Goal: Information Seeking & Learning: Check status

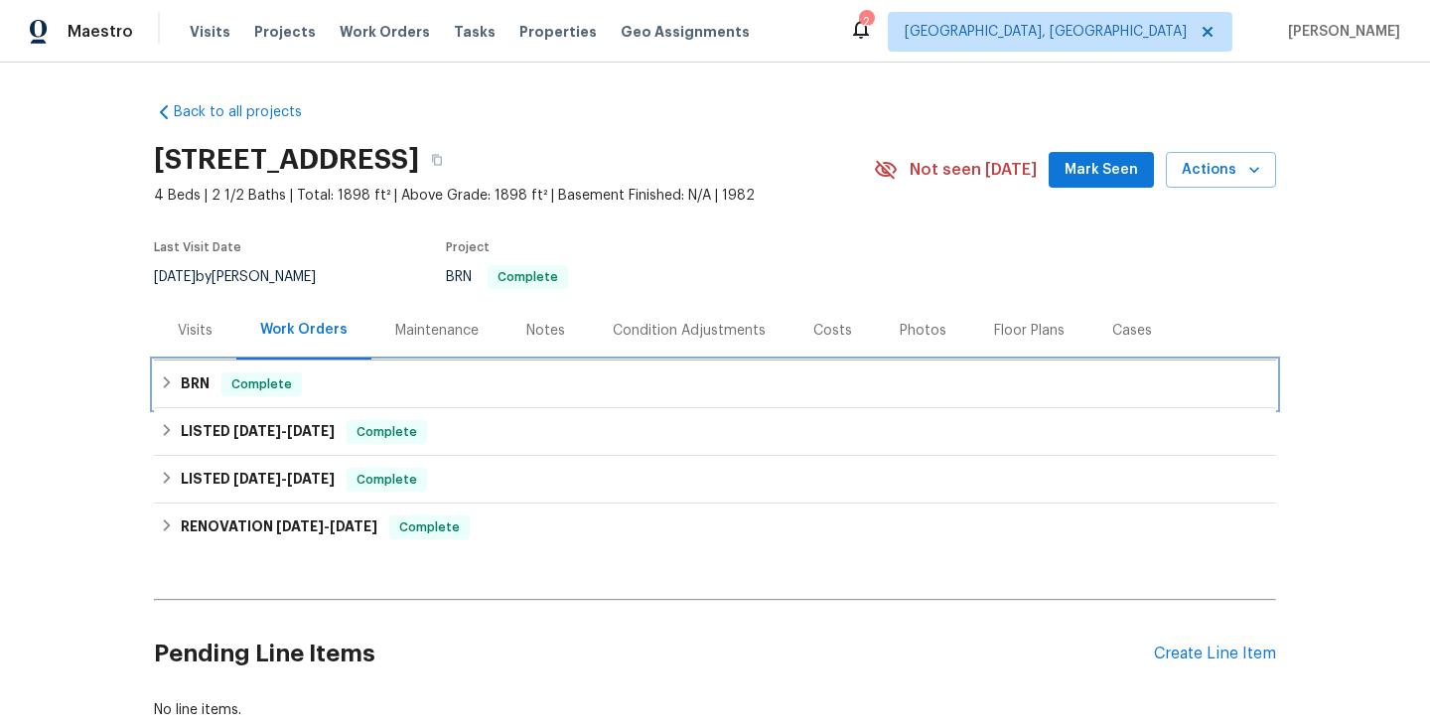
click at [398, 391] on div "BRN Complete" at bounding box center [715, 384] width 1110 height 24
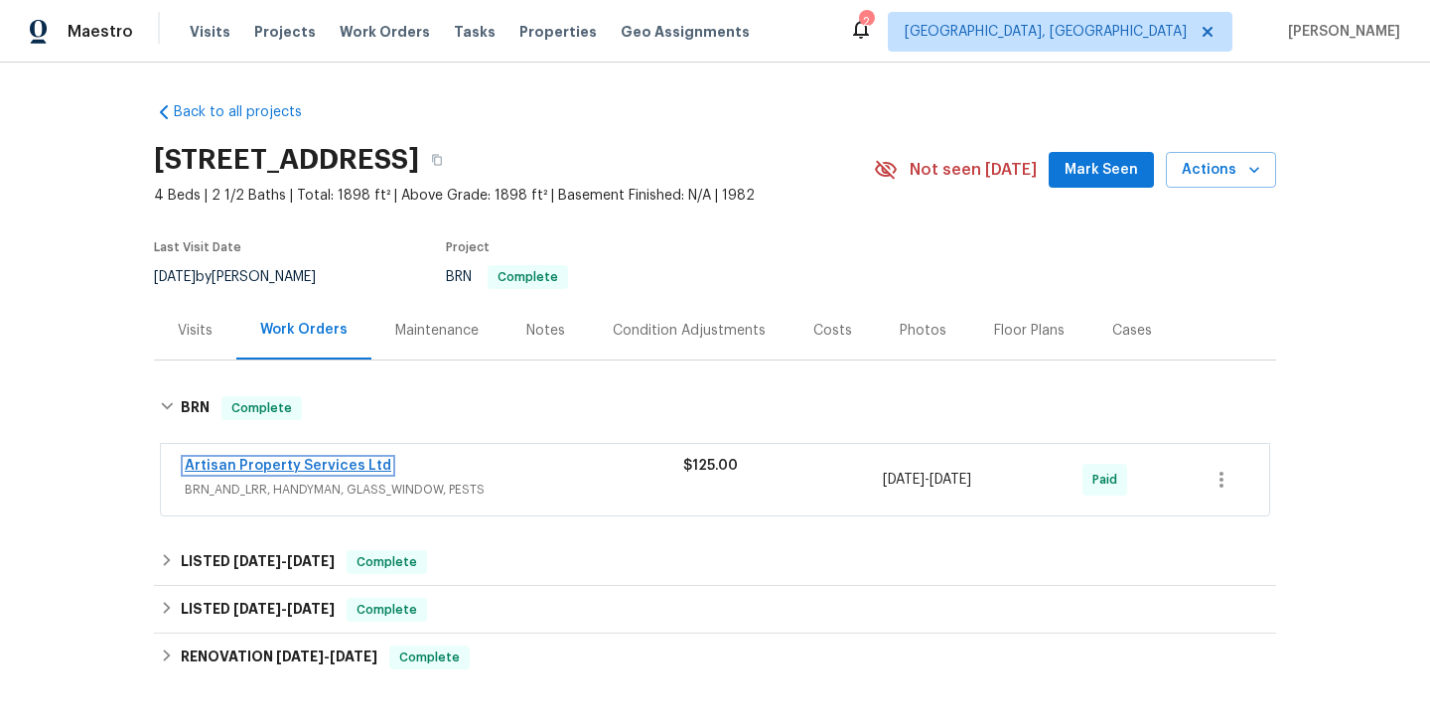
click at [276, 466] on link "Artisan Property Services Ltd" at bounding box center [288, 466] width 206 height 14
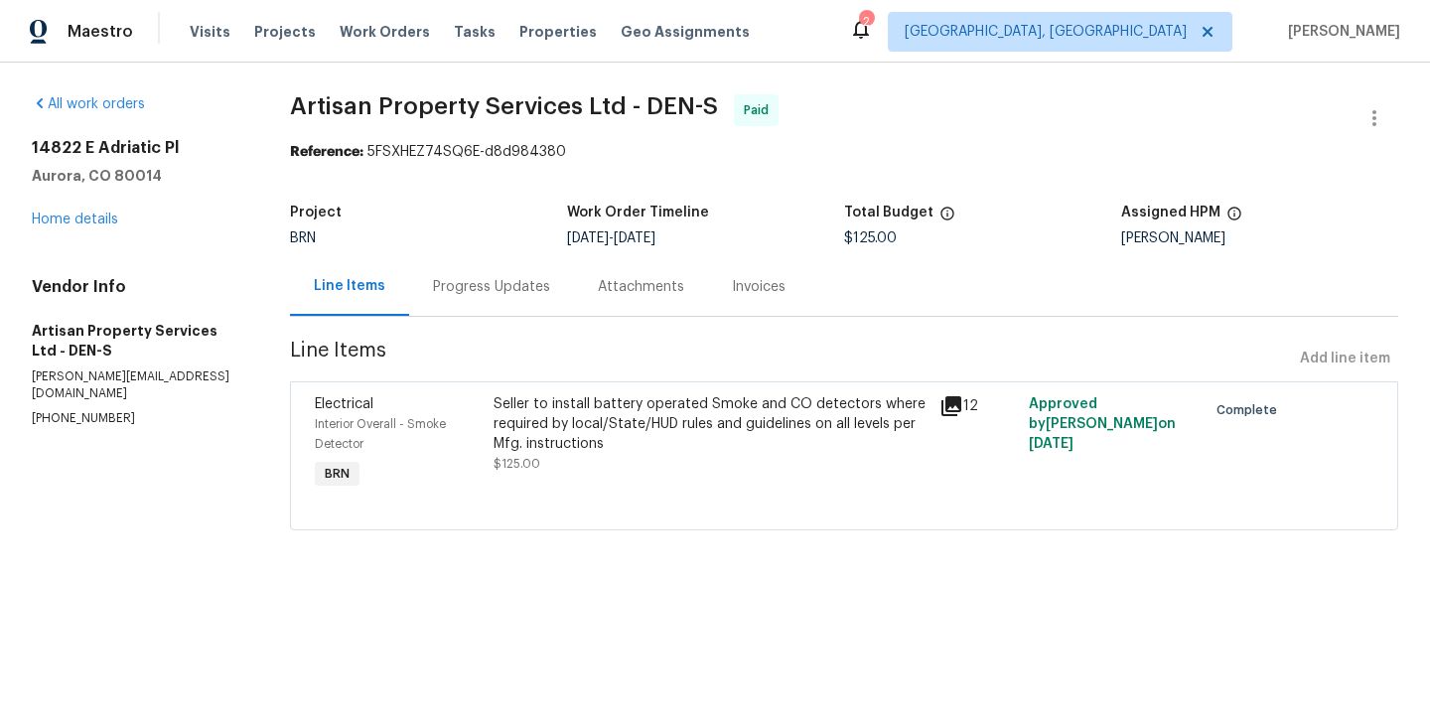
click at [499, 436] on div "Seller to install battery operated Smoke and CO detectors where required by loc…" at bounding box center [710, 424] width 434 height 60
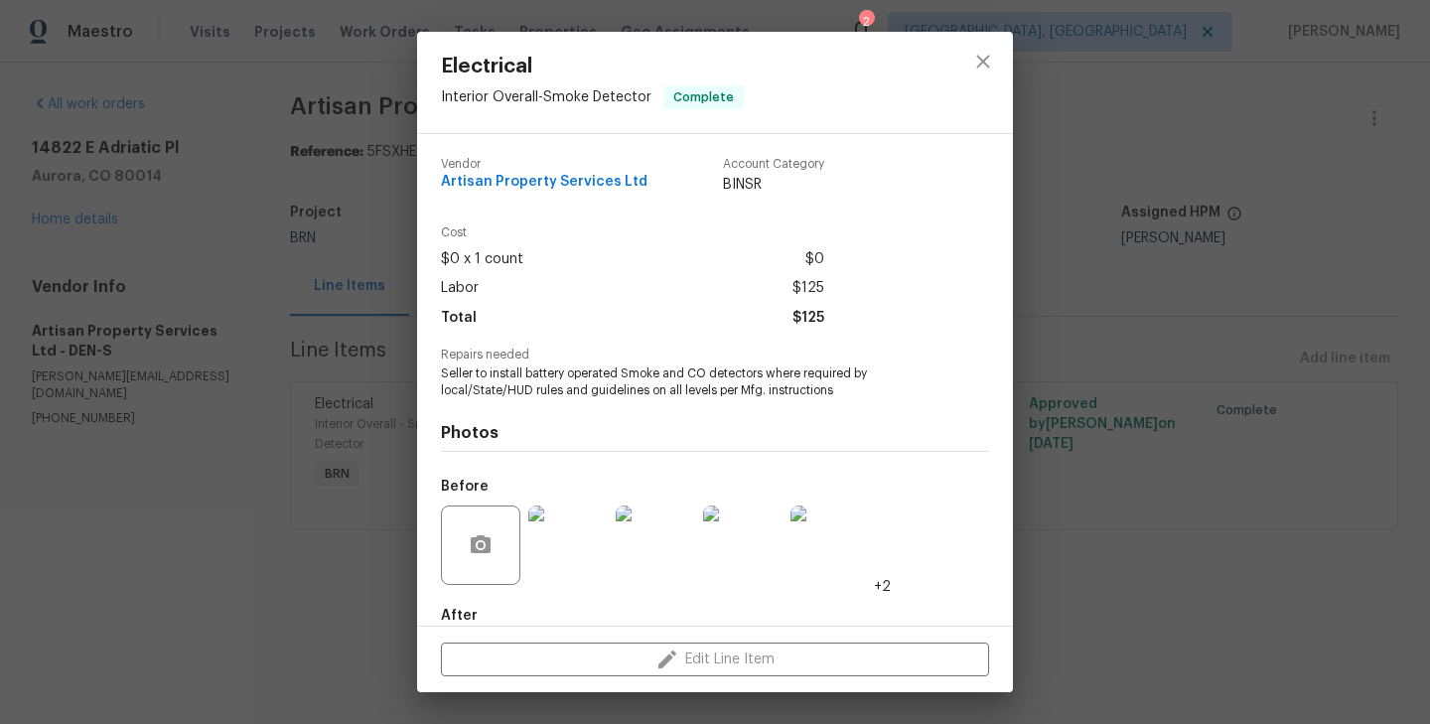
scroll to position [108, 0]
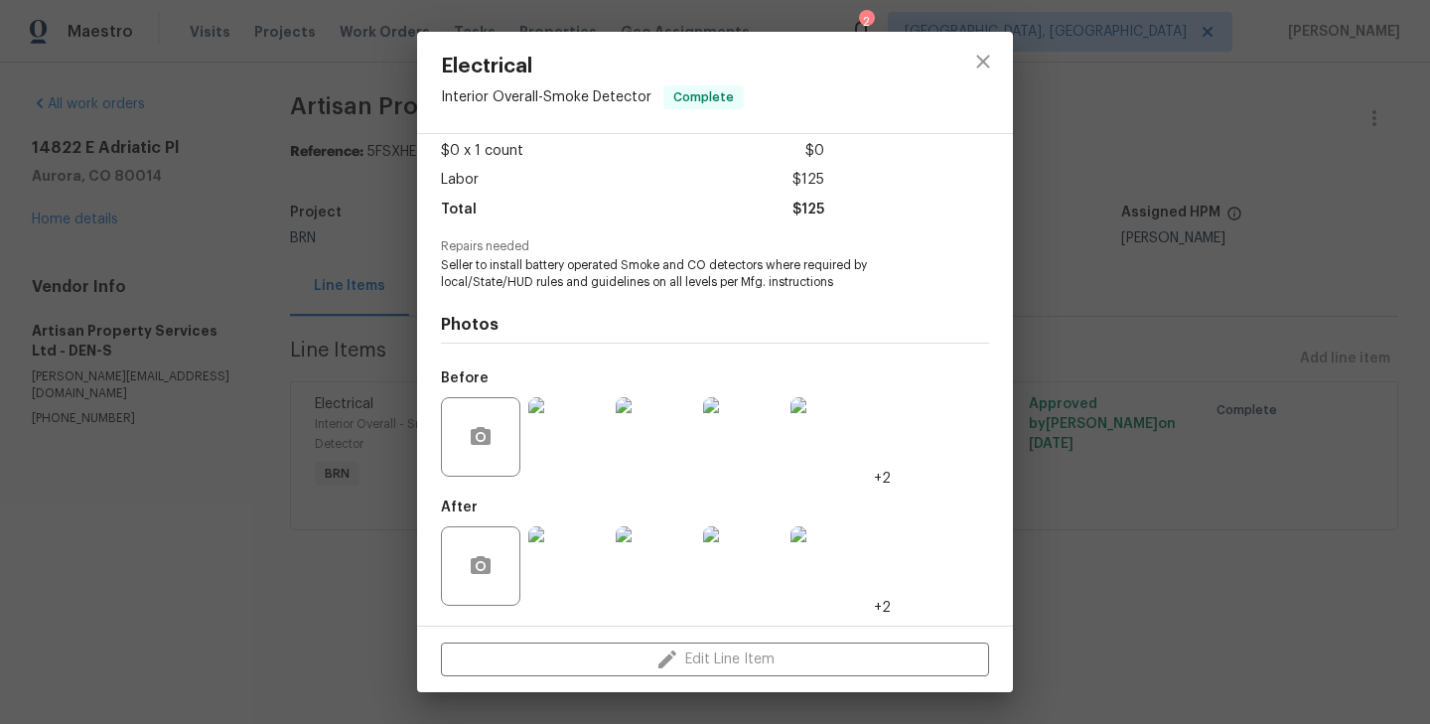
click at [285, 446] on div "Electrical Interior Overall - Smoke Detector Complete Vendor Artisan Property S…" at bounding box center [715, 362] width 1430 height 724
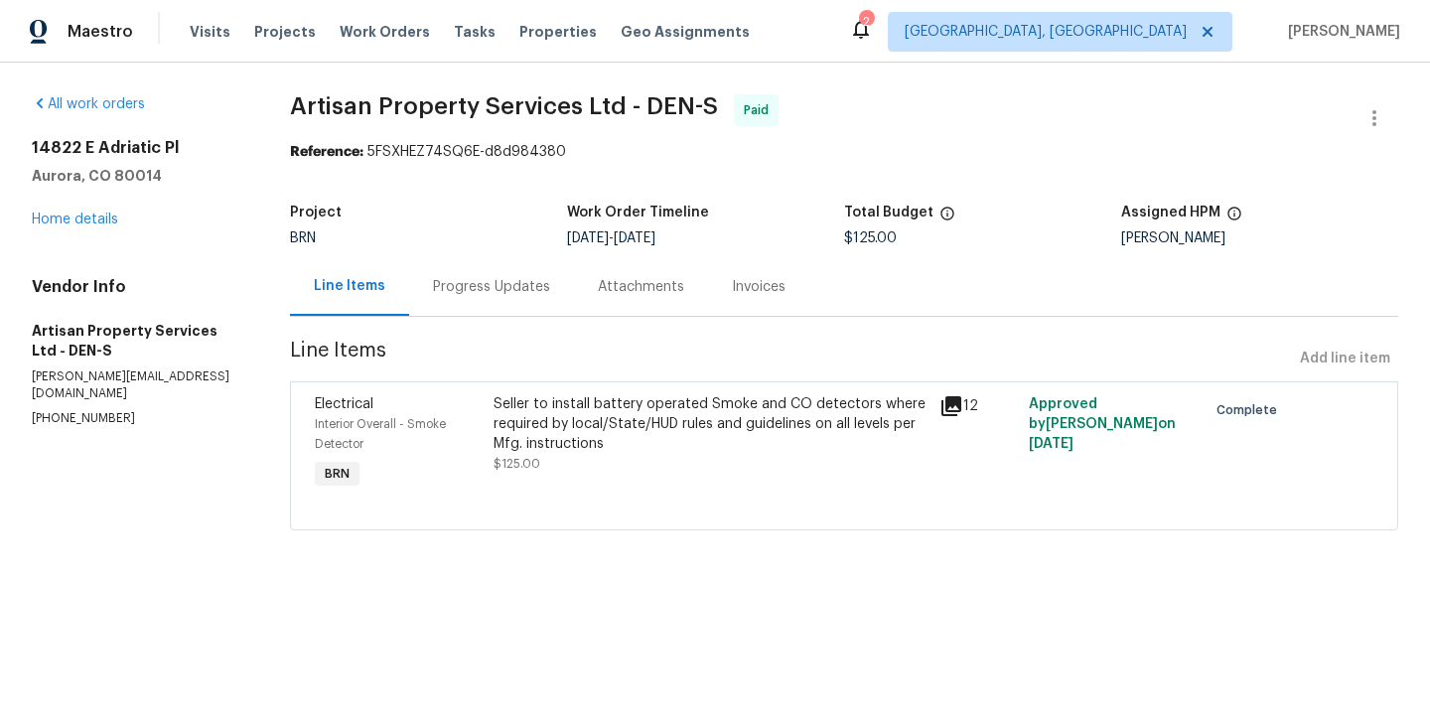
click at [504, 291] on div "Progress Updates" at bounding box center [491, 287] width 117 height 20
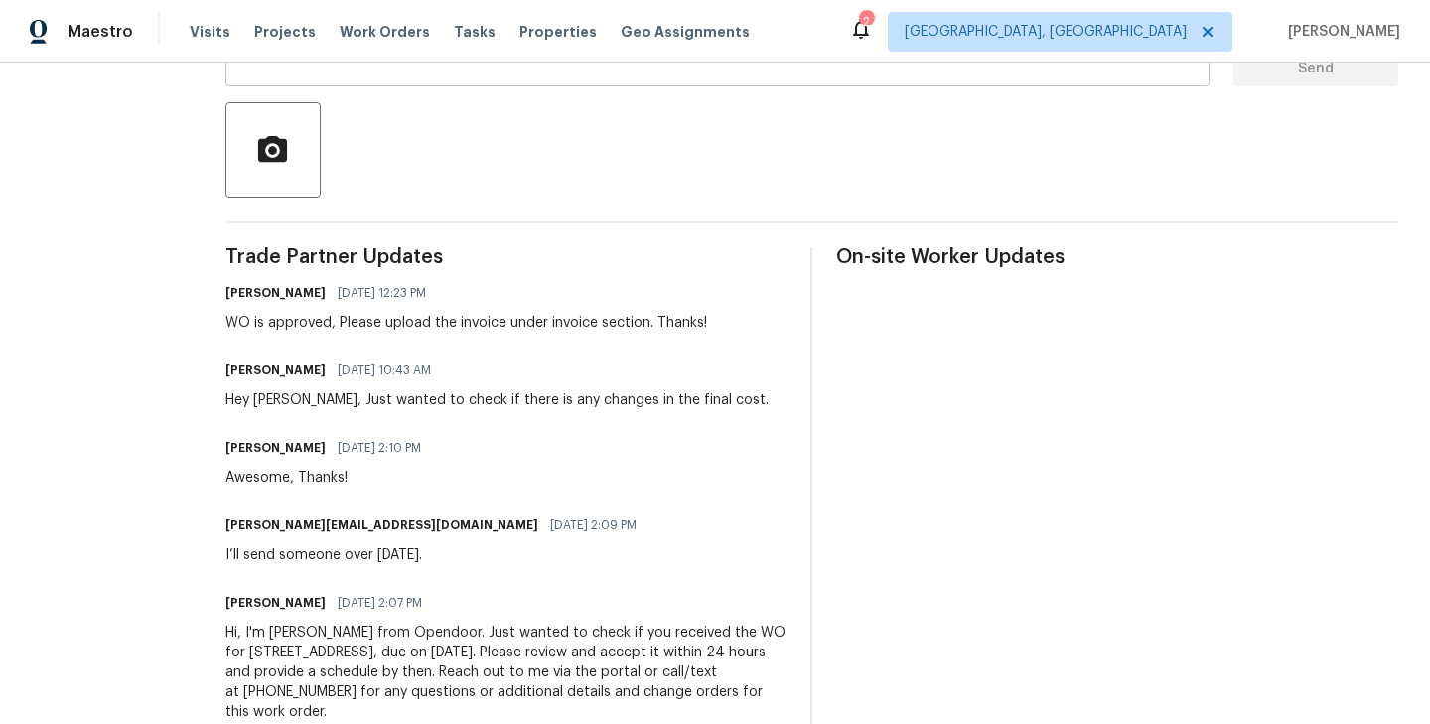
scroll to position [431, 0]
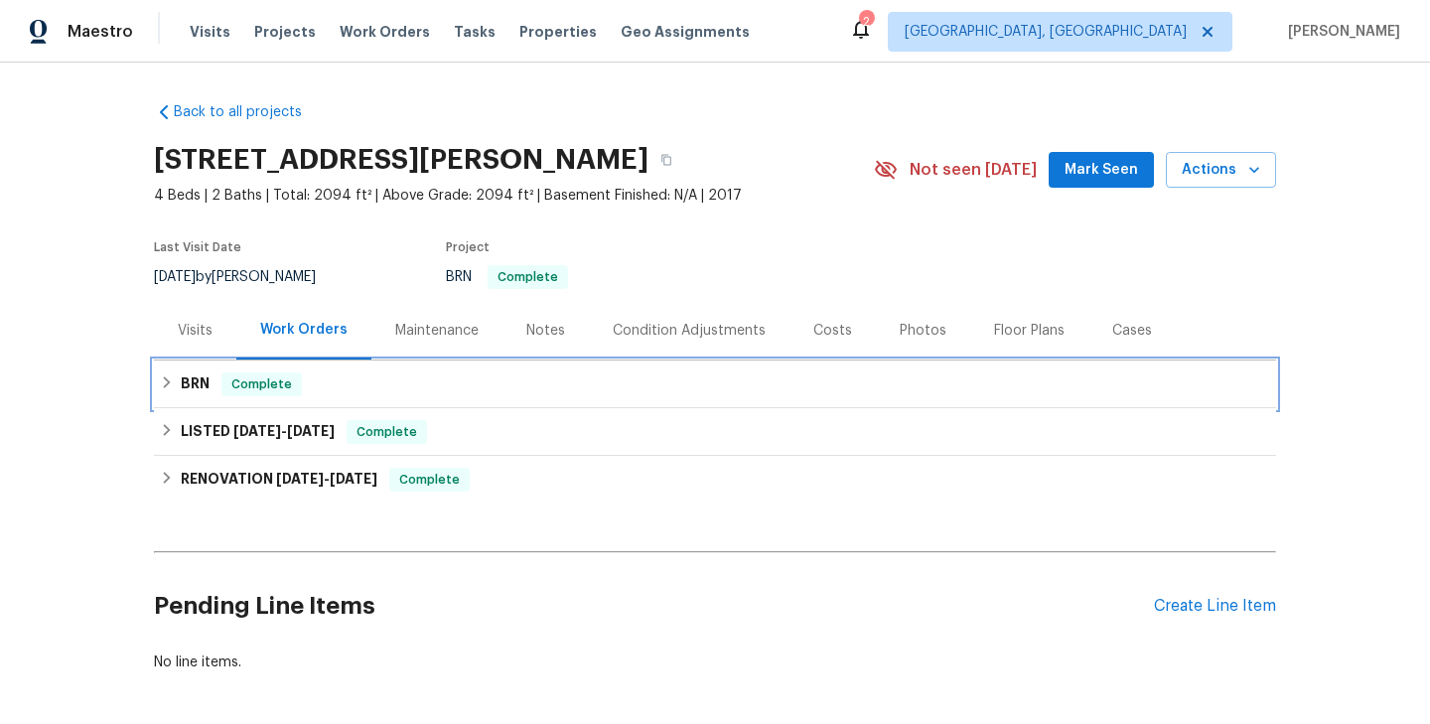
click at [333, 395] on div "BRN Complete" at bounding box center [715, 384] width 1110 height 24
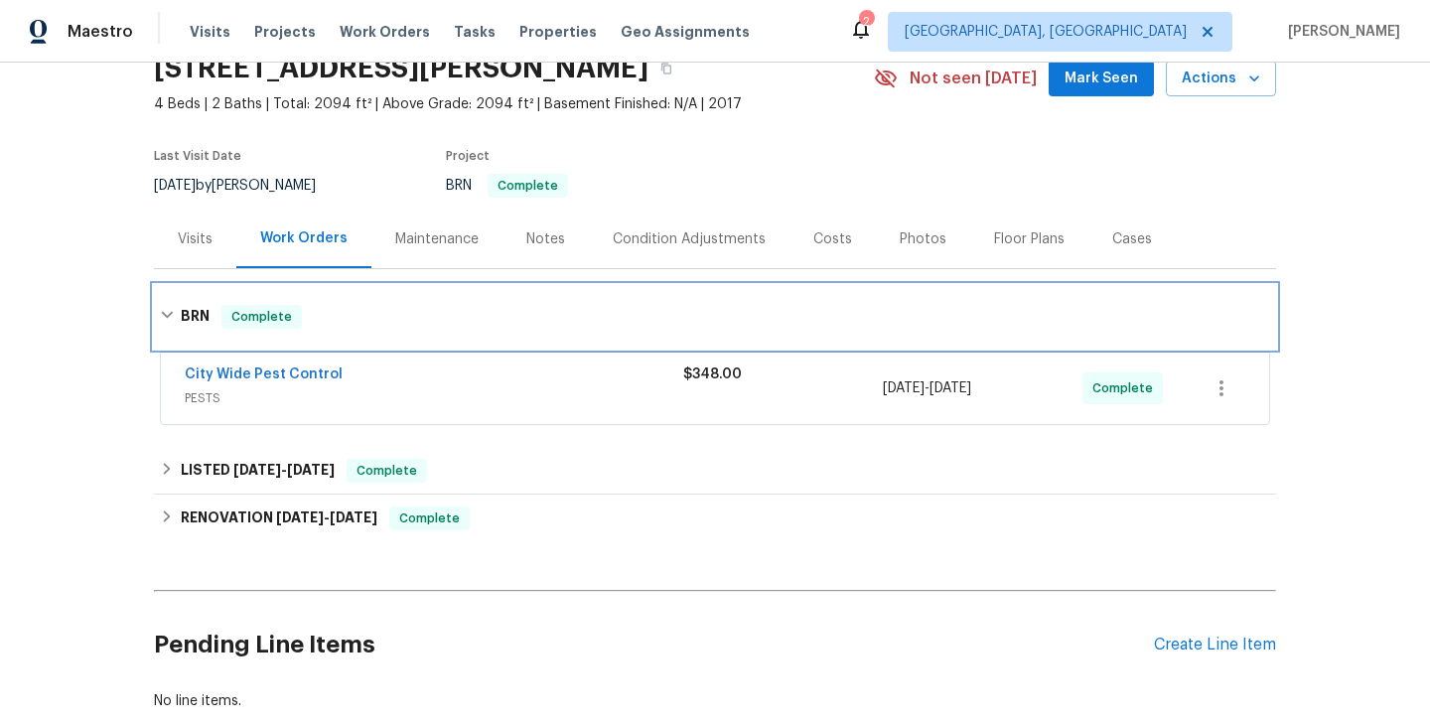
scroll to position [106, 0]
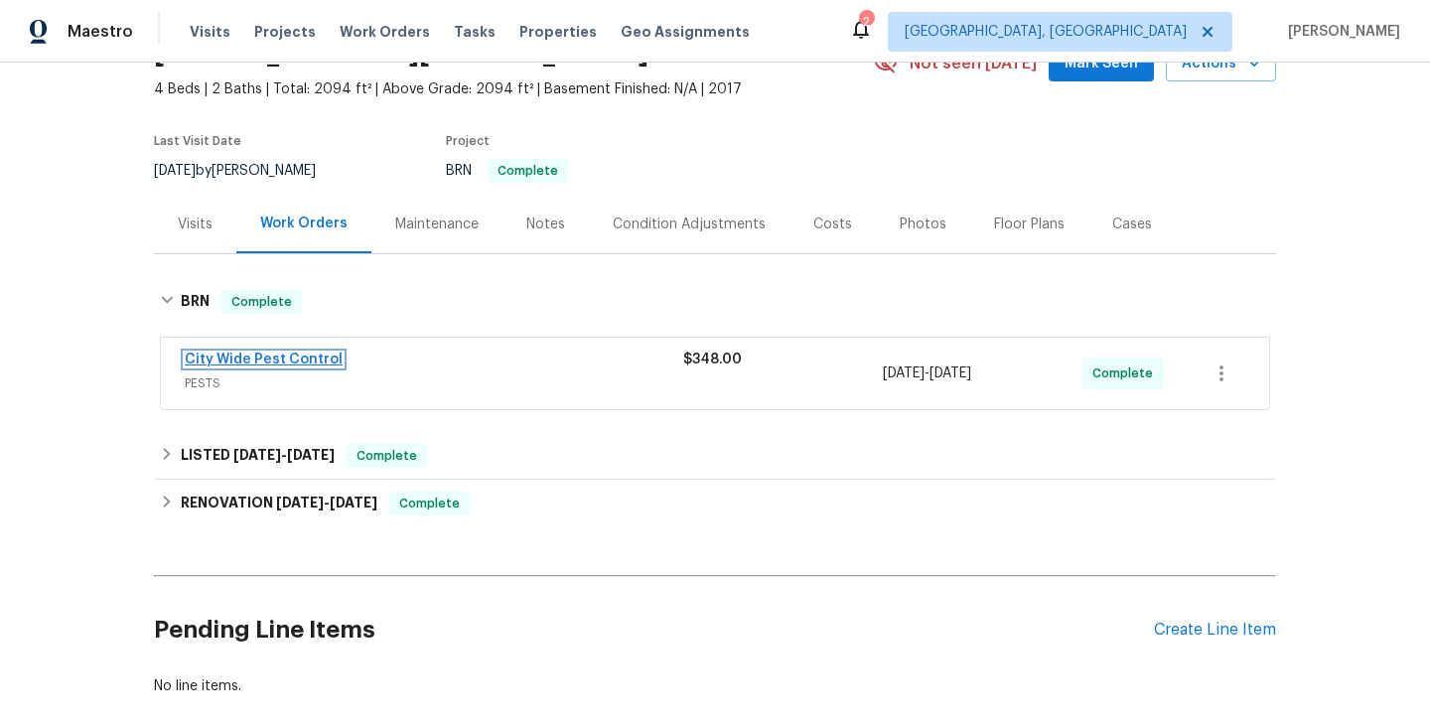
click at [290, 358] on link "City Wide Pest Control" at bounding box center [264, 359] width 158 height 14
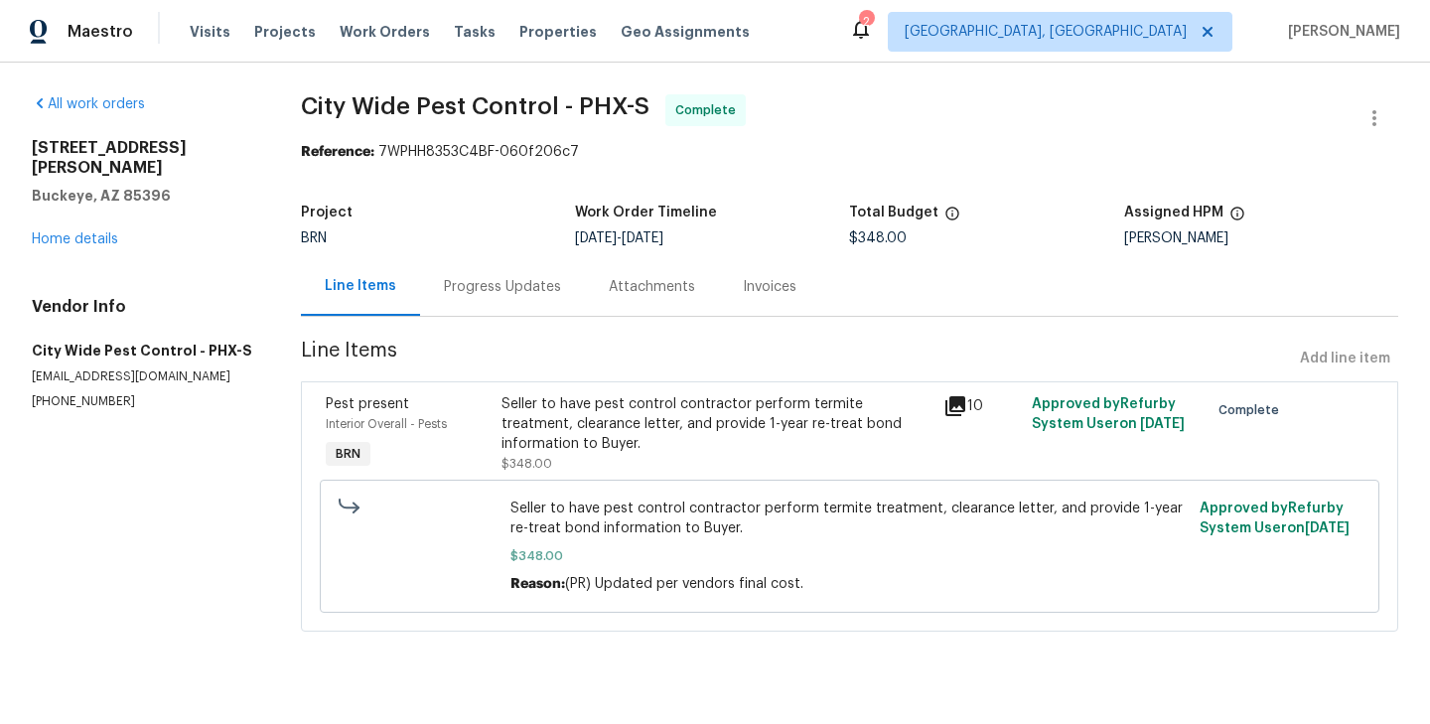
click at [518, 300] on div "Progress Updates" at bounding box center [502, 286] width 165 height 59
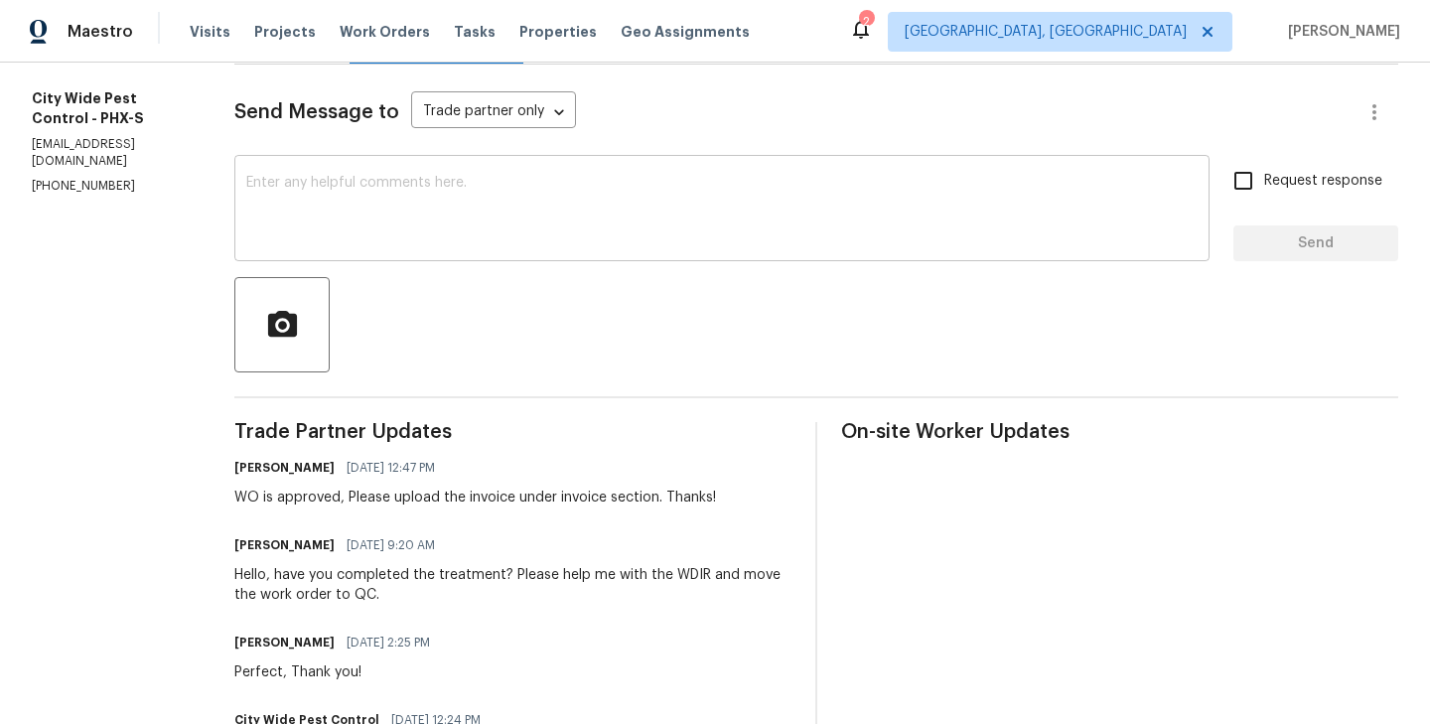
scroll to position [277, 0]
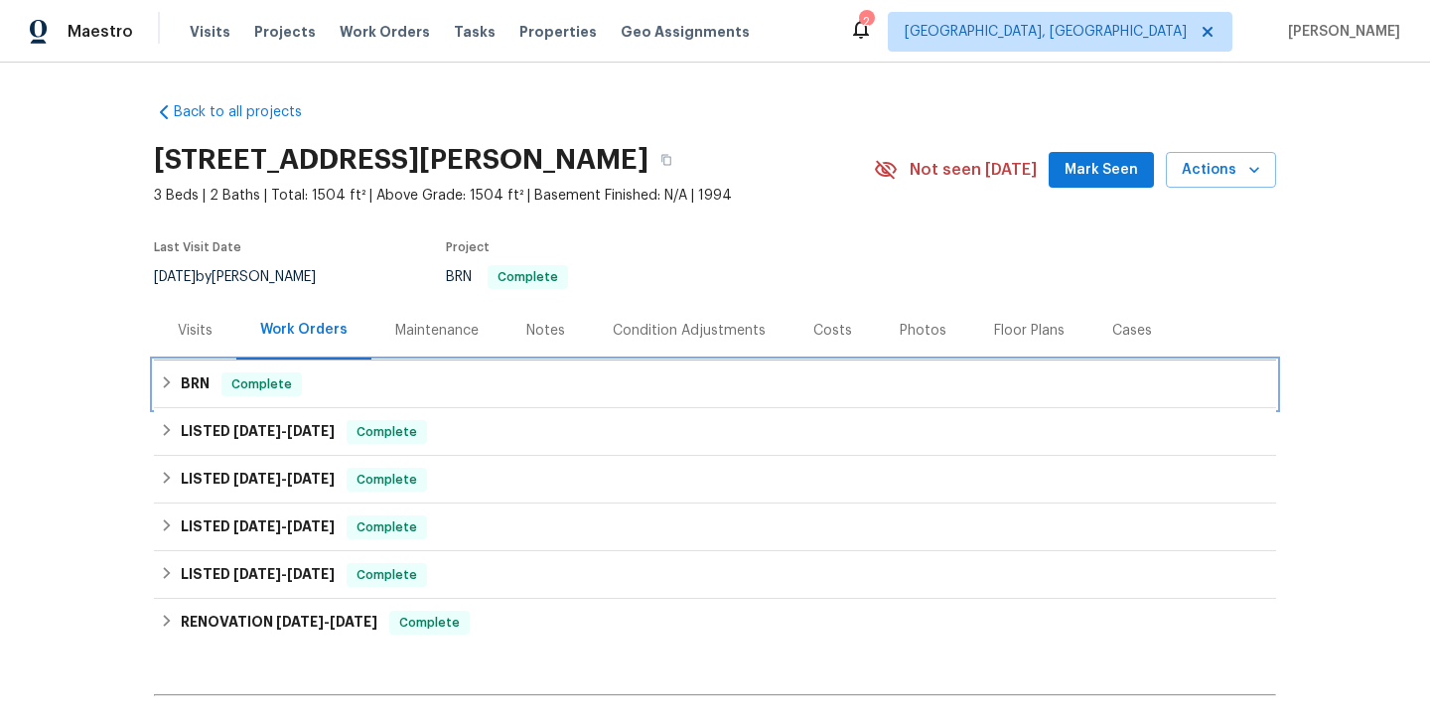
click at [292, 395] on div "Complete" at bounding box center [261, 384] width 80 height 24
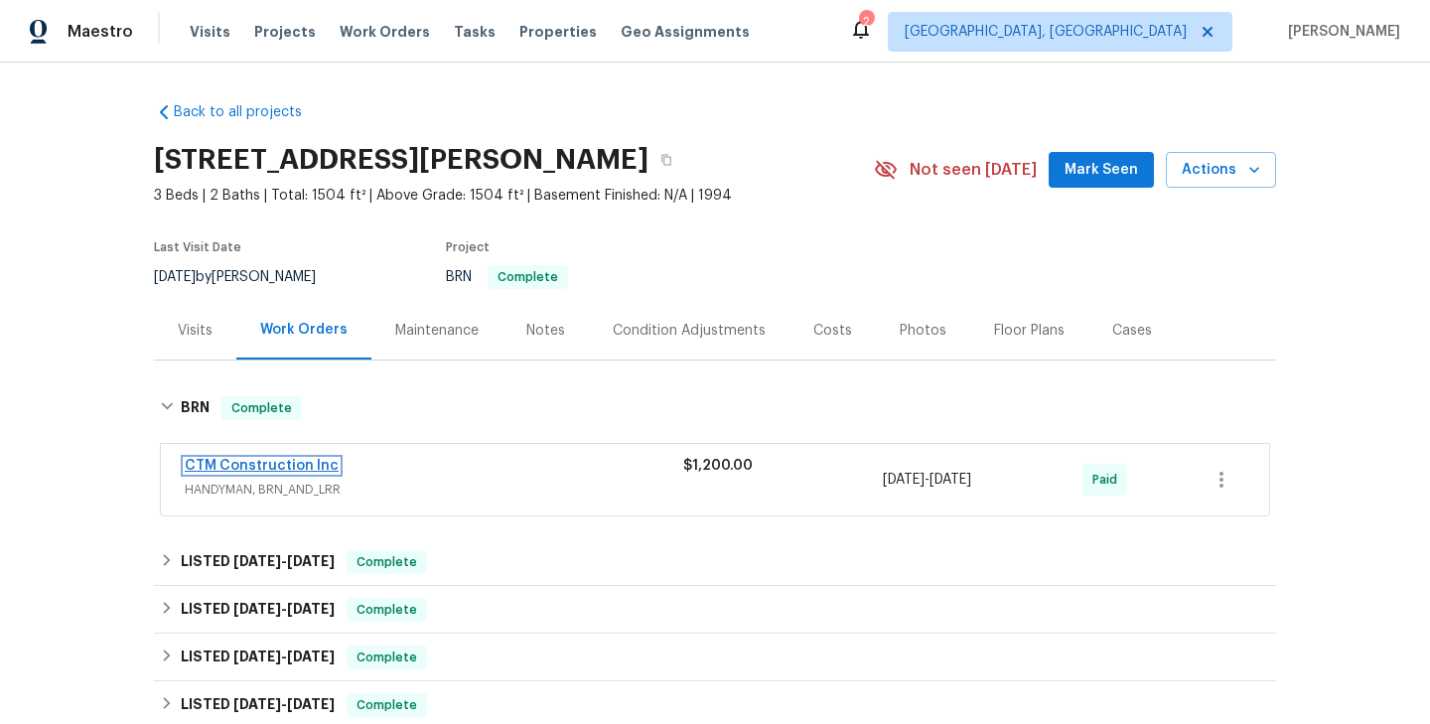
click at [240, 463] on link "CTM Construction Inc" at bounding box center [262, 466] width 154 height 14
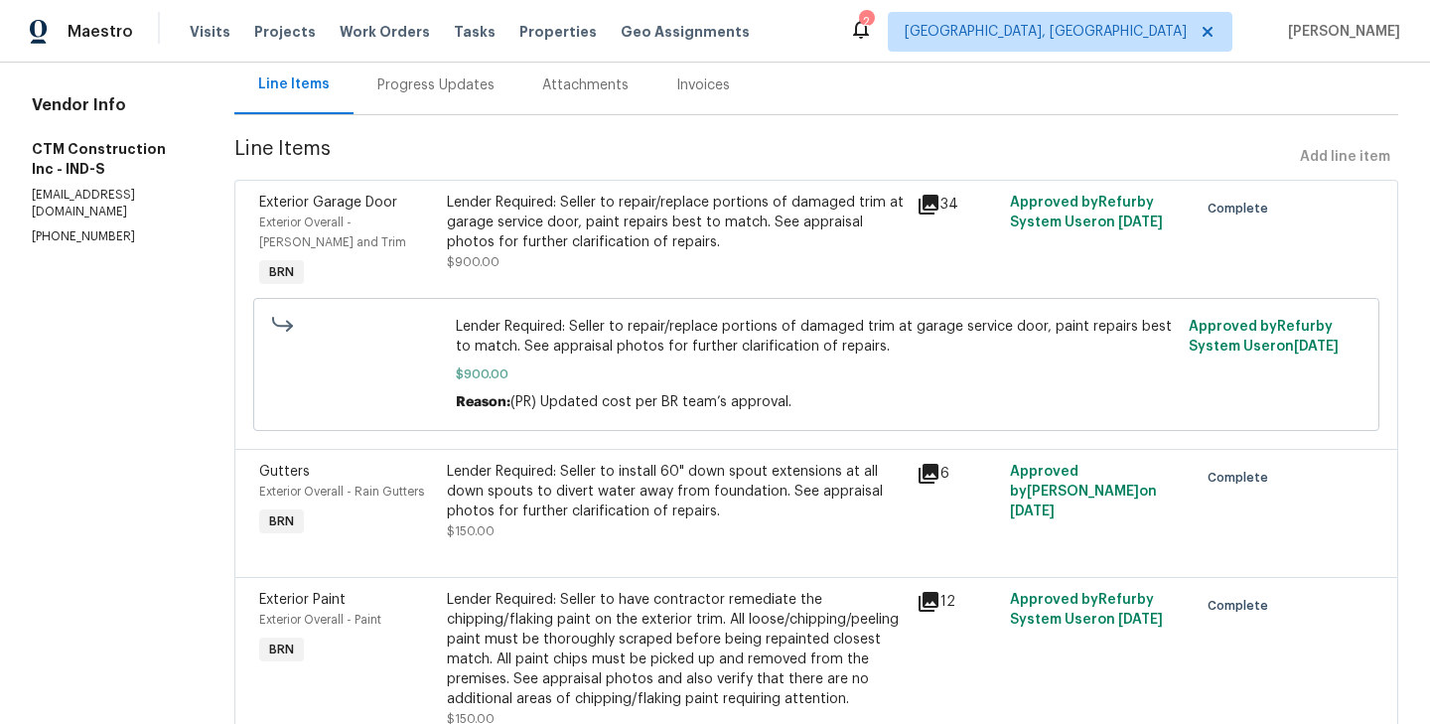
scroll to position [139, 0]
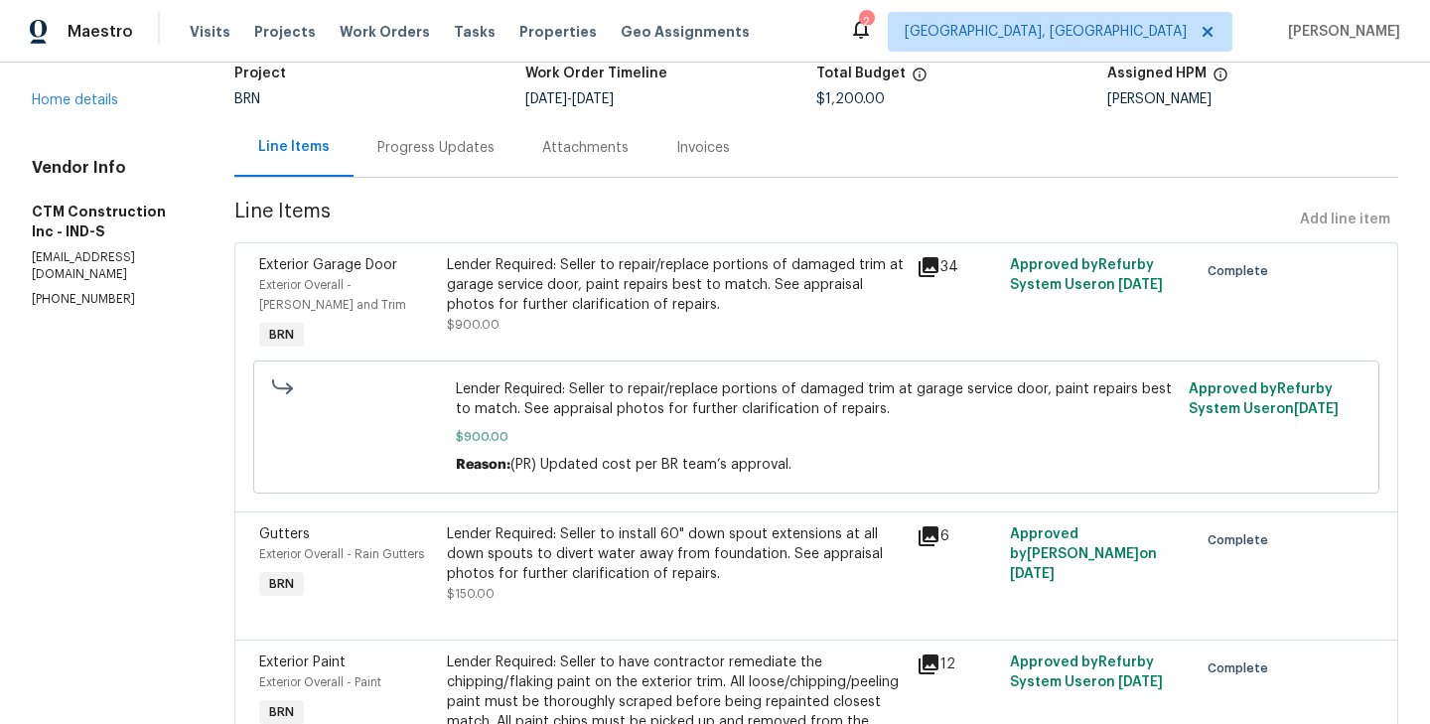
click at [435, 300] on div "Exterior Overall - Eaves and Trim" at bounding box center [347, 295] width 176 height 40
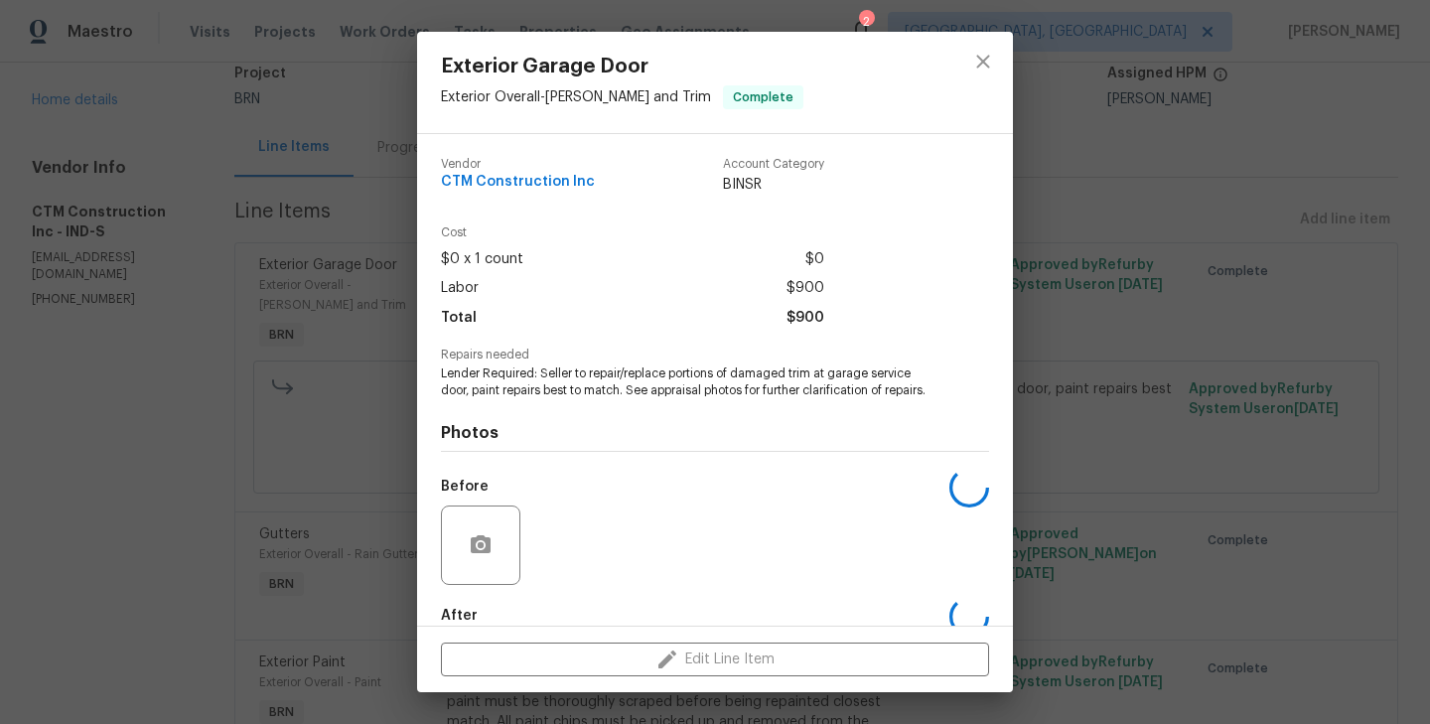
scroll to position [124, 0]
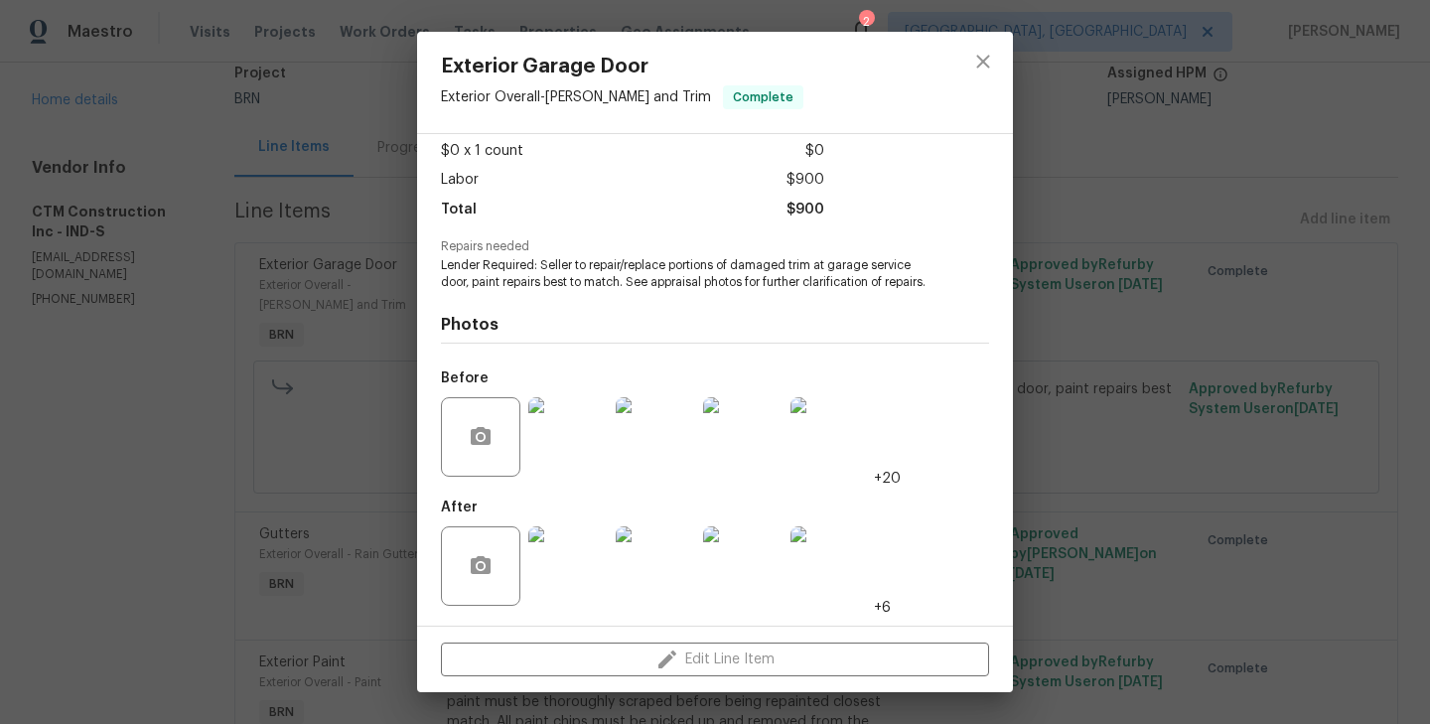
click at [250, 409] on div "Exterior Garage Door Exterior Overall - Eaves and Trim Complete Vendor CTM Cons…" at bounding box center [715, 362] width 1430 height 724
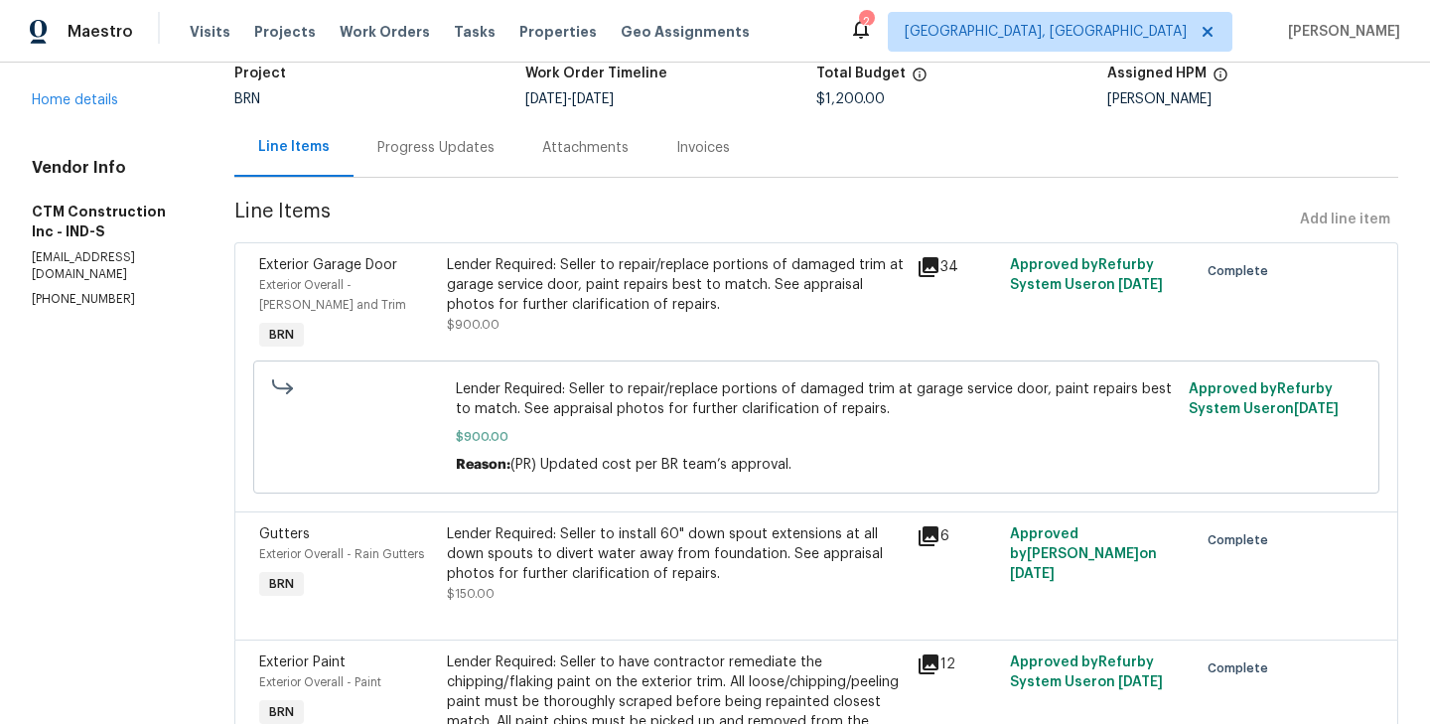
scroll to position [0, 0]
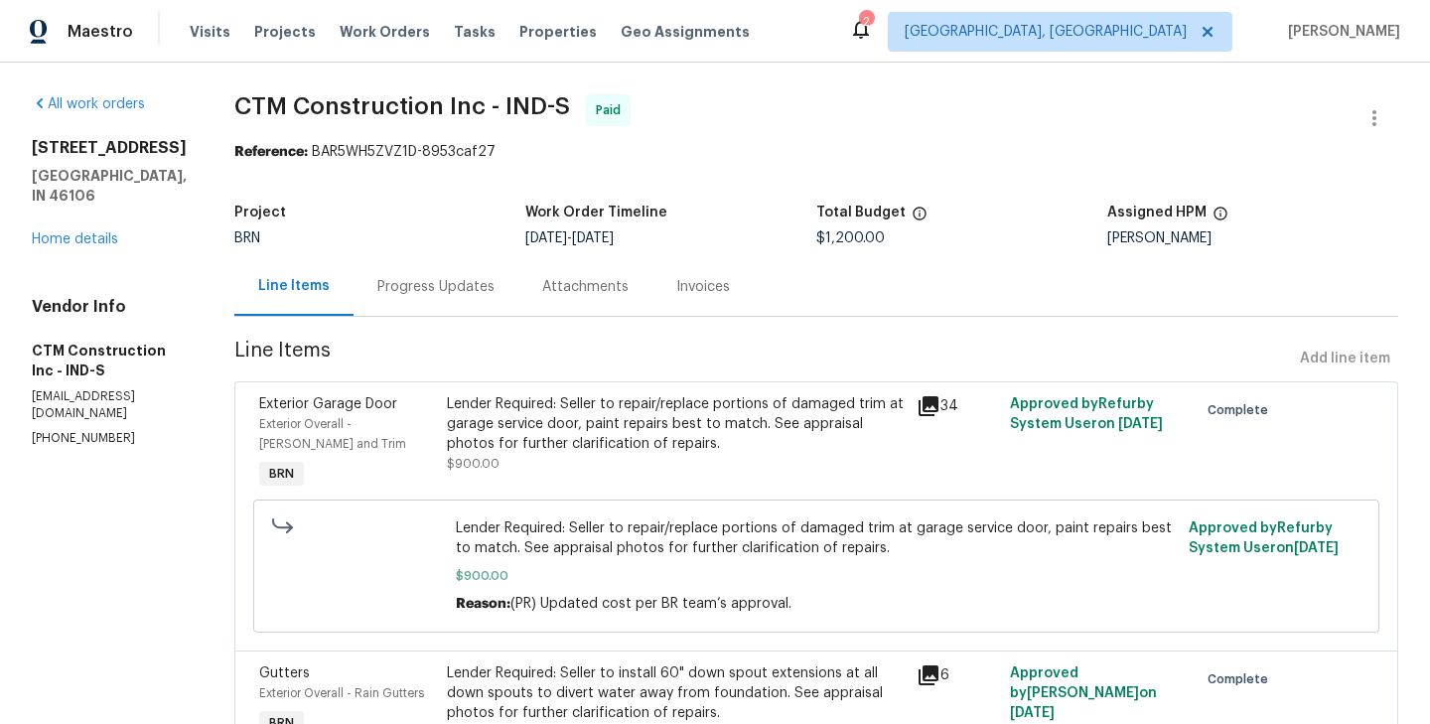
click at [439, 303] on div "Progress Updates" at bounding box center [435, 286] width 165 height 59
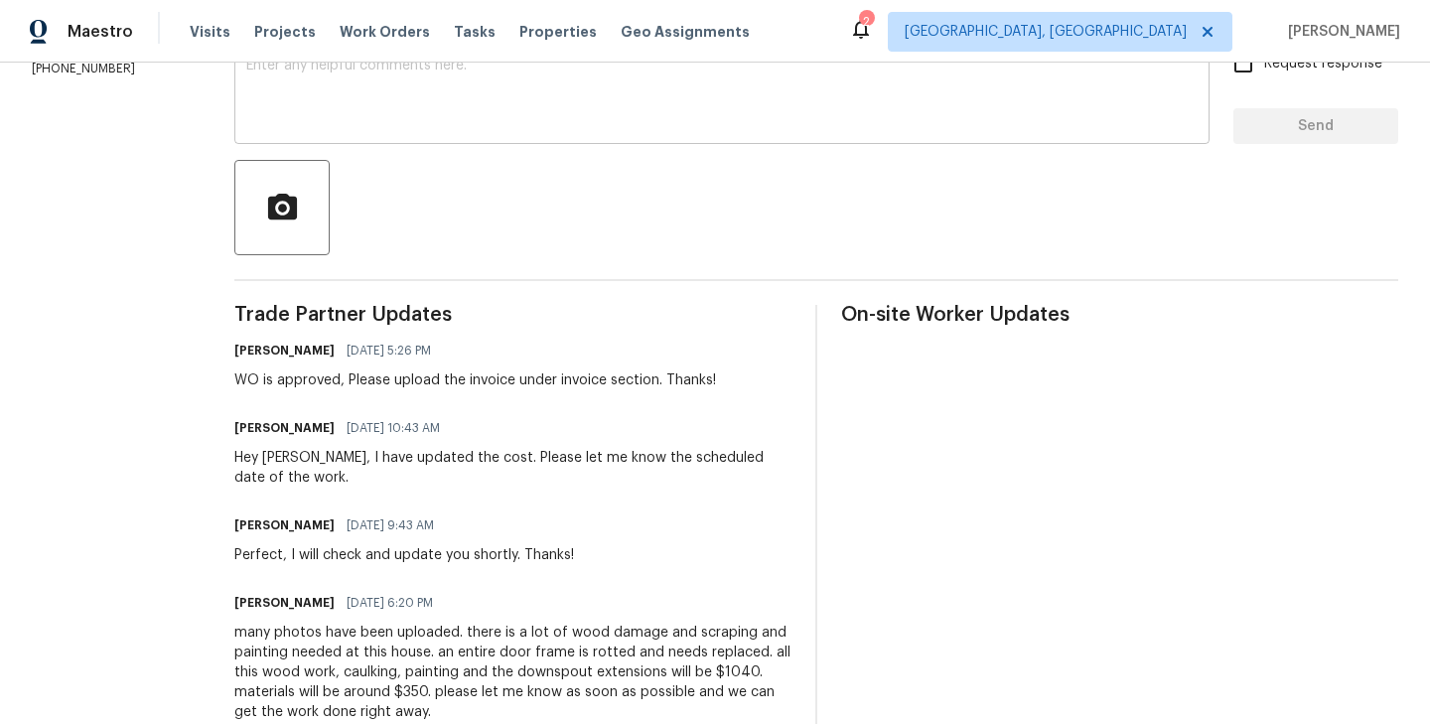
scroll to position [376, 0]
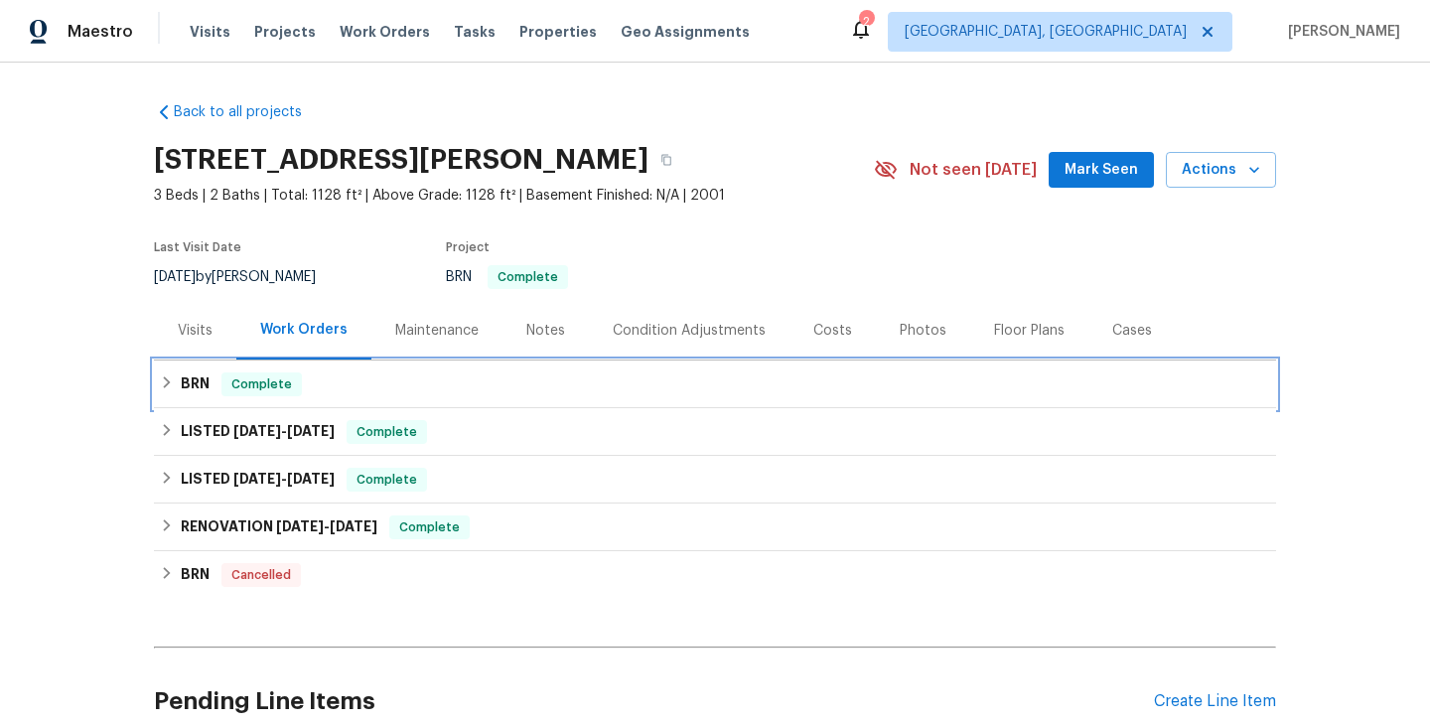
click at [327, 381] on div "BRN Complete" at bounding box center [715, 384] width 1110 height 24
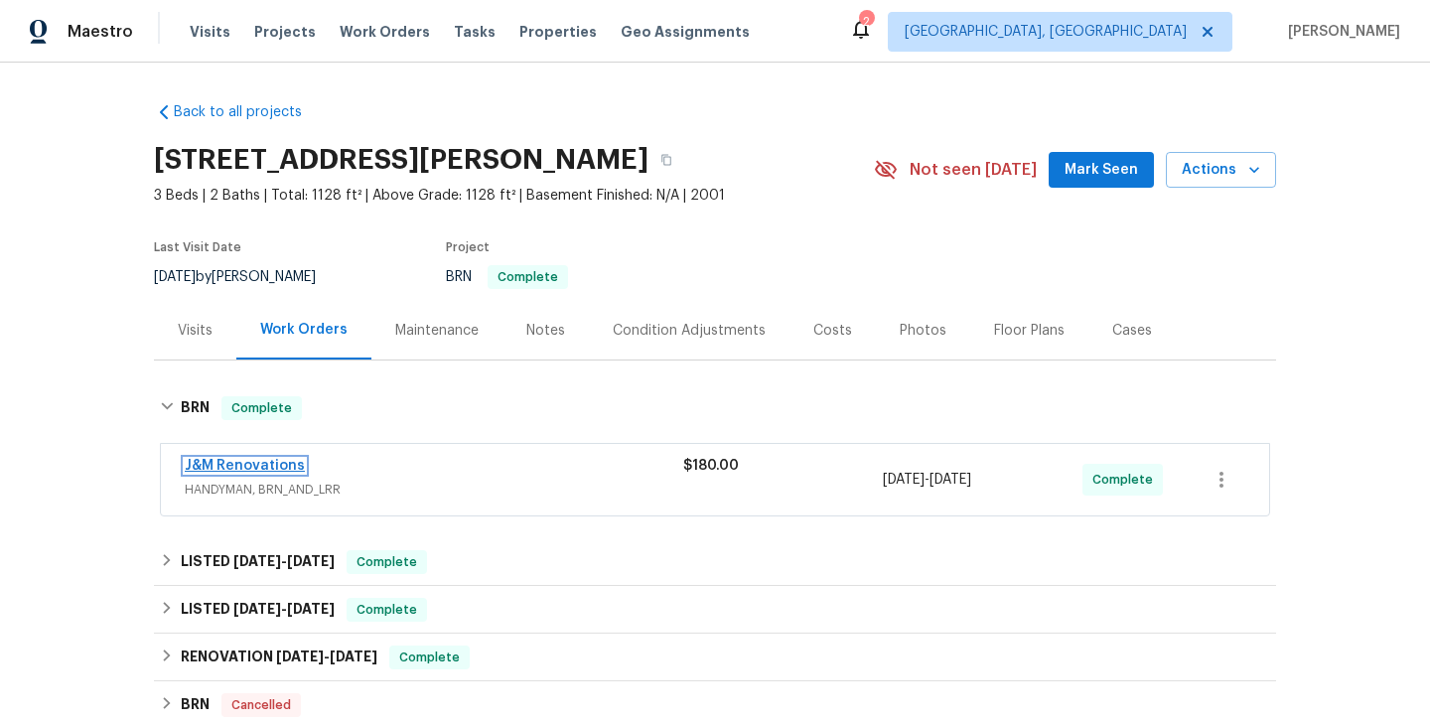
click at [231, 466] on link "J&M Renovations" at bounding box center [245, 466] width 120 height 14
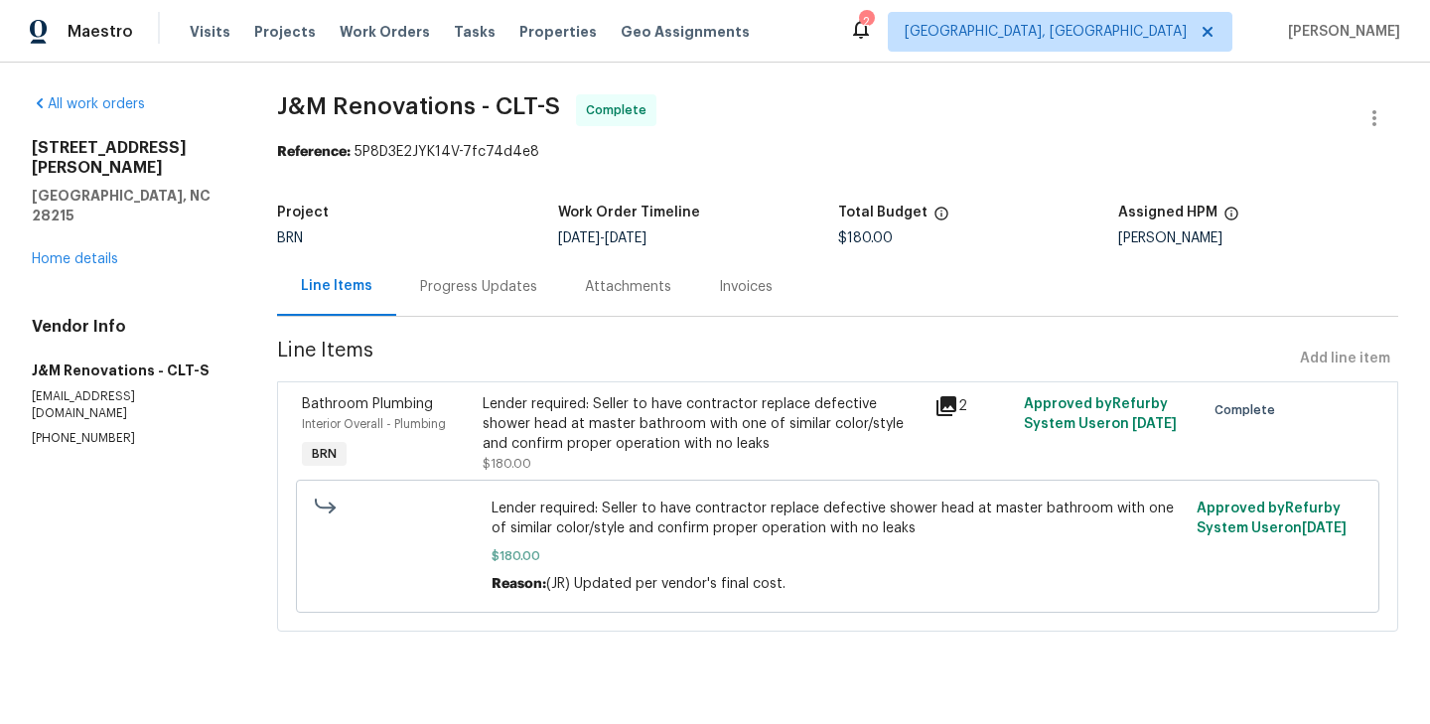
click at [438, 428] on span "Interior Overall - Plumbing" at bounding box center [374, 424] width 144 height 12
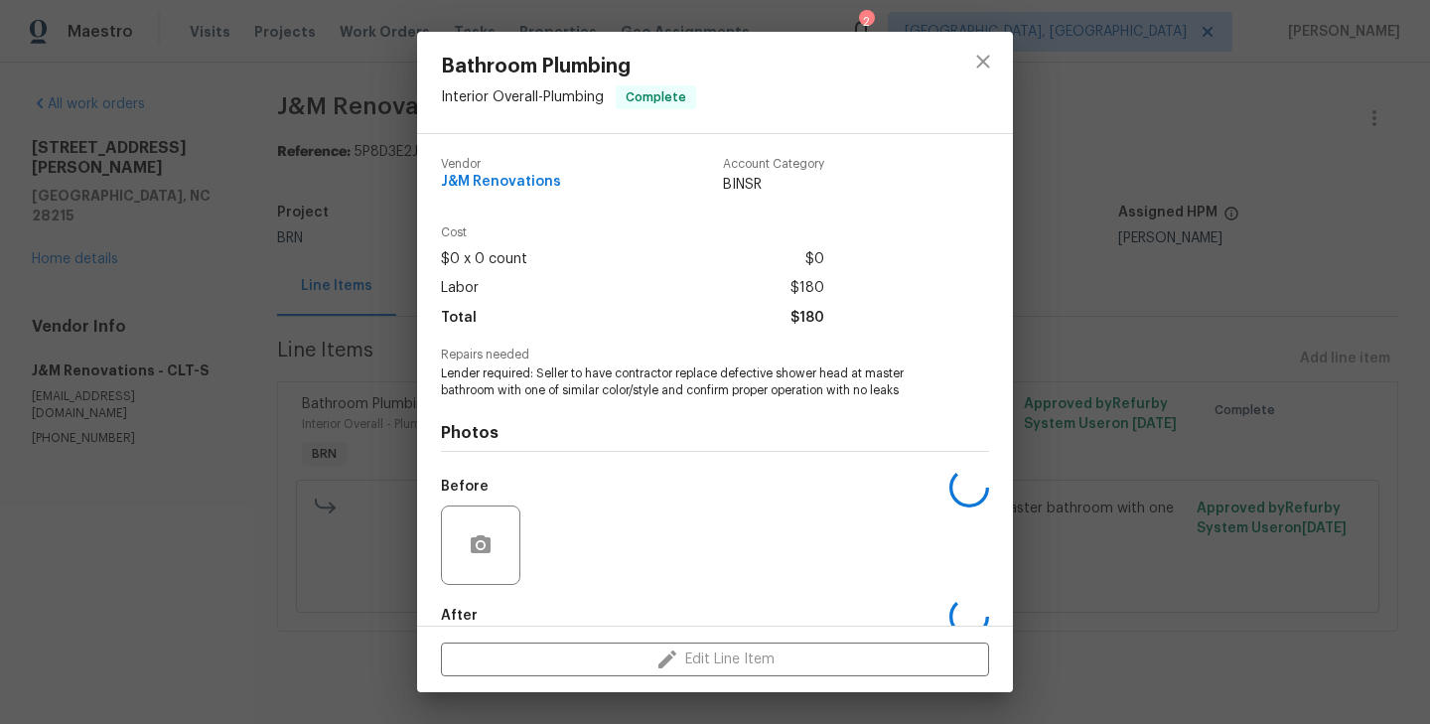
scroll to position [108, 0]
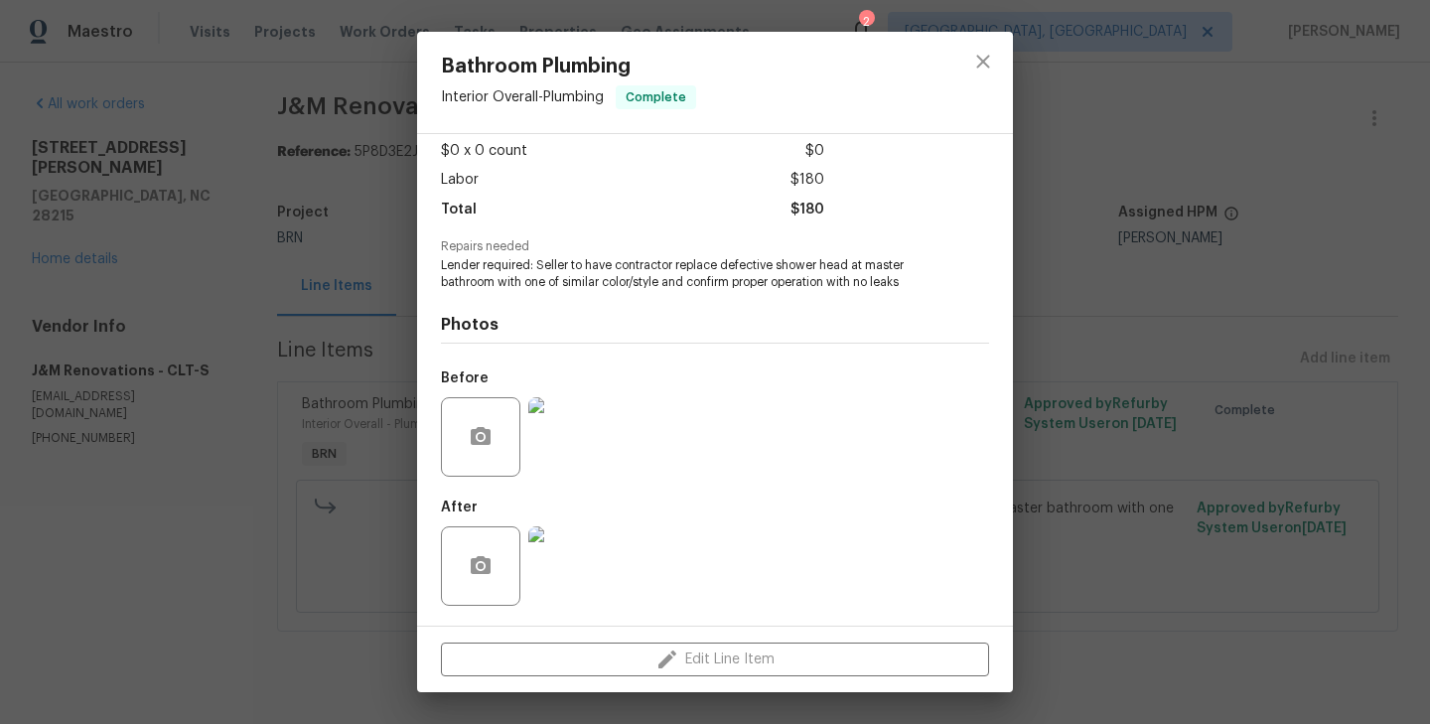
click at [563, 431] on img at bounding box center [567, 436] width 79 height 79
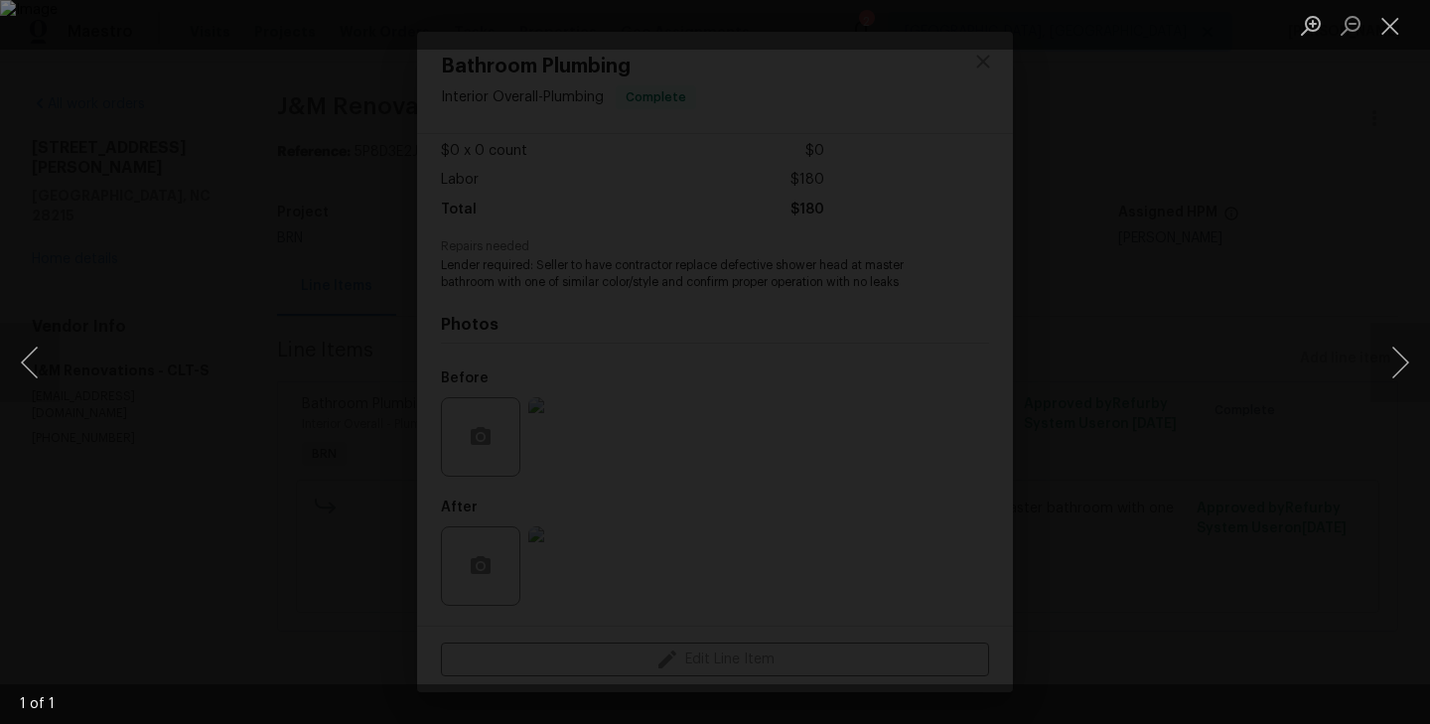
click at [357, 551] on div "Lightbox" at bounding box center [715, 362] width 1430 height 724
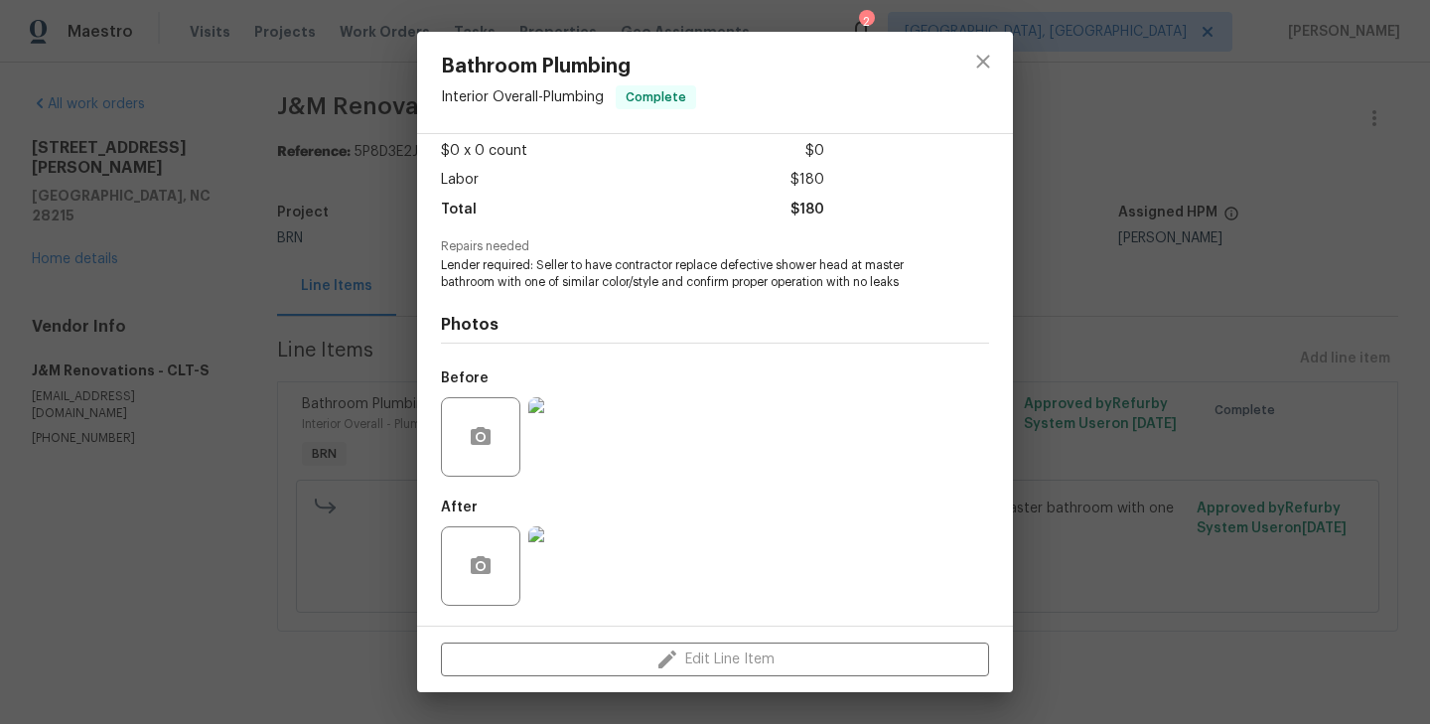
click at [613, 563] on div "After" at bounding box center [715, 552] width 548 height 129
click at [576, 563] on img at bounding box center [567, 565] width 79 height 79
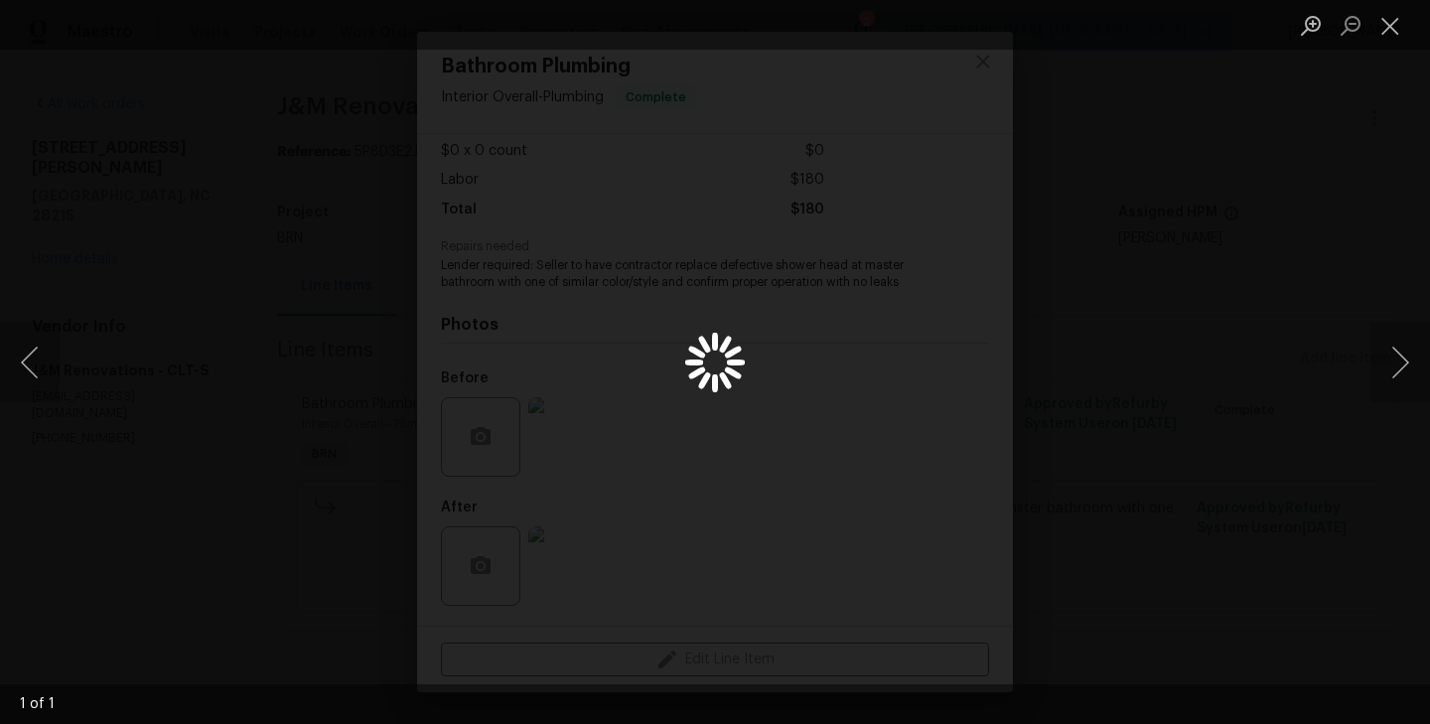
click at [576, 563] on div "Lightbox" at bounding box center [715, 362] width 1430 height 724
click at [331, 332] on div "Lightbox" at bounding box center [715, 362] width 1430 height 724
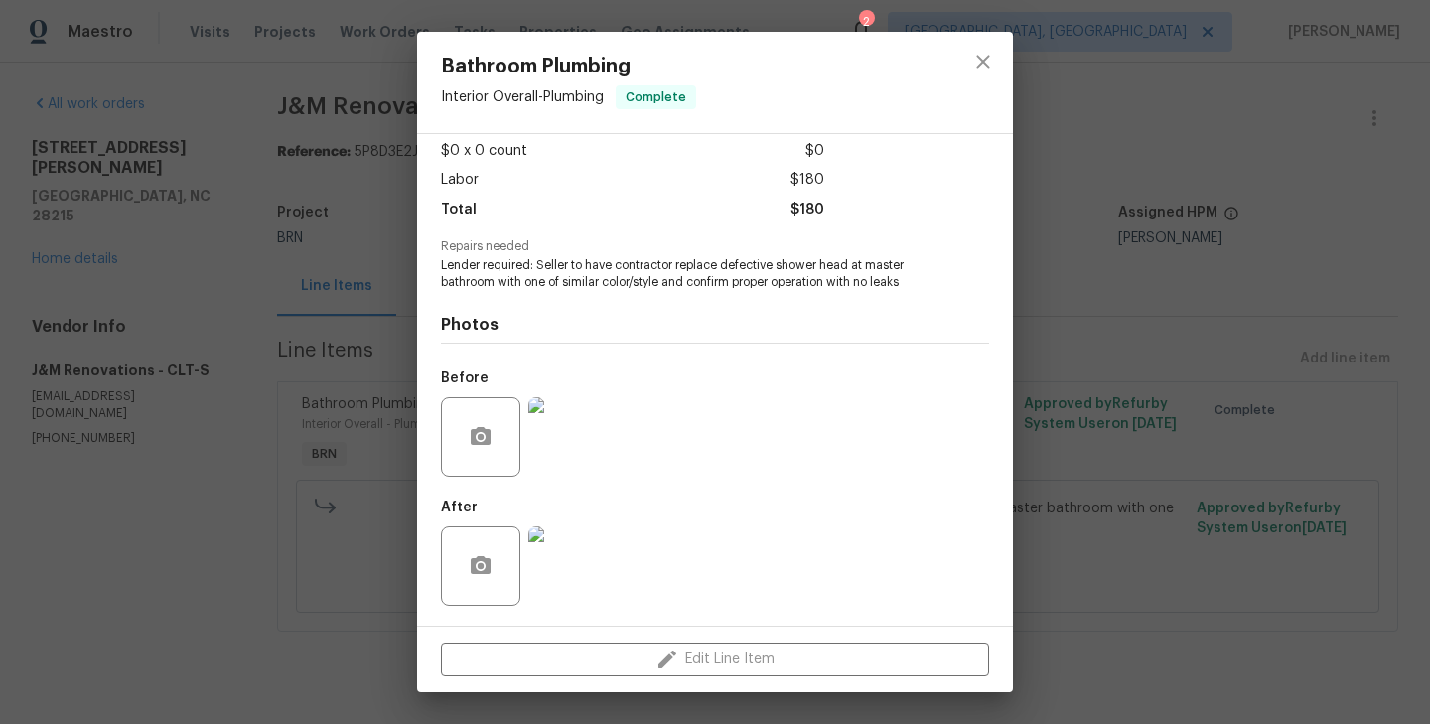
click at [314, 403] on div "Bathroom Plumbing Interior Overall - Plumbing Complete Vendor J&M Renovations A…" at bounding box center [715, 362] width 1430 height 724
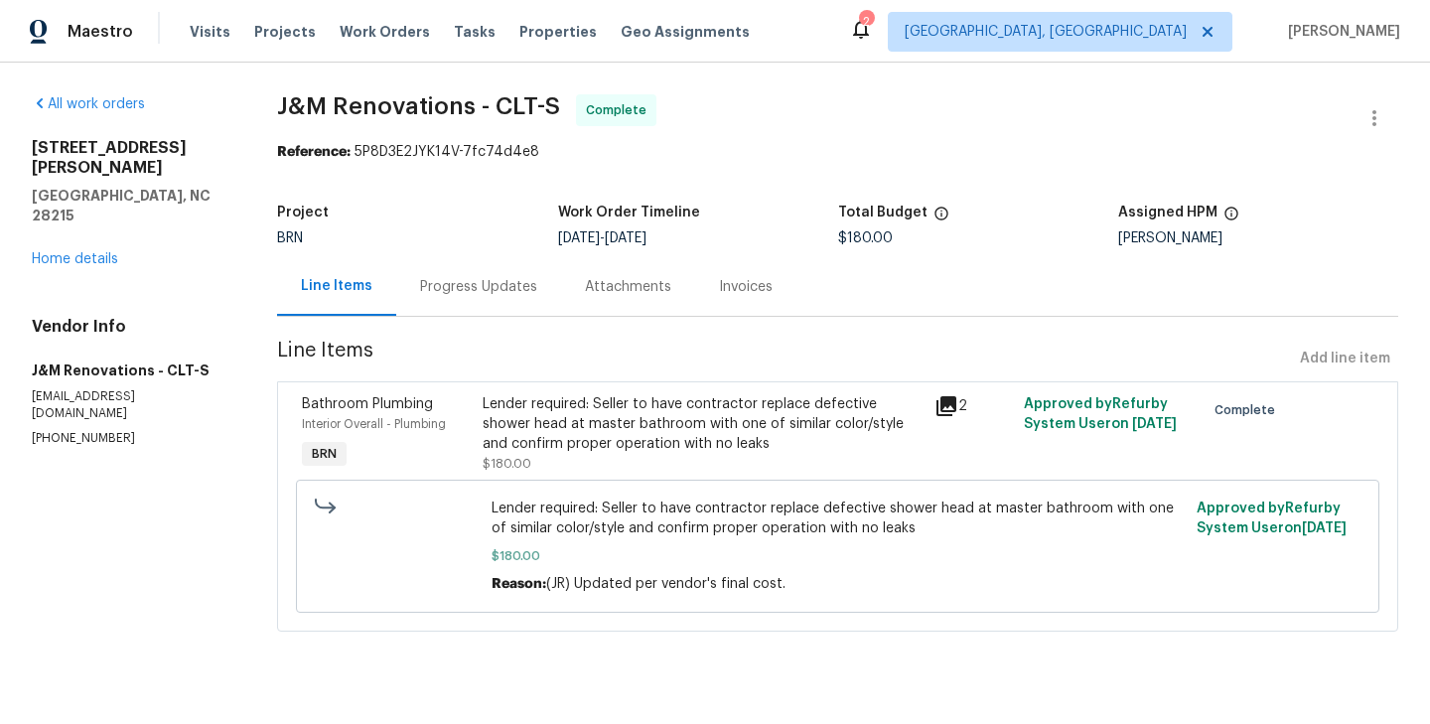
click at [487, 308] on div "Progress Updates" at bounding box center [478, 286] width 165 height 59
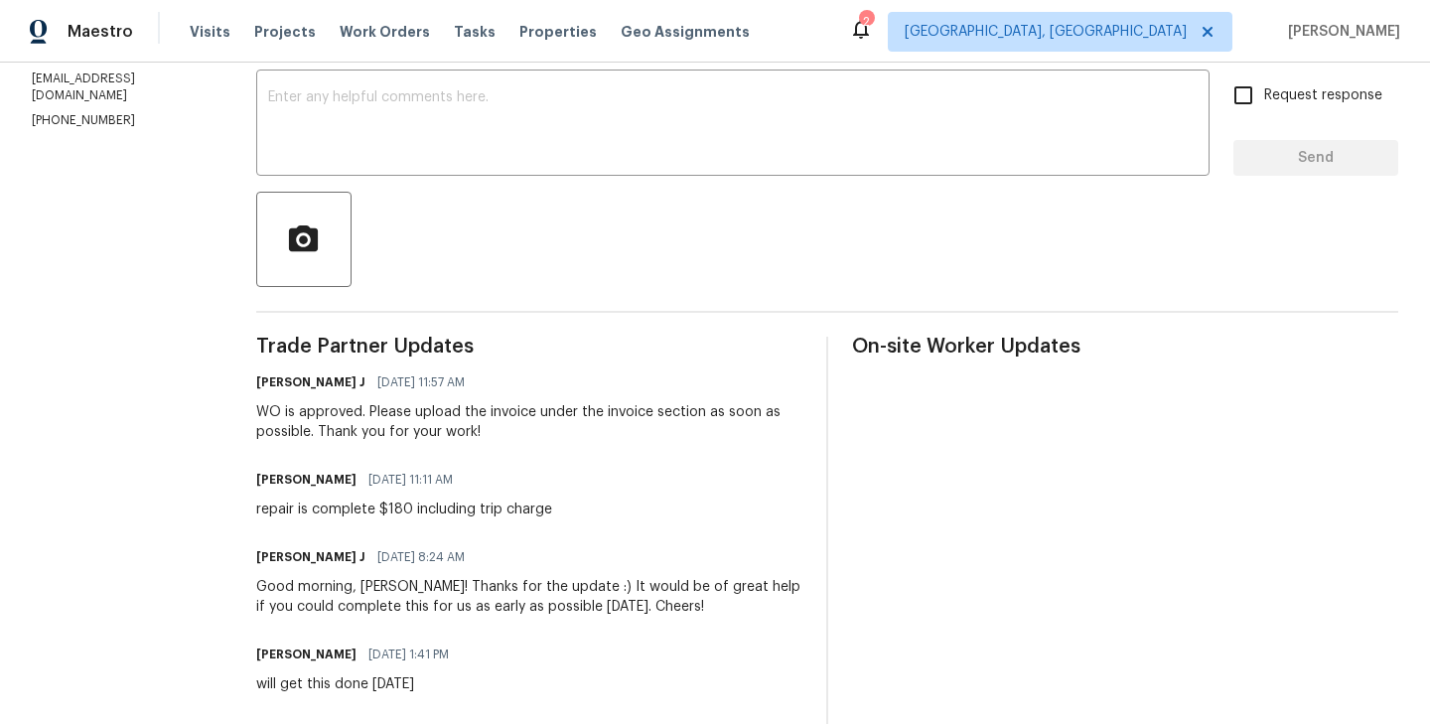
scroll to position [340, 0]
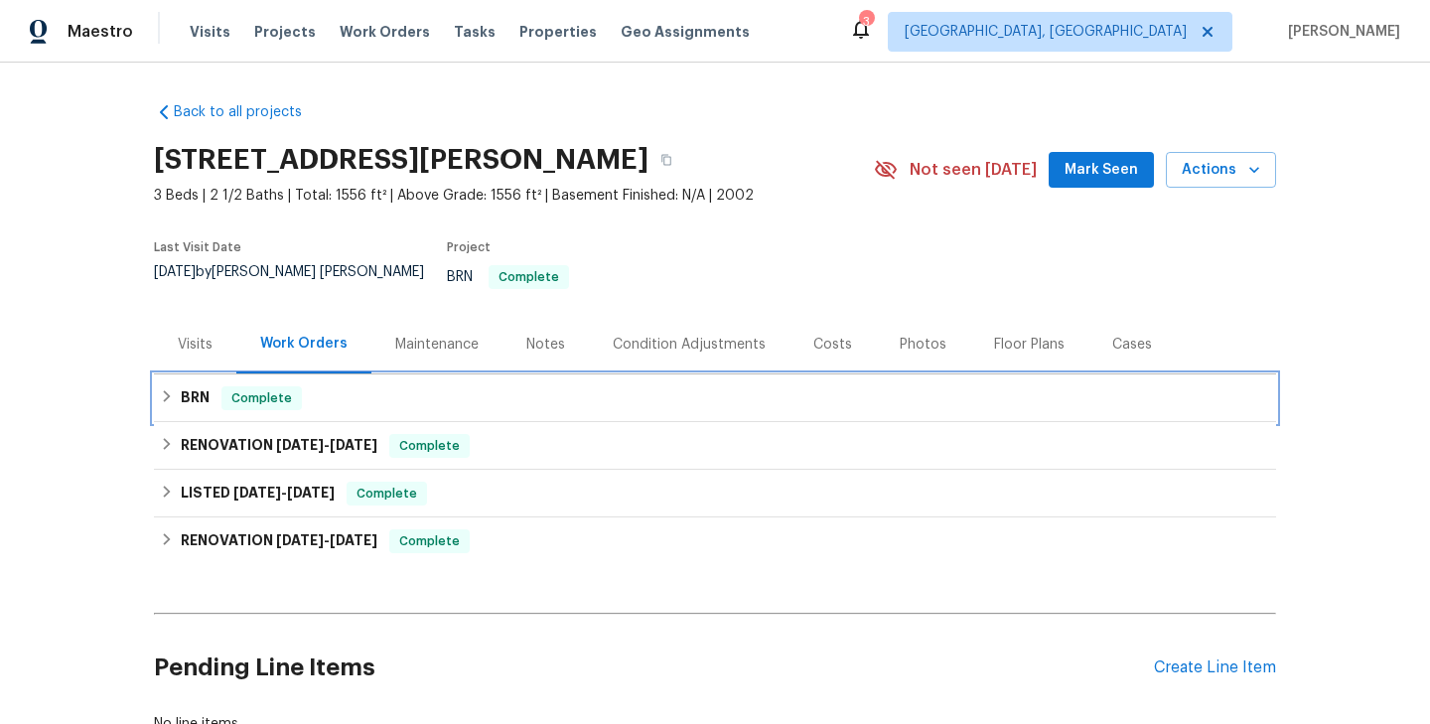
click at [347, 386] on div "BRN Complete" at bounding box center [715, 398] width 1110 height 24
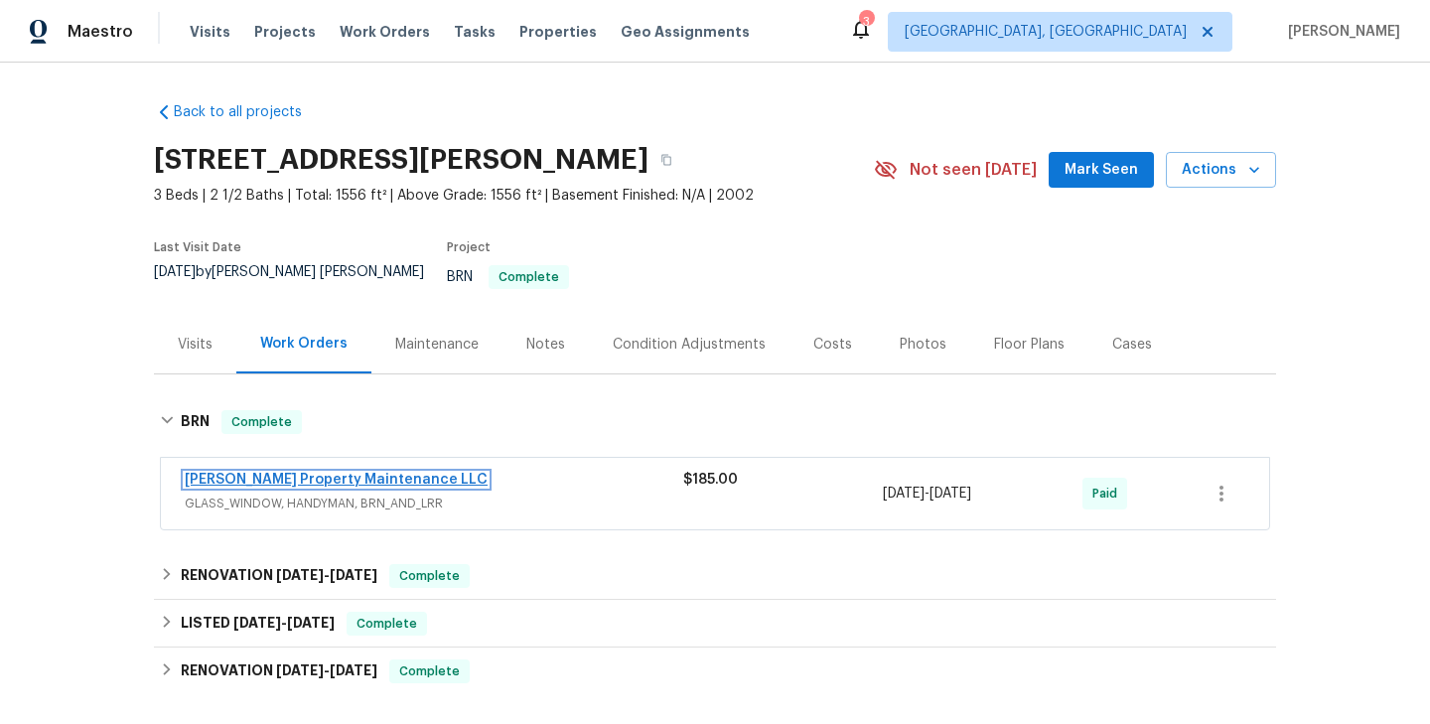
click at [320, 473] on link "[PERSON_NAME] Property Maintenance LLC" at bounding box center [336, 480] width 303 height 14
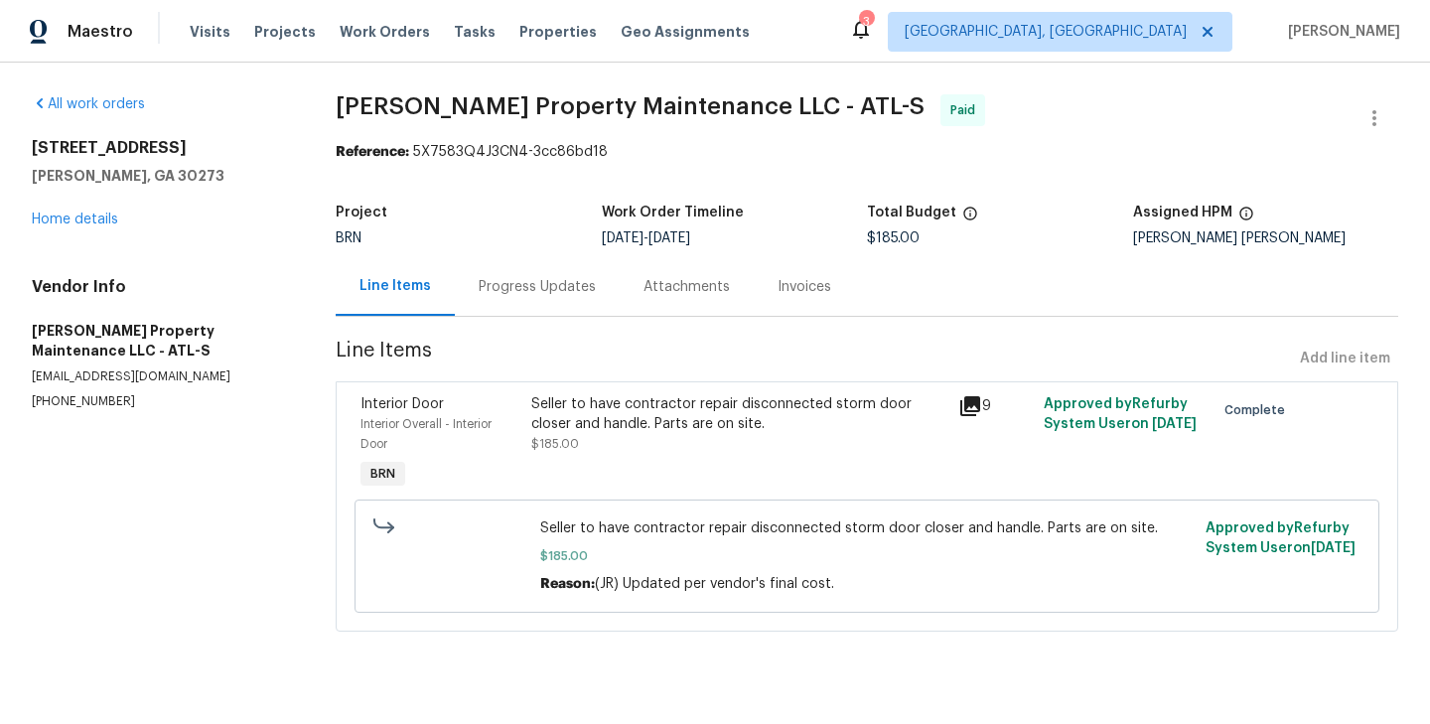
click at [502, 428] on div "Interior Overall - Interior Door" at bounding box center [439, 434] width 159 height 40
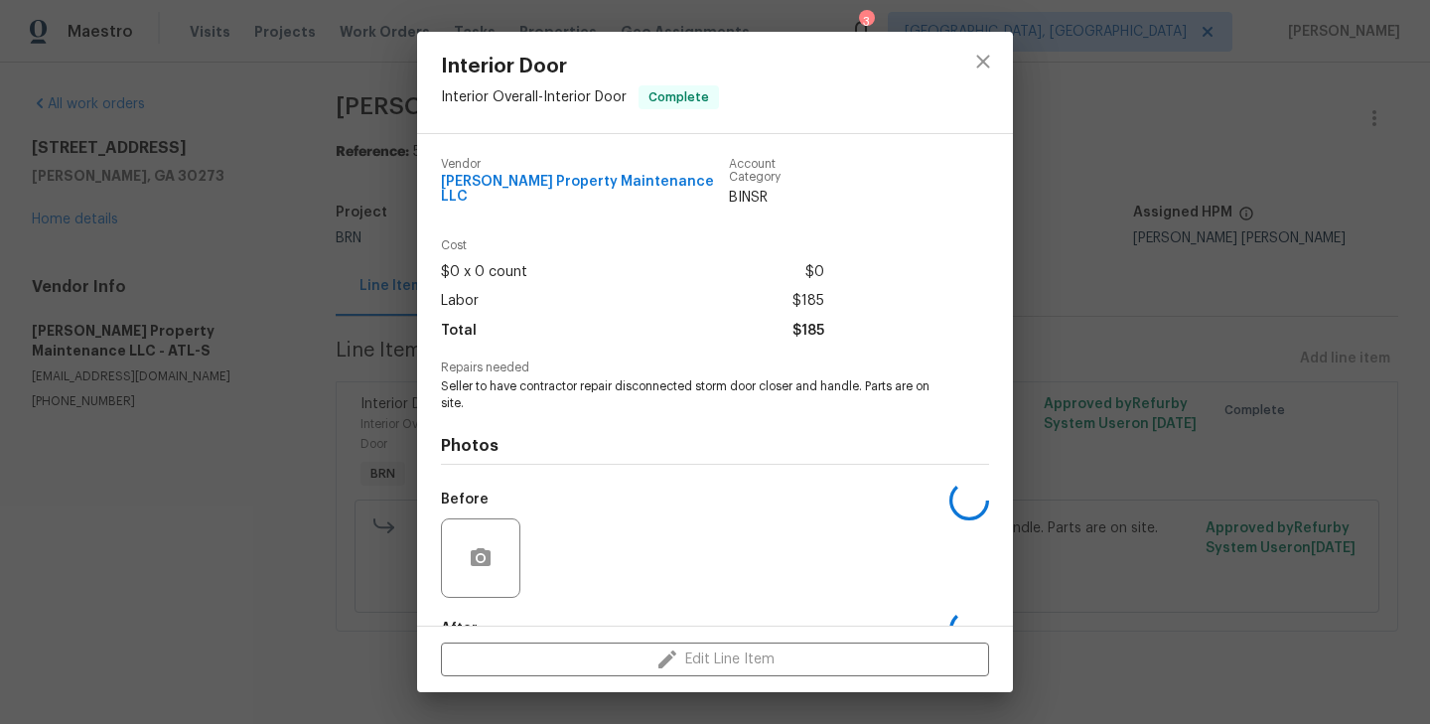
scroll to position [108, 0]
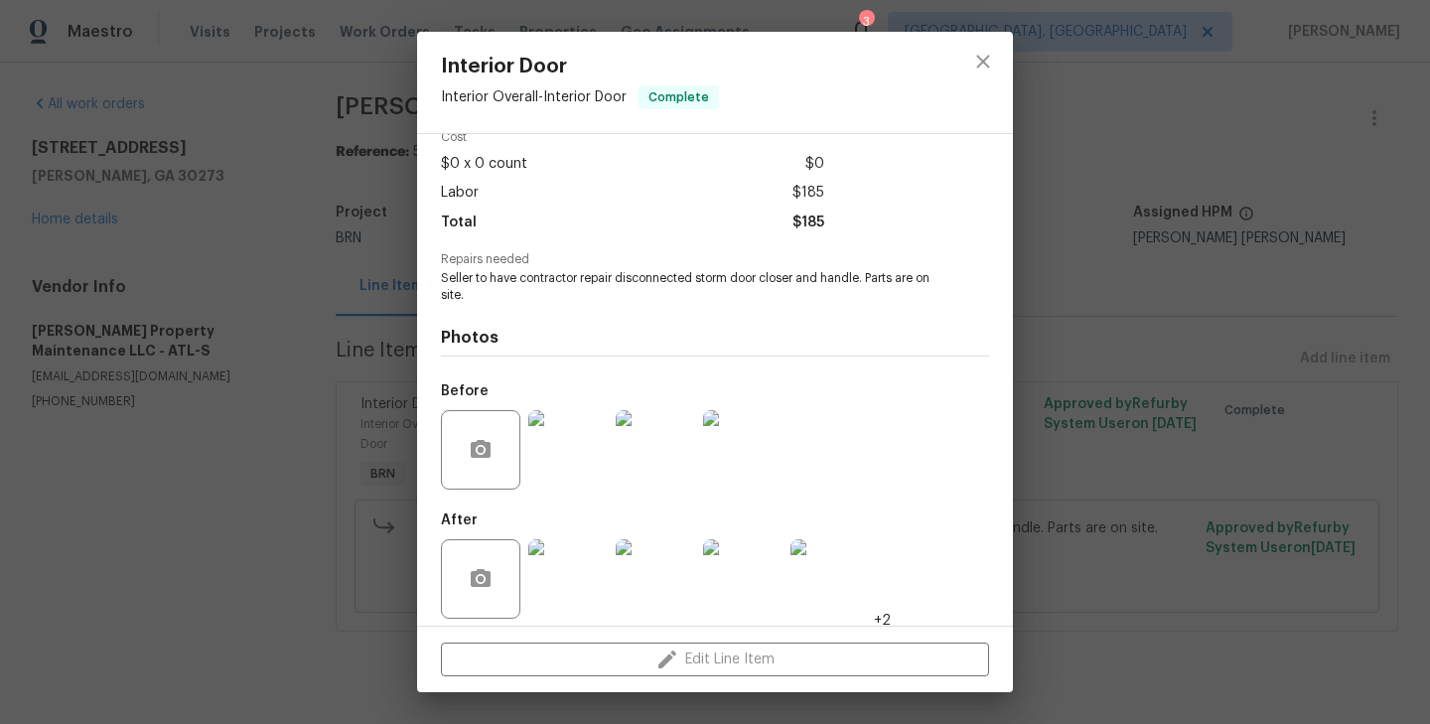
click at [288, 409] on div "Interior Door Interior Overall - Interior Door Complete Vendor [PERSON_NAME] Pr…" at bounding box center [715, 362] width 1430 height 724
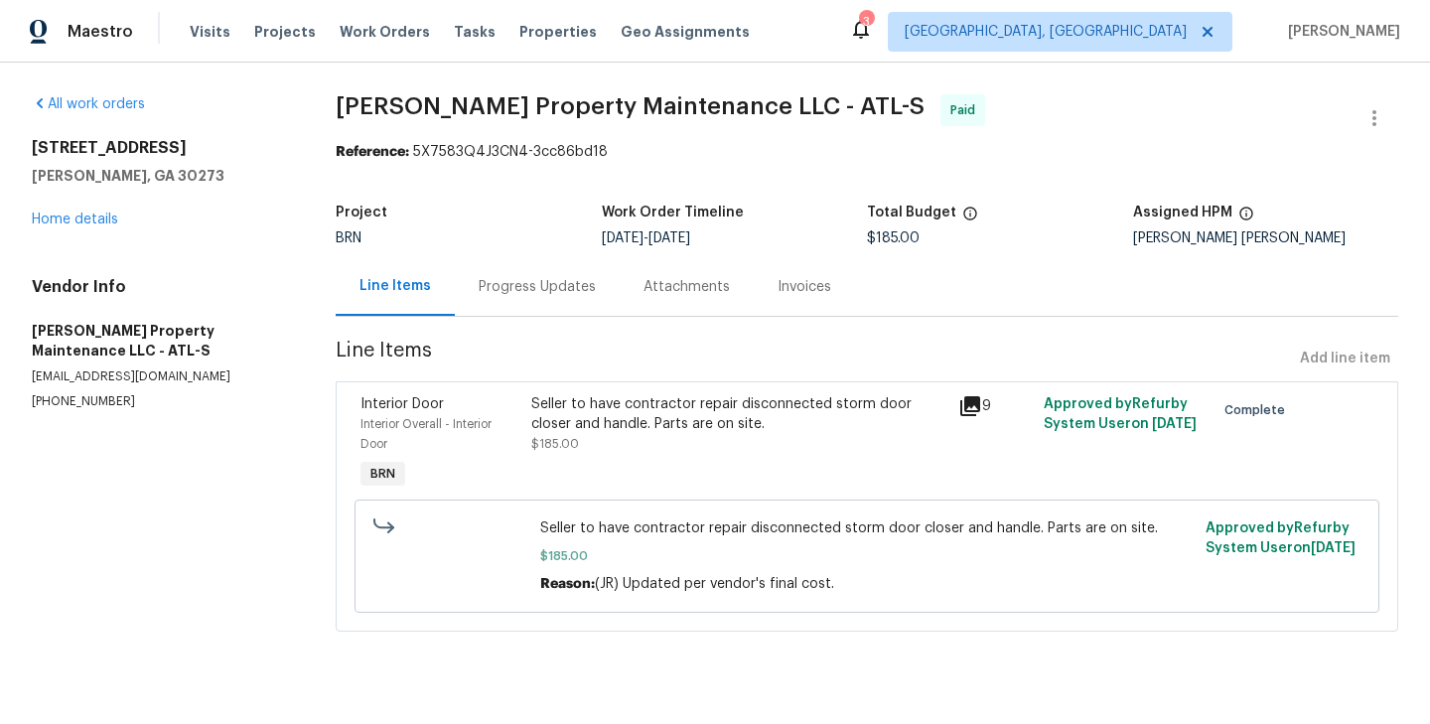
click at [515, 310] on div "Progress Updates" at bounding box center [537, 286] width 165 height 59
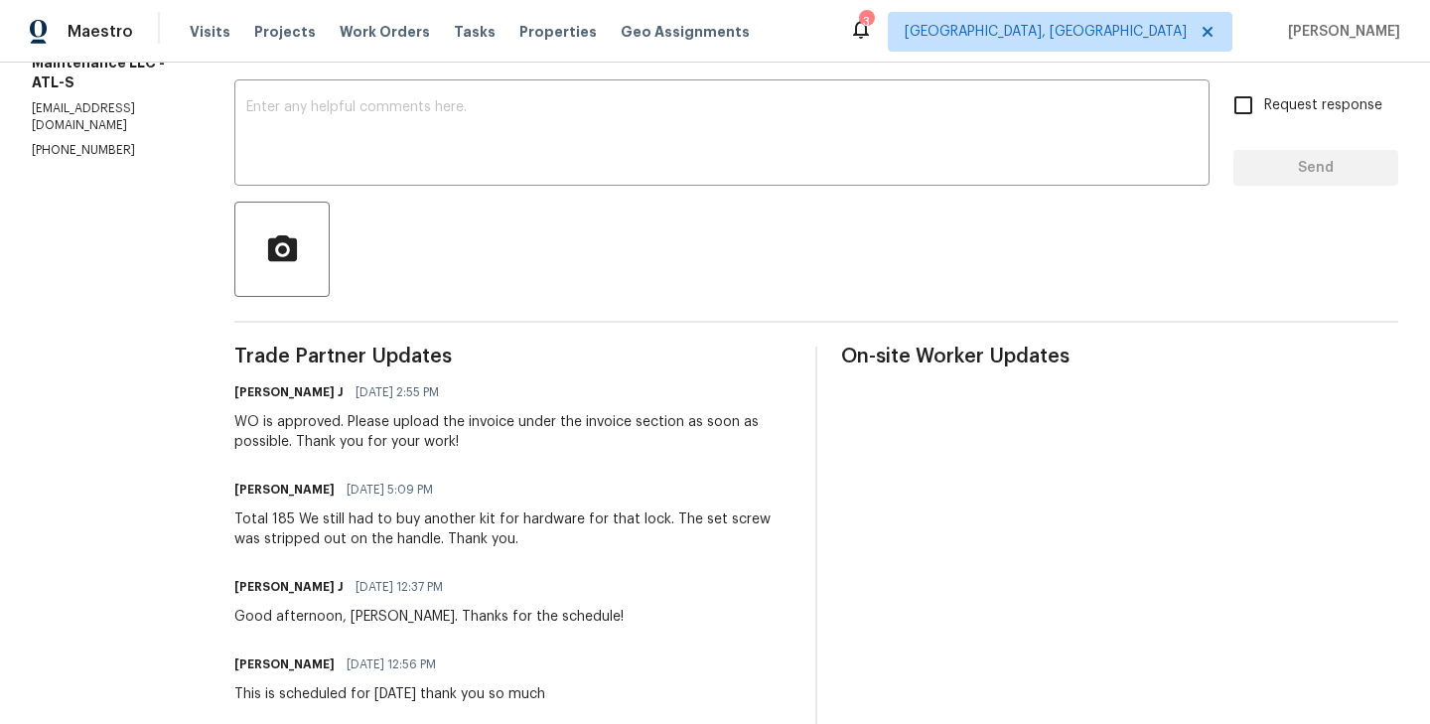
scroll to position [327, 0]
click at [397, 526] on div "Total 185 We still had to buy another kit for hardware for that lock. The set s…" at bounding box center [512, 530] width 557 height 40
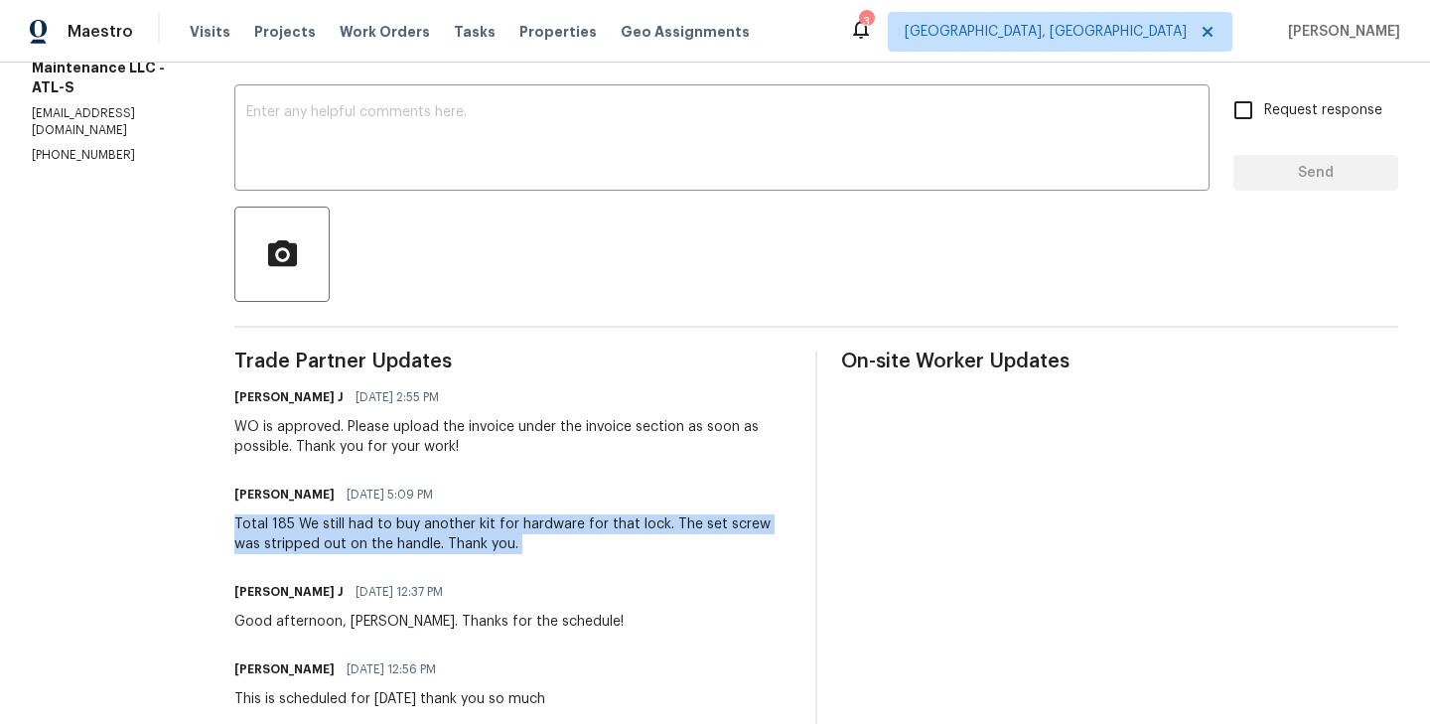
scroll to position [328, 0]
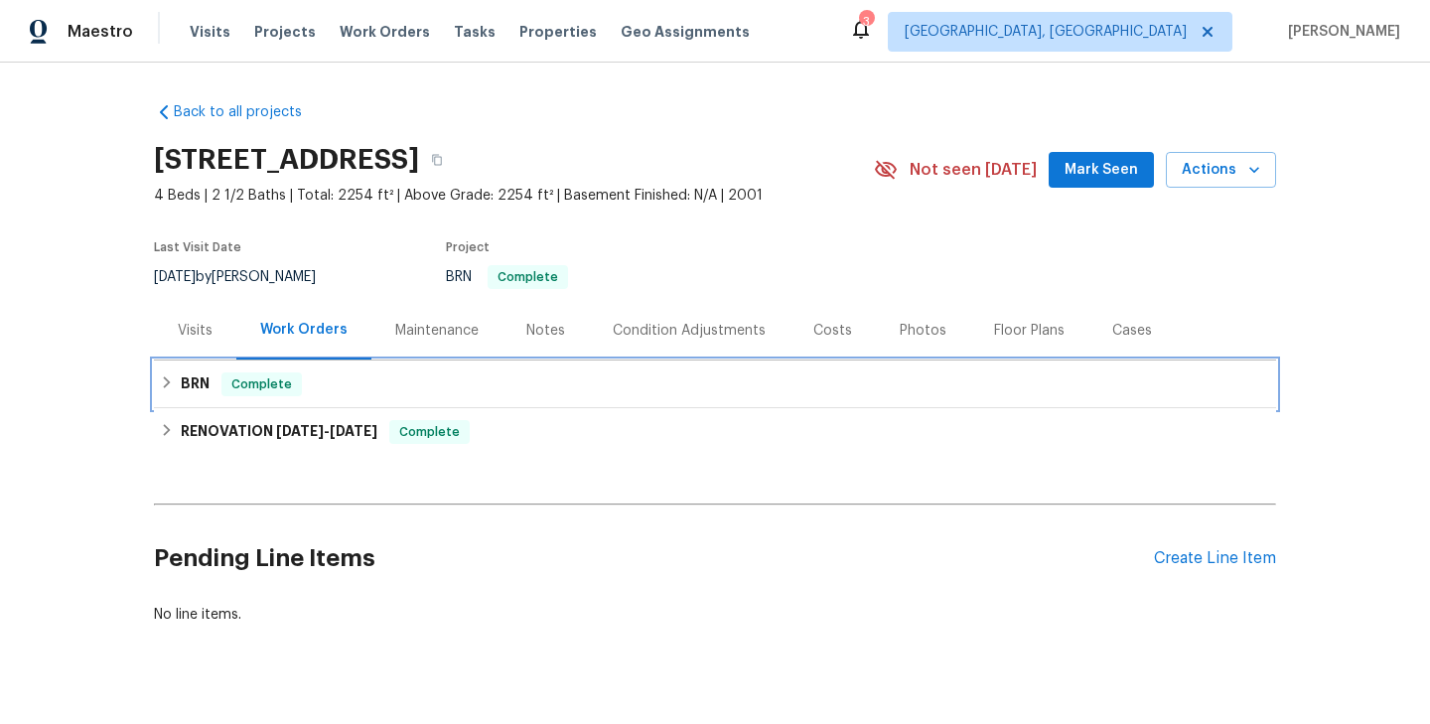
click at [310, 387] on div "BRN Complete" at bounding box center [715, 384] width 1110 height 24
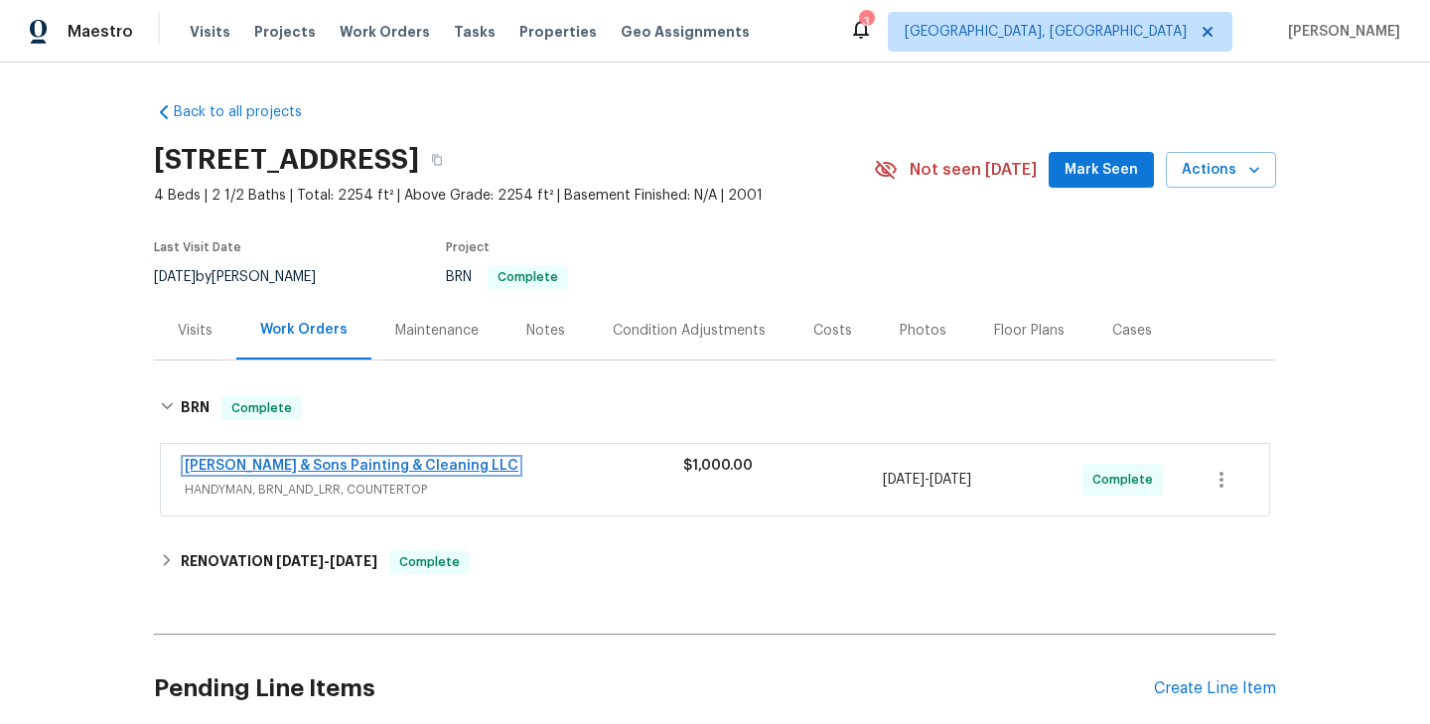
click at [276, 472] on link "Hodge & Sons Painting & Cleaning LLC" at bounding box center [352, 466] width 334 height 14
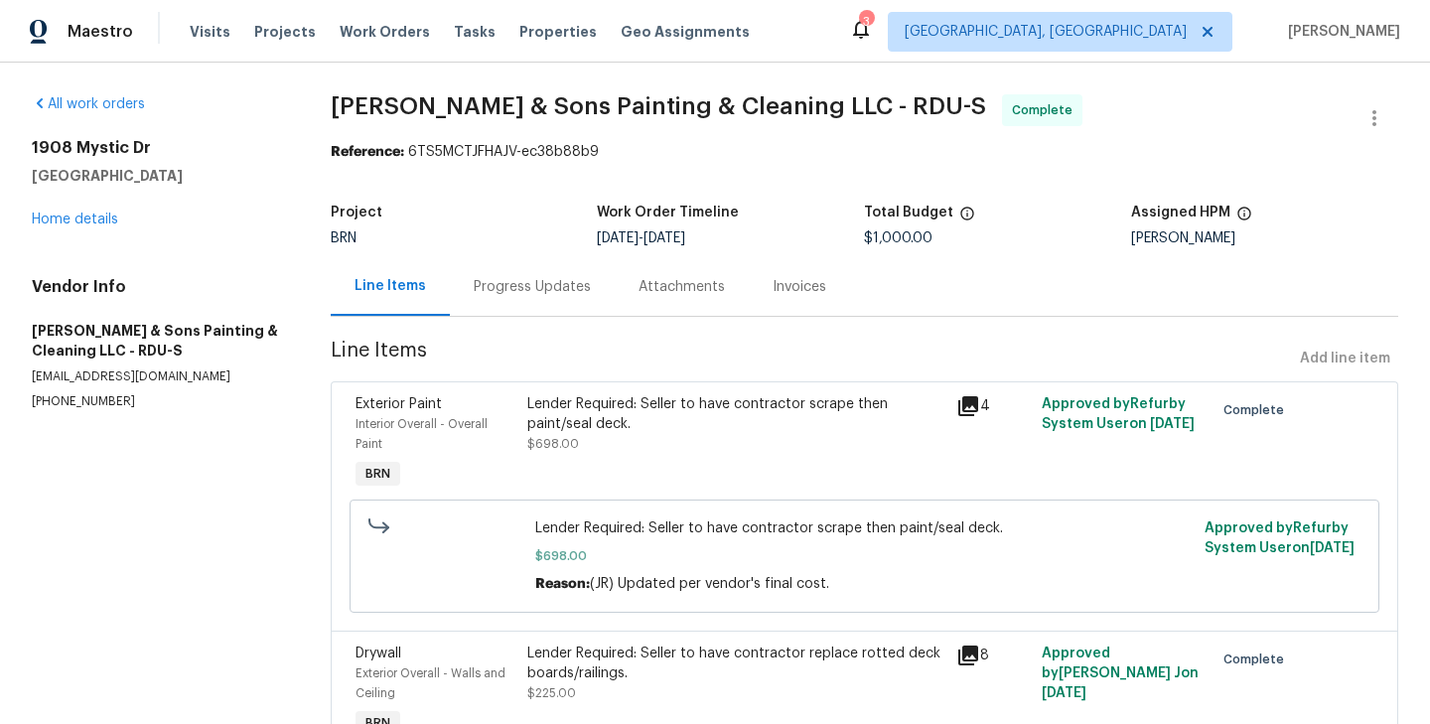
scroll to position [540, 0]
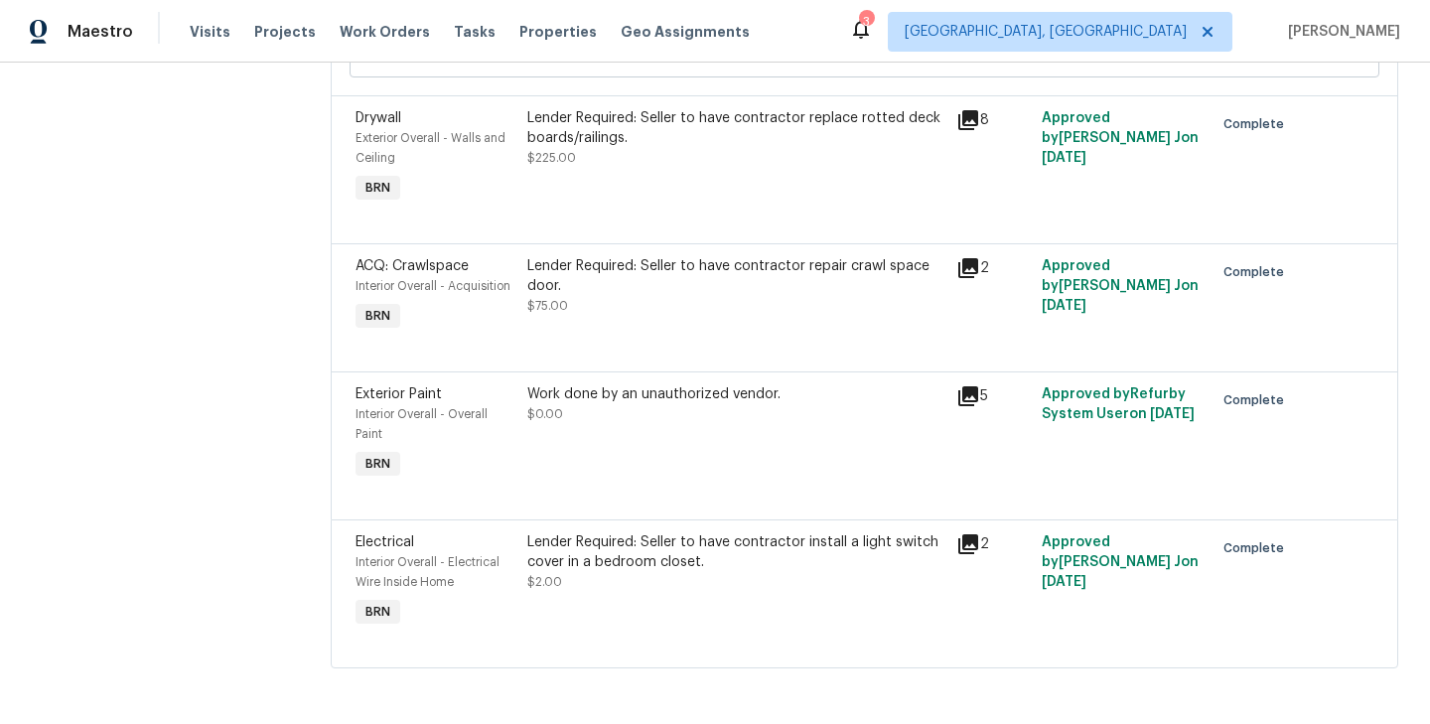
click at [533, 581] on span "$2.00" at bounding box center [544, 582] width 35 height 12
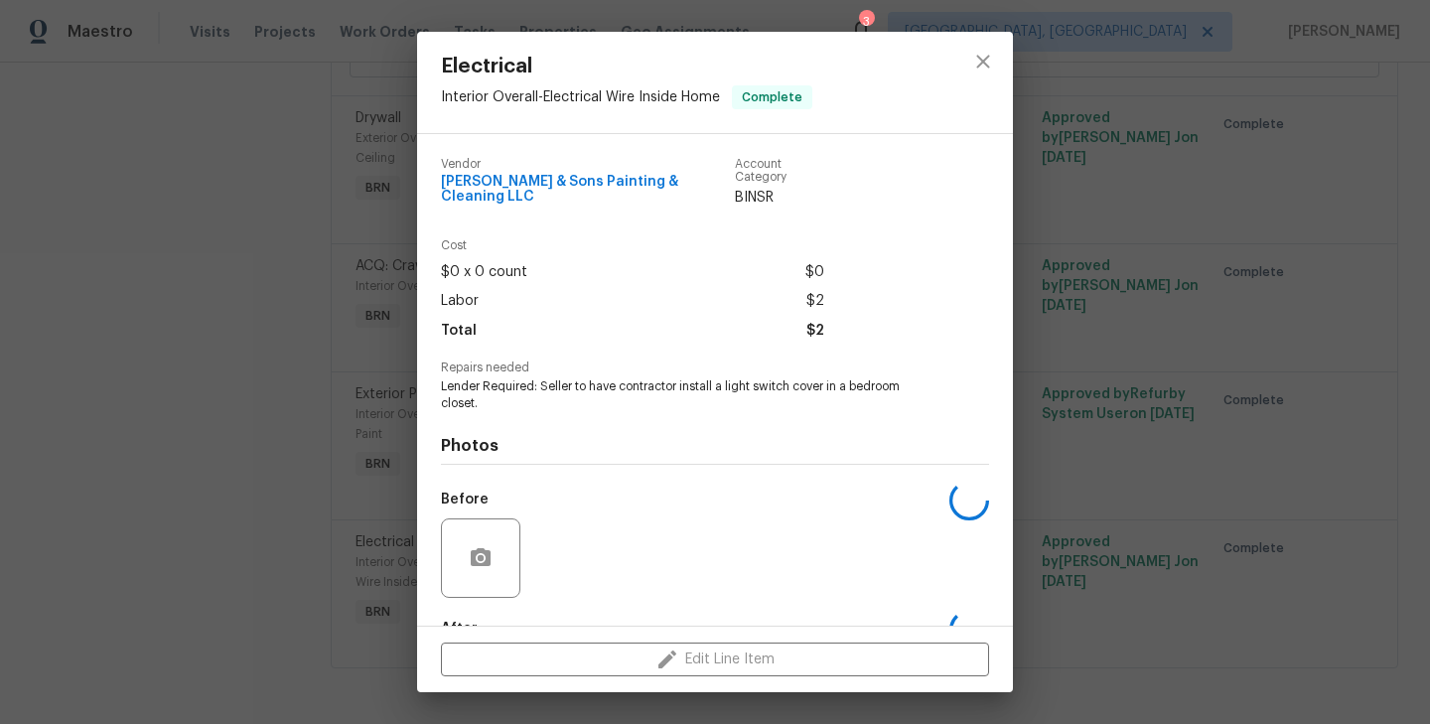
scroll to position [108, 0]
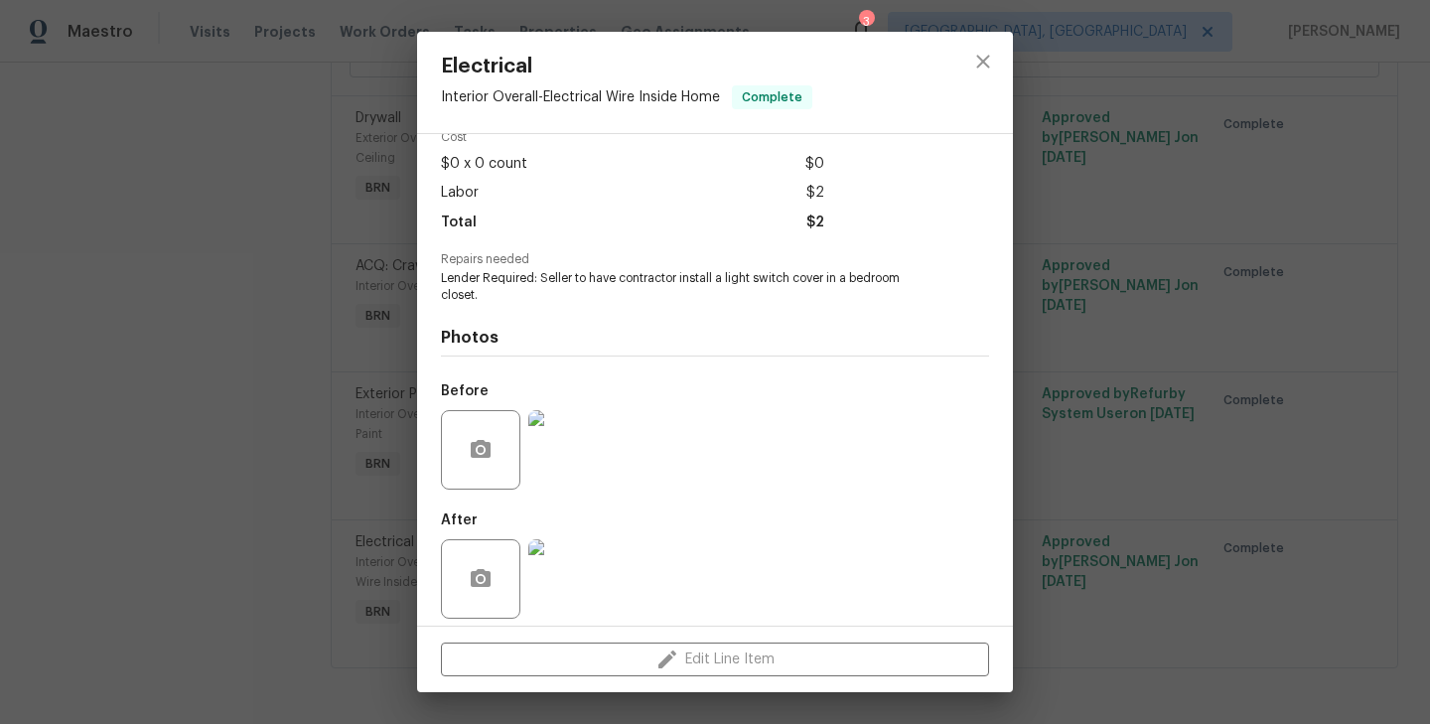
click at [568, 582] on img at bounding box center [567, 578] width 79 height 79
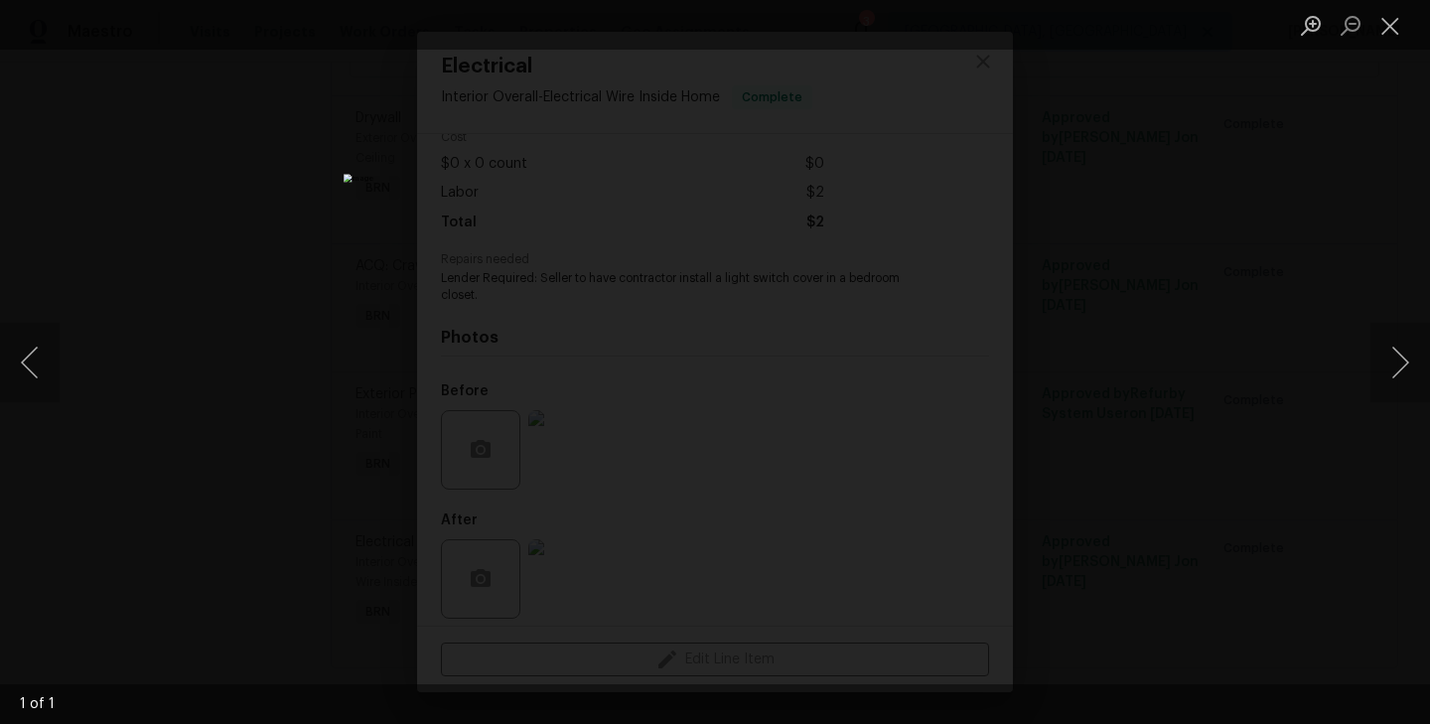
click at [255, 372] on div "Lightbox" at bounding box center [715, 362] width 1430 height 724
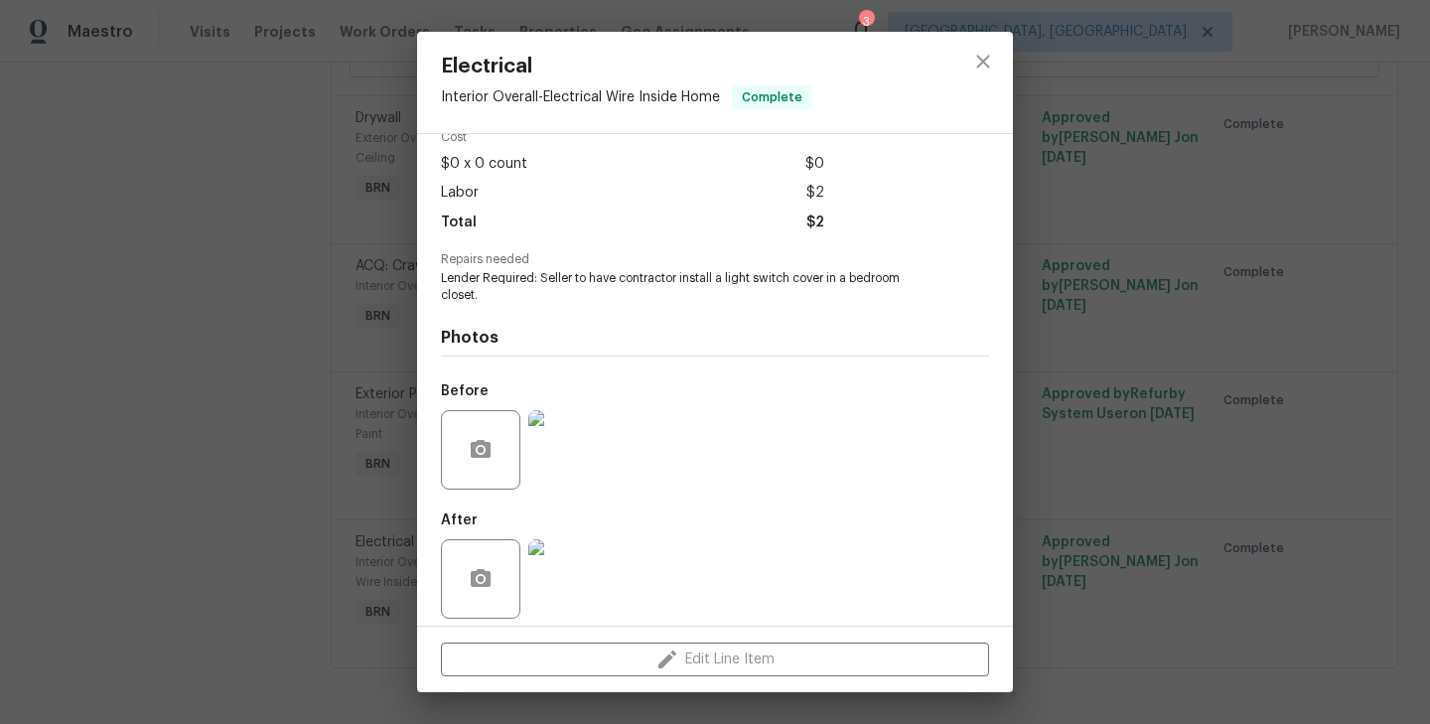
click at [266, 419] on div "Electrical Interior Overall - Electrical Wire Inside Home Complete Vendor Hodge…" at bounding box center [715, 362] width 1430 height 724
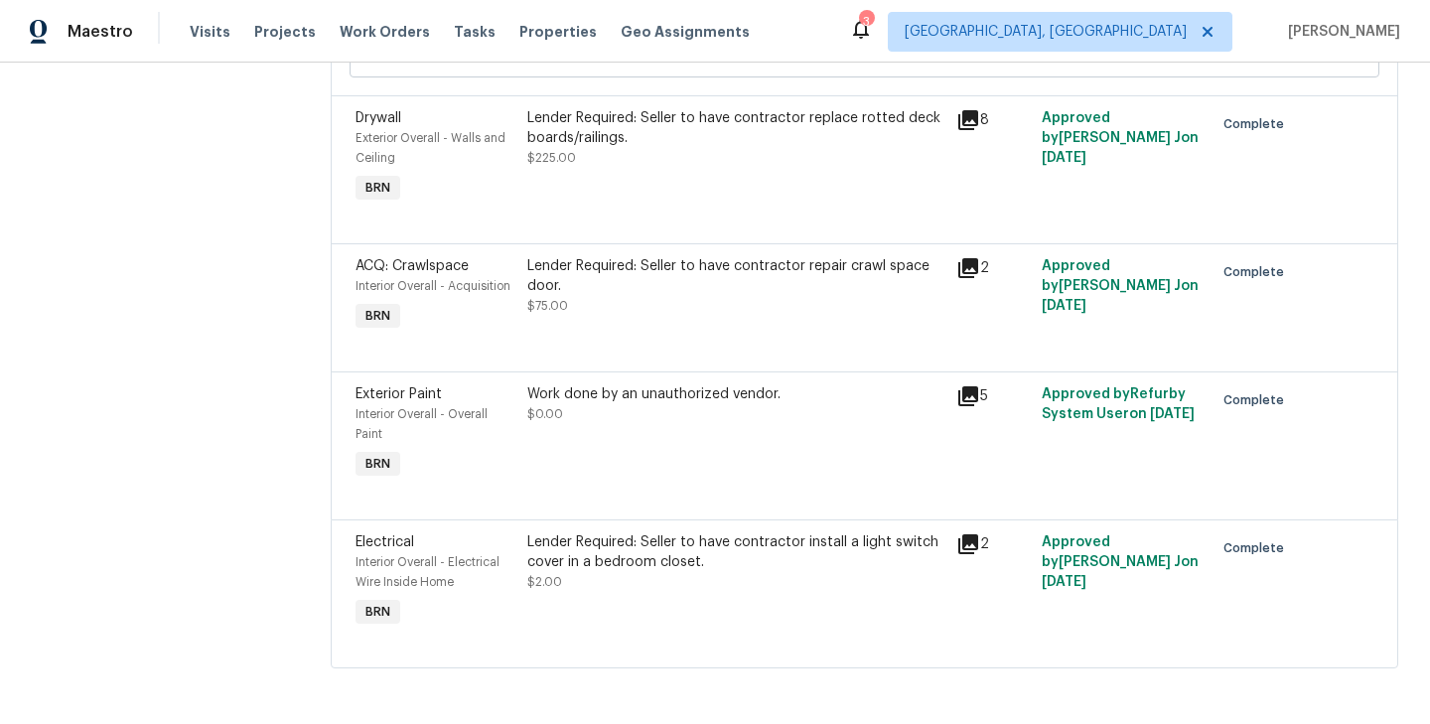
click at [507, 422] on div "Interior Overall - Overall Paint" at bounding box center [435, 424] width 160 height 40
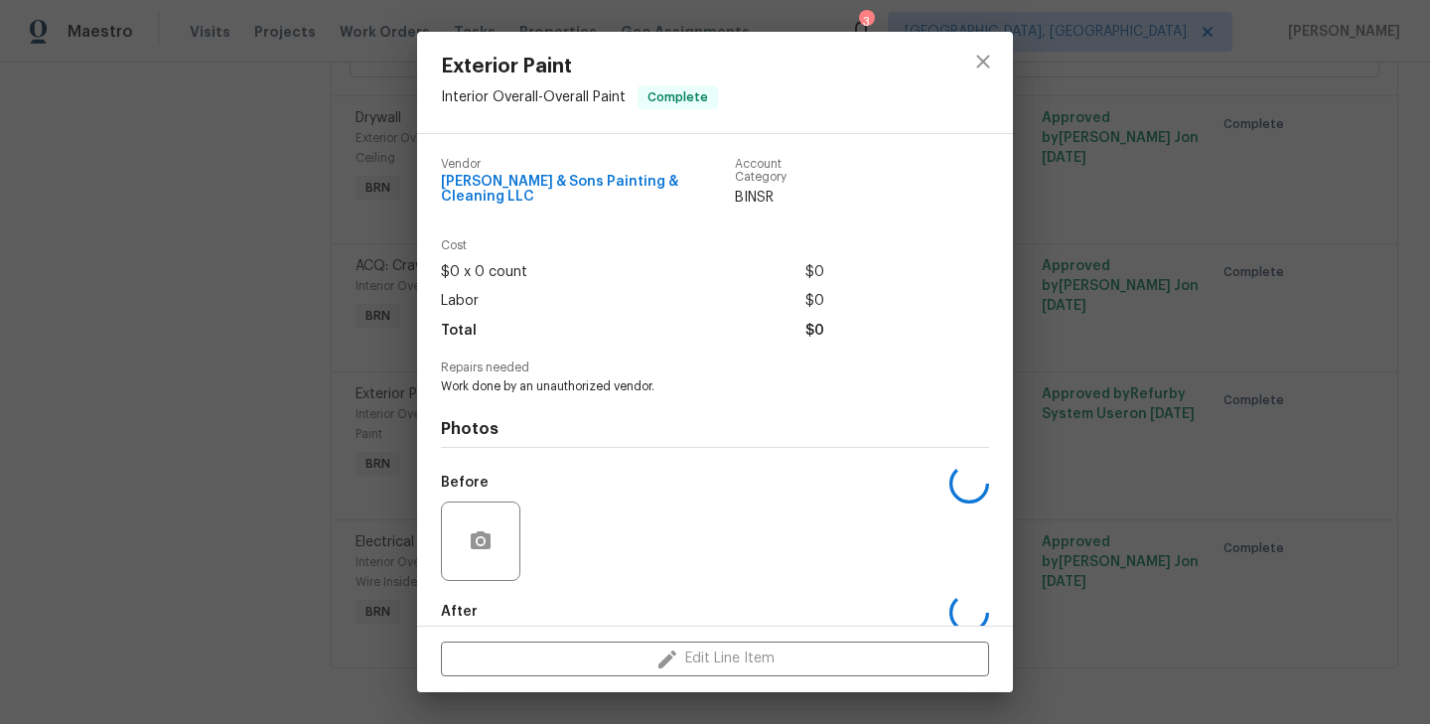
scroll to position [91, 0]
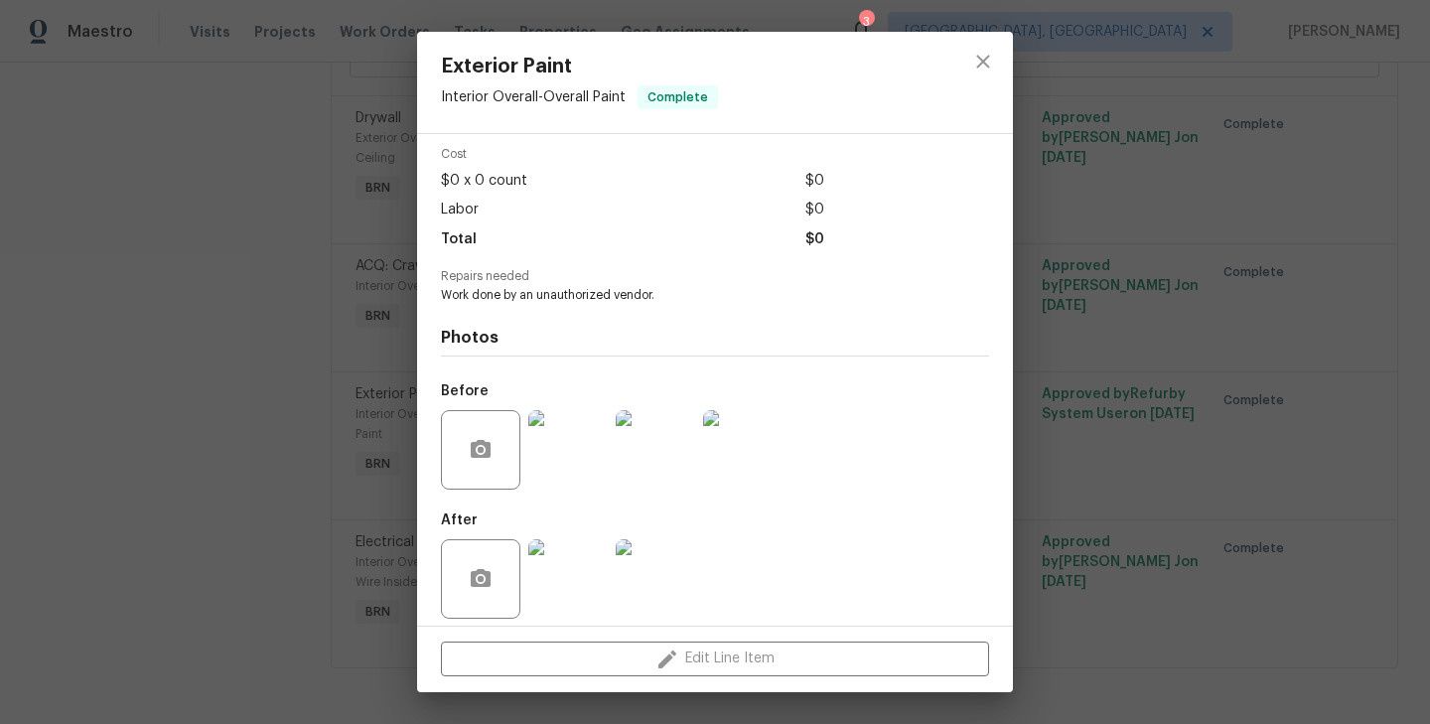
click at [396, 502] on div "Exterior Paint Interior Overall - Overall Paint Complete Vendor Hodge & Sons Pa…" at bounding box center [715, 362] width 1430 height 724
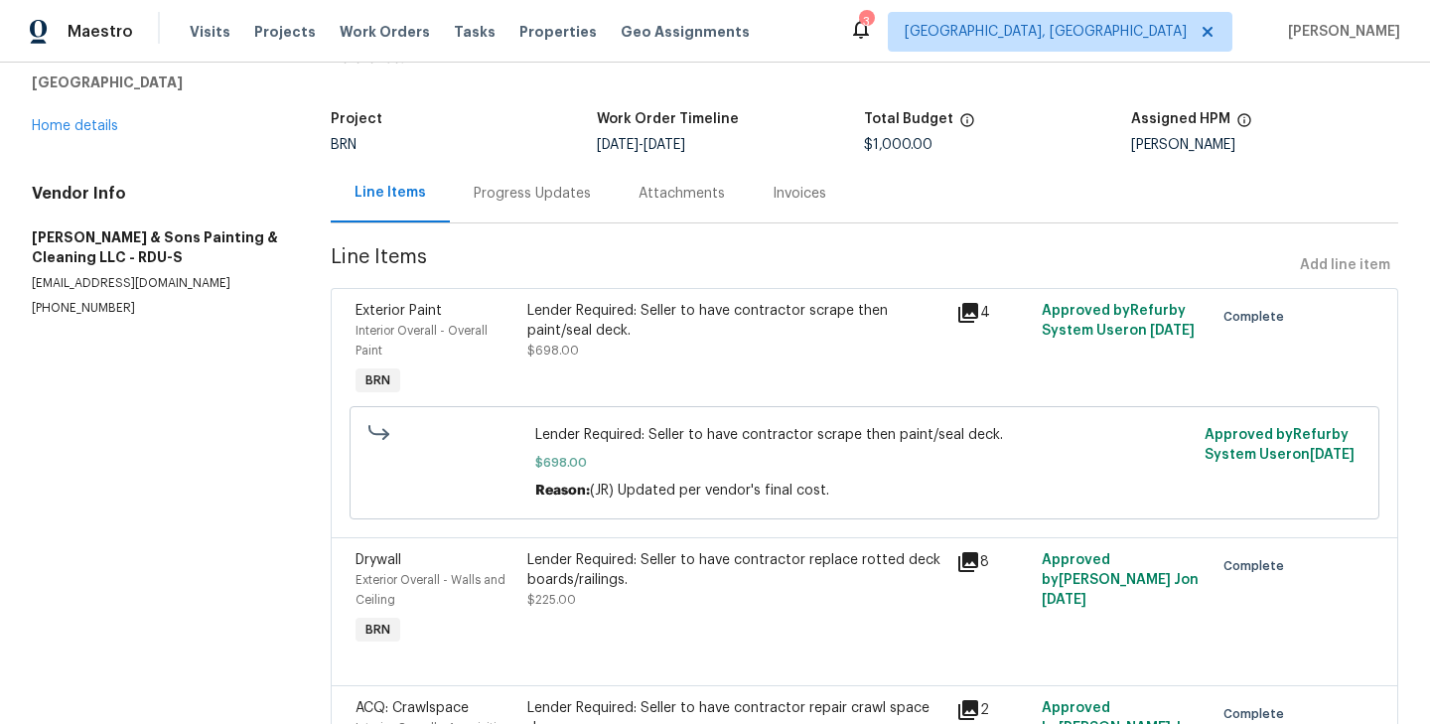
scroll to position [0, 0]
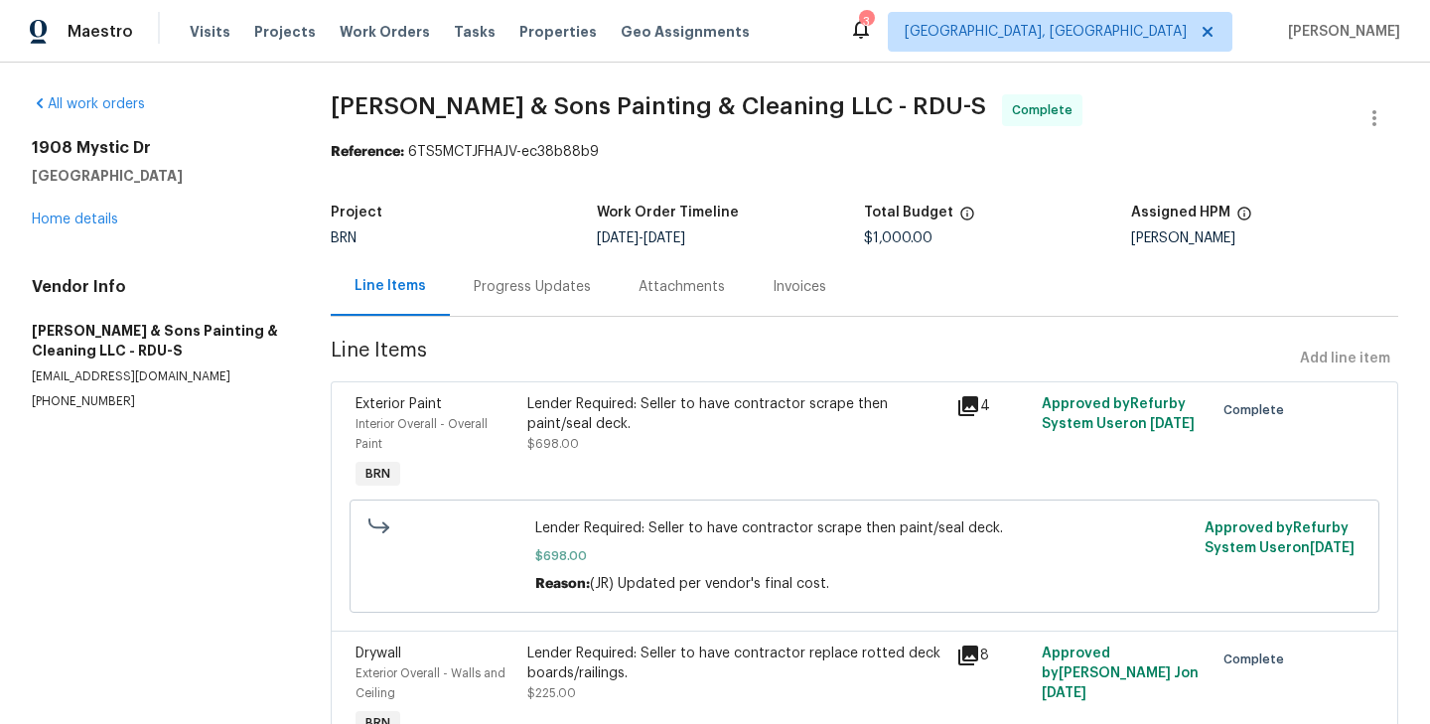
click at [534, 299] on div "Progress Updates" at bounding box center [532, 286] width 165 height 59
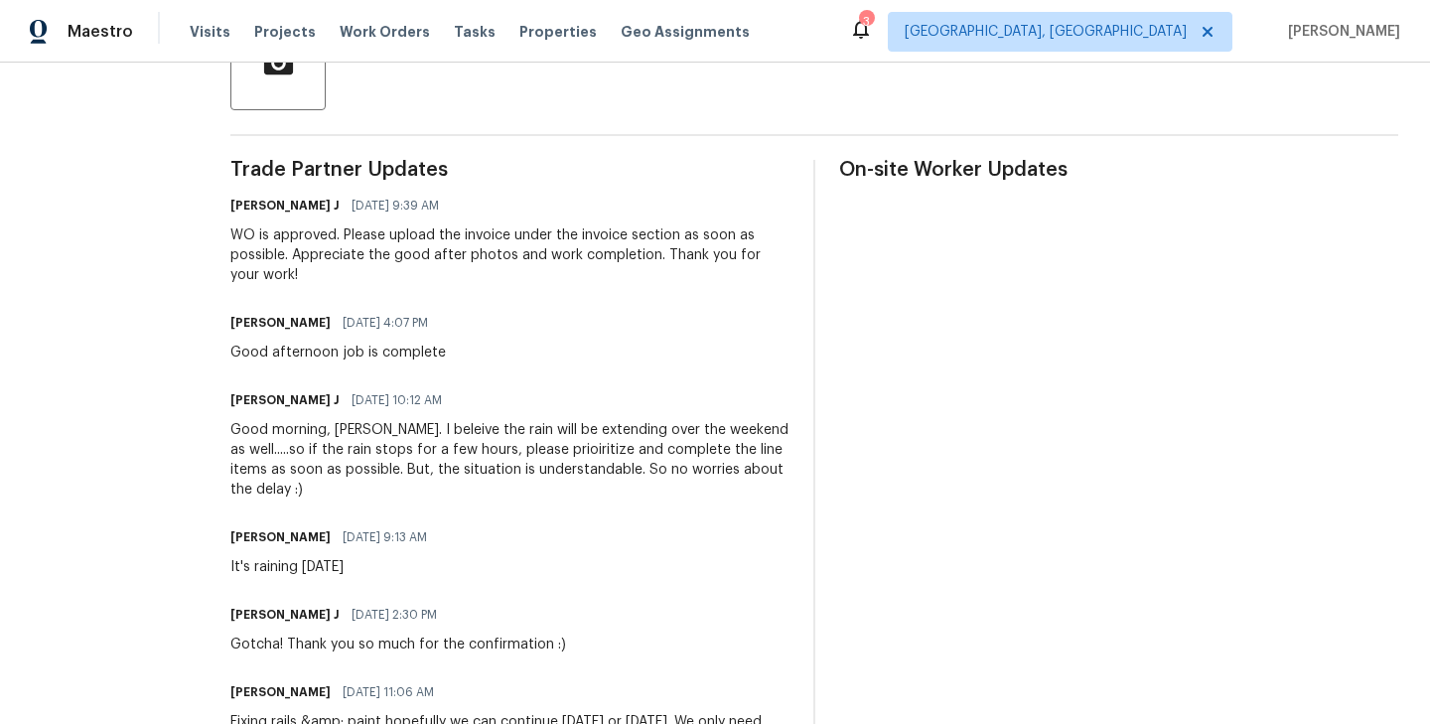
scroll to position [510, 0]
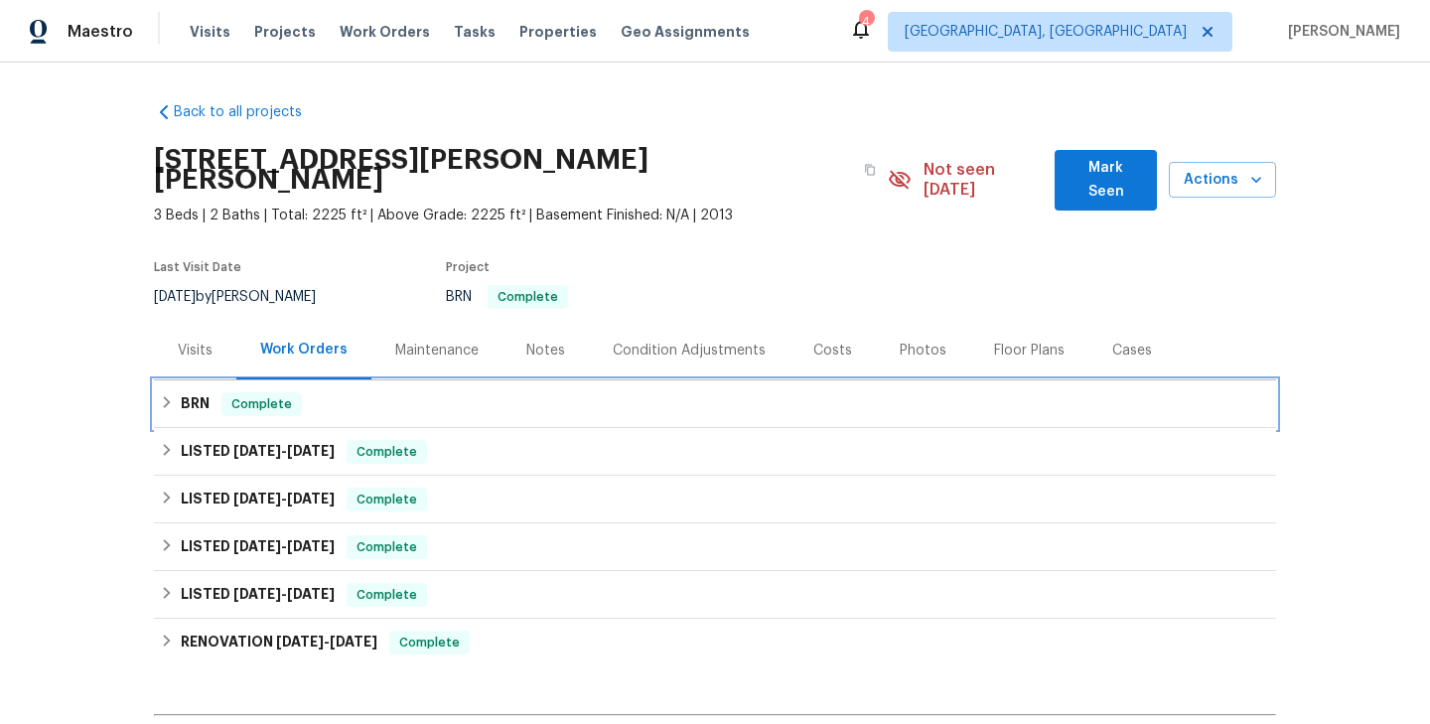
click at [352, 392] on div "BRN Complete" at bounding box center [715, 404] width 1110 height 24
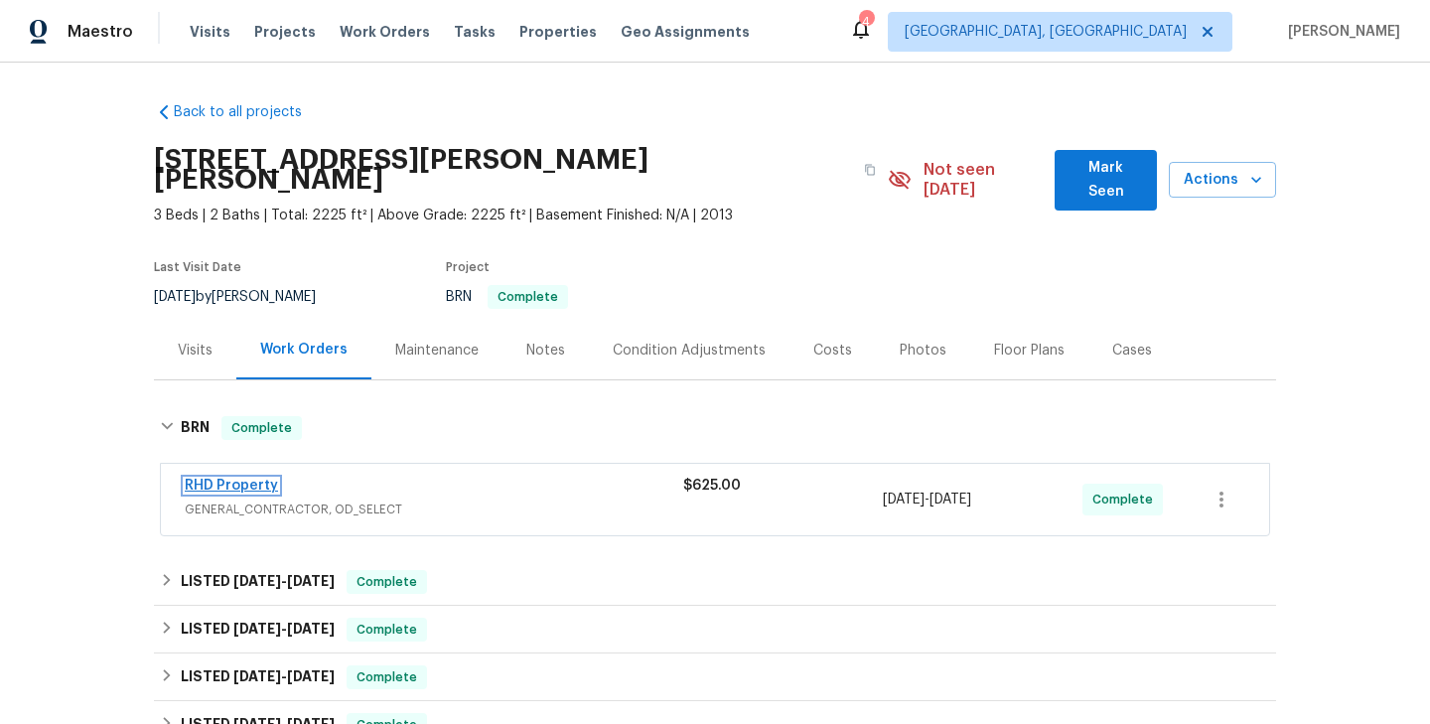
click at [218, 478] on link "RHD Property" at bounding box center [231, 485] width 93 height 14
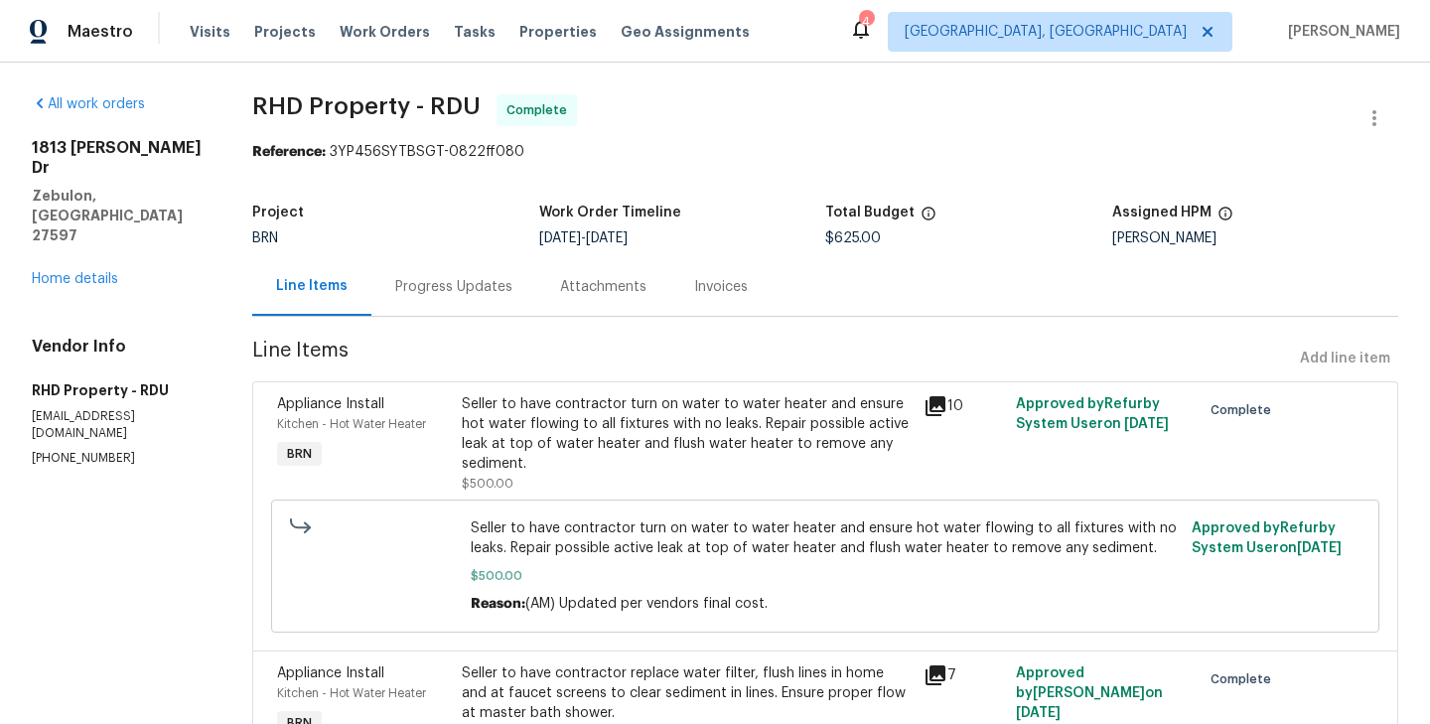
click at [489, 460] on div "Seller to have contractor turn on water to water heater and ensure hot water fl…" at bounding box center [687, 433] width 450 height 79
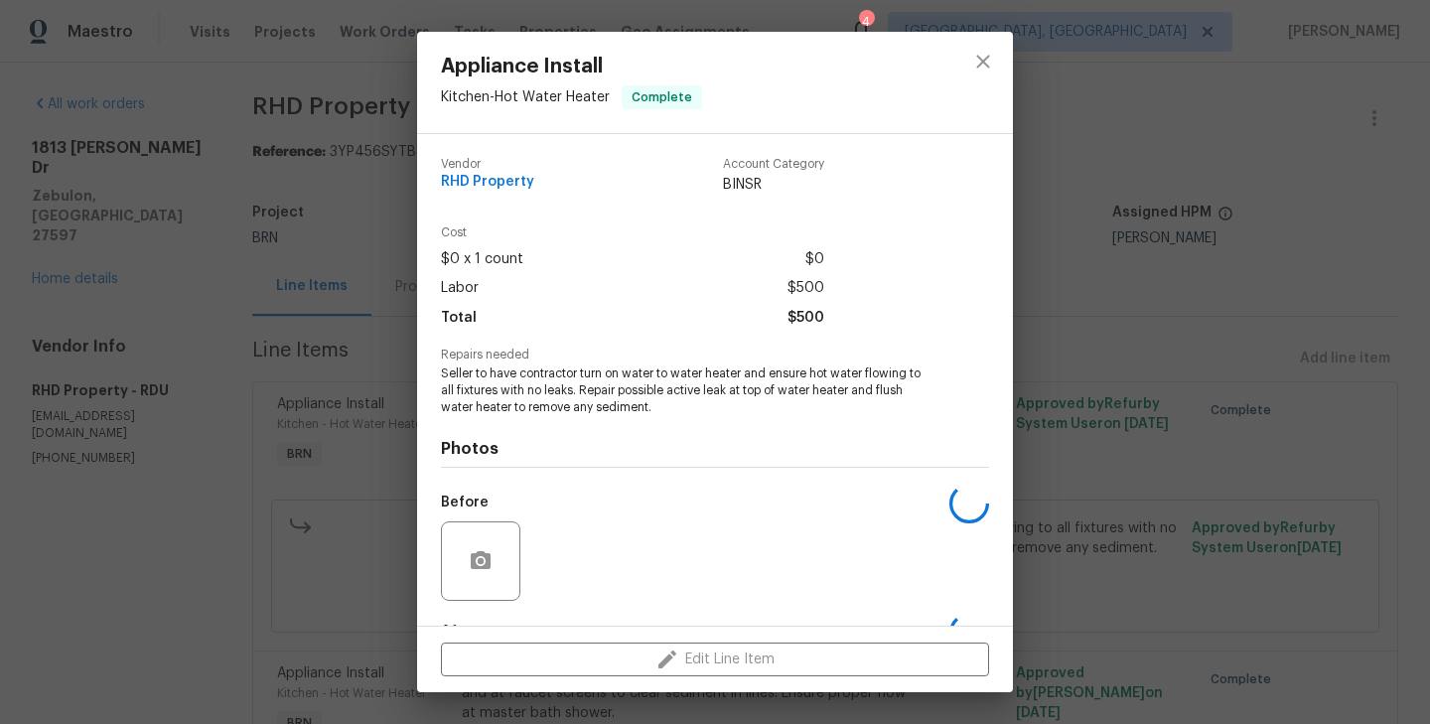
scroll to position [124, 0]
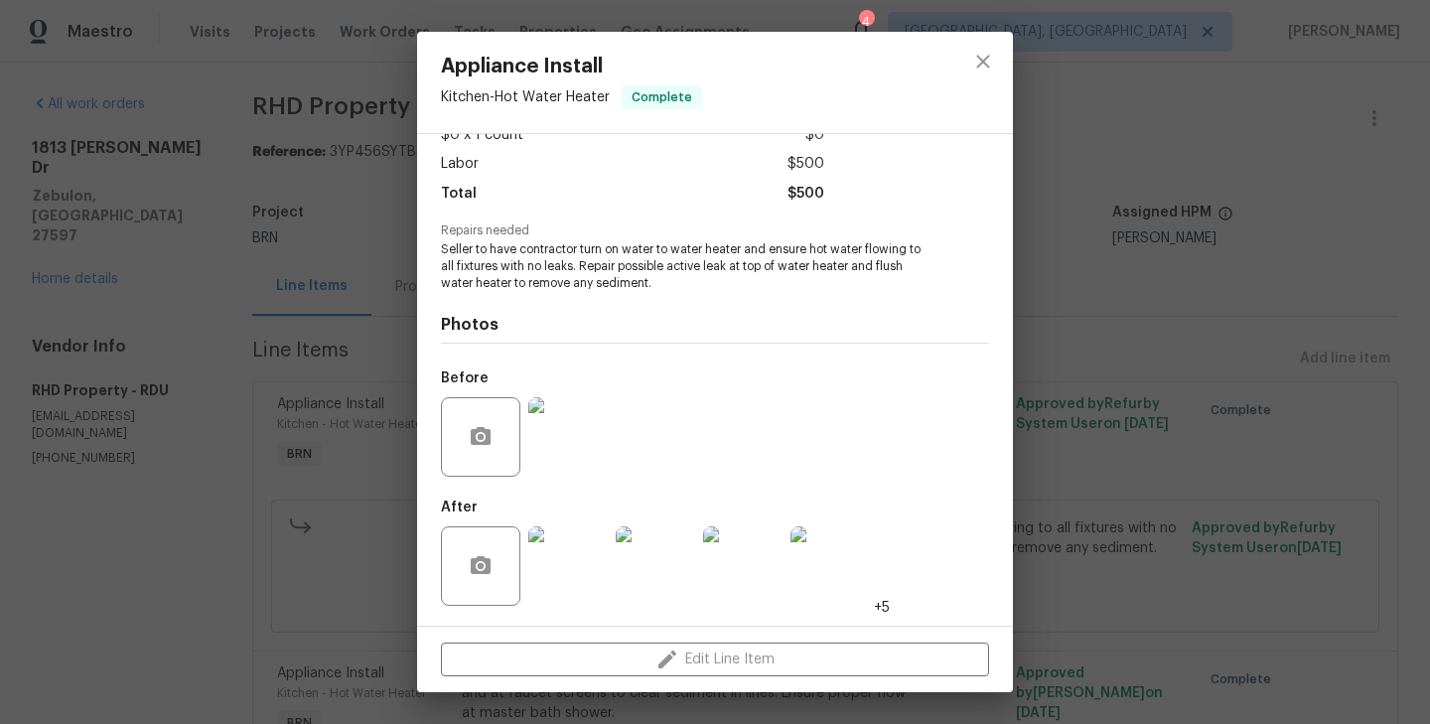
click at [555, 453] on img at bounding box center [567, 436] width 79 height 79
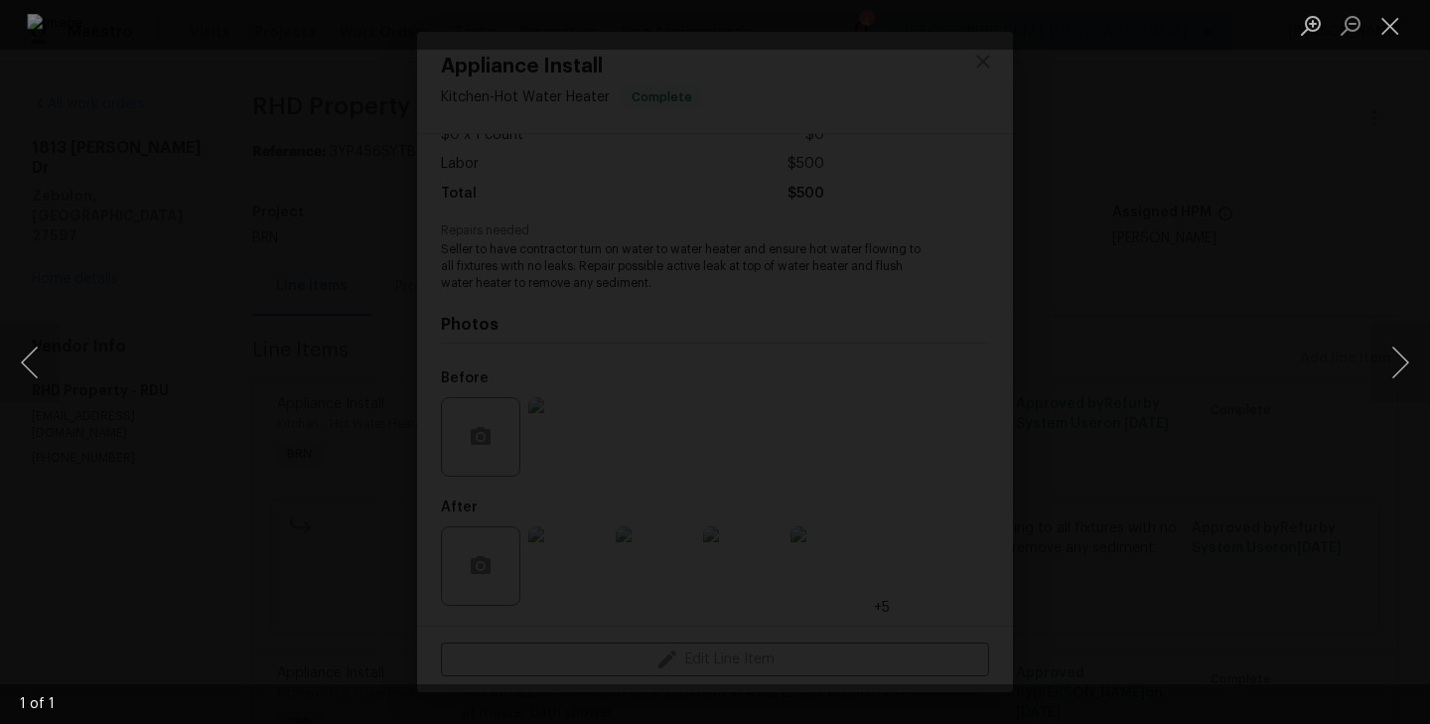
click at [164, 456] on div "Lightbox" at bounding box center [715, 362] width 1430 height 724
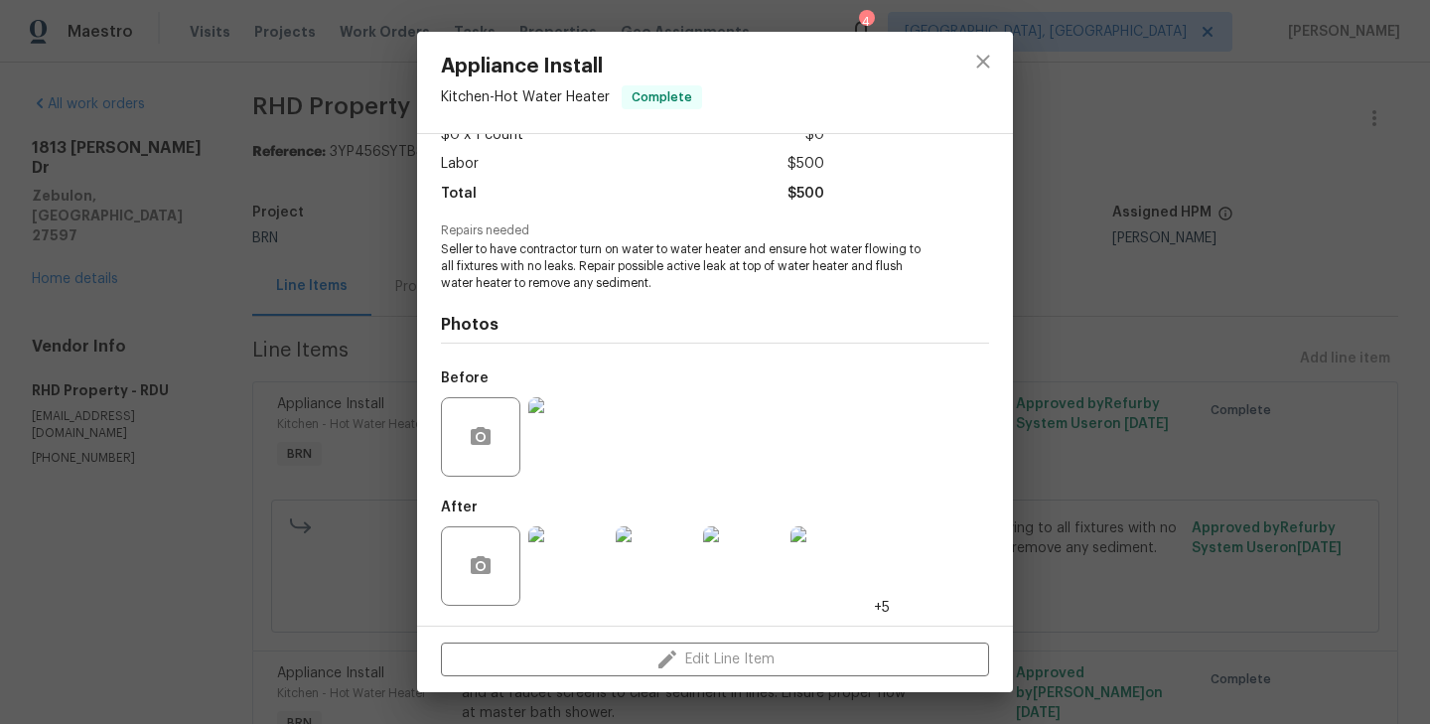
click at [559, 575] on img at bounding box center [567, 565] width 79 height 79
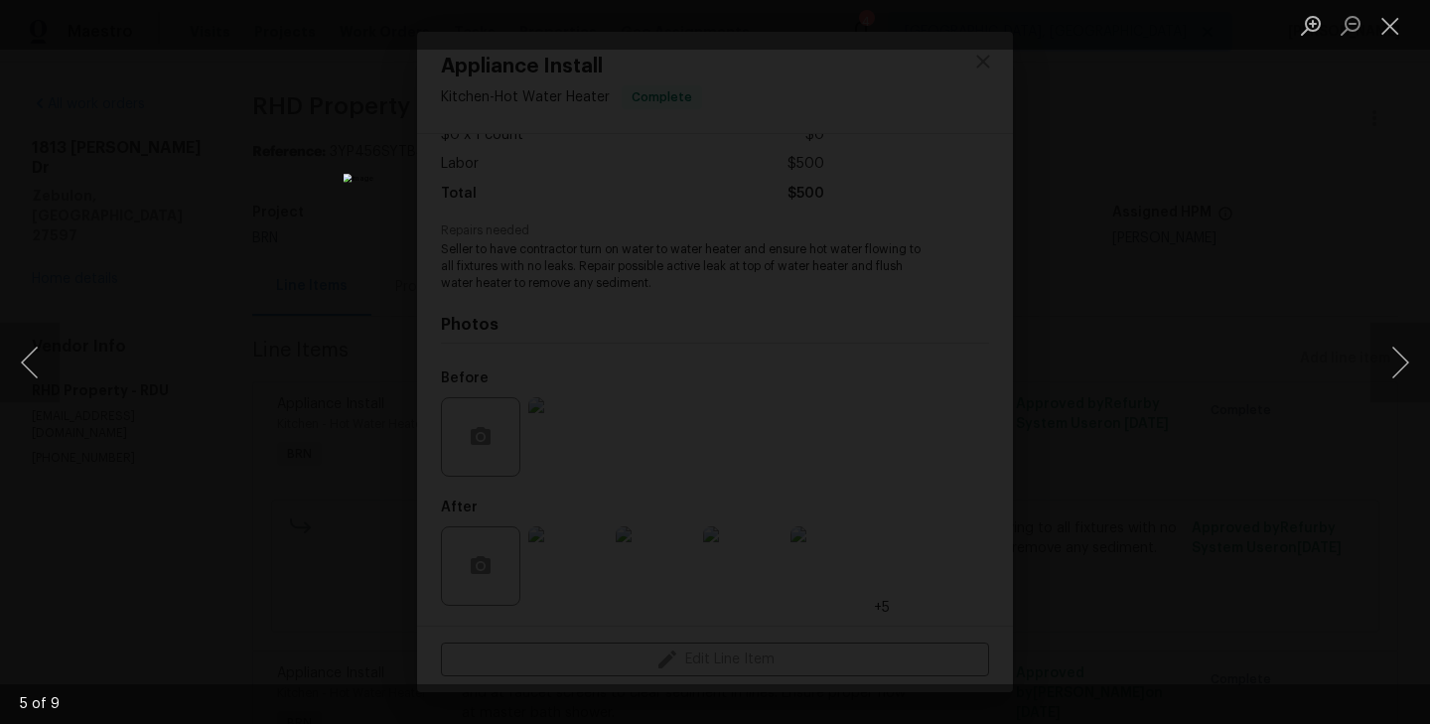
click at [283, 479] on div "Lightbox" at bounding box center [715, 362] width 1430 height 724
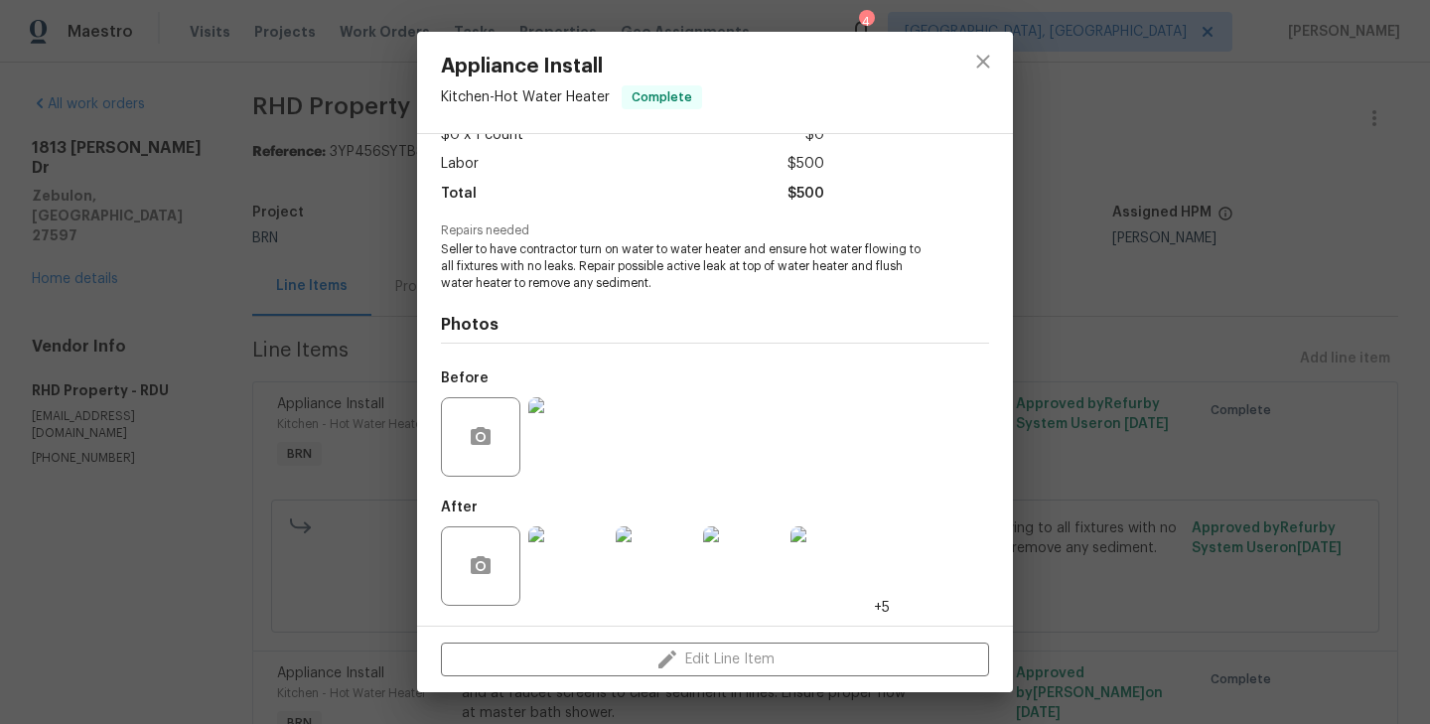
click at [296, 397] on div "Appliance Install Kitchen - Hot Water Heater Complete Vendor RHD Property Accou…" at bounding box center [715, 362] width 1430 height 724
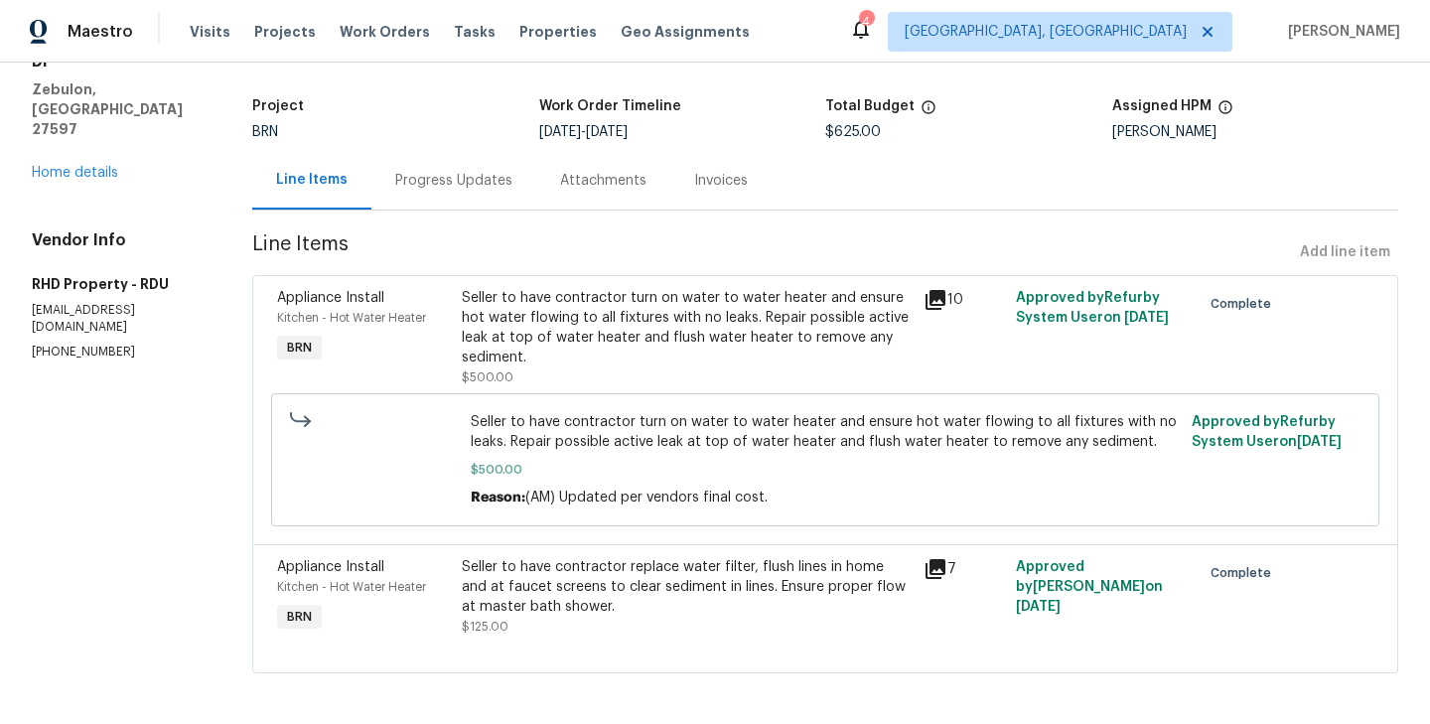
scroll to position [112, 0]
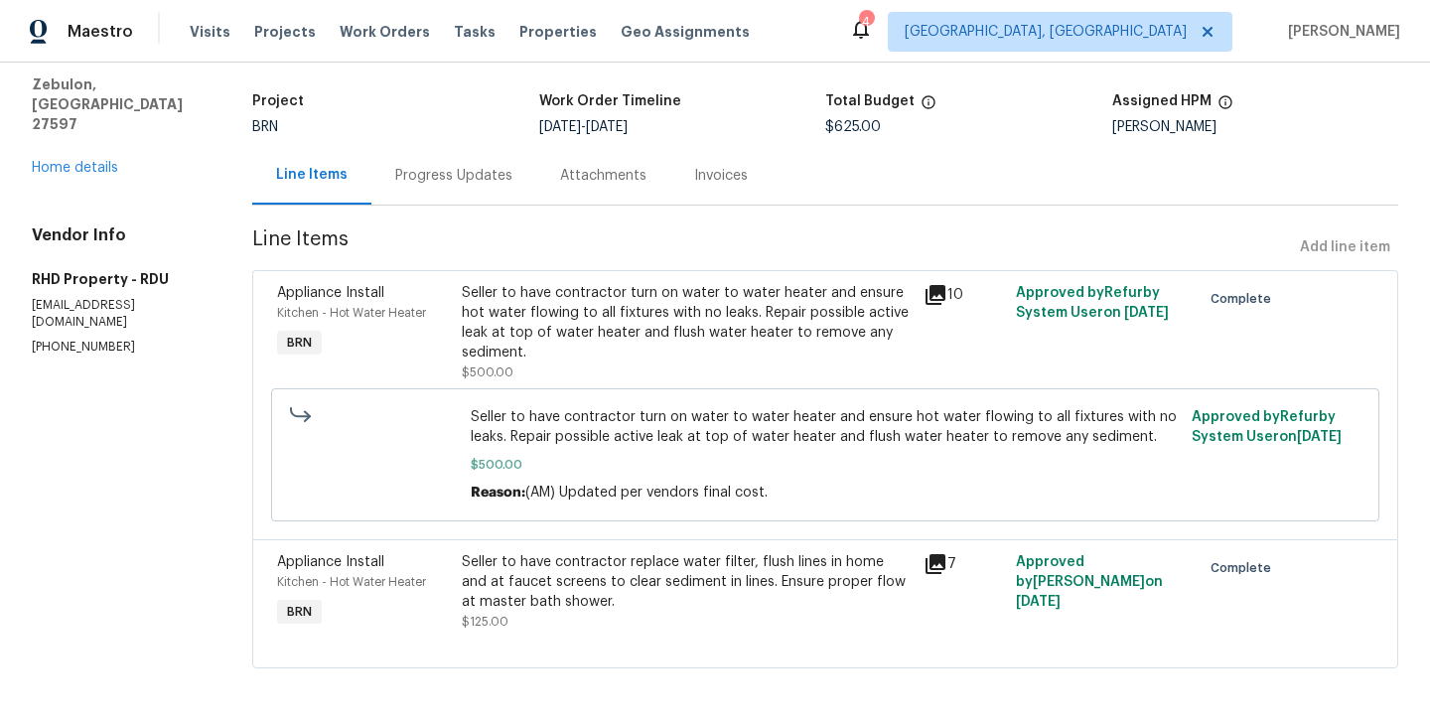
click at [456, 589] on div "Appliance Install Kitchen - Hot Water Heater BRN" at bounding box center [363, 591] width 185 height 91
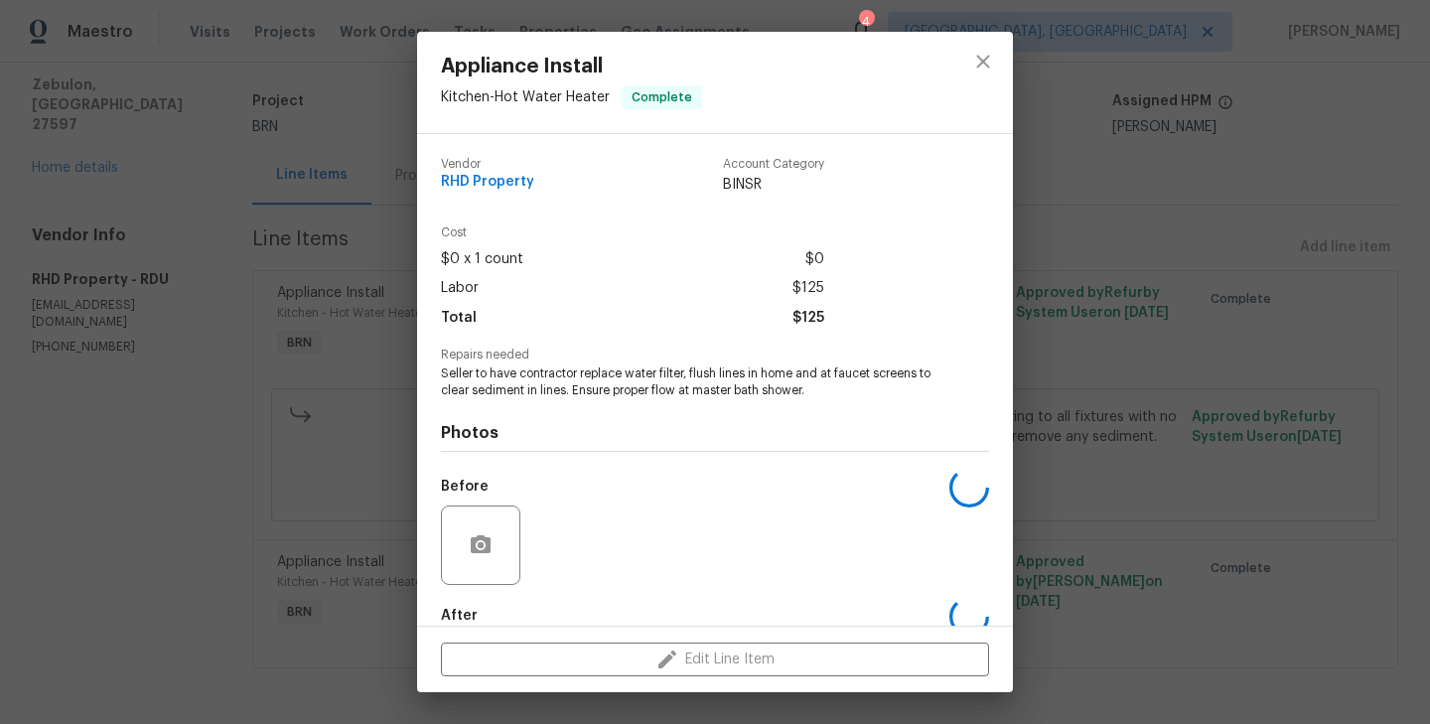
scroll to position [108, 0]
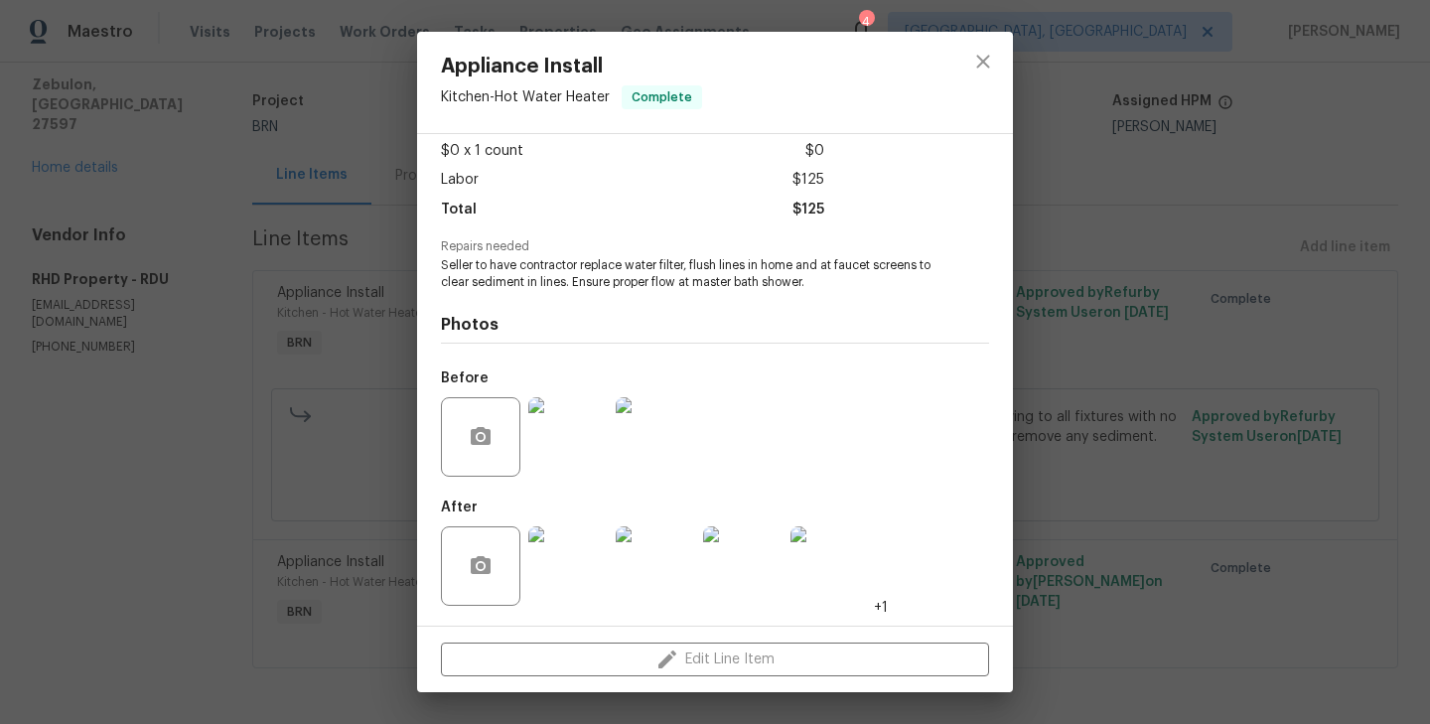
click at [561, 463] on img at bounding box center [567, 436] width 79 height 79
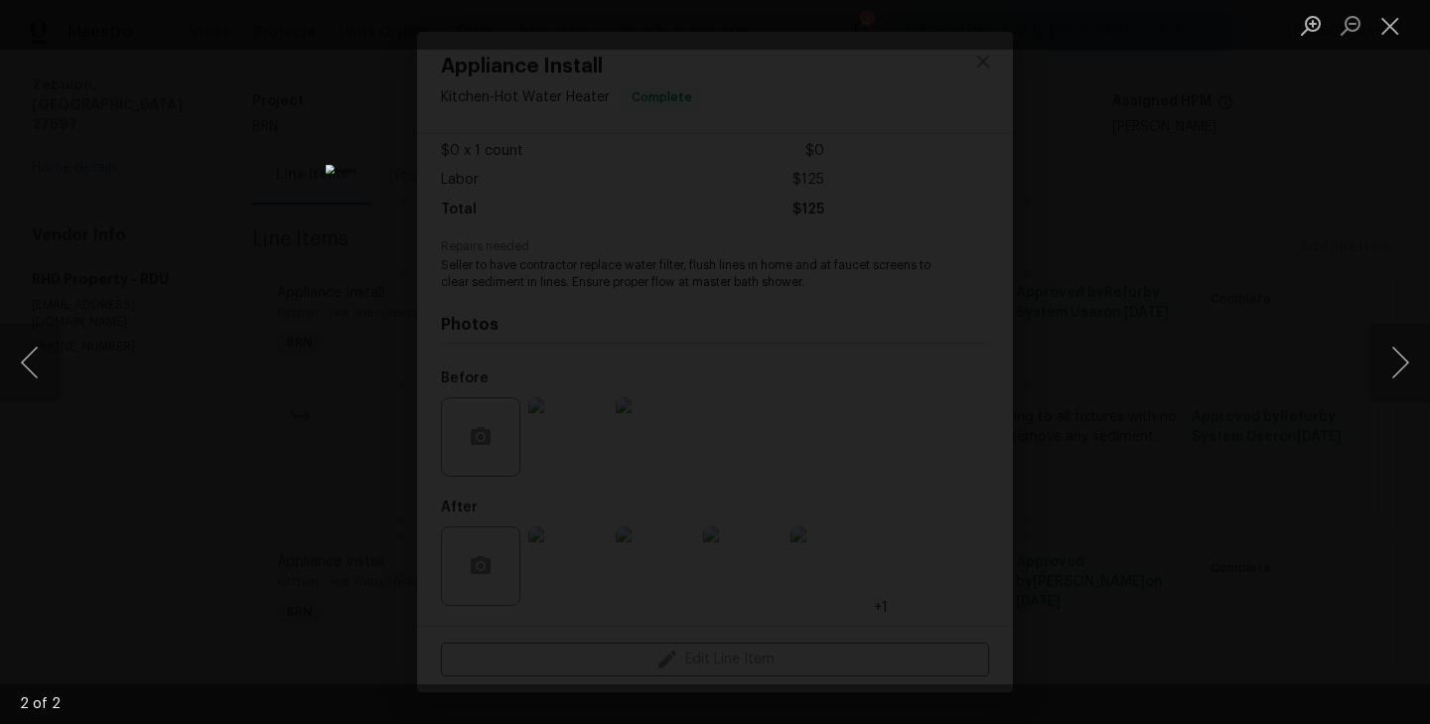
click at [300, 490] on div "Lightbox" at bounding box center [715, 362] width 1430 height 724
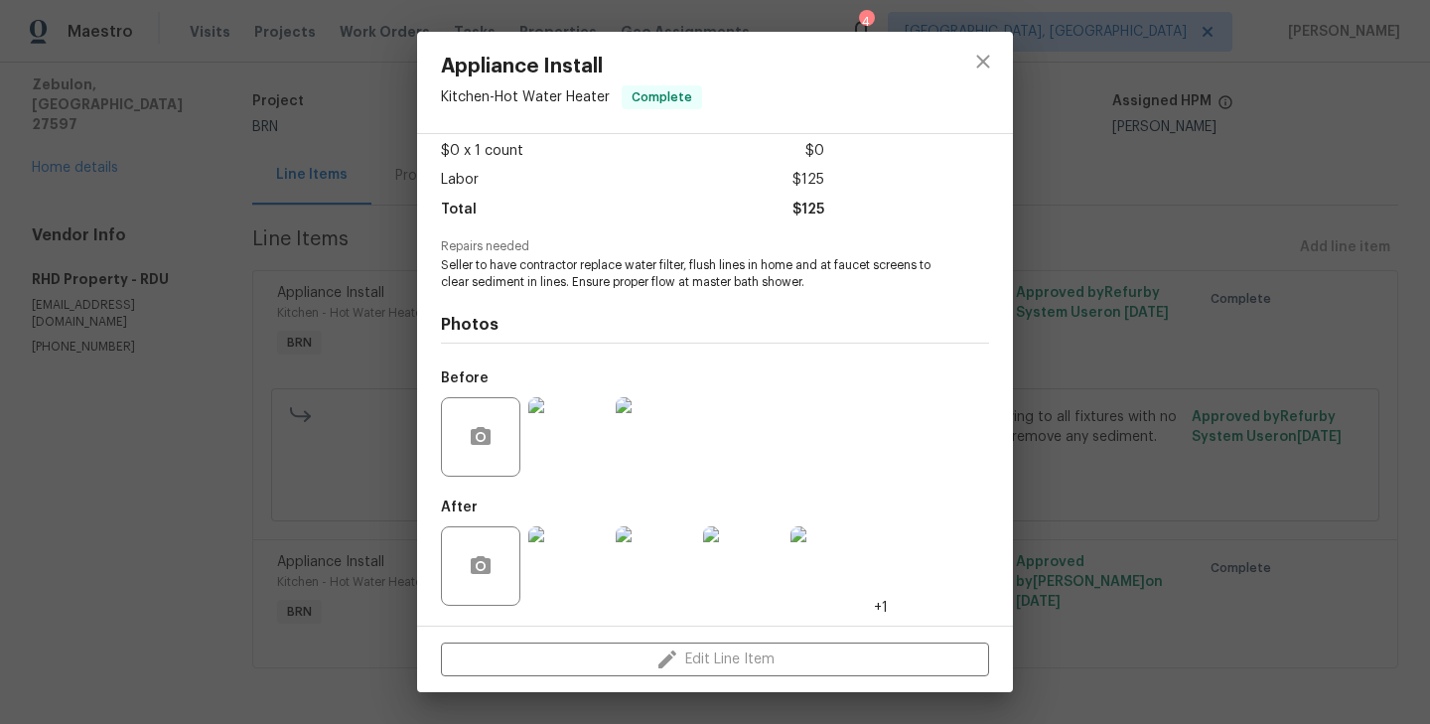
click at [585, 554] on img at bounding box center [567, 565] width 79 height 79
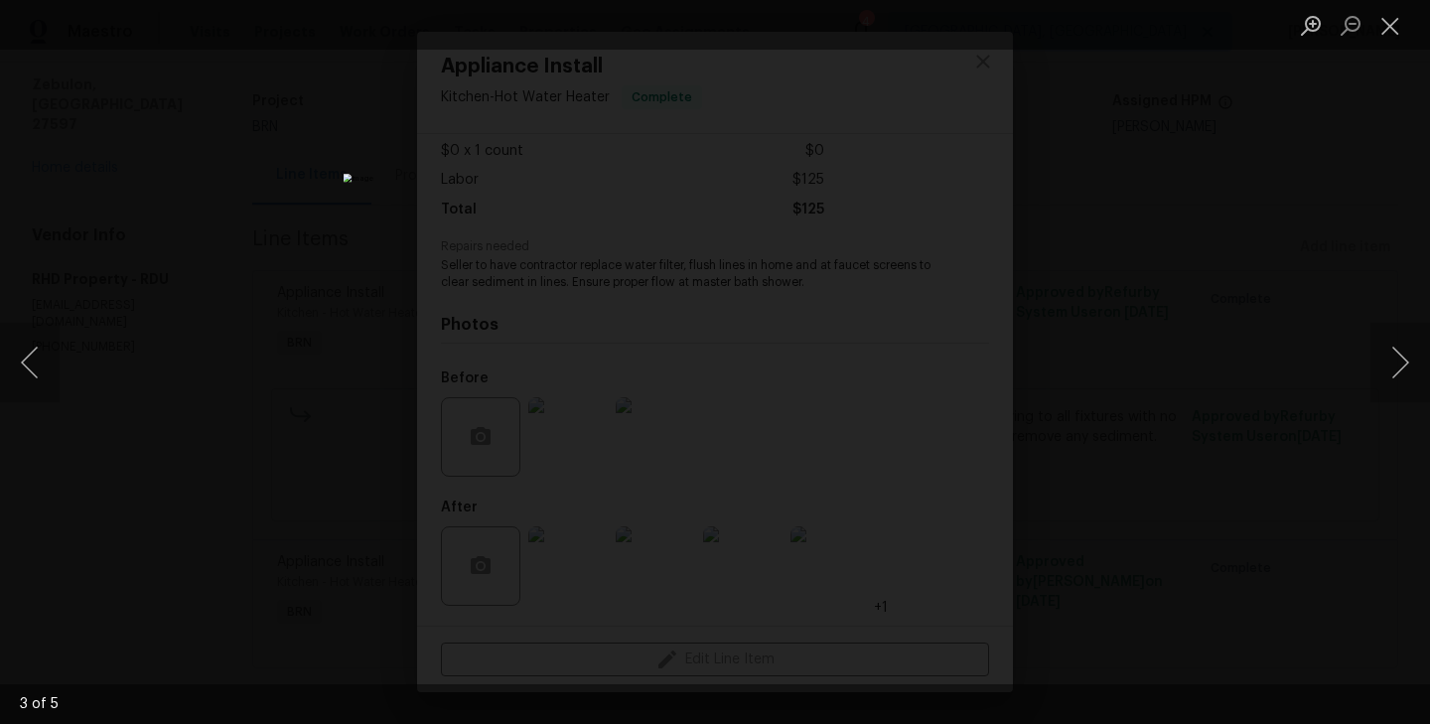
click at [430, 457] on div "Lightbox" at bounding box center [715, 362] width 1430 height 724
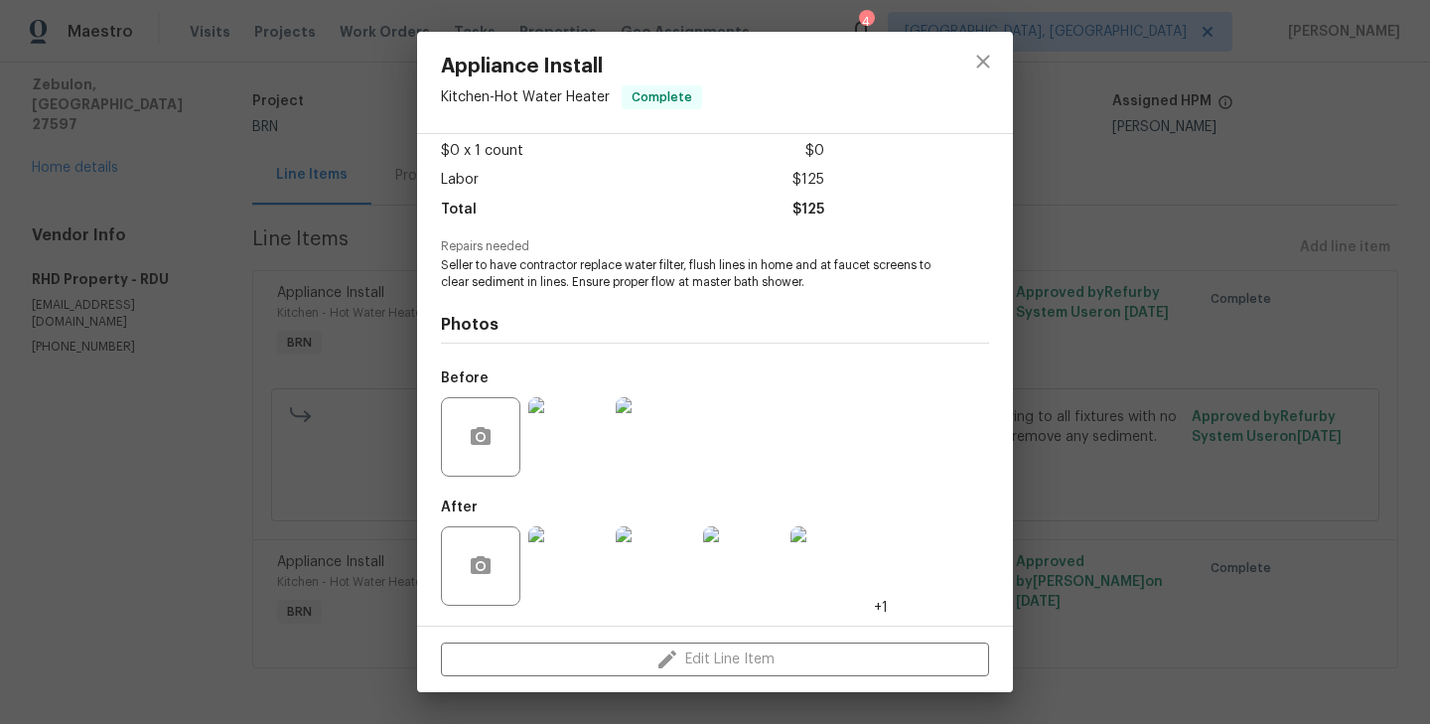
click at [310, 394] on div "Appliance Install Kitchen - Hot Water Heater Complete Vendor RHD Property Accou…" at bounding box center [715, 362] width 1430 height 724
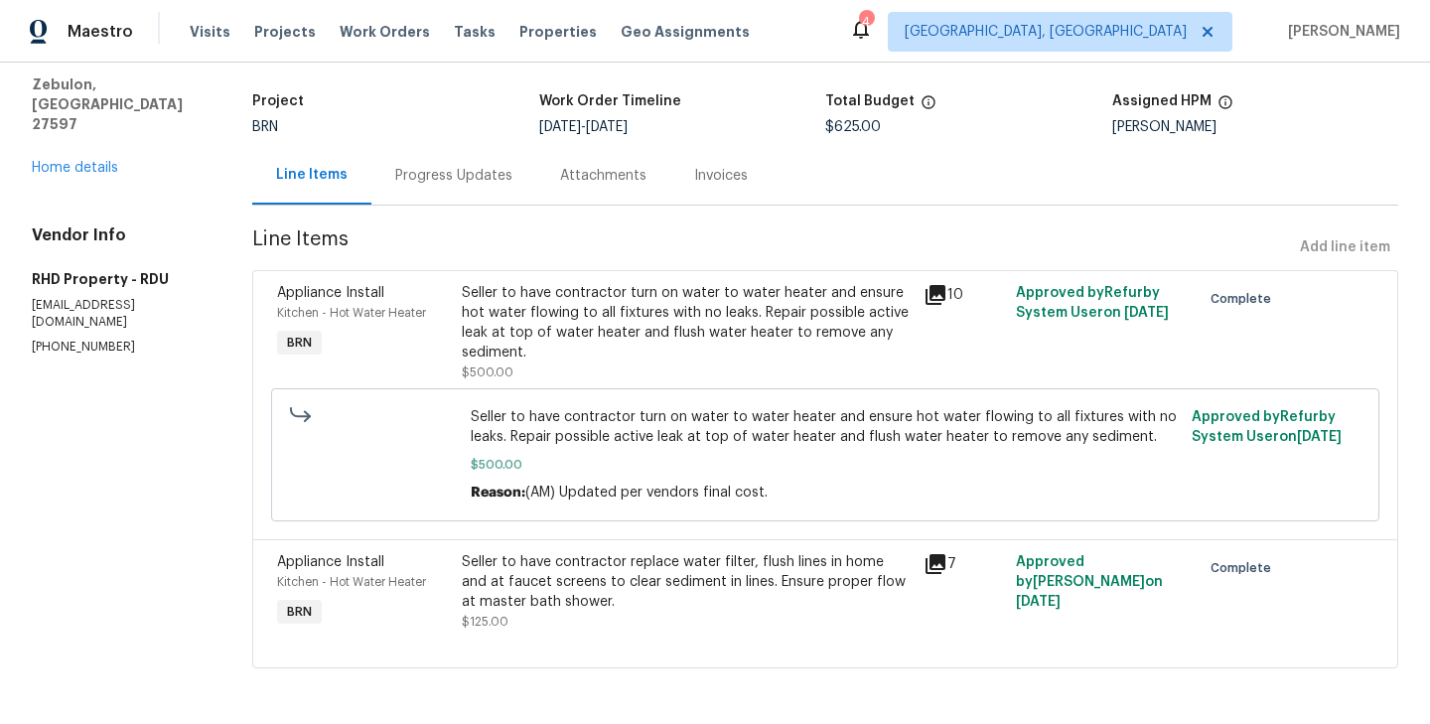
click at [469, 170] on div "Progress Updates" at bounding box center [453, 176] width 117 height 20
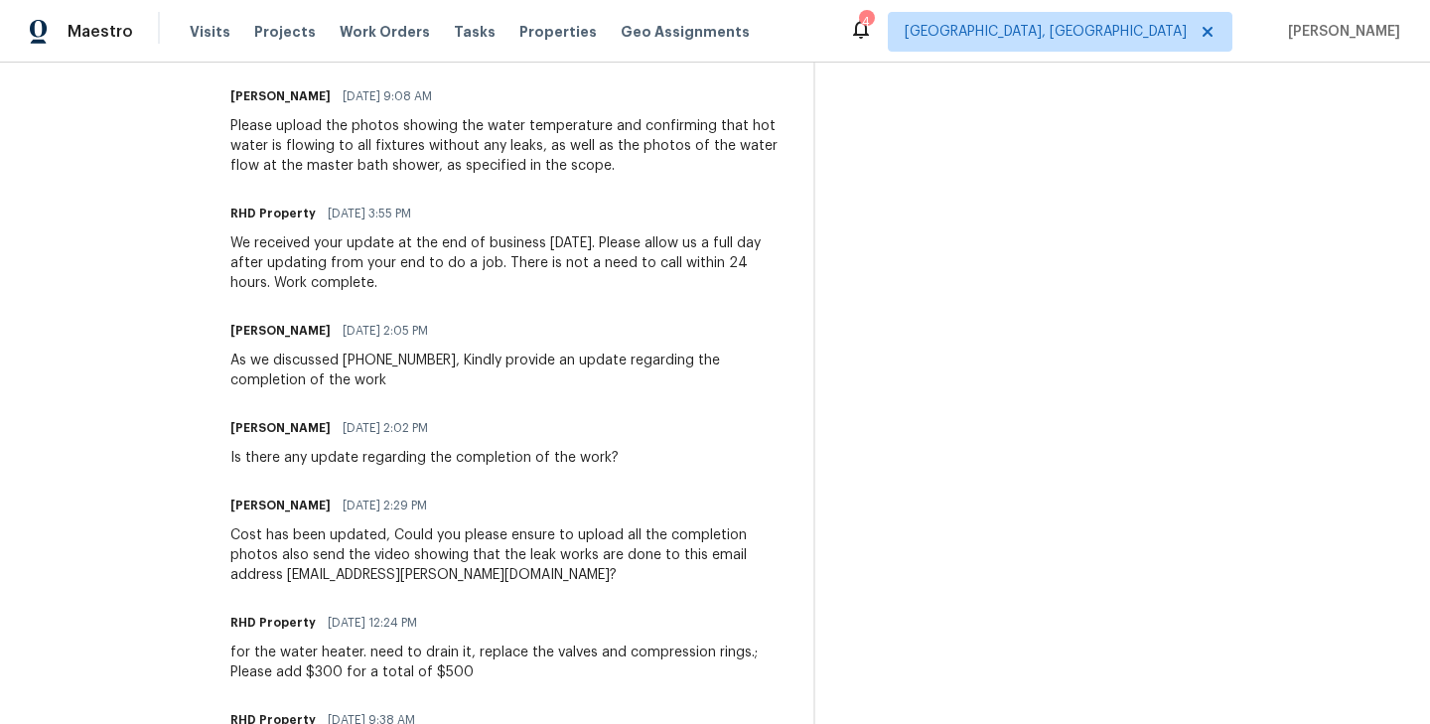
scroll to position [1300, 0]
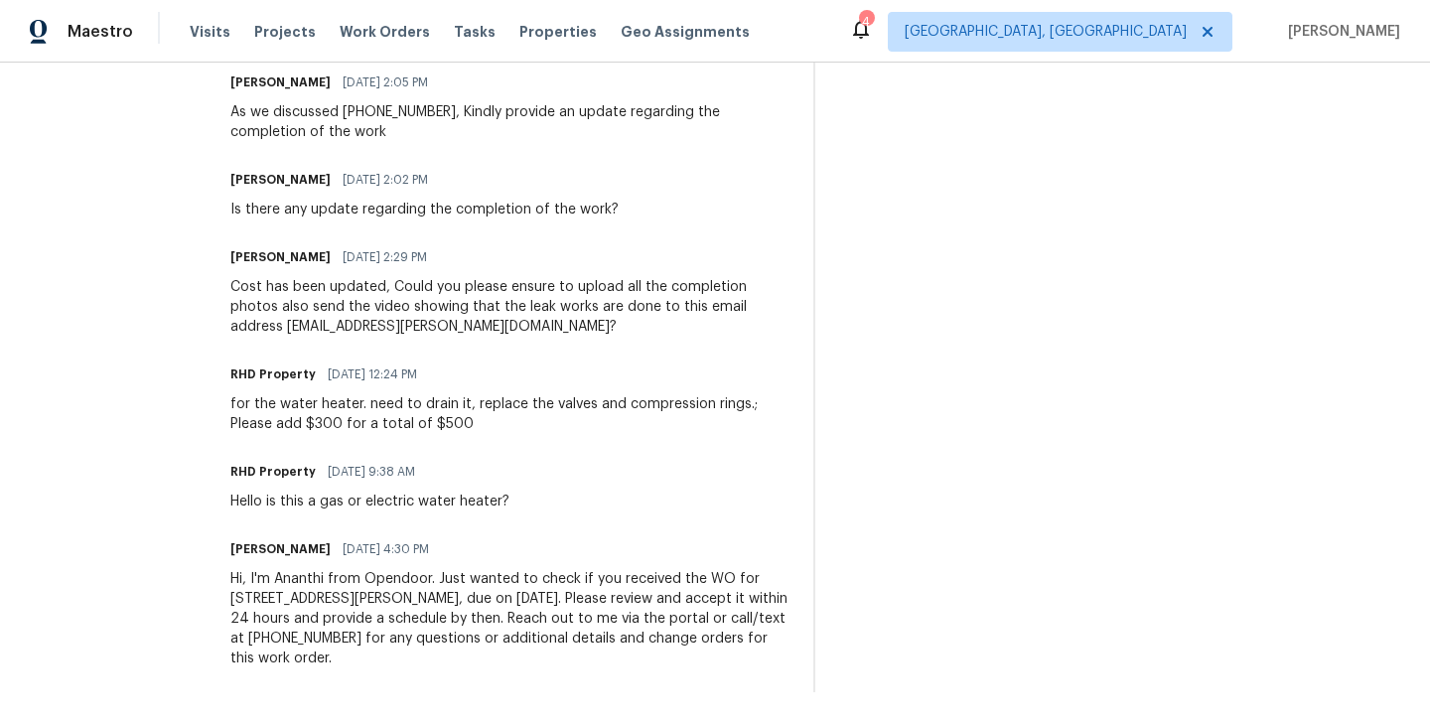
click at [313, 646] on div "Hi, I'm Ananthi from Opendoor. Just wanted to check if you received the WO for …" at bounding box center [509, 618] width 559 height 99
click at [356, 509] on div "Hello is this a gas or electric water heater?" at bounding box center [369, 501] width 279 height 20
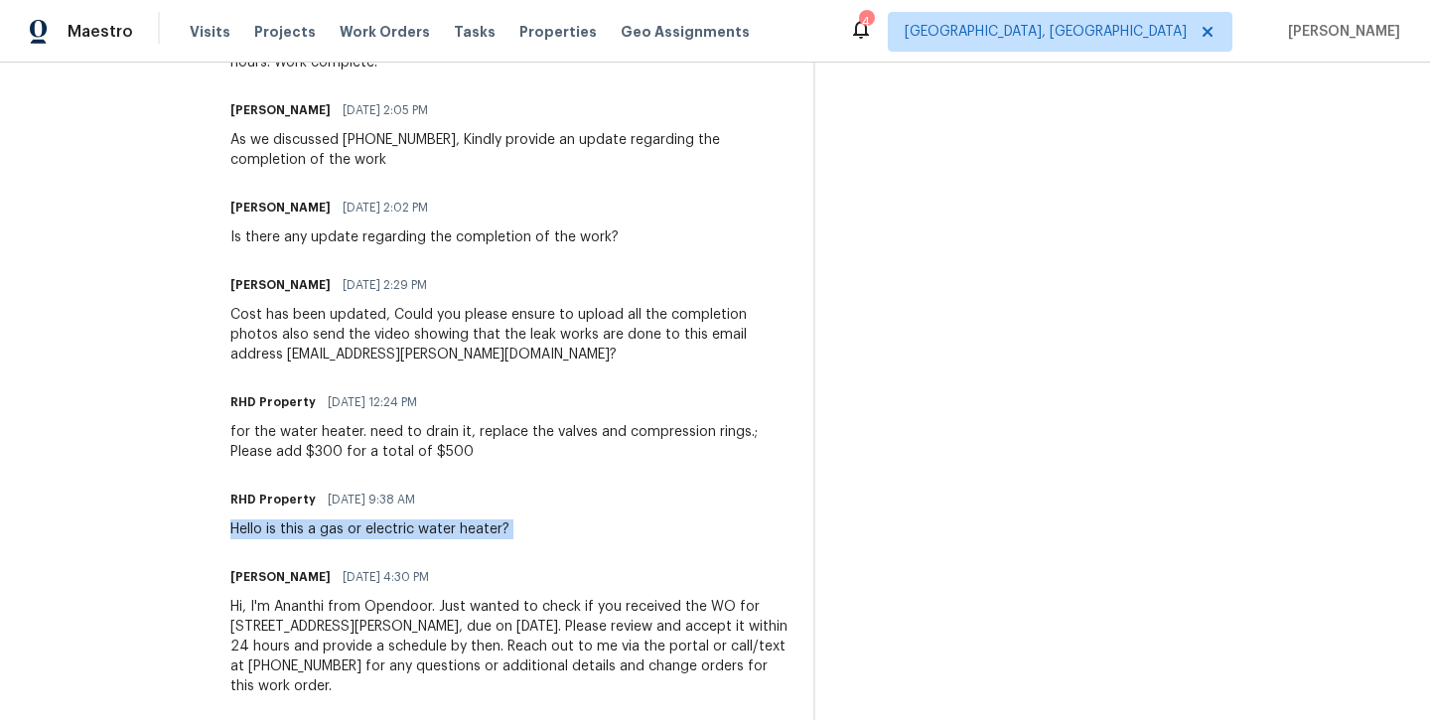
scroll to position [1268, 0]
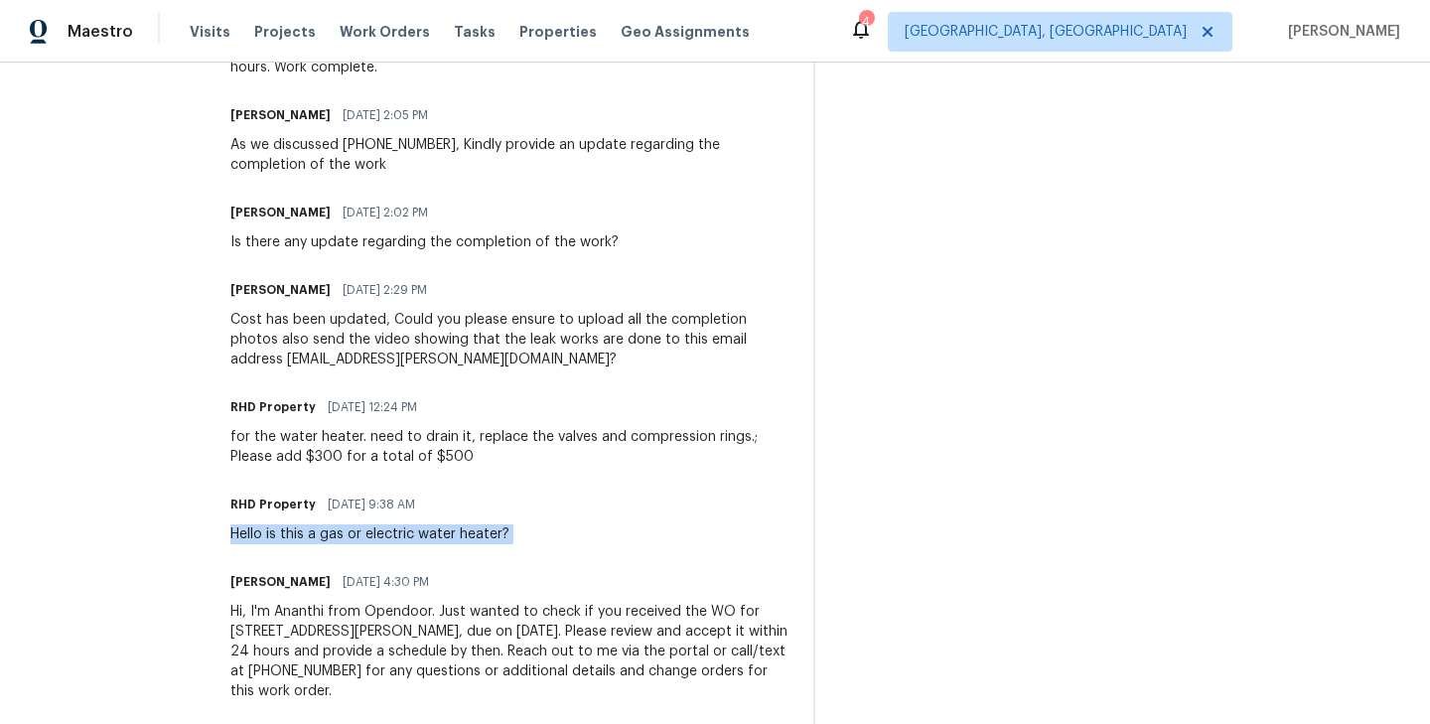
click at [487, 537] on div "Hello is this a gas or electric water heater?" at bounding box center [369, 534] width 279 height 20
drag, startPoint x: 354, startPoint y: 503, endPoint x: 478, endPoint y: 503, distance: 124.1
click at [478, 503] on div "RHD Property 08/07/2025 9:38 AM" at bounding box center [369, 504] width 279 height 28
copy span "08/07/2025 9:38 AM"
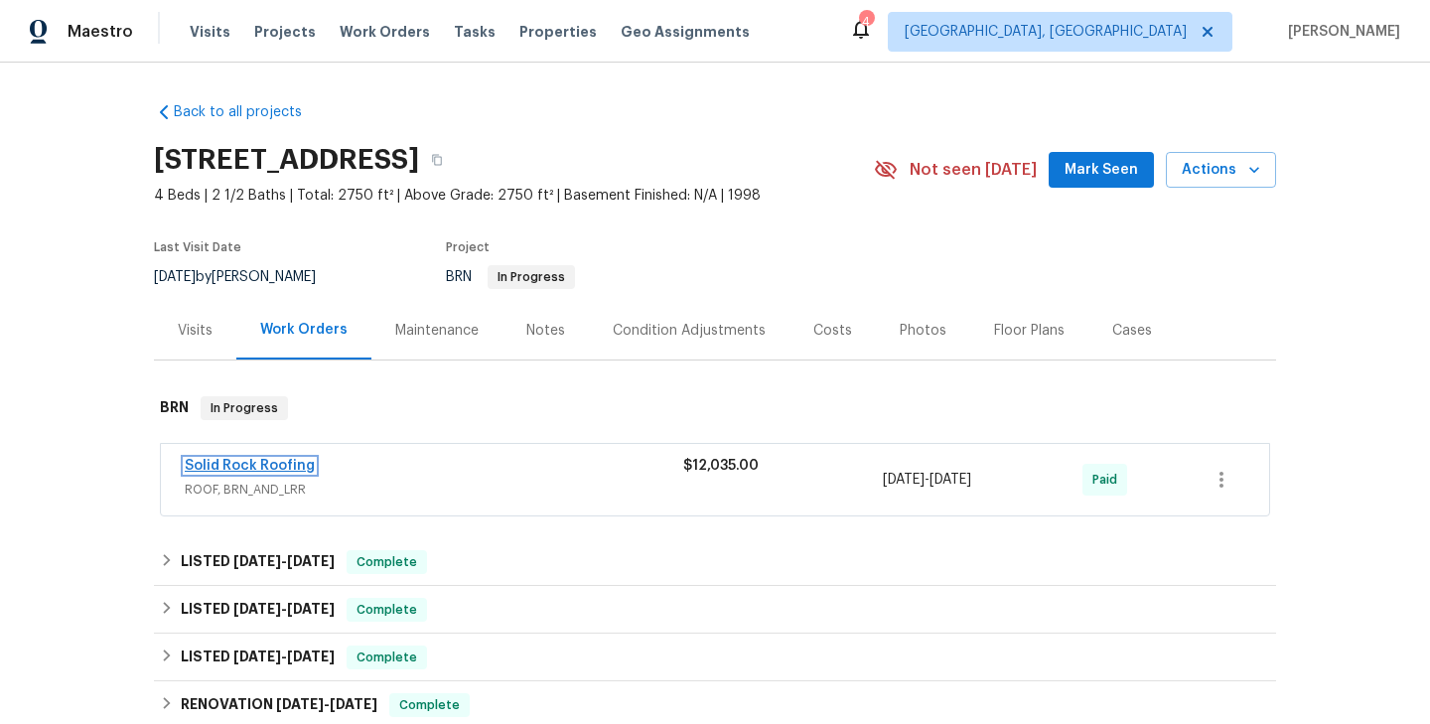
click at [272, 461] on link "Solid Rock Roofing" at bounding box center [250, 466] width 130 height 14
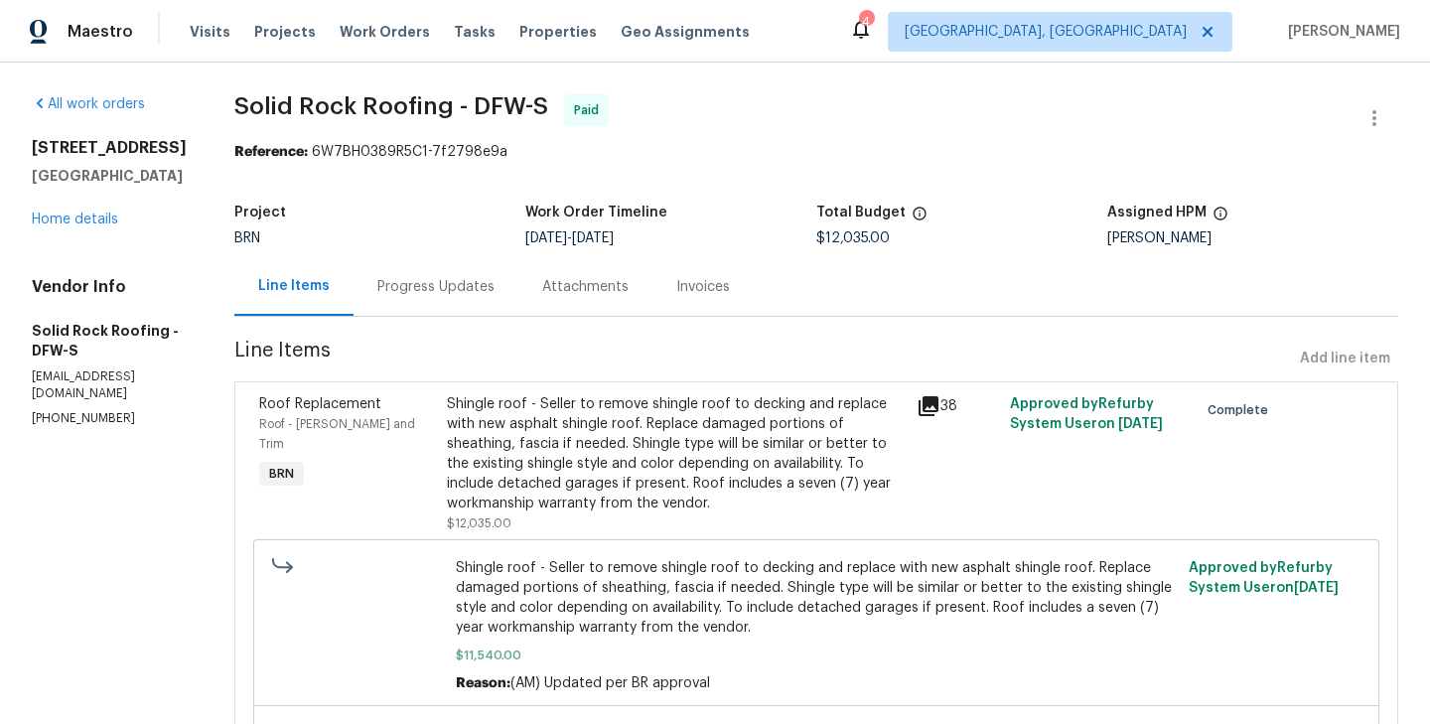
click at [435, 299] on div "Progress Updates" at bounding box center [435, 286] width 165 height 59
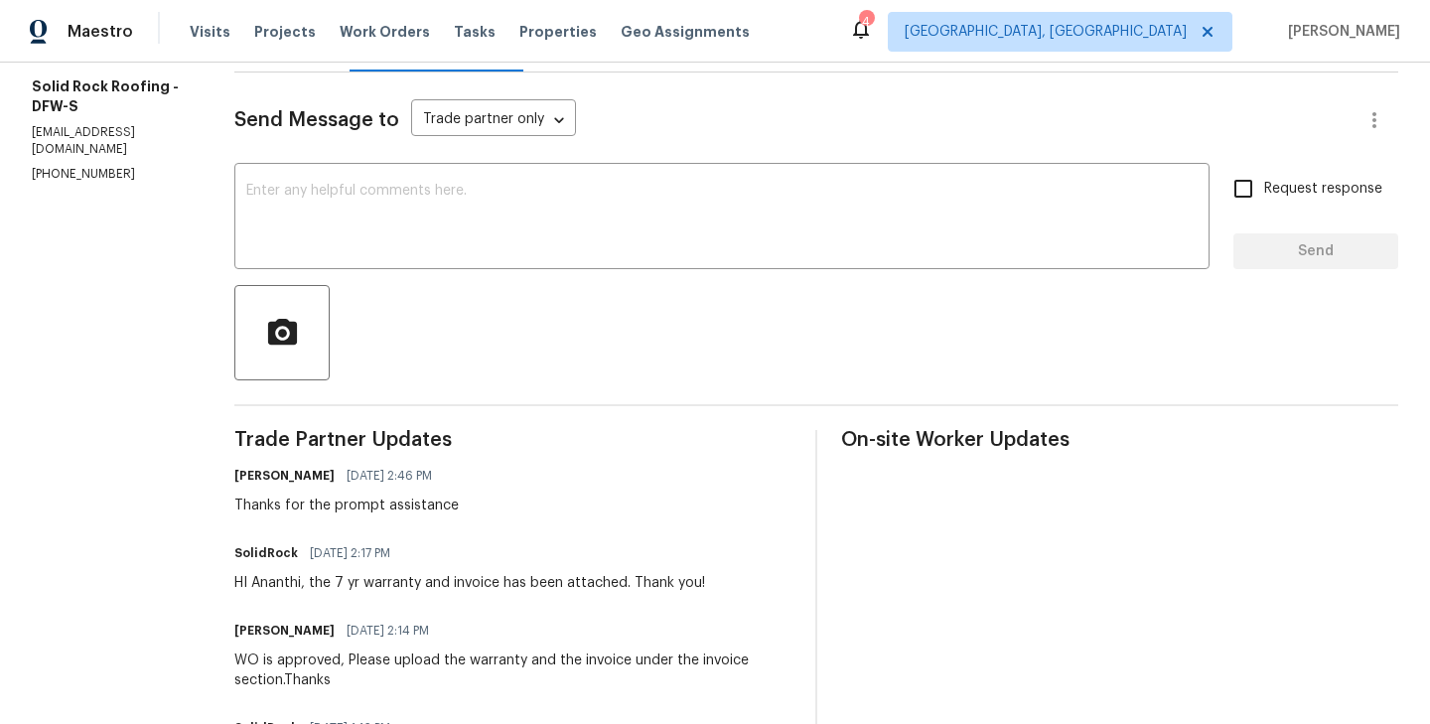
scroll to position [146, 0]
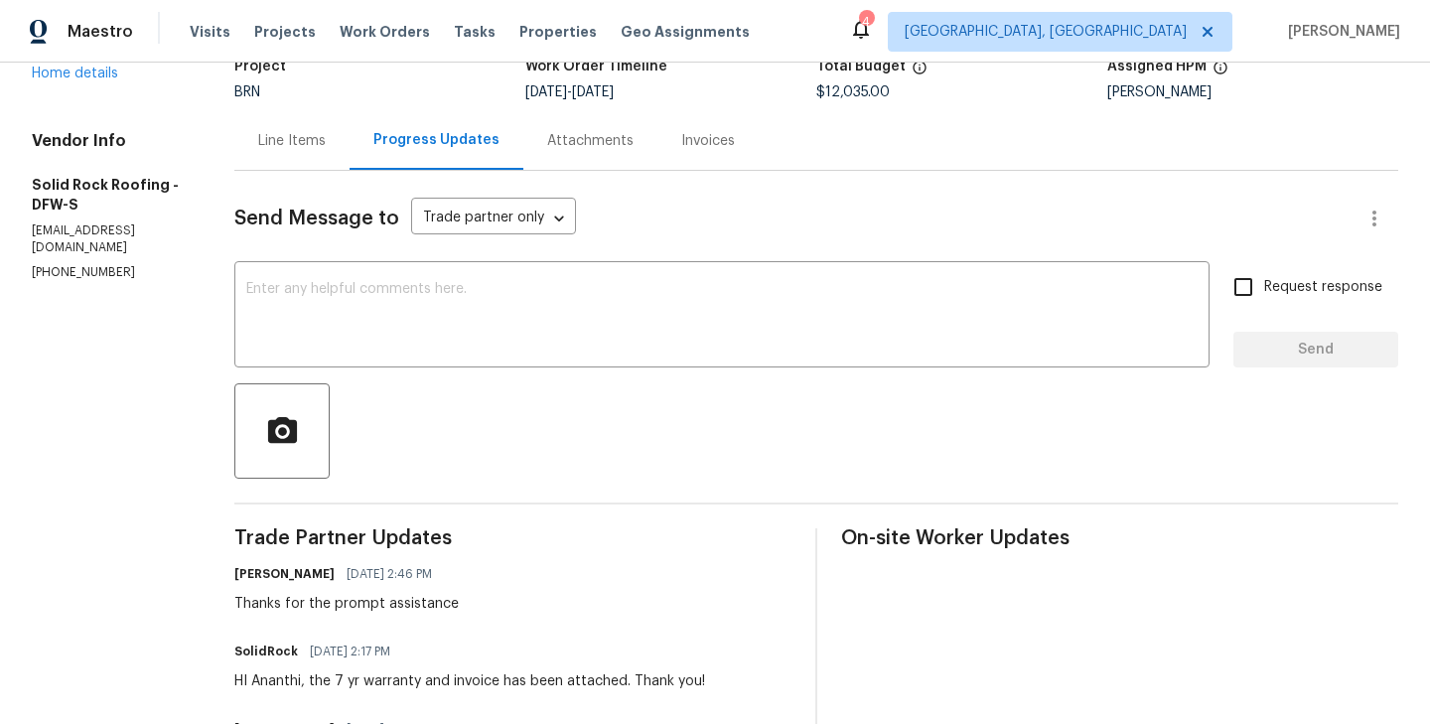
click at [311, 169] on div "Line Items" at bounding box center [291, 140] width 115 height 59
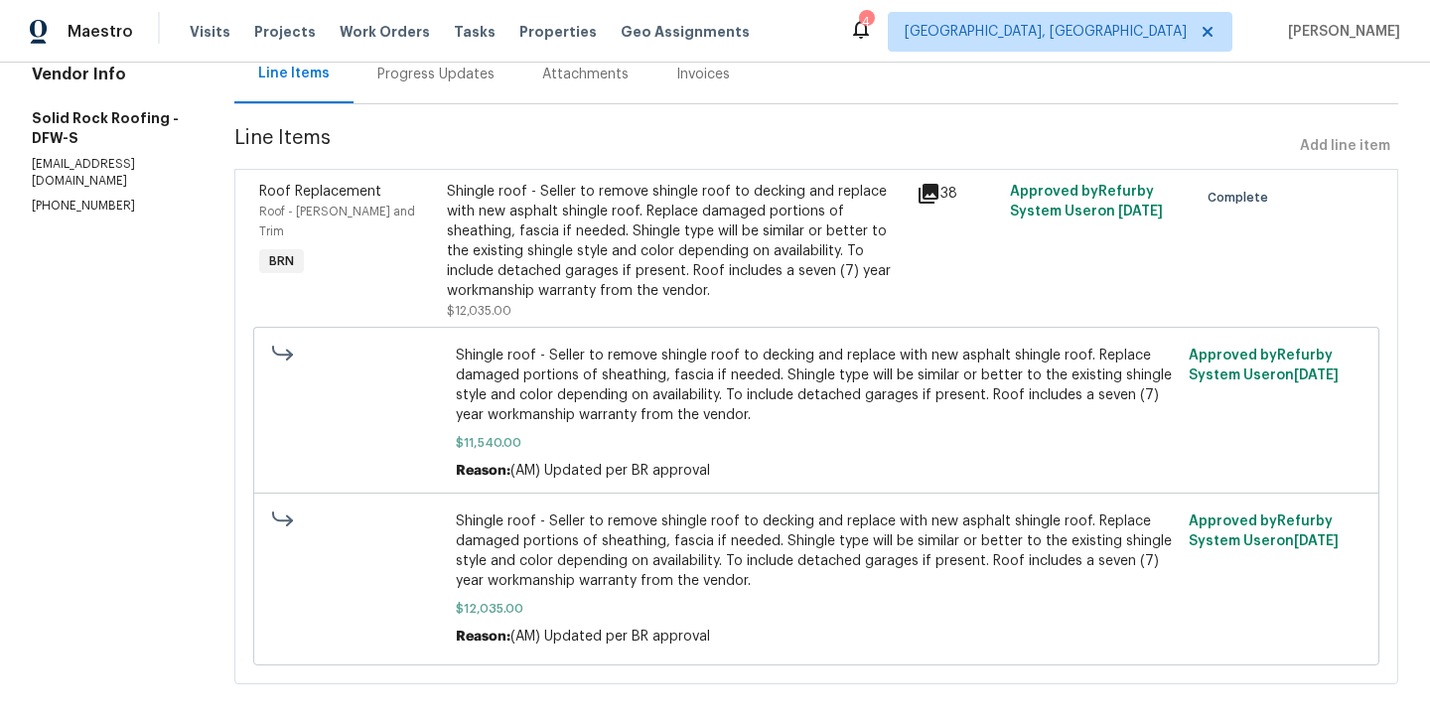
scroll to position [229, 0]
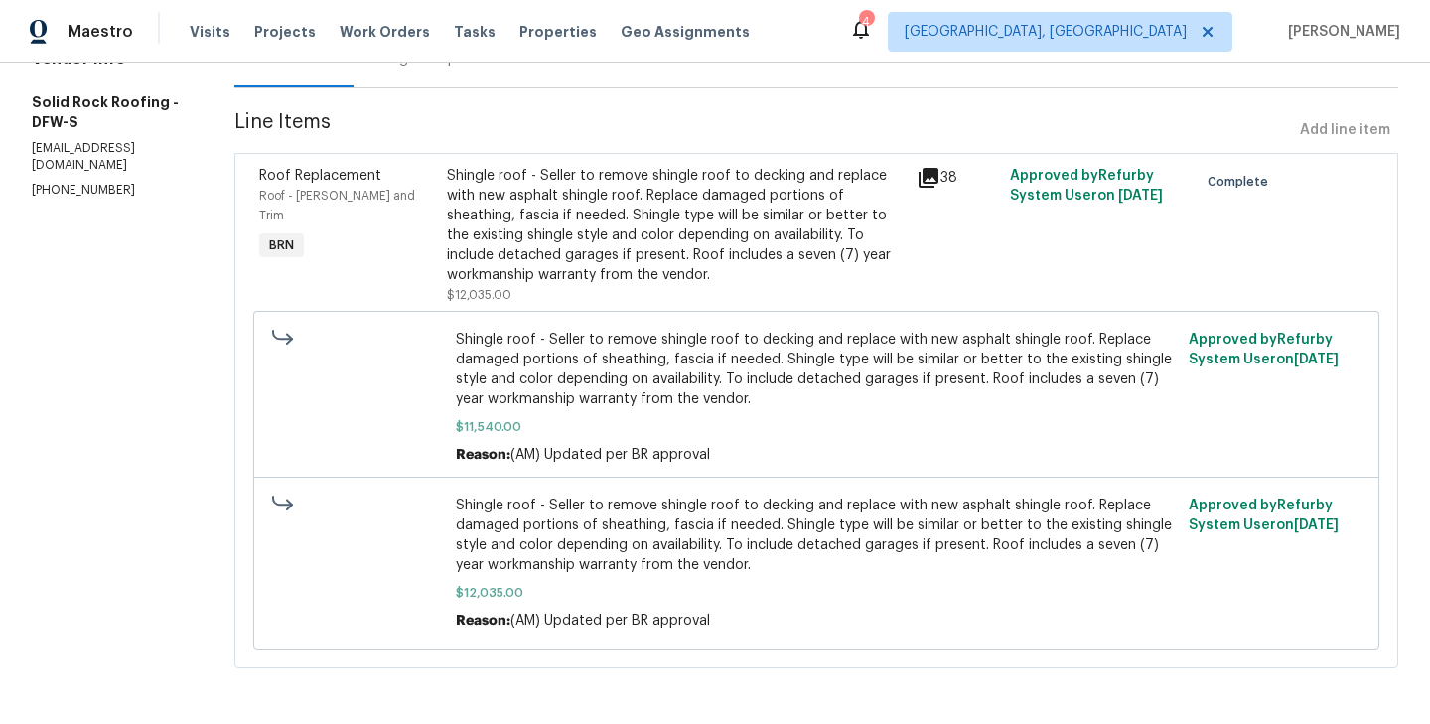
click at [450, 255] on div "Shingle roof - Seller to remove shingle roof to decking and replace with new as…" at bounding box center [676, 225] width 458 height 119
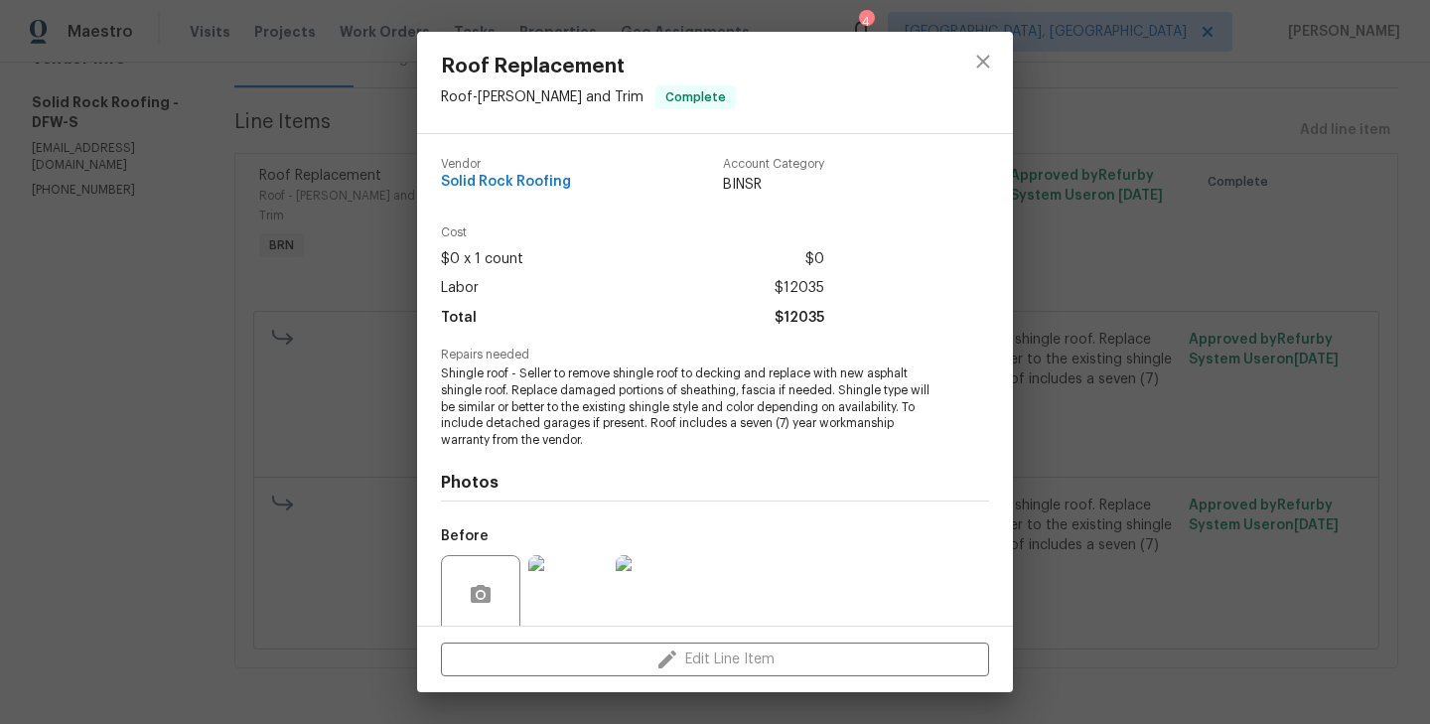
scroll to position [158, 0]
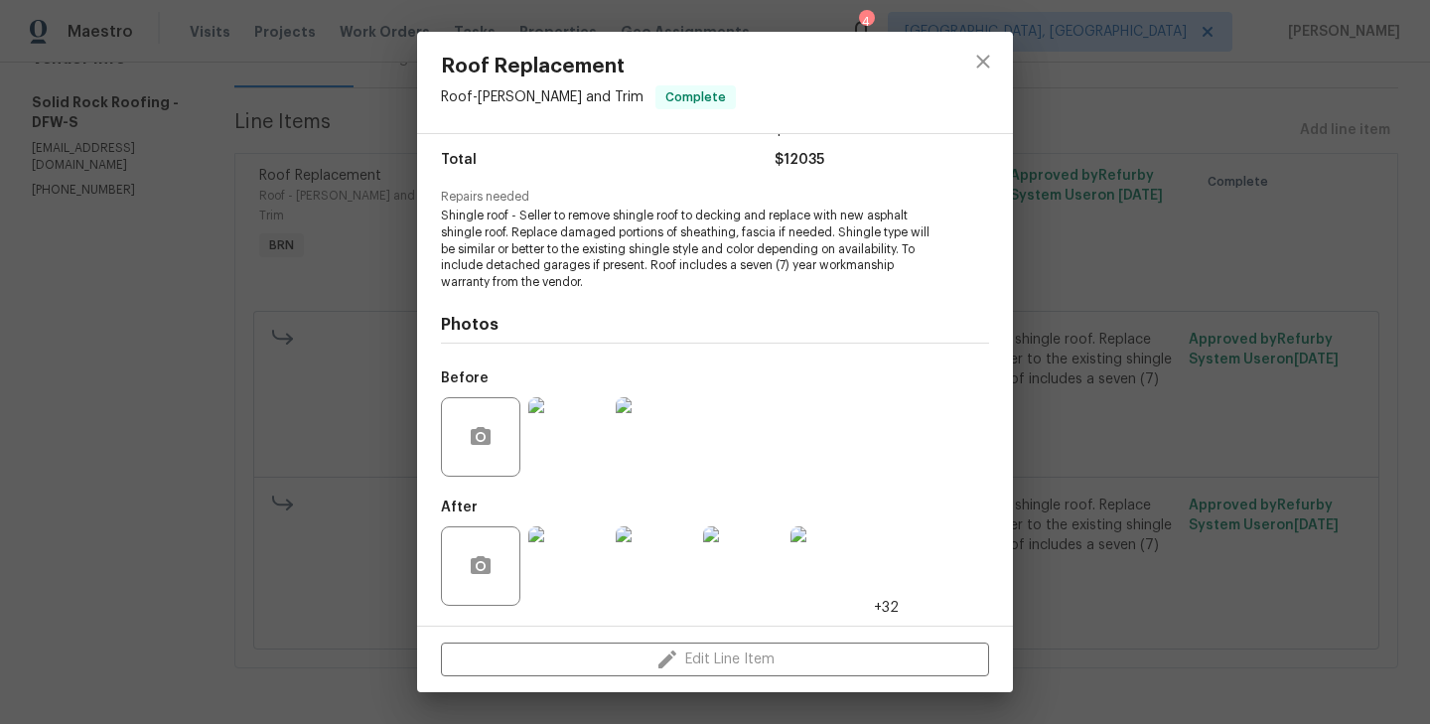
click at [575, 402] on img at bounding box center [567, 436] width 79 height 79
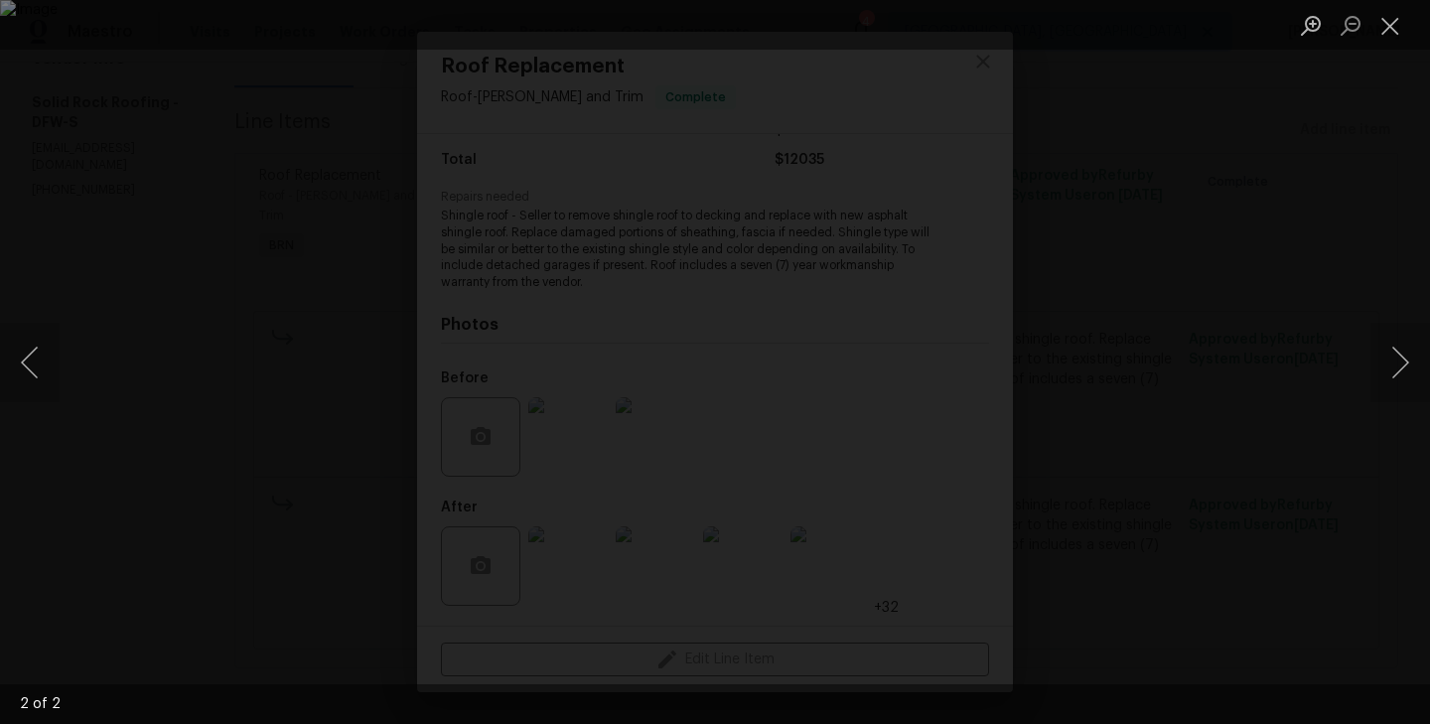
click at [264, 431] on div "Lightbox" at bounding box center [715, 362] width 1430 height 724
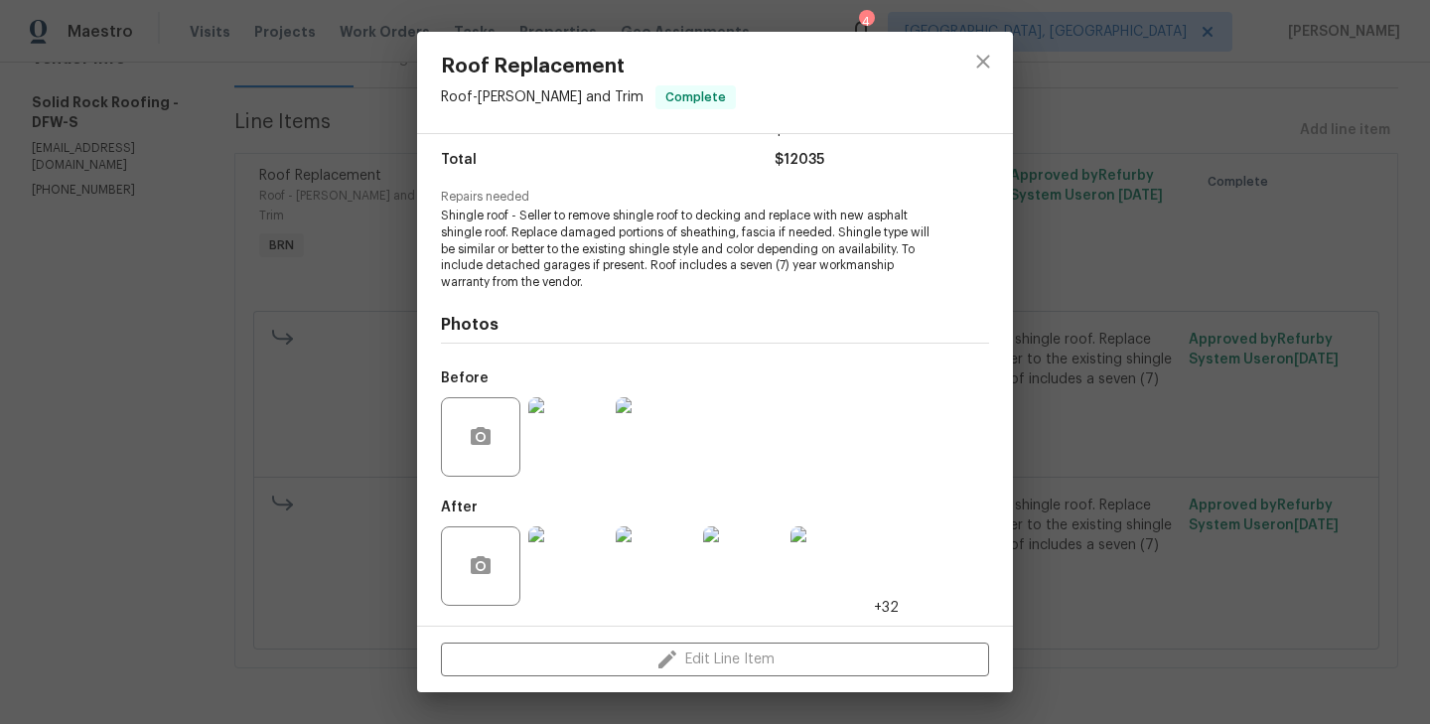
click at [560, 561] on img at bounding box center [567, 565] width 79 height 79
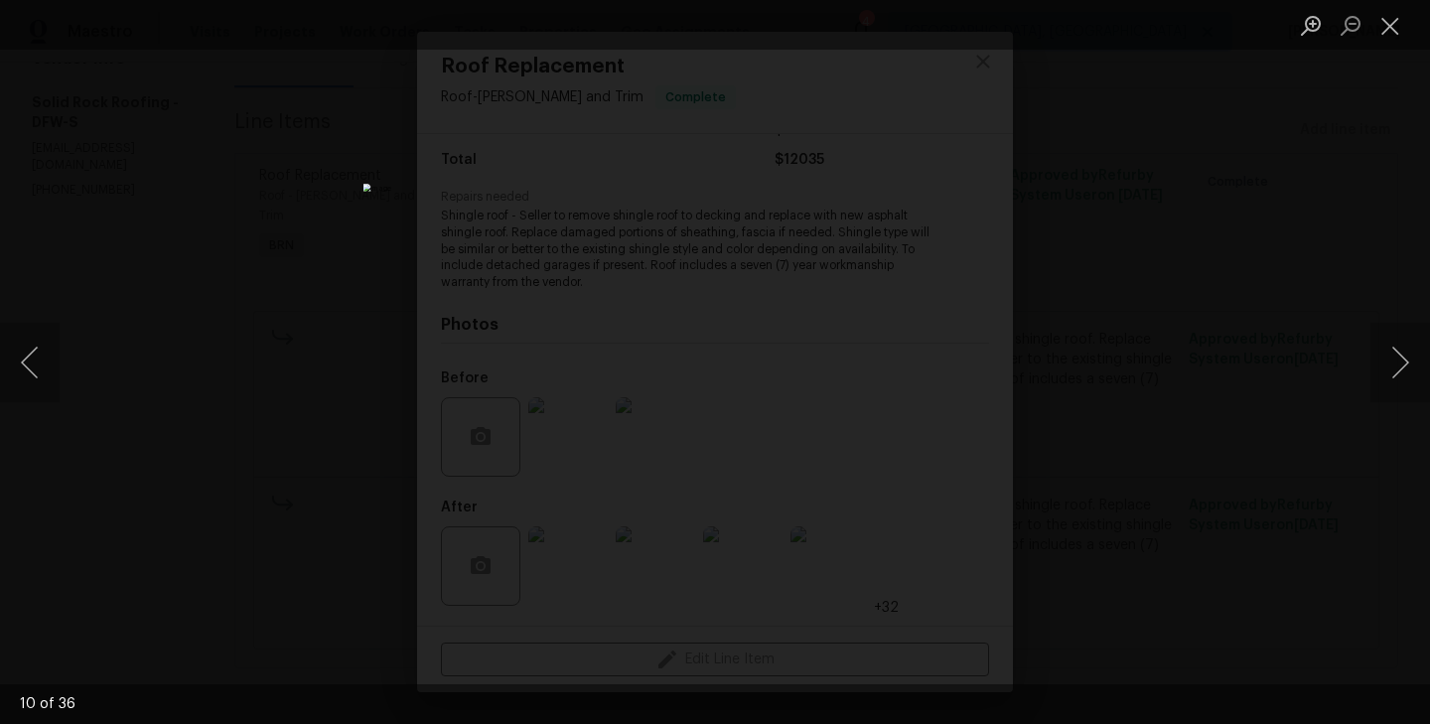
click at [352, 386] on div "Lightbox" at bounding box center [715, 362] width 1430 height 724
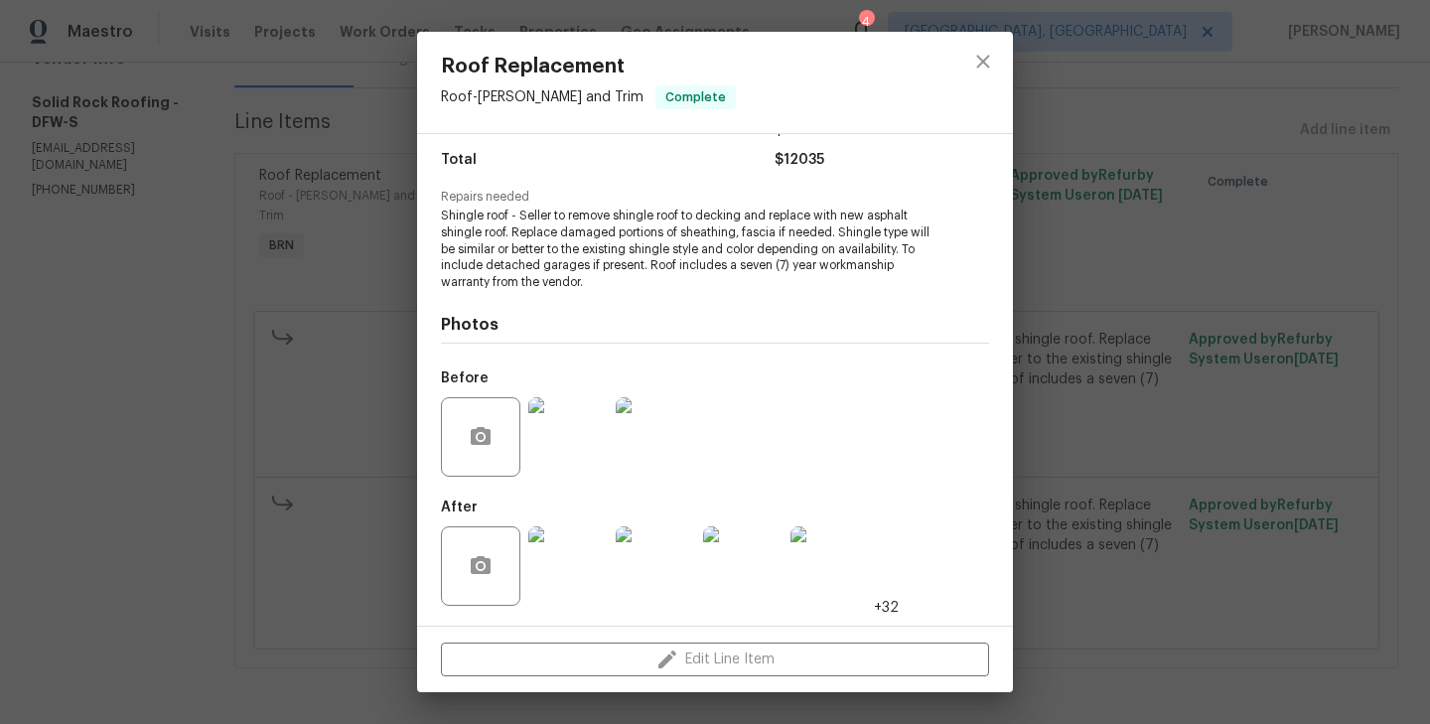
click at [306, 333] on div "Roof Replacement Roof - Eaves and Trim Complete Vendor Solid Rock Roofing Accou…" at bounding box center [715, 362] width 1430 height 724
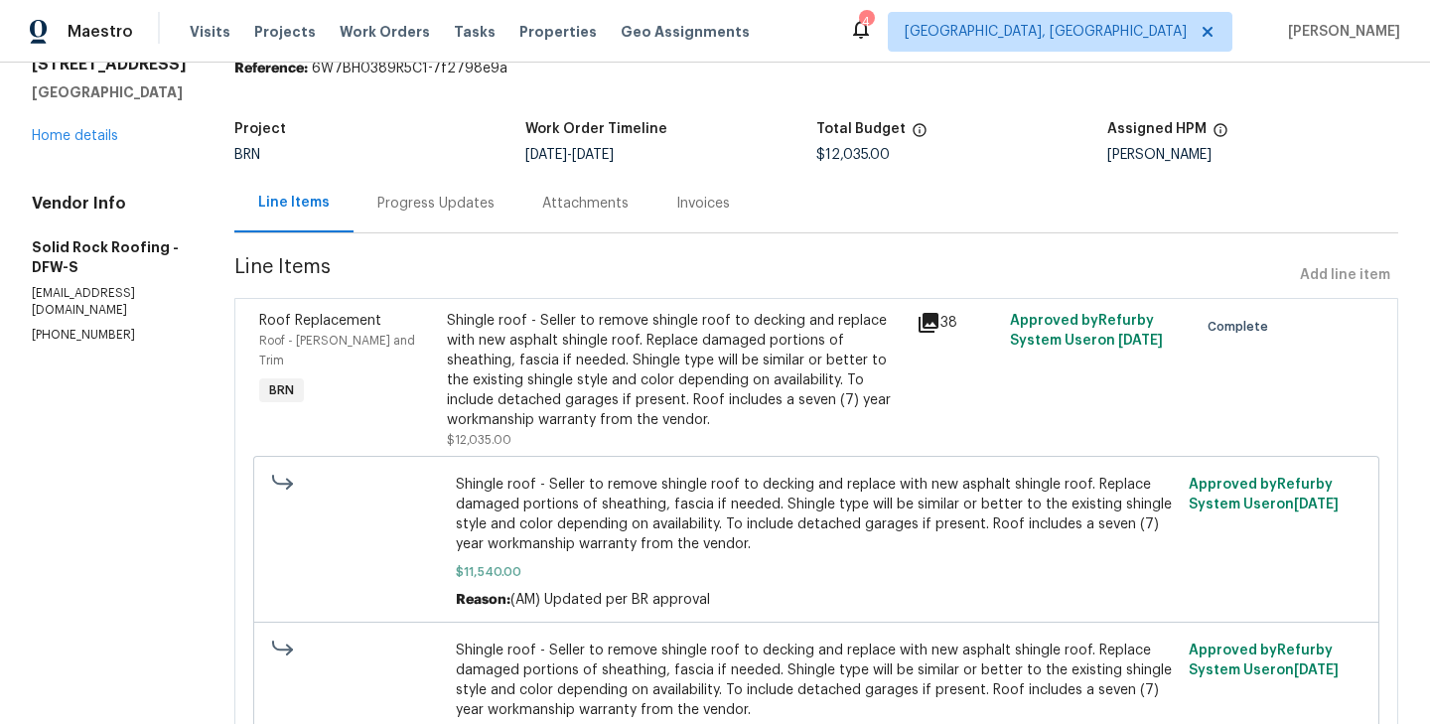
click at [438, 198] on div "Progress Updates" at bounding box center [435, 204] width 117 height 20
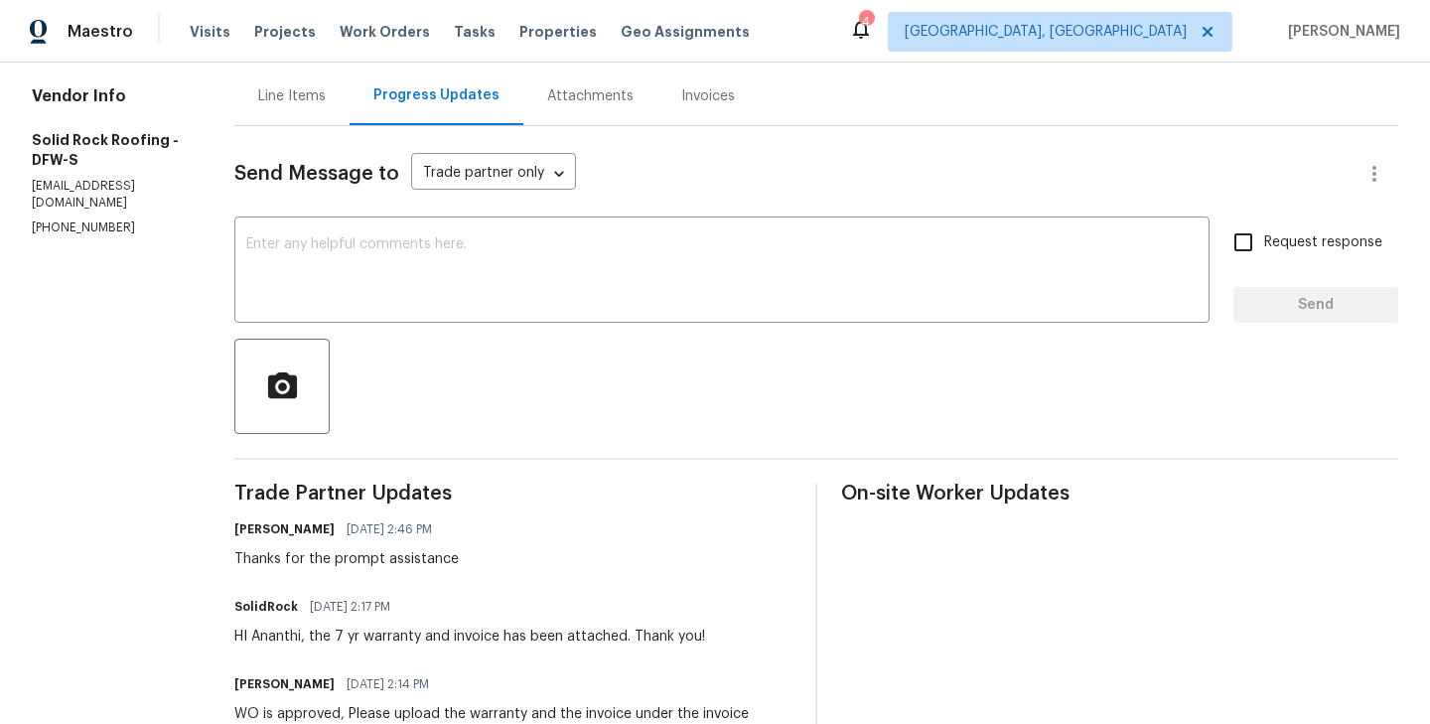
scroll to position [199, 0]
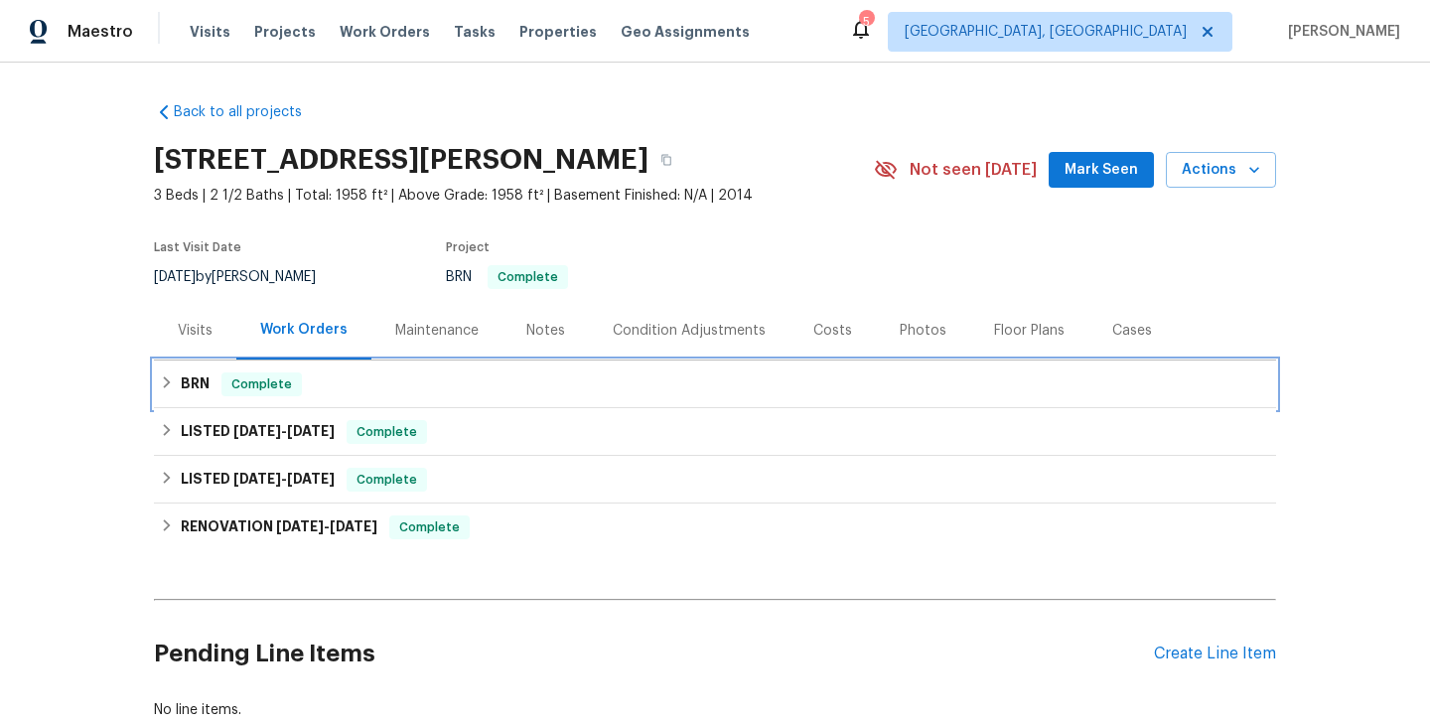
click at [333, 382] on div "BRN Complete" at bounding box center [715, 384] width 1110 height 24
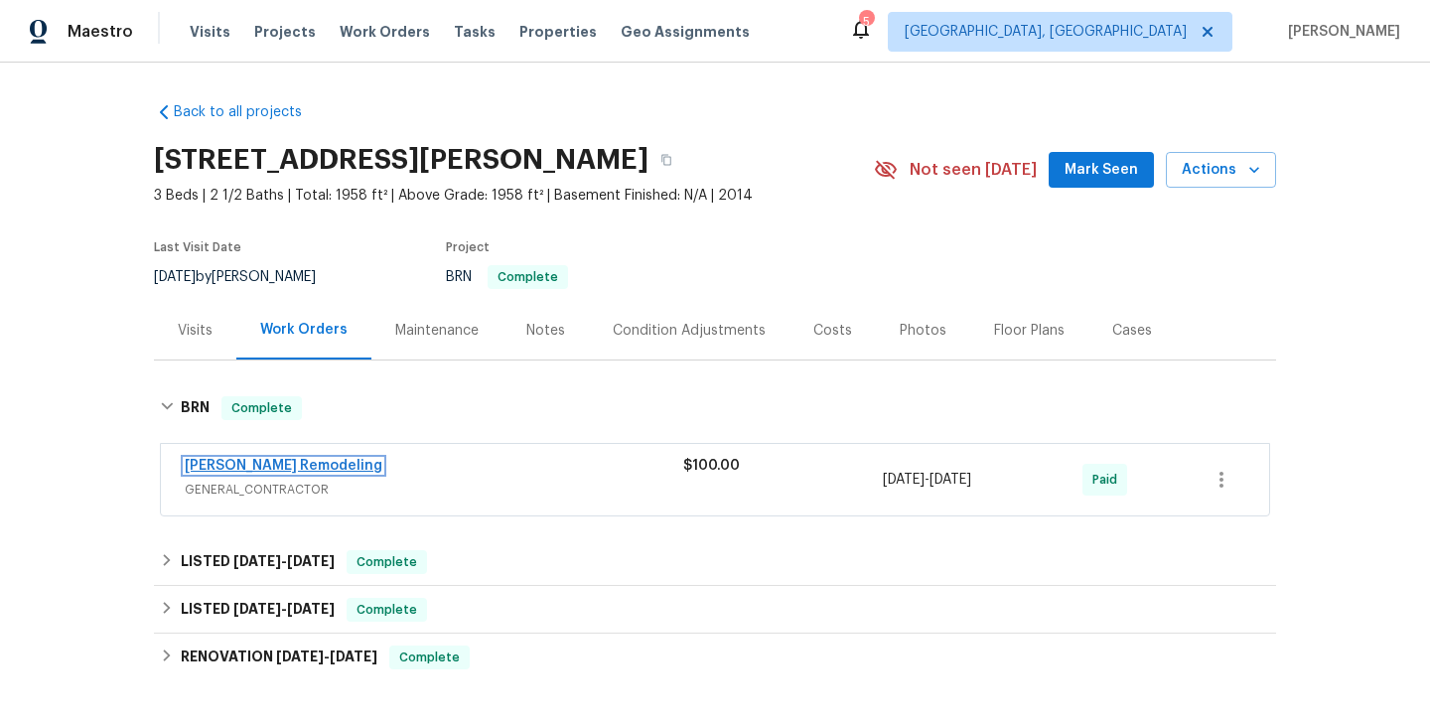
click at [264, 461] on link "[PERSON_NAME] Remodeling" at bounding box center [284, 466] width 198 height 14
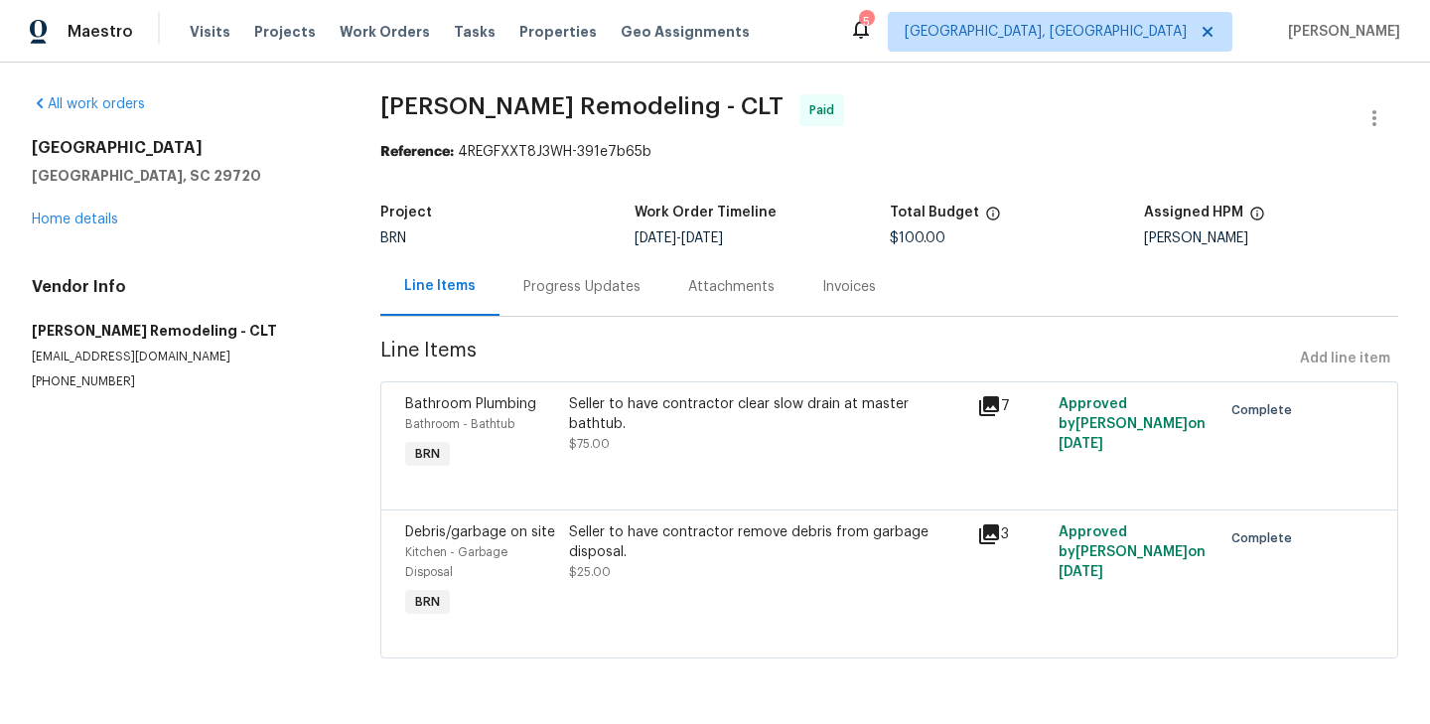
click at [543, 425] on div "Bathroom - Bathtub" at bounding box center [481, 424] width 152 height 20
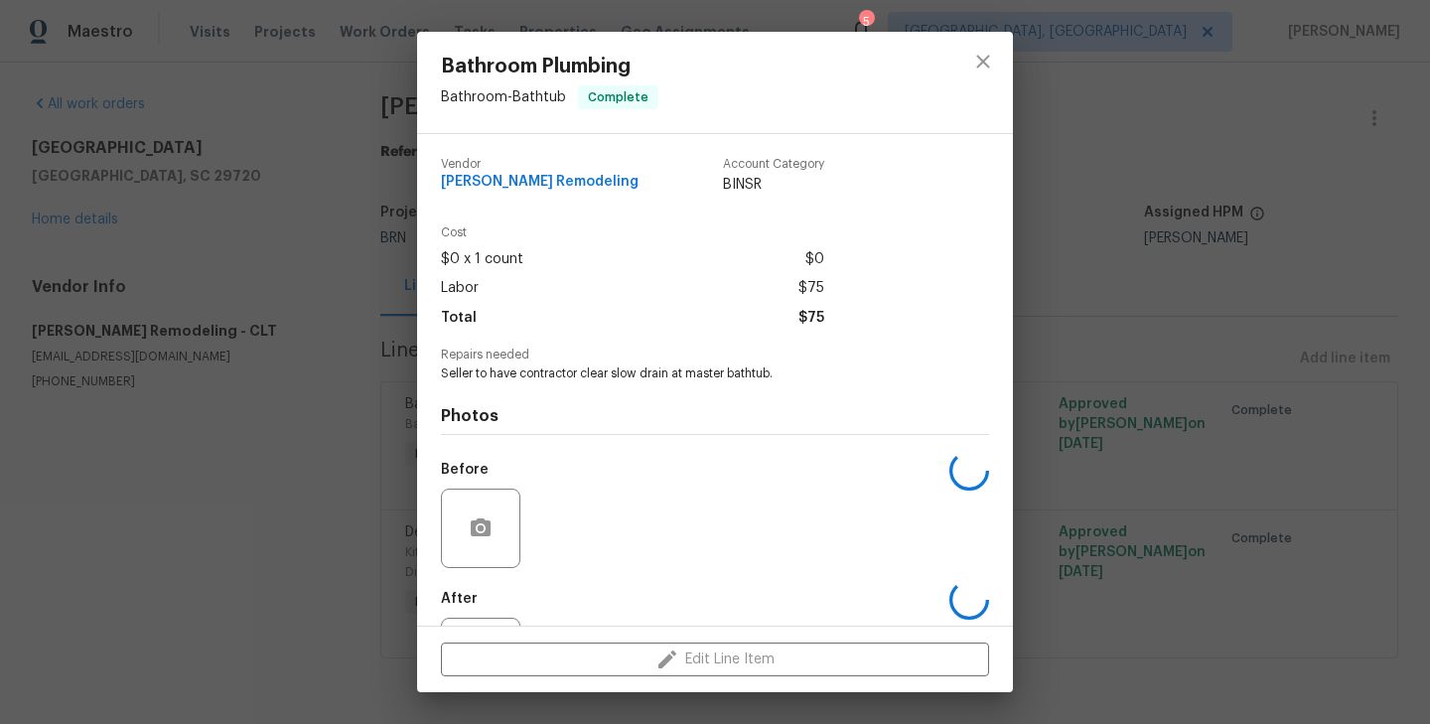
scroll to position [91, 0]
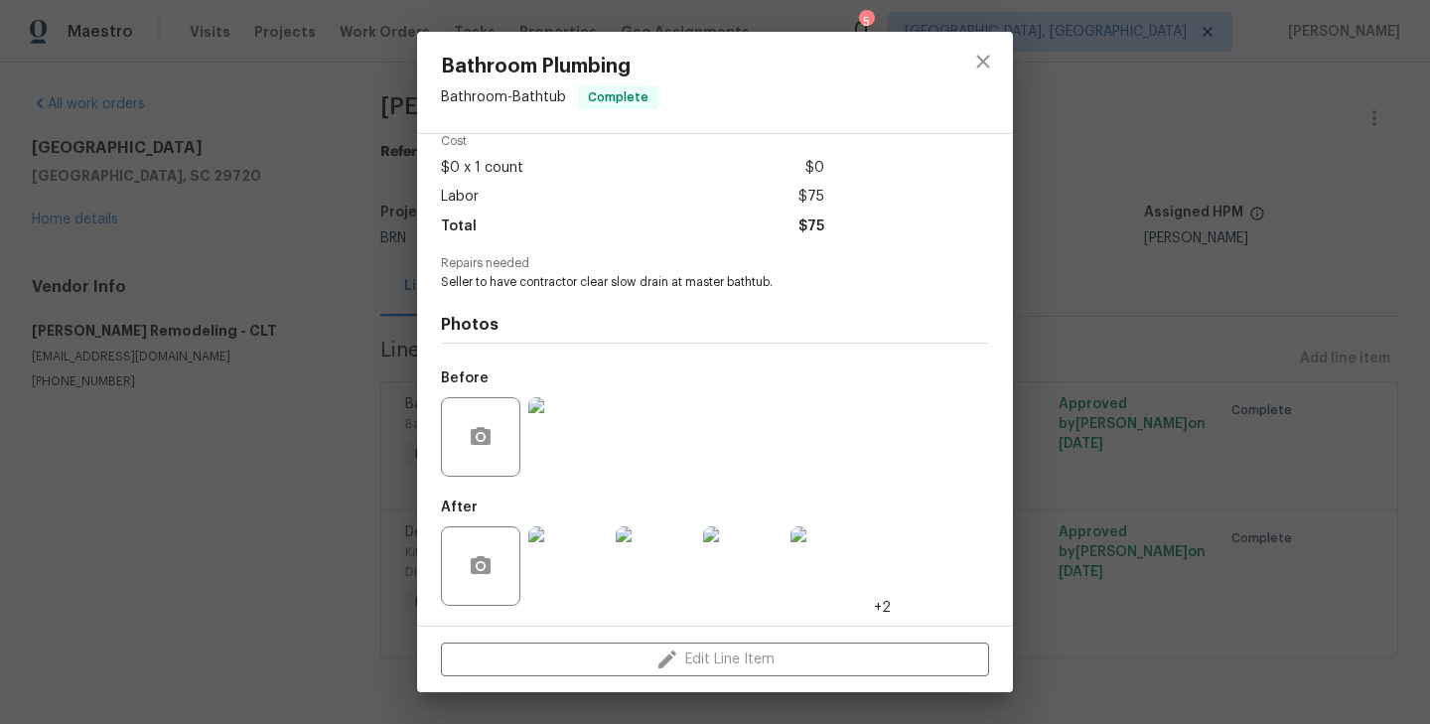
click at [594, 448] on img at bounding box center [567, 436] width 79 height 79
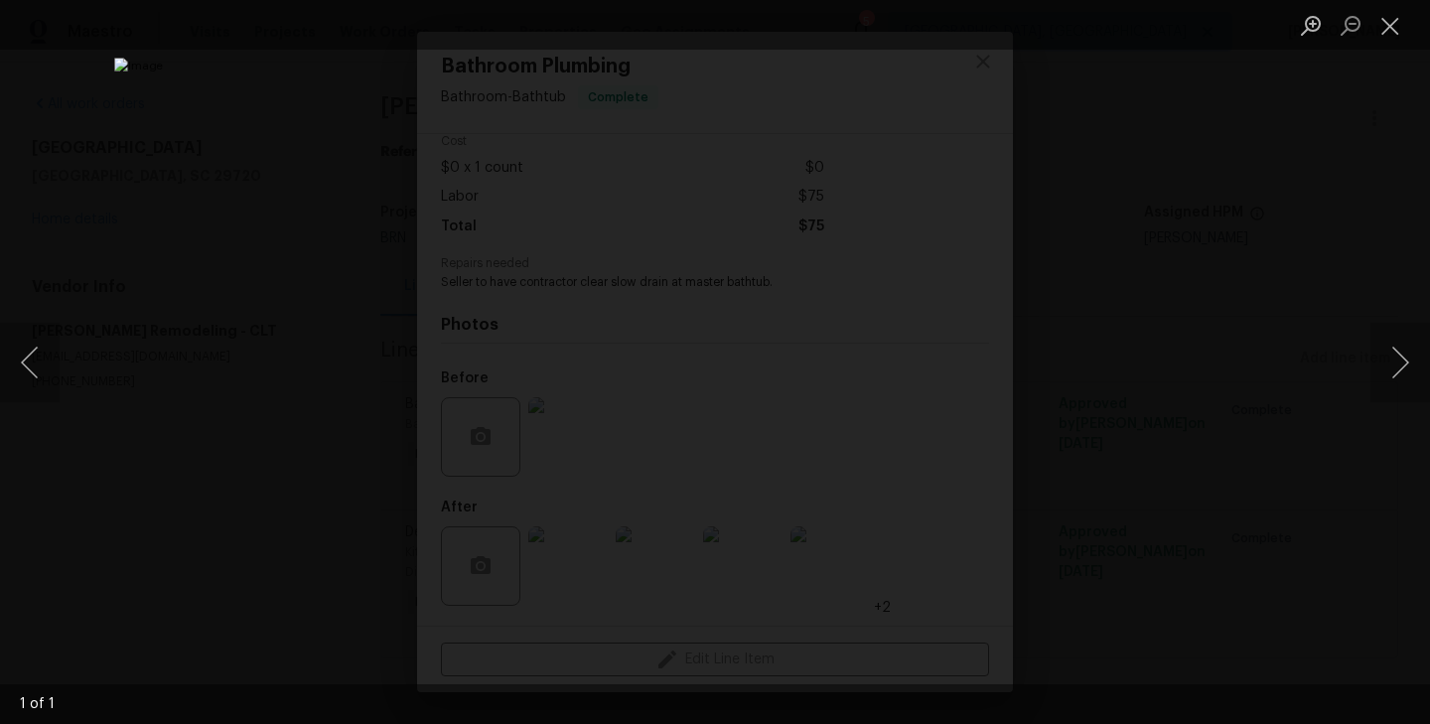
click at [240, 318] on div "Lightbox" at bounding box center [715, 362] width 1430 height 724
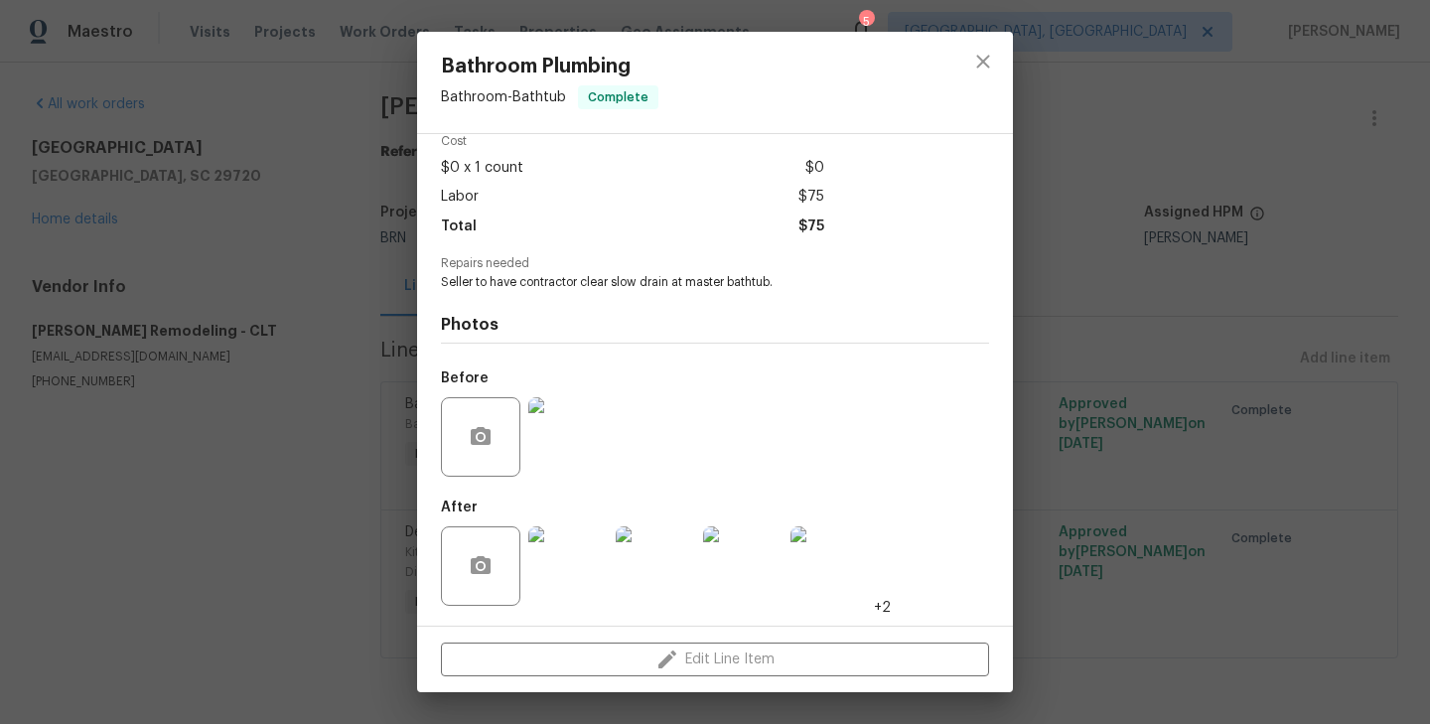
click at [305, 396] on div "Bathroom Plumbing Bathroom - Bathtub Complete Vendor Pino Remodeling Account Ca…" at bounding box center [715, 362] width 1430 height 724
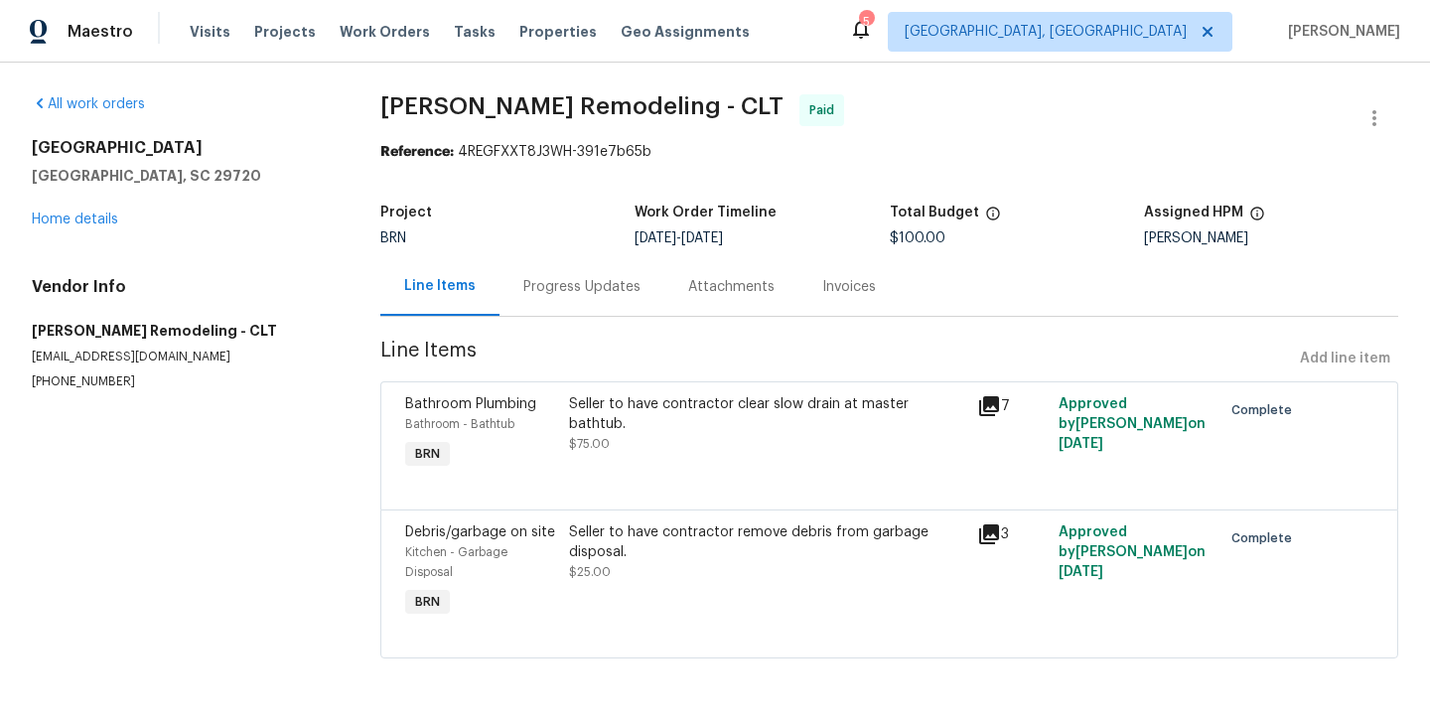
click at [545, 536] on span "Debris/garbage on site" at bounding box center [480, 532] width 150 height 14
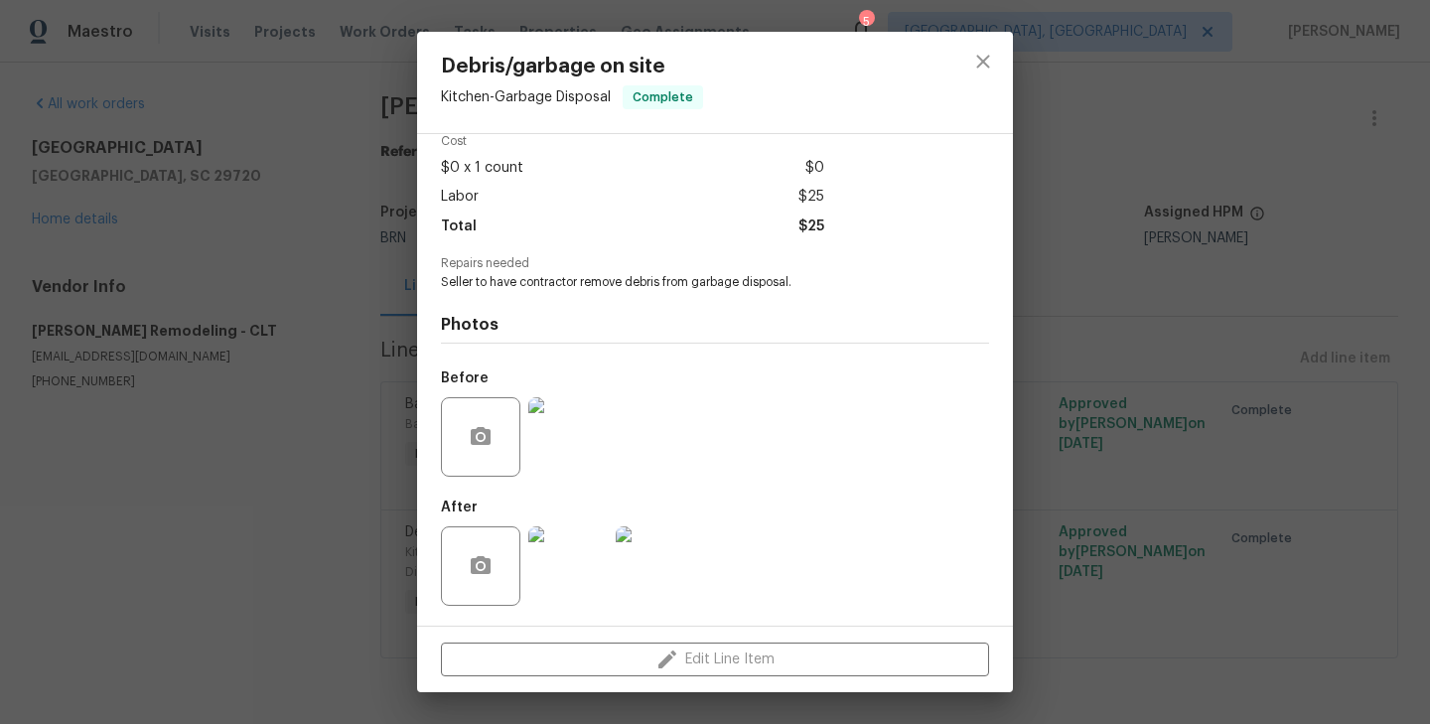
click at [348, 391] on div "Debris/garbage on site Kitchen - Garbage Disposal Complete Vendor Pino Remodeli…" at bounding box center [715, 362] width 1430 height 724
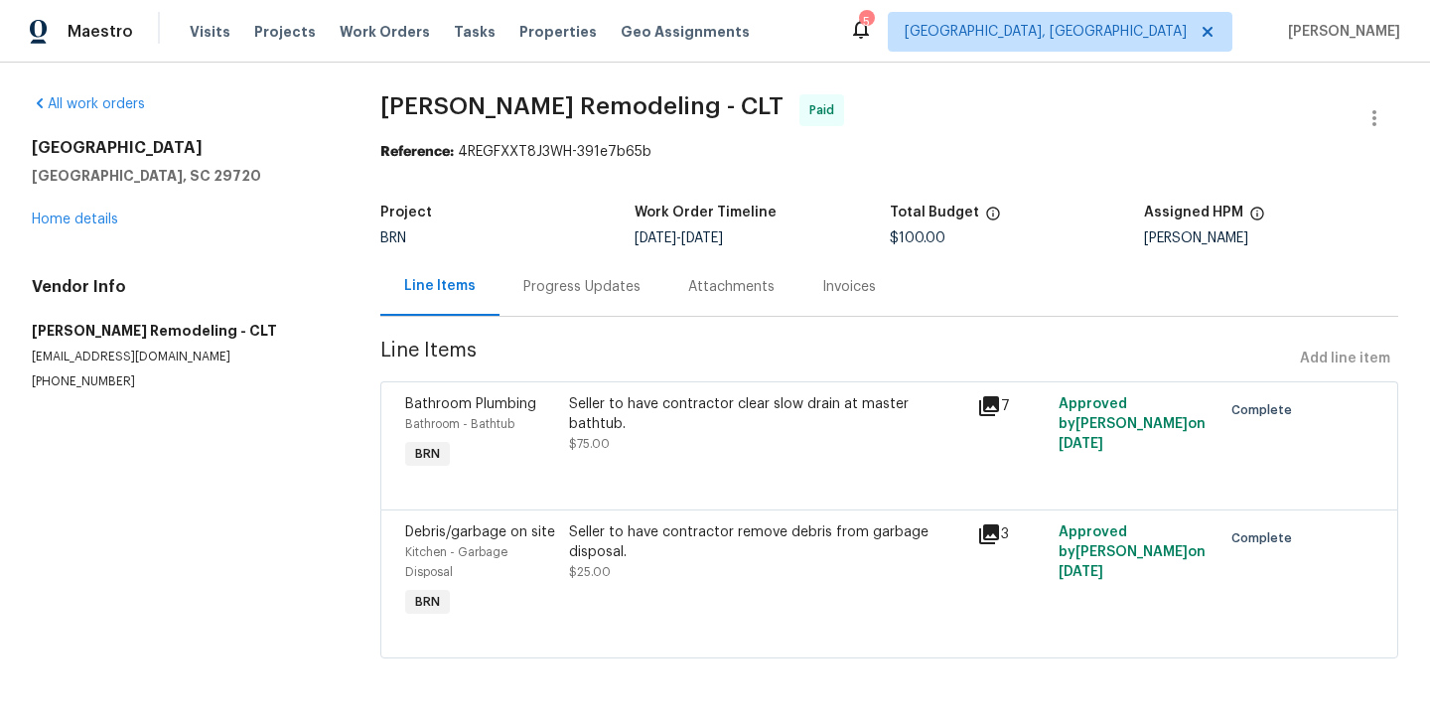
click at [580, 295] on div "Progress Updates" at bounding box center [581, 287] width 117 height 20
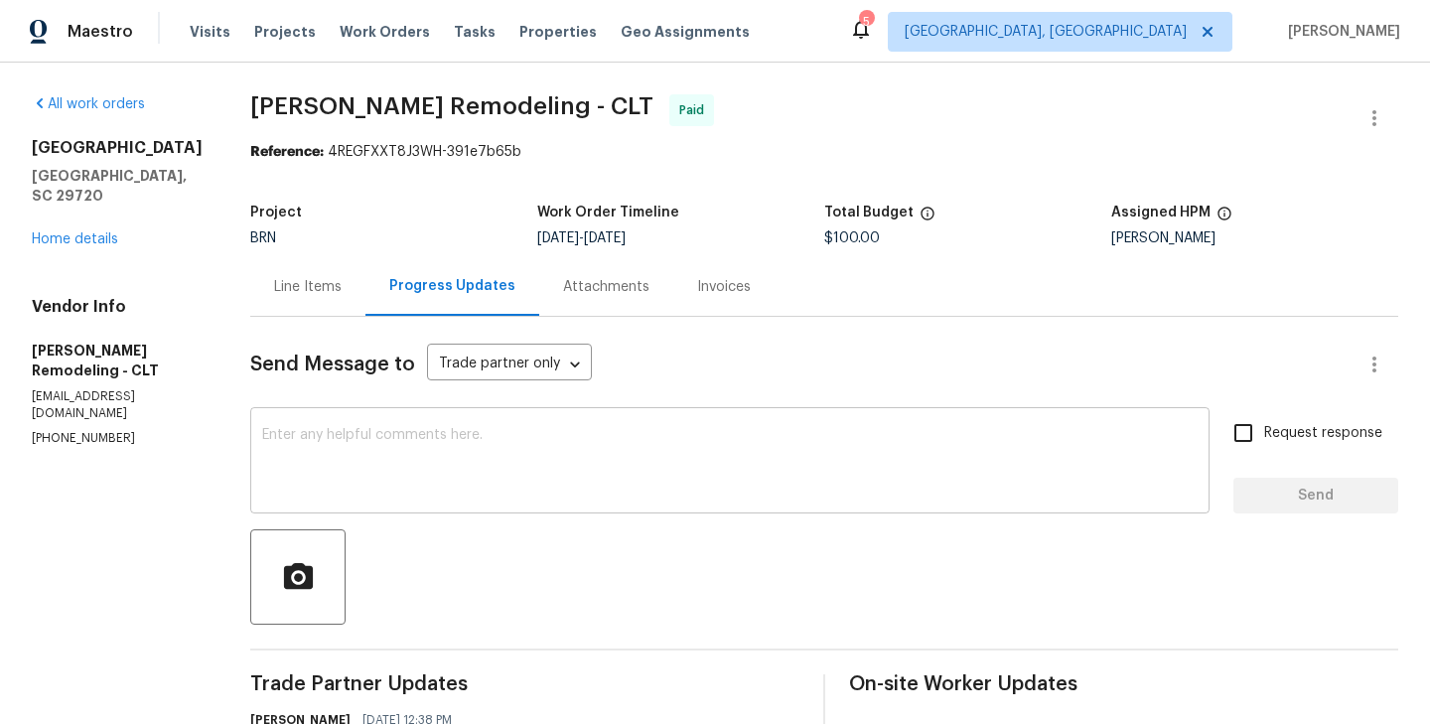
scroll to position [326, 0]
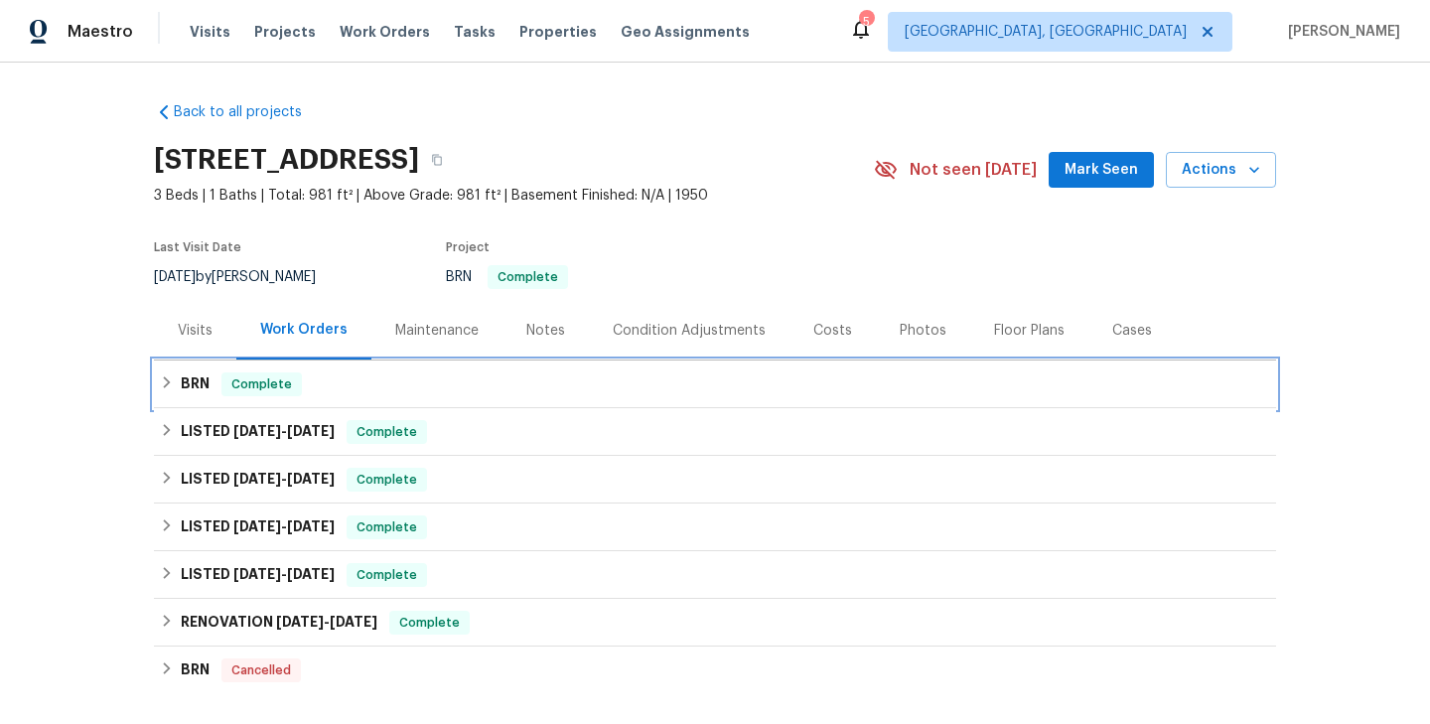
click at [322, 386] on div "BRN Complete" at bounding box center [715, 384] width 1110 height 24
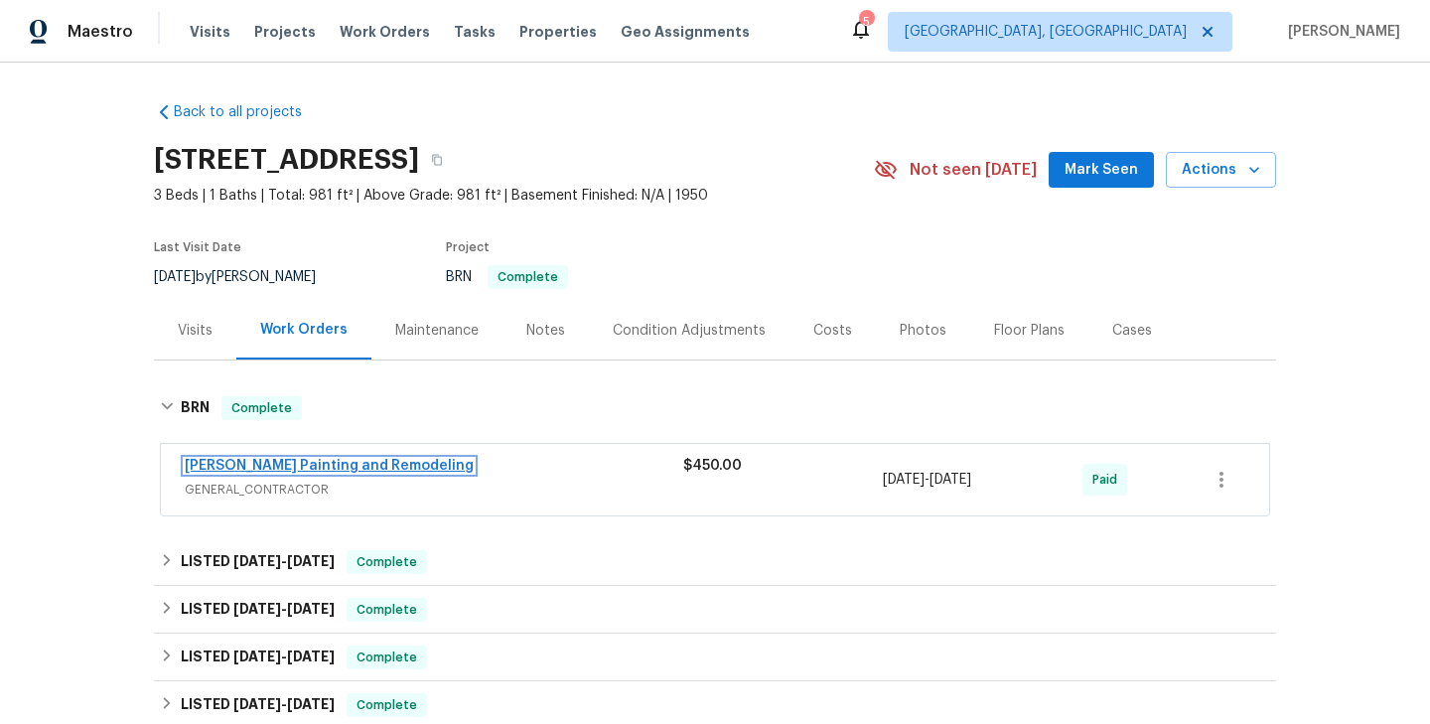
click at [300, 464] on link "[PERSON_NAME] Painting and Remodeling" at bounding box center [329, 466] width 289 height 14
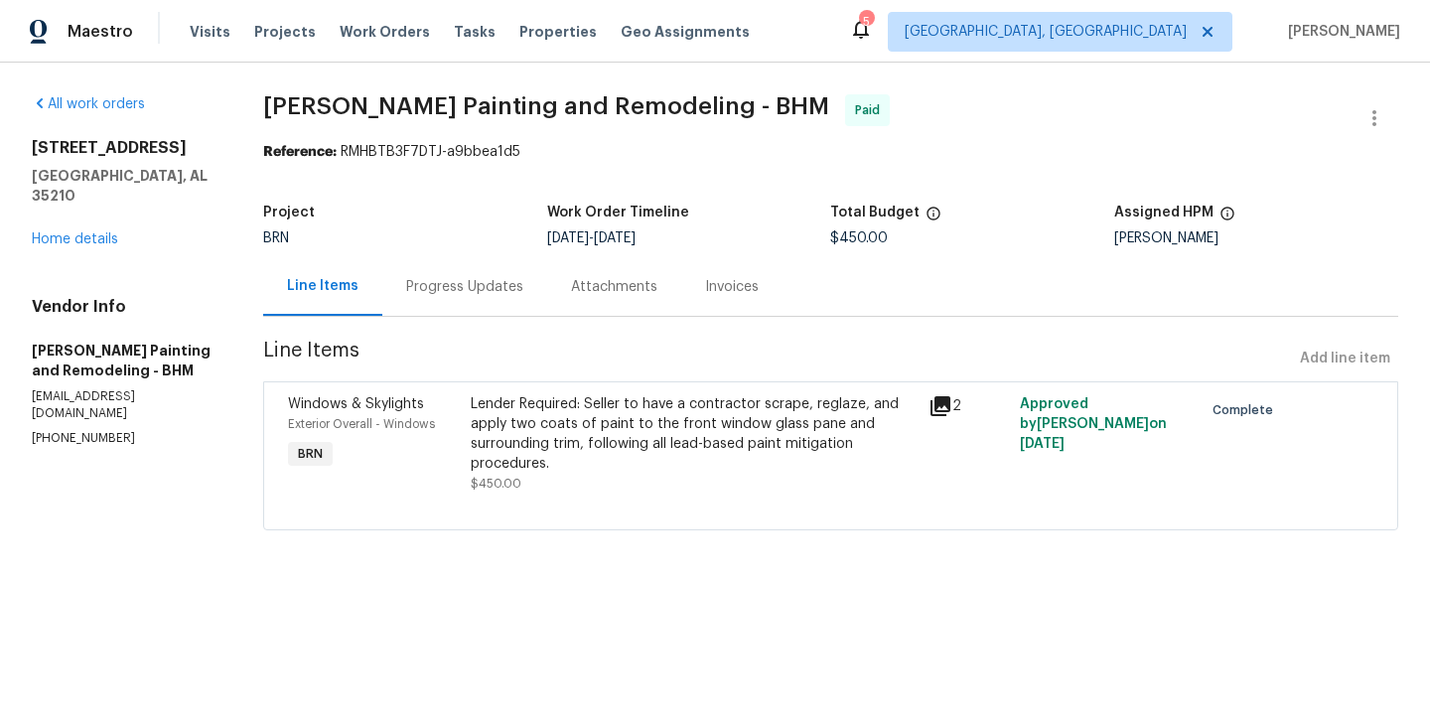
click at [465, 421] on div "Windows & Skylights Exterior Overall - Windows BRN" at bounding box center [373, 443] width 183 height 111
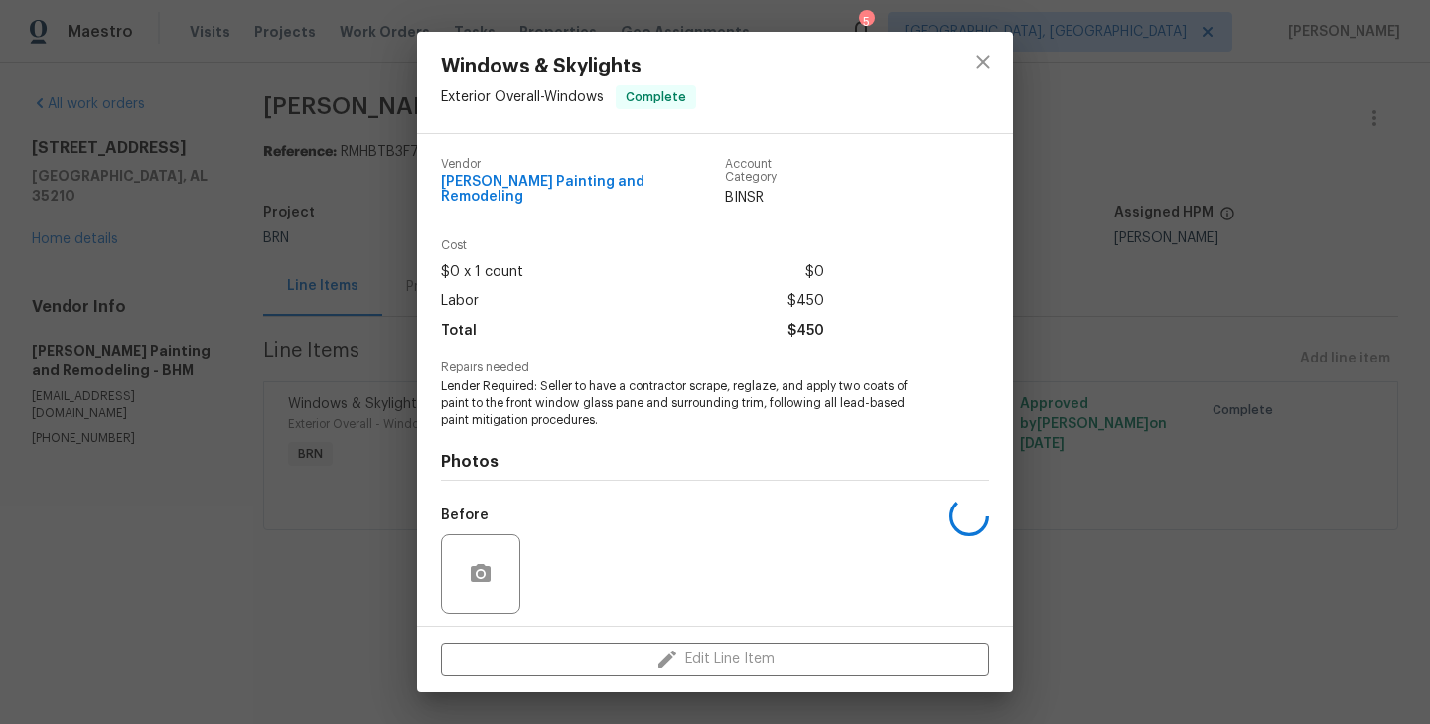
scroll to position [124, 0]
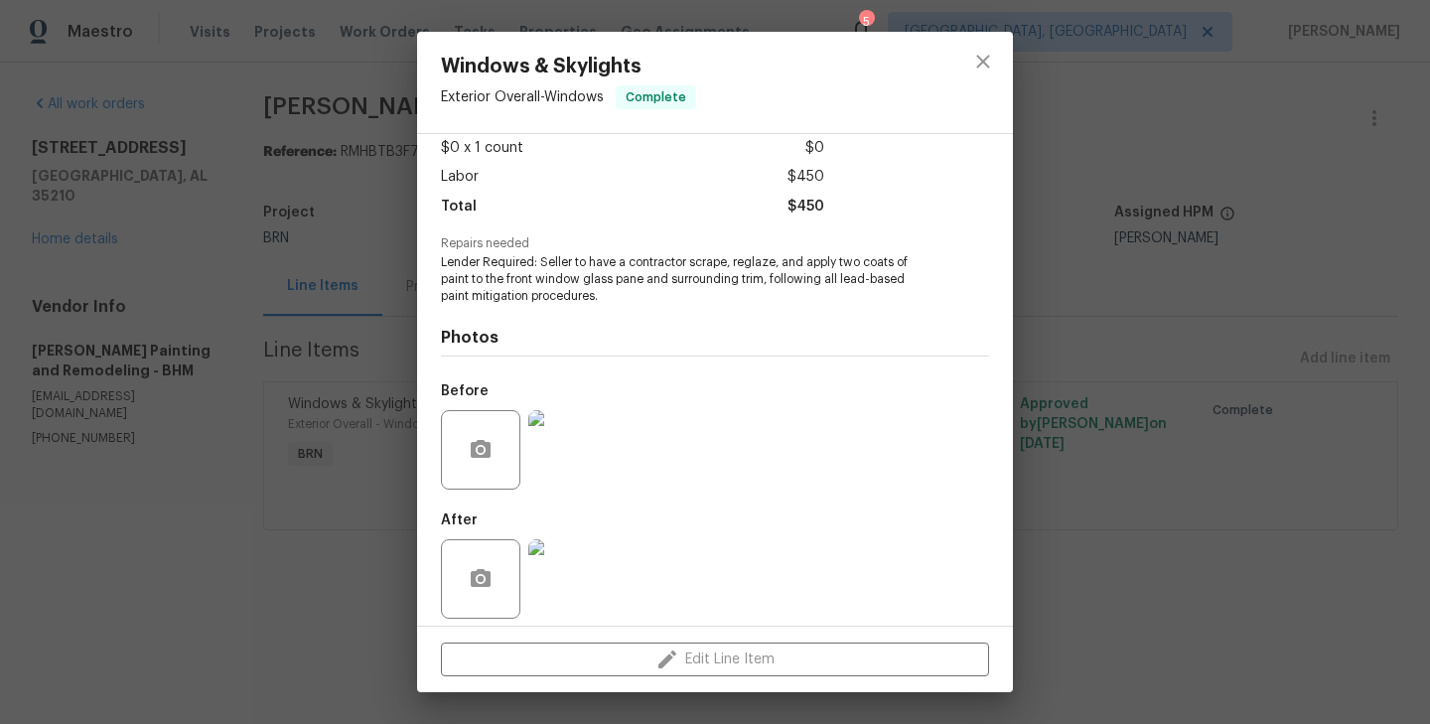
click at [571, 420] on img at bounding box center [567, 449] width 79 height 79
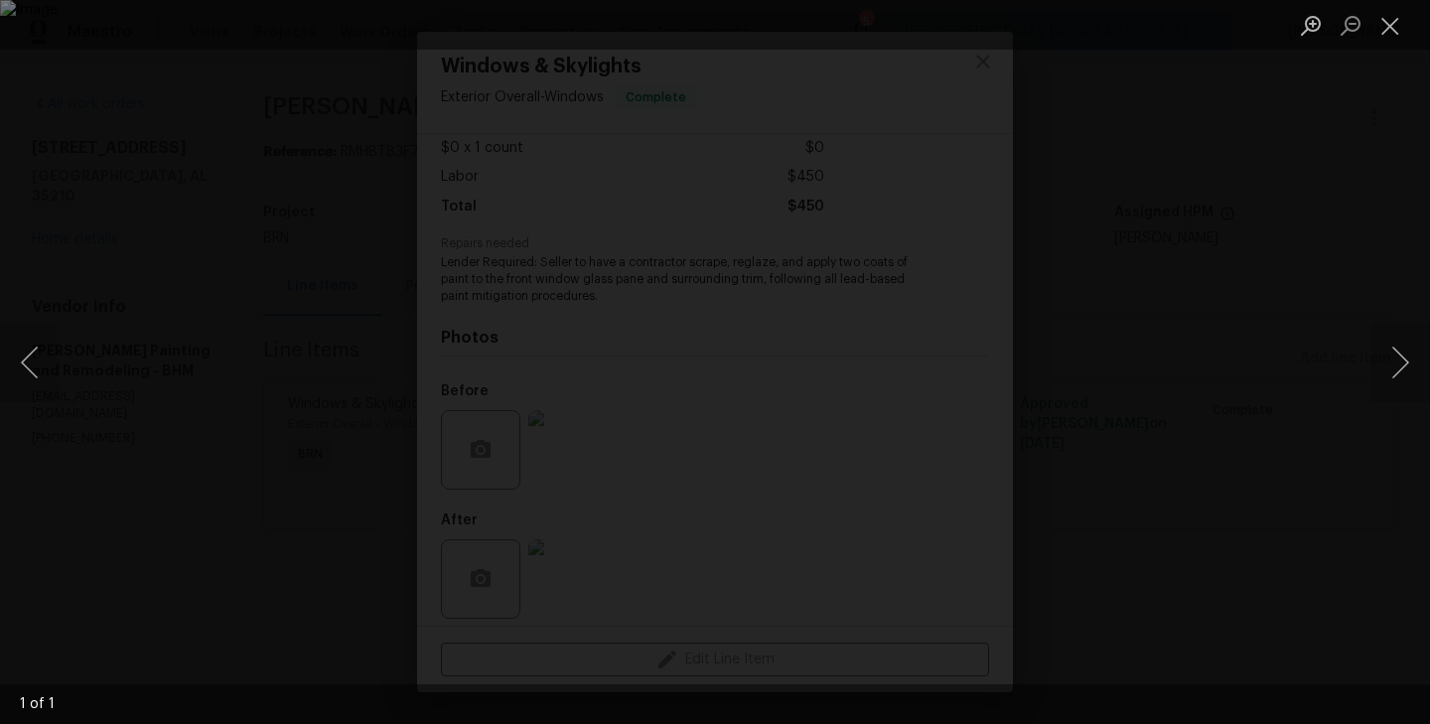
click at [165, 302] on div "Lightbox" at bounding box center [715, 362] width 1430 height 724
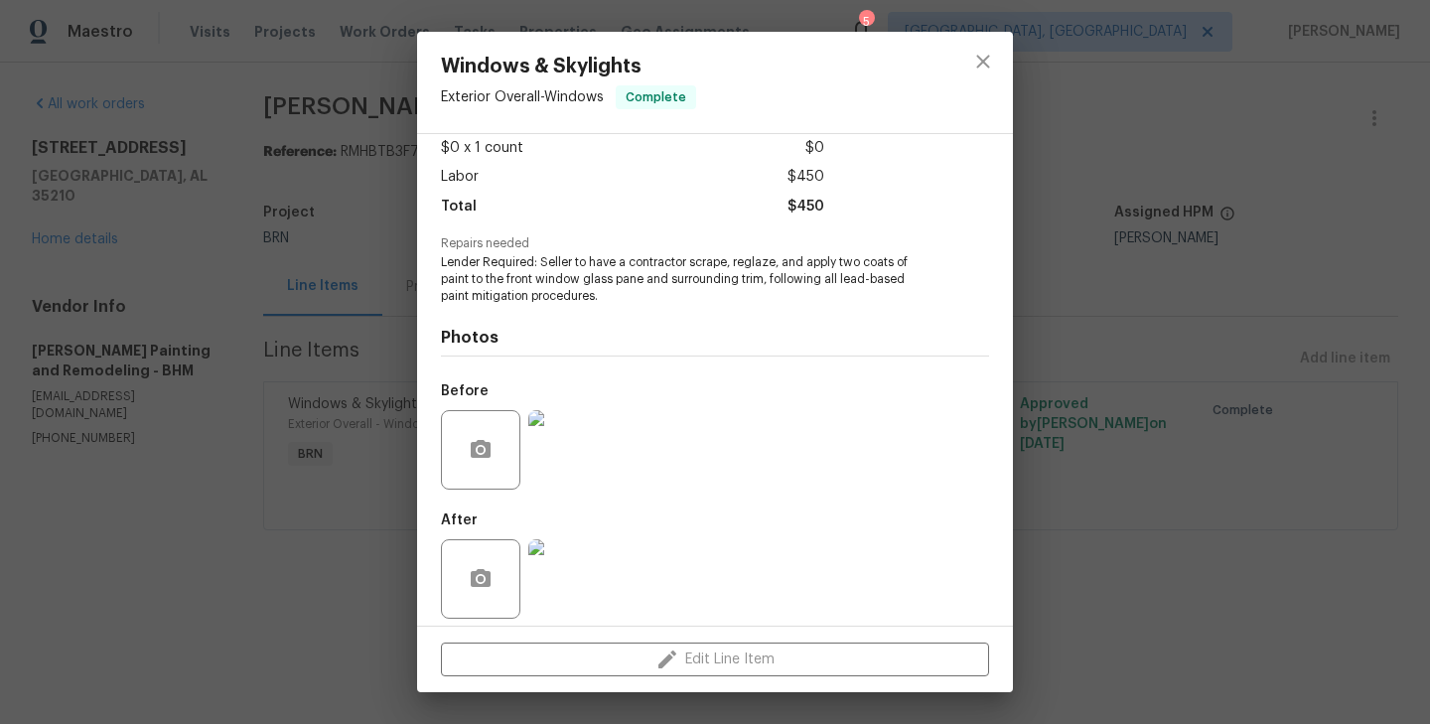
click at [341, 355] on div "Windows & Skylights Exterior Overall - Windows Complete Vendor Carlos Painting …" at bounding box center [715, 362] width 1430 height 724
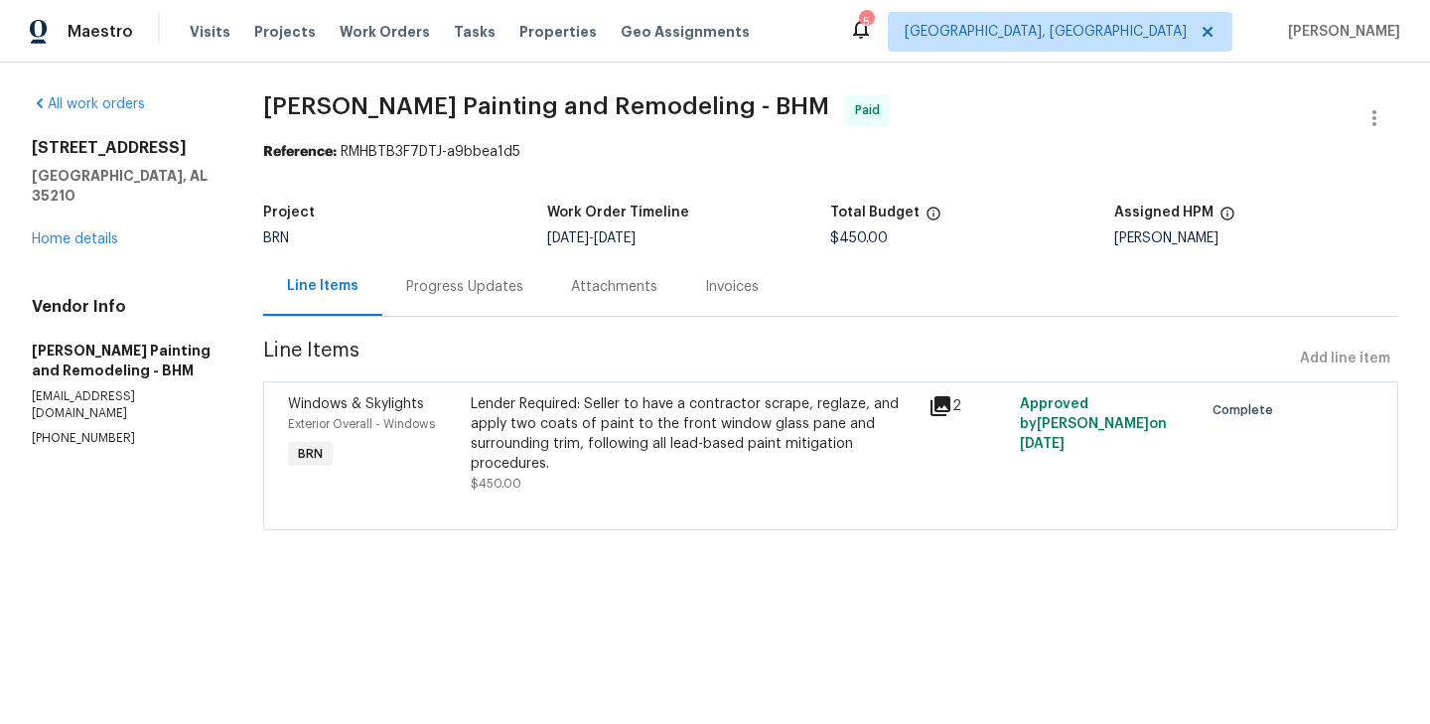
click at [513, 293] on div "Progress Updates" at bounding box center [464, 287] width 117 height 20
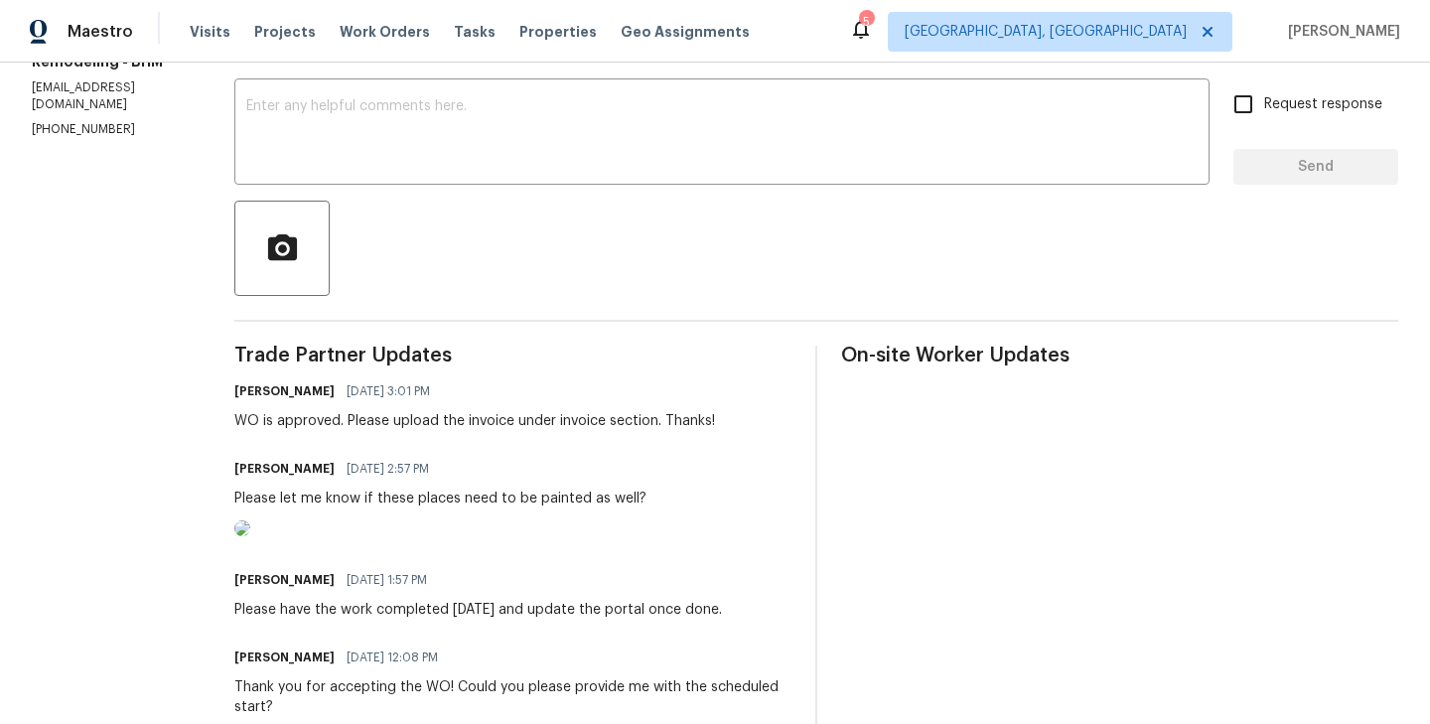
scroll to position [325, 0]
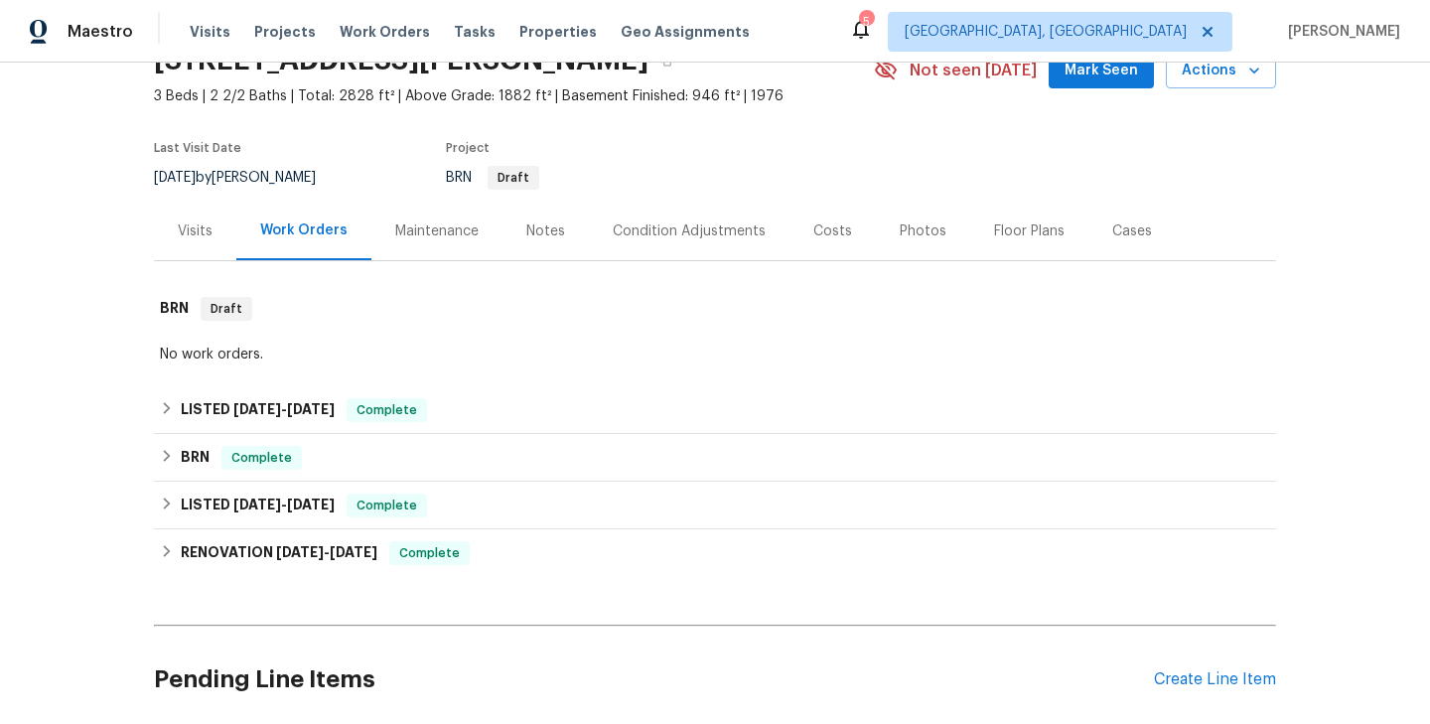
scroll to position [224, 0]
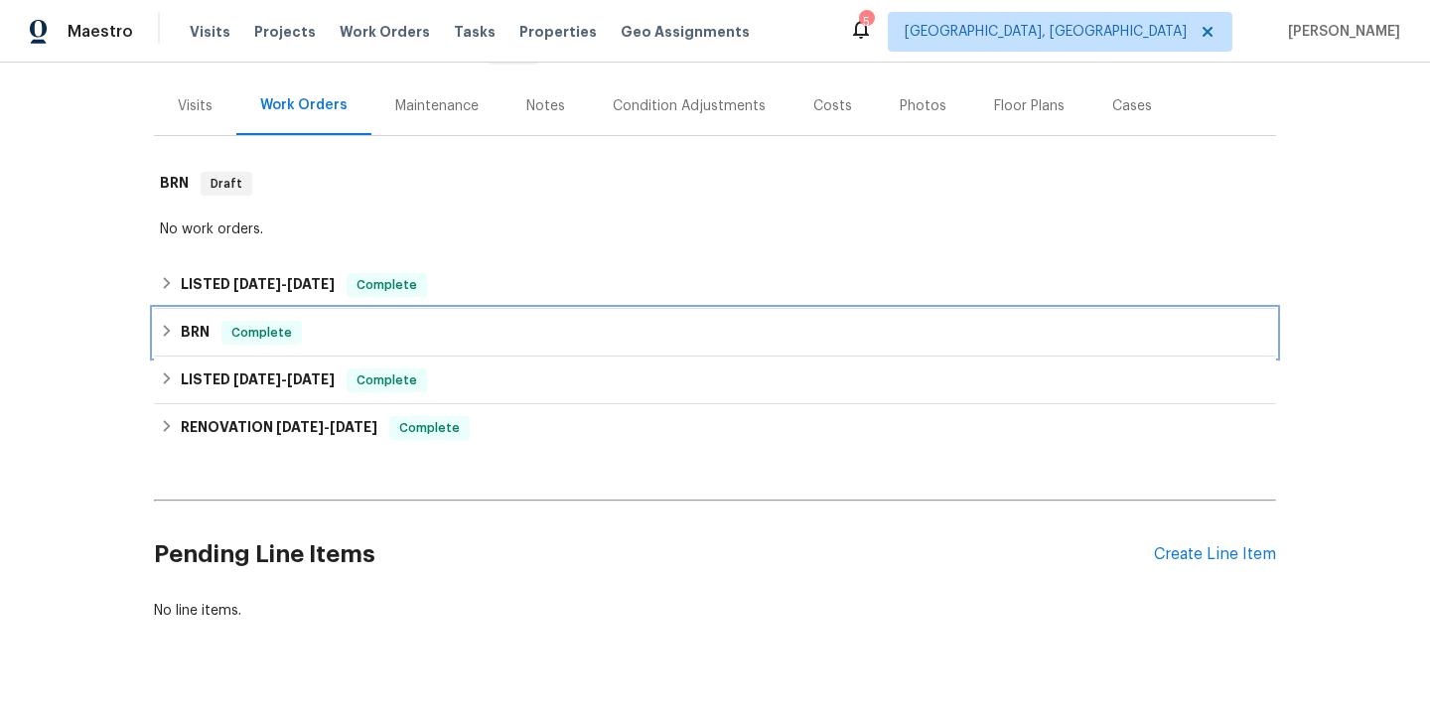
click at [343, 315] on div "BRN Complete" at bounding box center [715, 333] width 1122 height 48
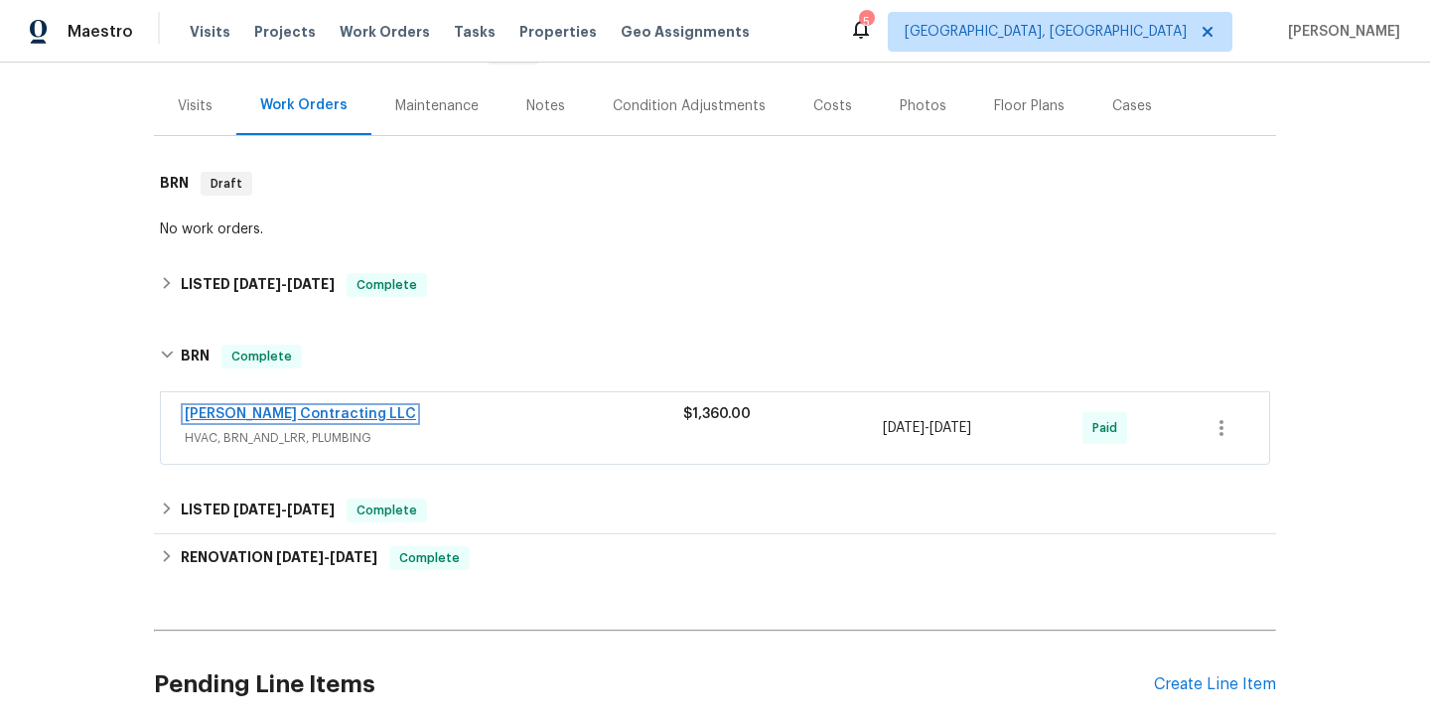
click at [286, 417] on link "[PERSON_NAME] Contracting LLC" at bounding box center [300, 414] width 231 height 14
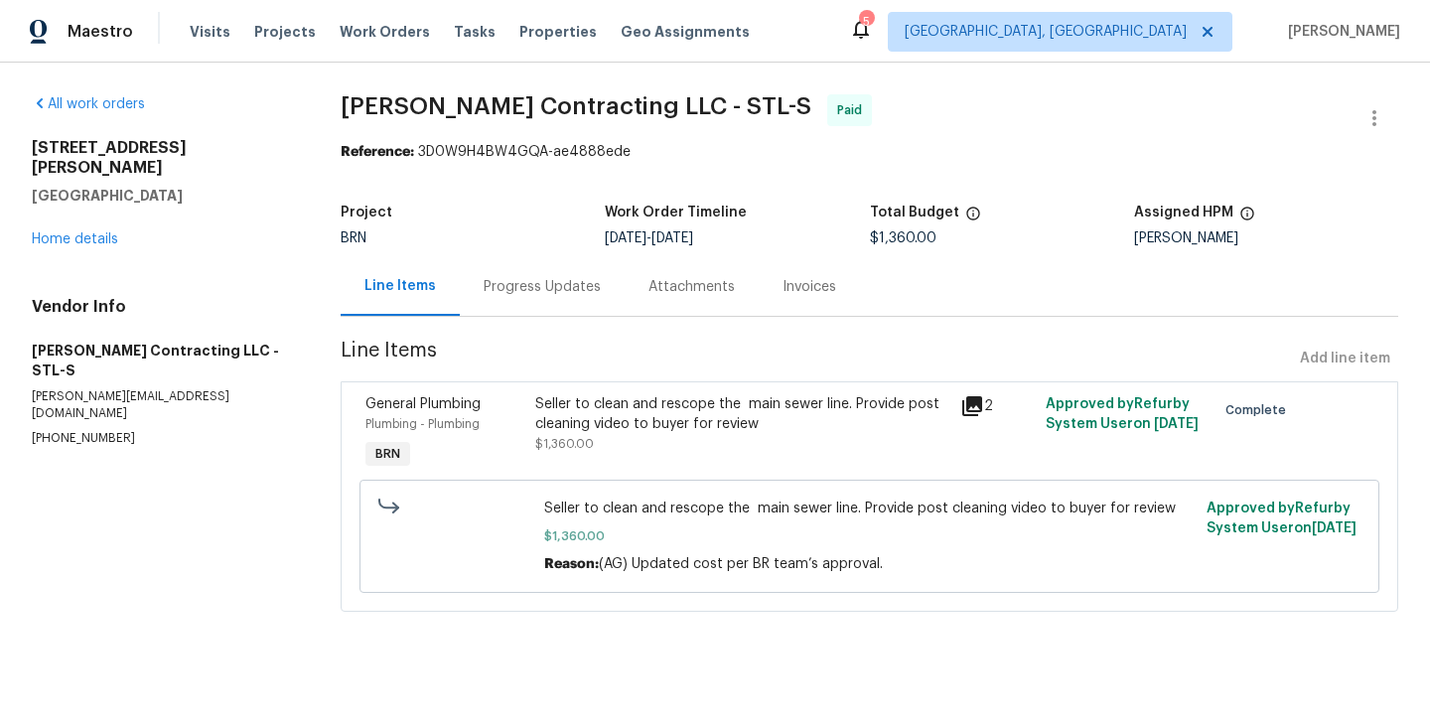
click at [478, 464] on div "General Plumbing Plumbing - Plumbing BRN" at bounding box center [444, 433] width 170 height 91
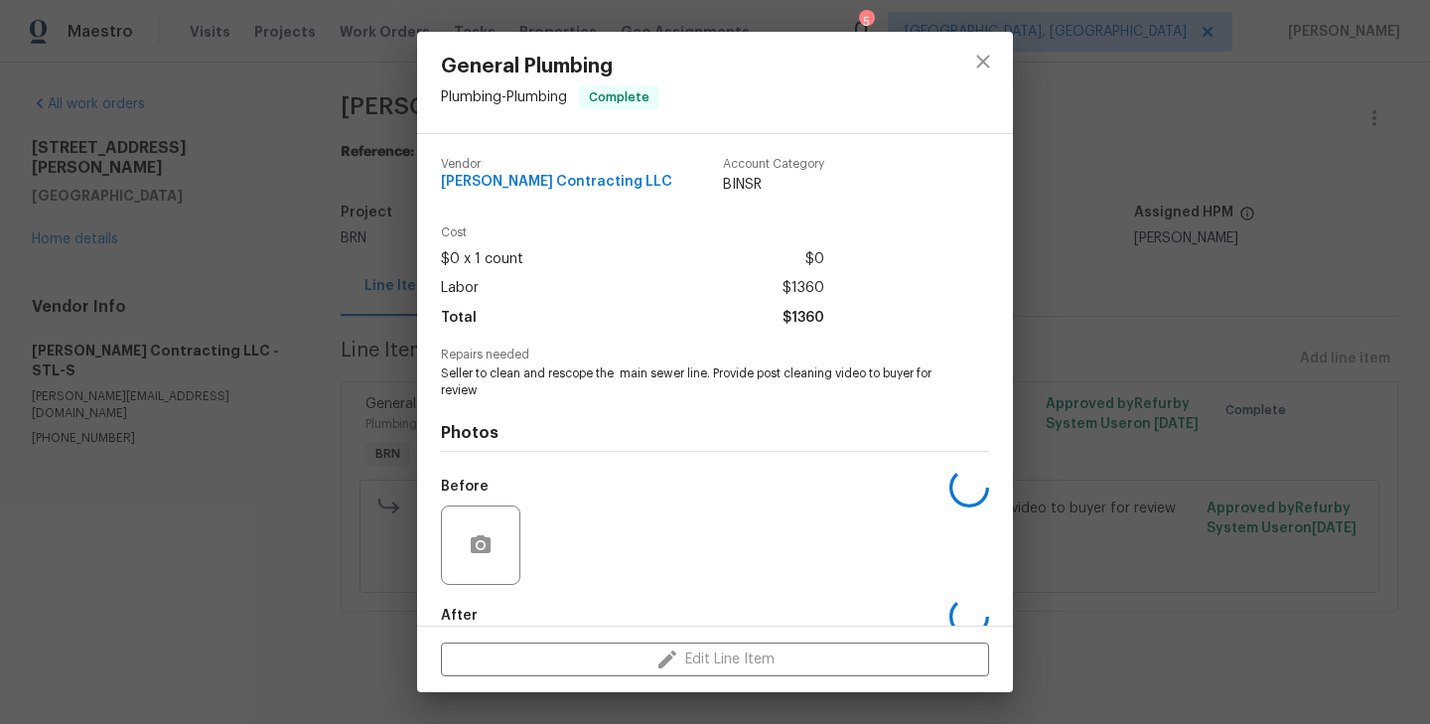
scroll to position [108, 0]
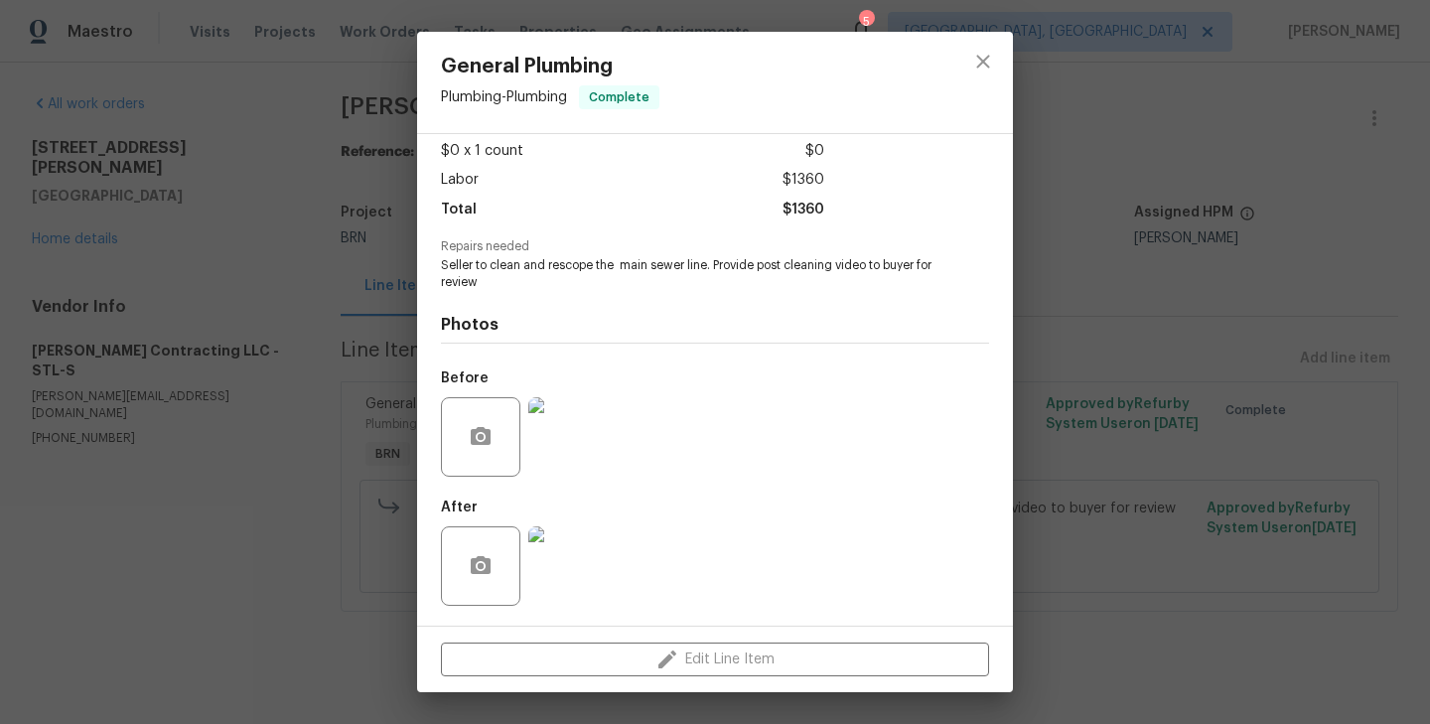
click at [589, 446] on img at bounding box center [567, 436] width 79 height 79
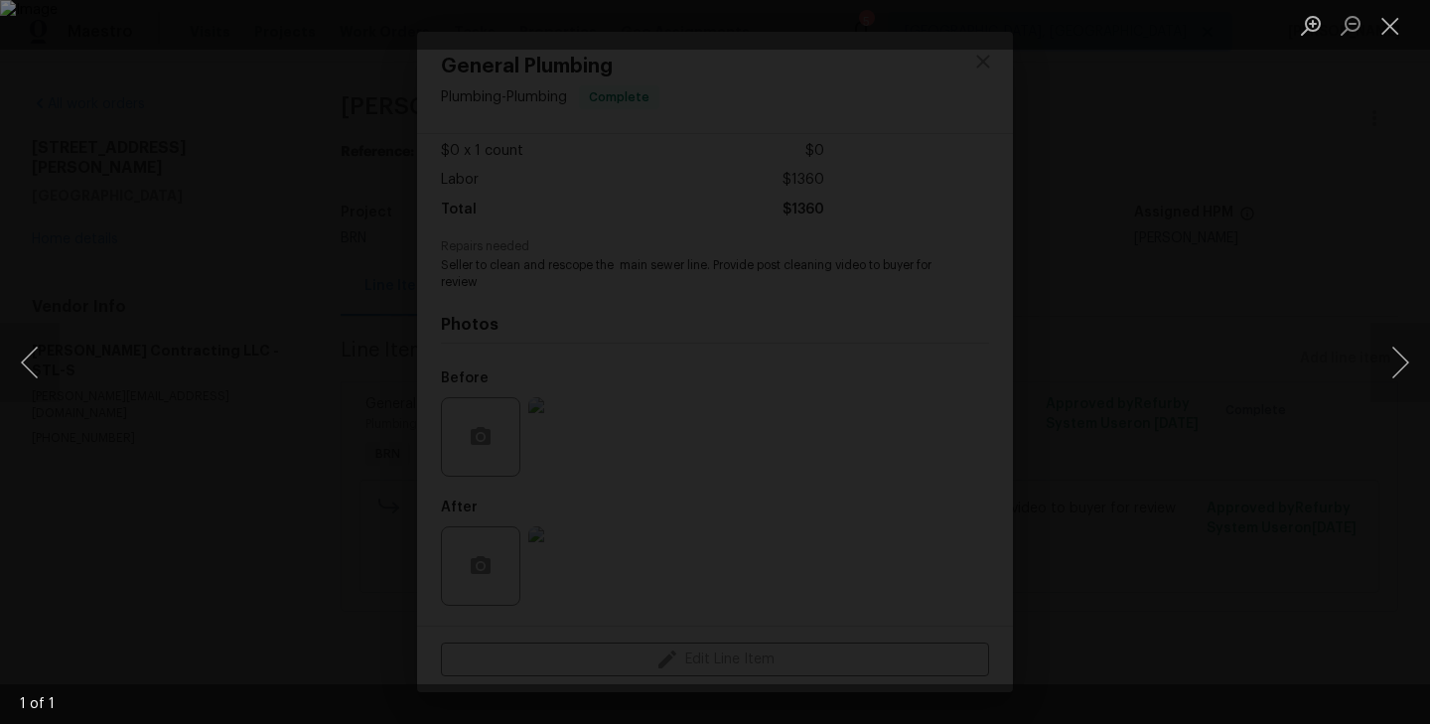
click at [236, 373] on div "Lightbox" at bounding box center [715, 362] width 1430 height 724
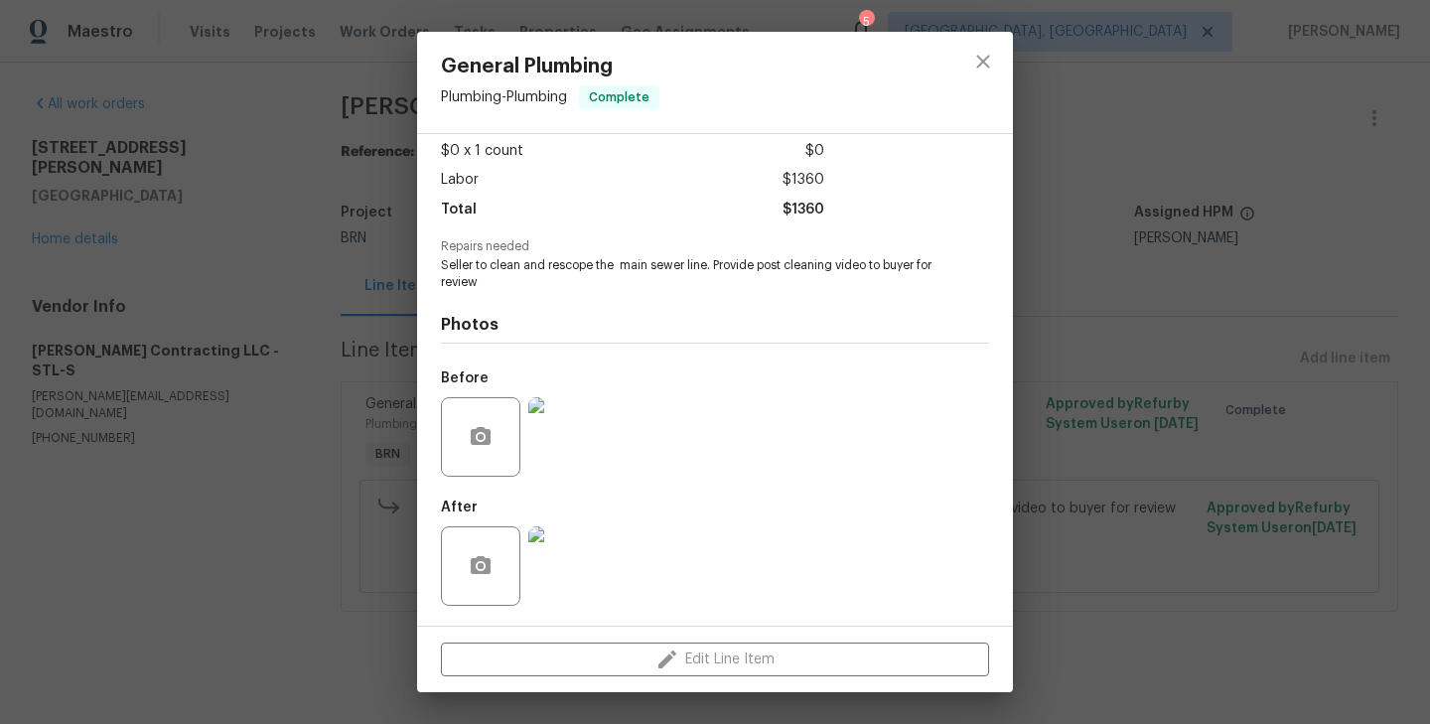
click at [291, 363] on div "General Plumbing Plumbing - Plumbing Complete Vendor Loftin Contracting LLC Acc…" at bounding box center [715, 362] width 1430 height 724
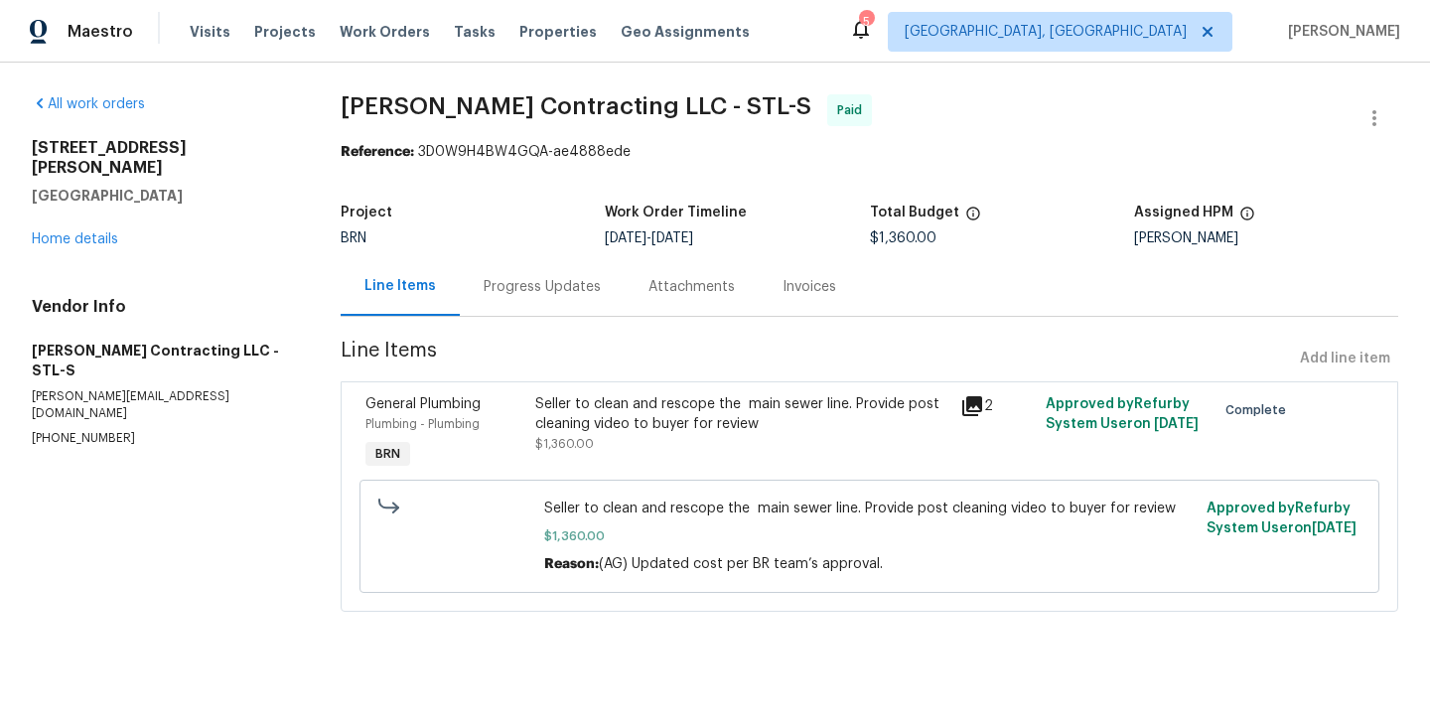
click at [562, 312] on div "Progress Updates" at bounding box center [542, 286] width 165 height 59
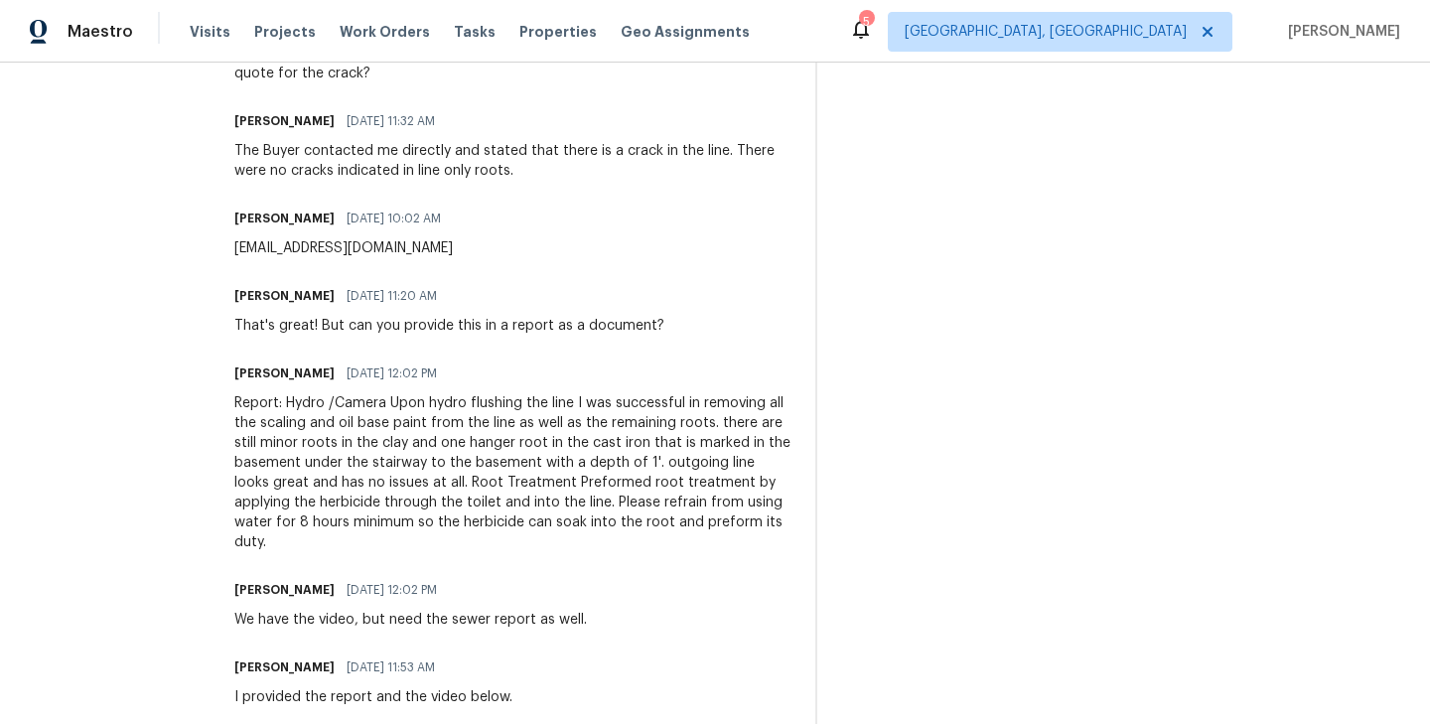
scroll to position [799, 0]
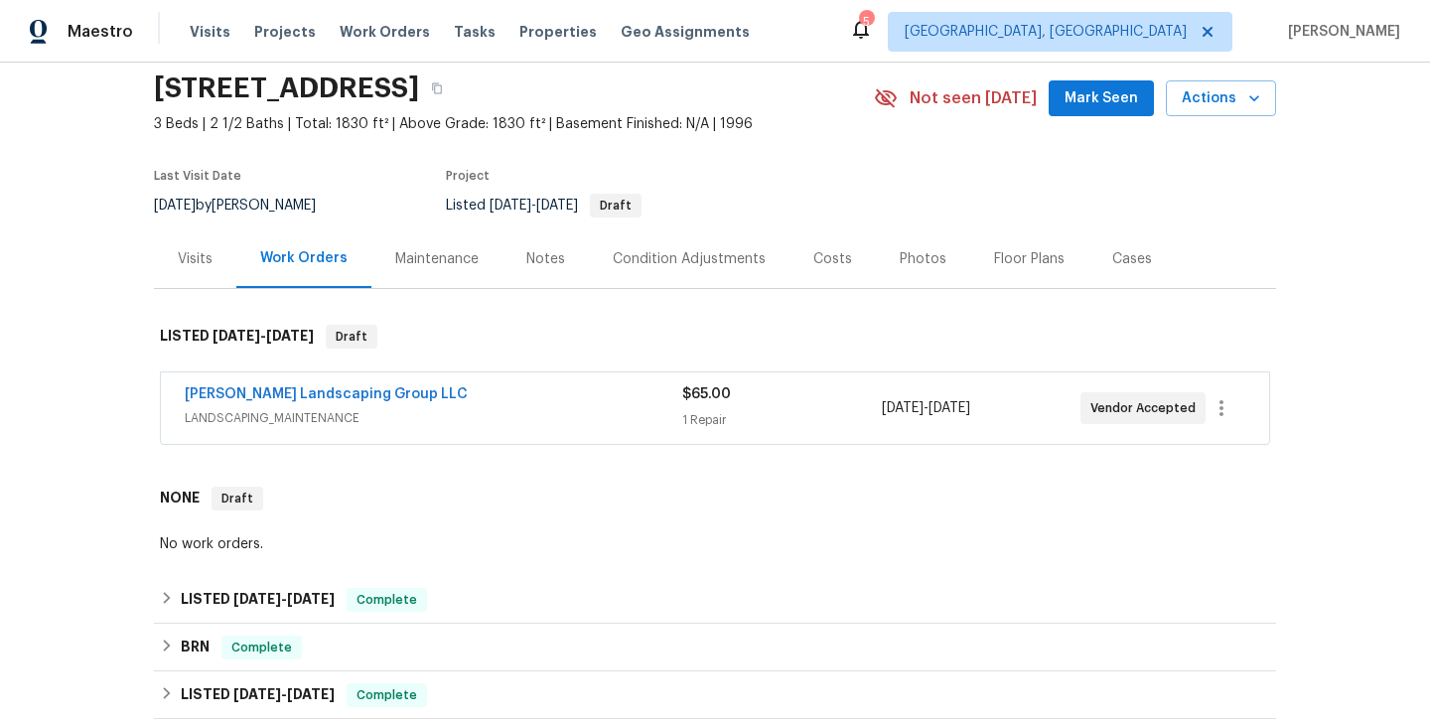
scroll to position [212, 0]
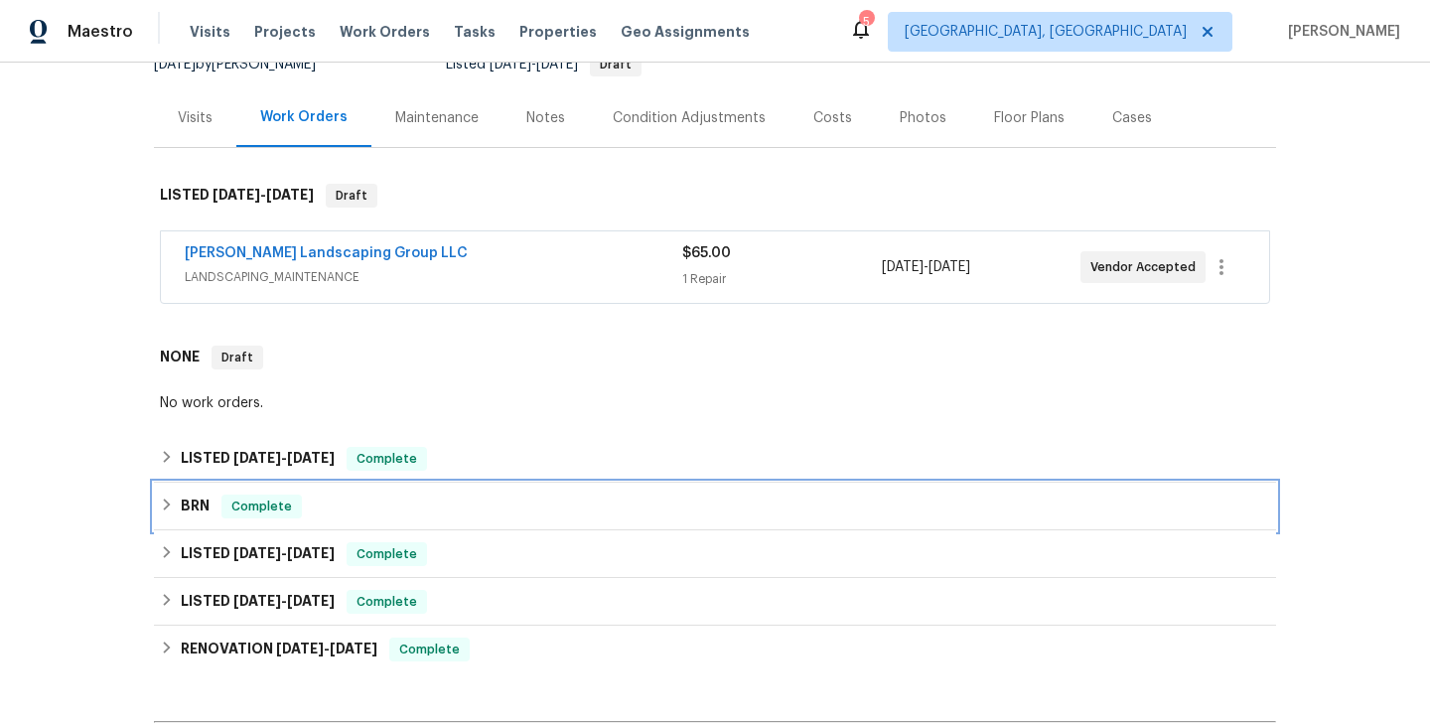
click at [322, 497] on div "BRN Complete" at bounding box center [715, 506] width 1110 height 24
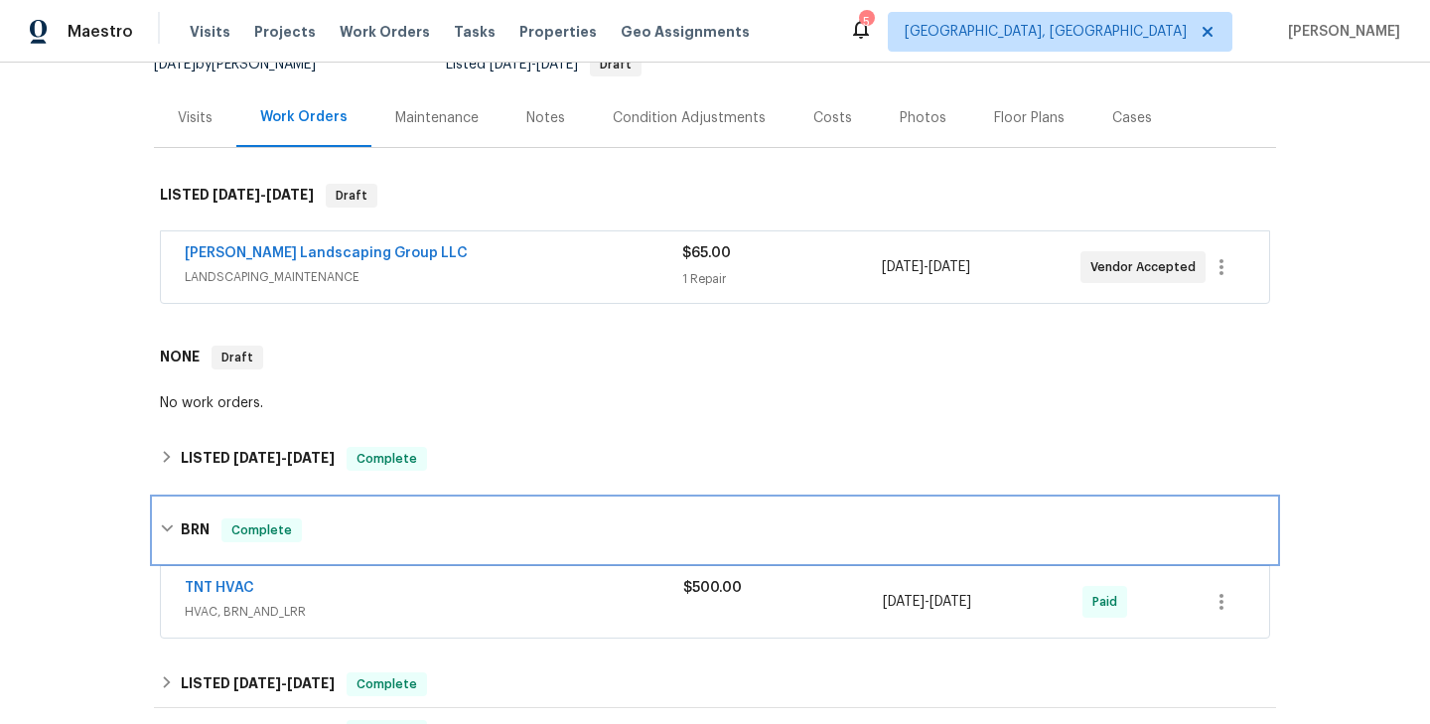
scroll to position [403, 0]
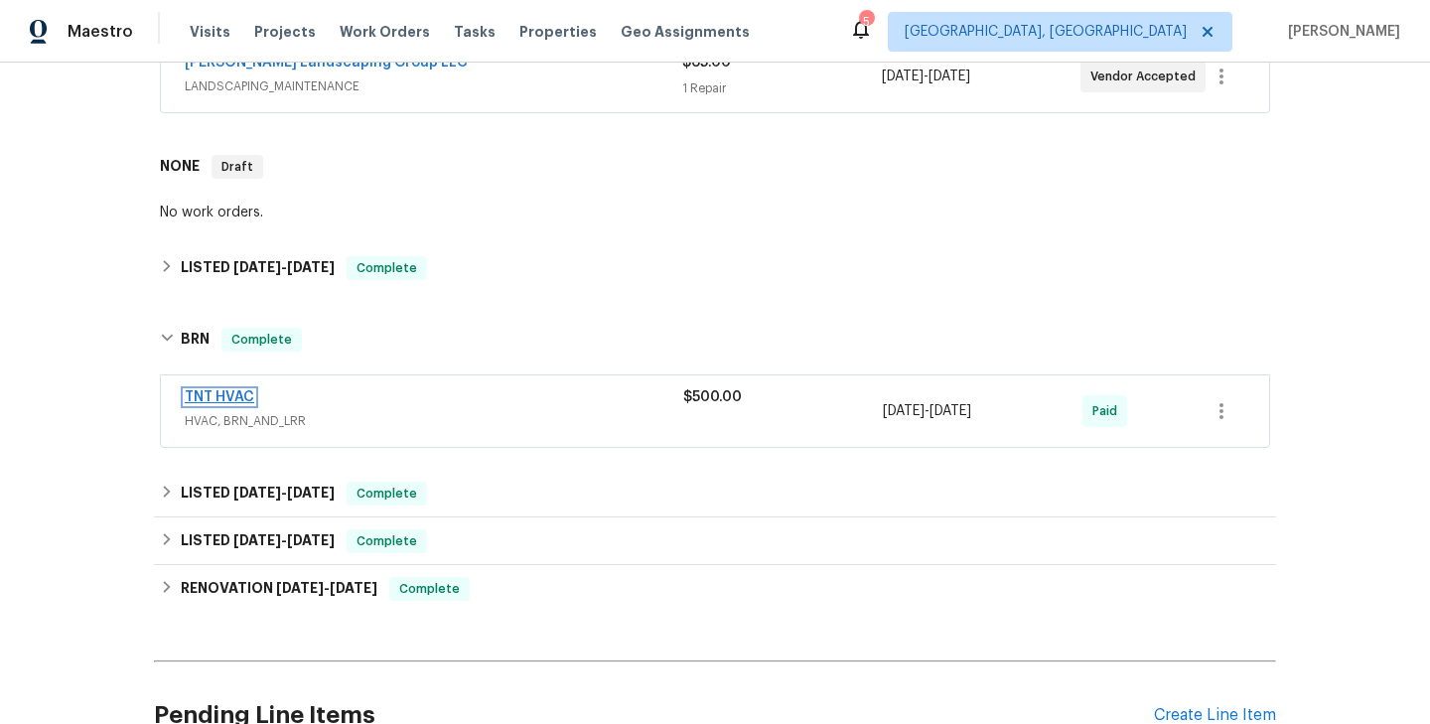
click at [230, 398] on link "TNT HVAC" at bounding box center [219, 397] width 69 height 14
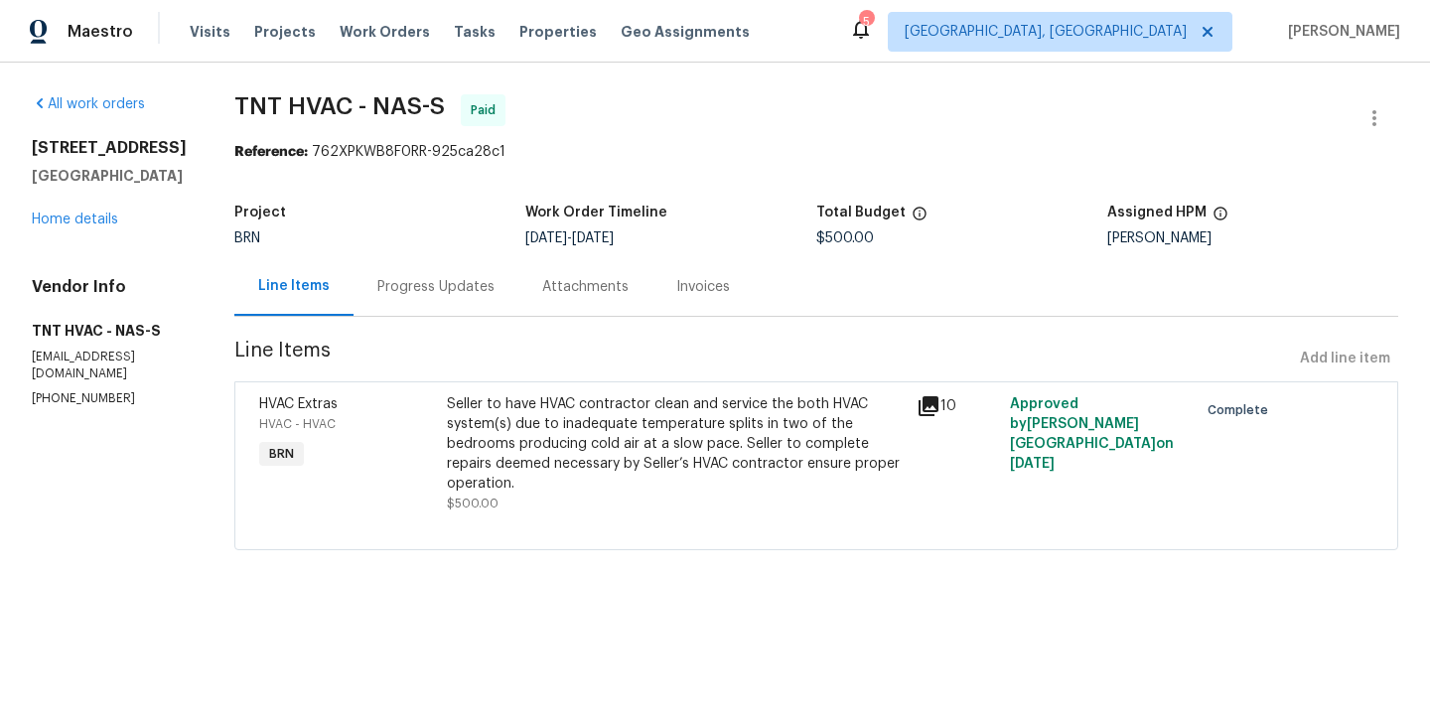
click at [401, 433] on div "HVAC - HVAC" at bounding box center [347, 424] width 176 height 20
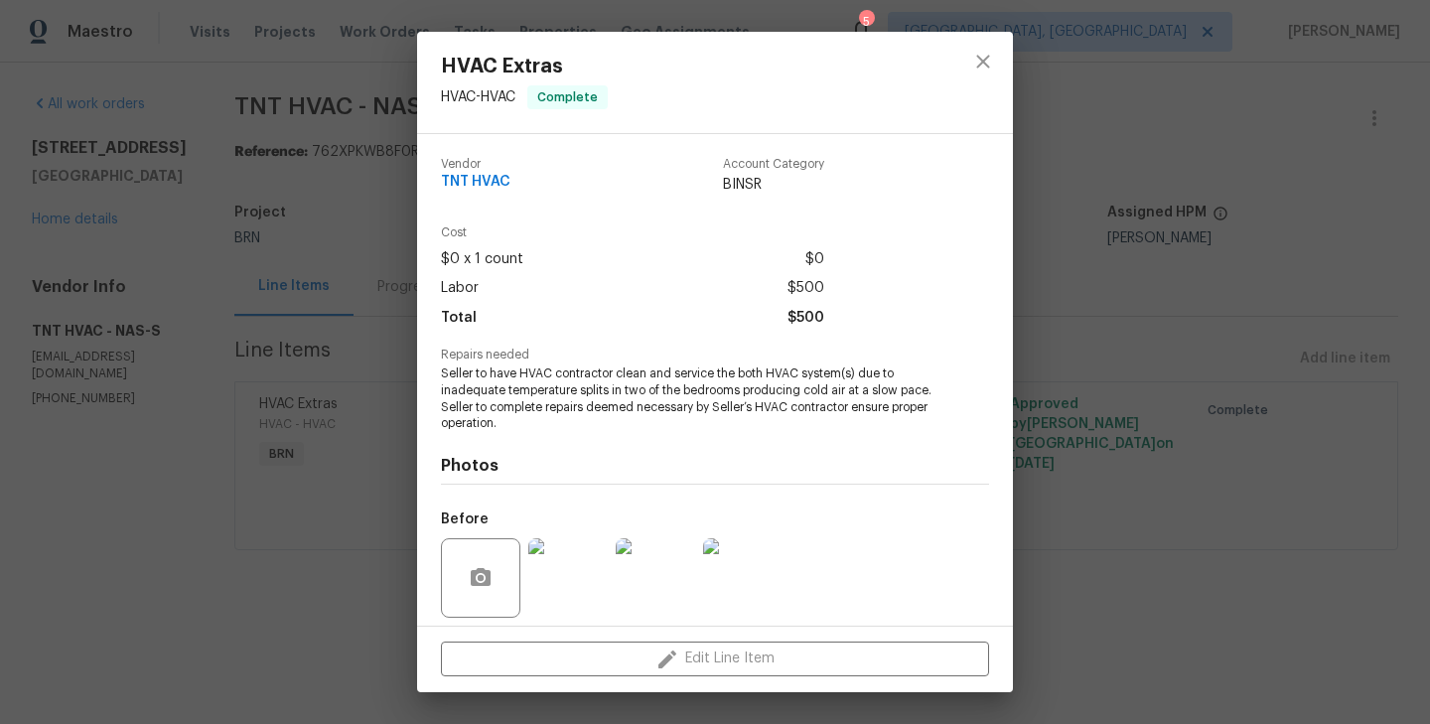
scroll to position [141, 0]
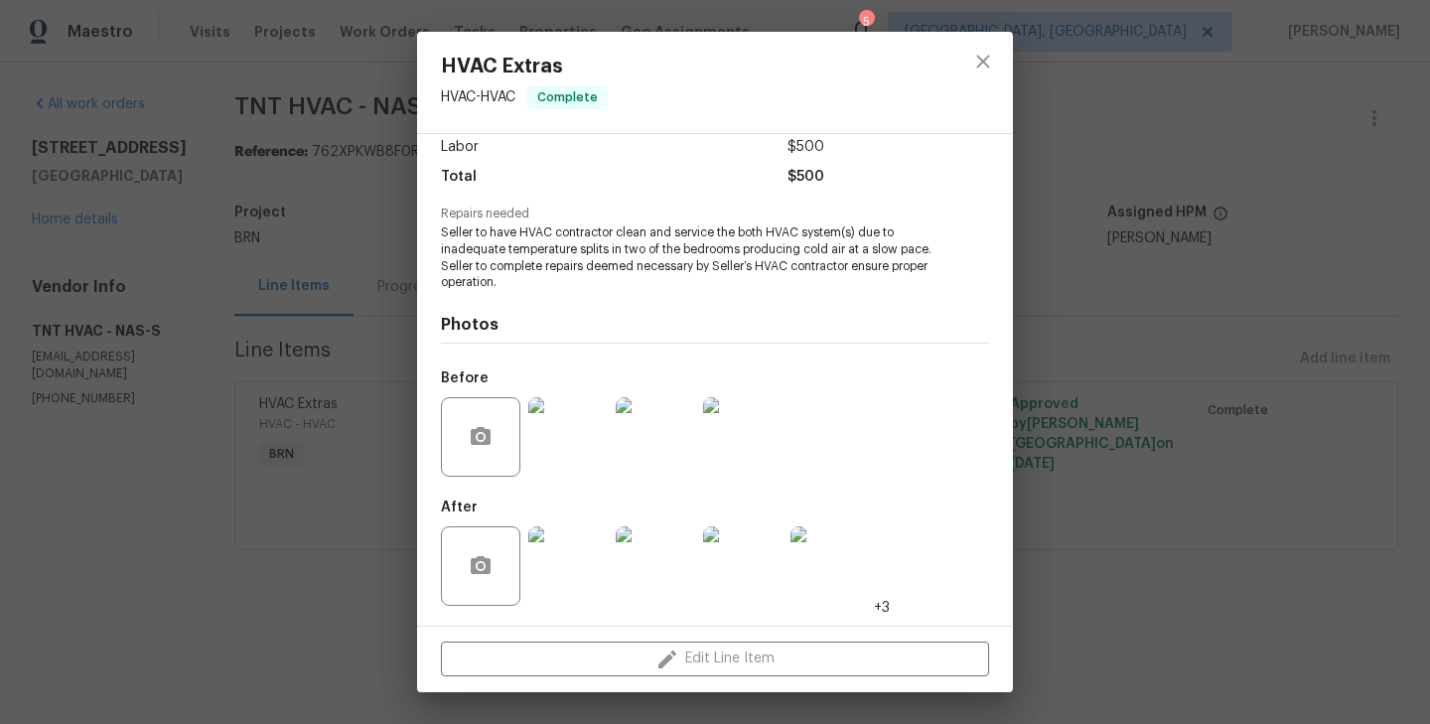
click at [563, 552] on img at bounding box center [567, 565] width 79 height 79
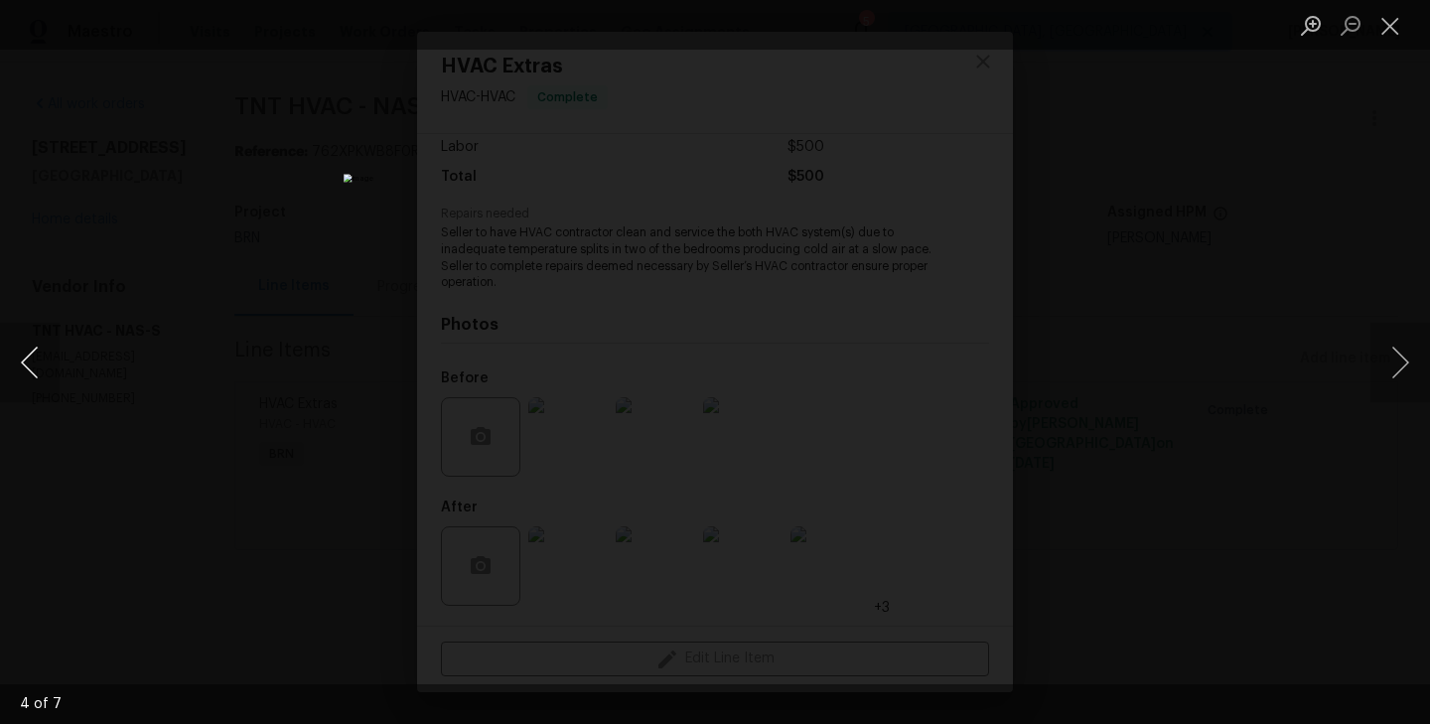
click at [37, 354] on button "Previous image" at bounding box center [30, 362] width 60 height 79
click at [245, 380] on div "Lightbox" at bounding box center [715, 362] width 1430 height 724
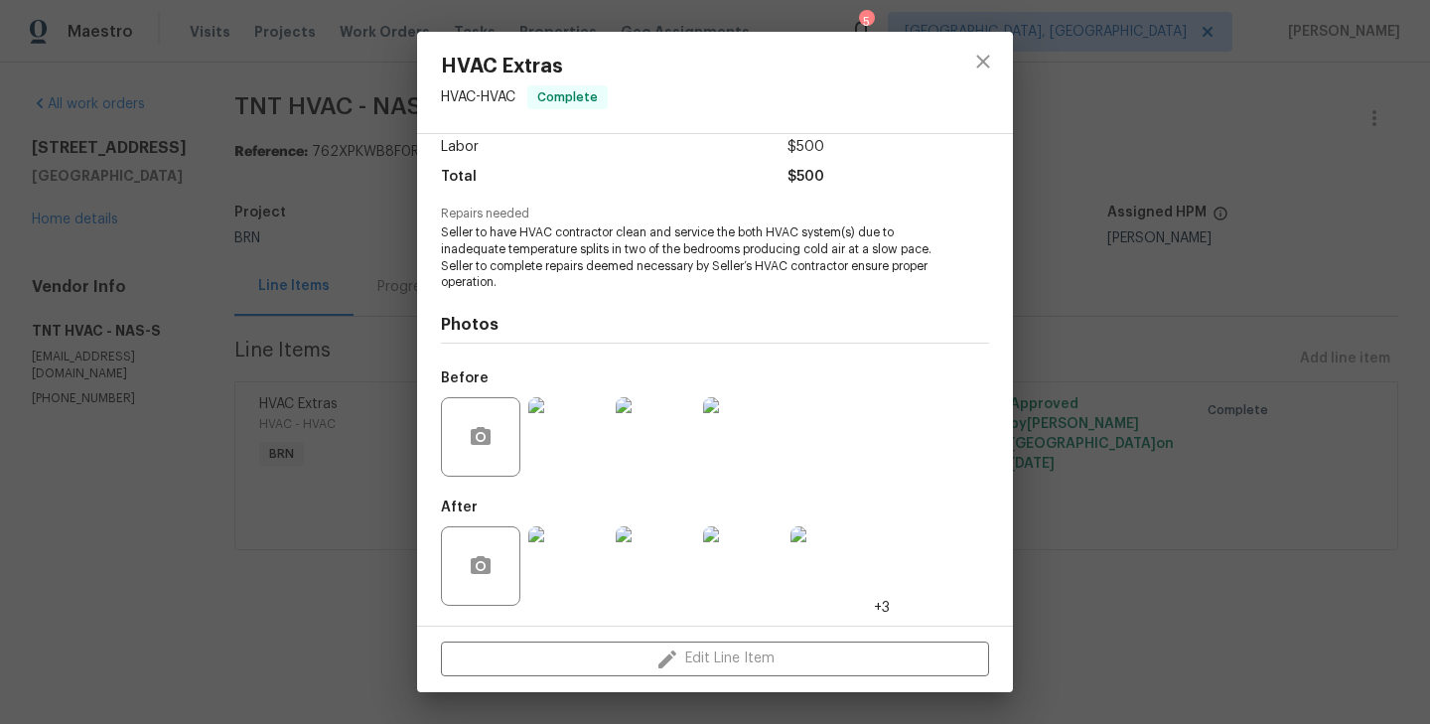
click at [350, 278] on div "HVAC Extras HVAC - HVAC Complete Vendor TNT HVAC Account Category BINSR Cost $0…" at bounding box center [715, 362] width 1430 height 724
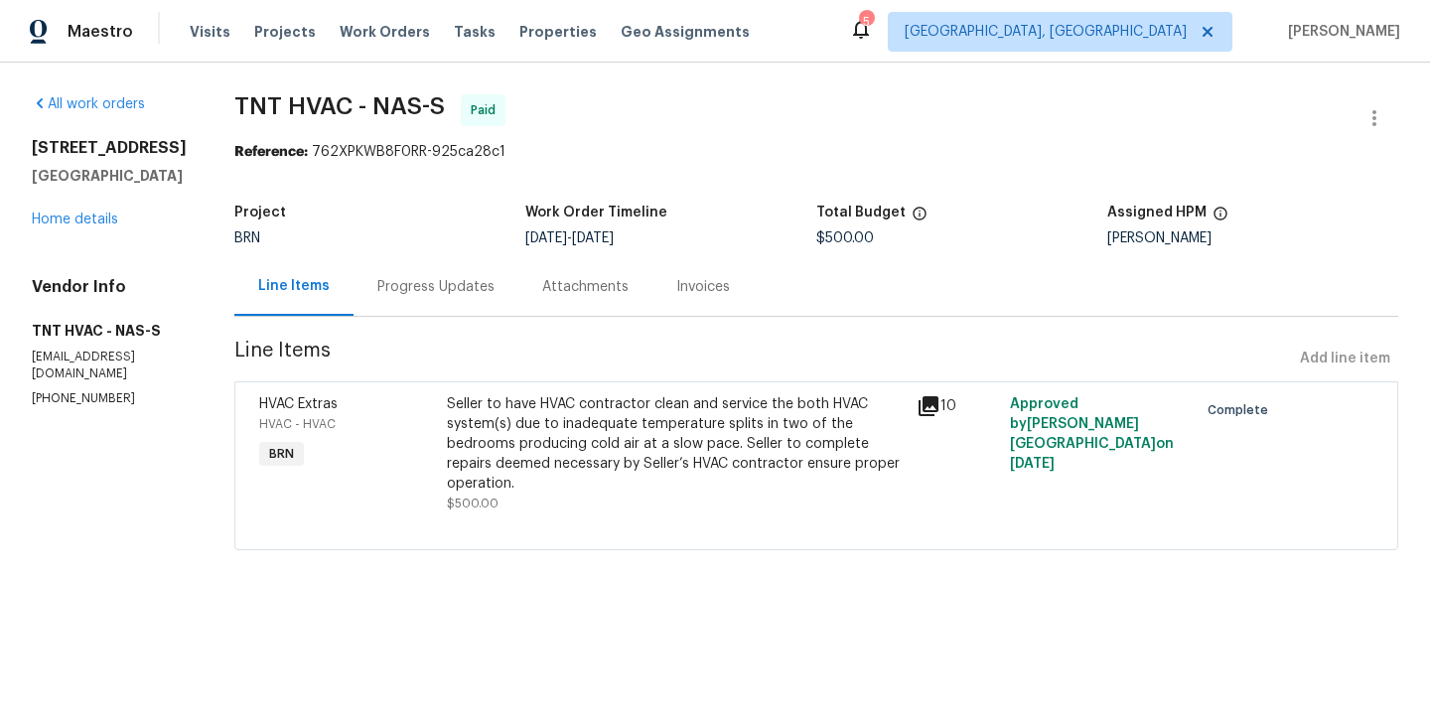
click at [418, 296] on div "Progress Updates" at bounding box center [435, 287] width 117 height 20
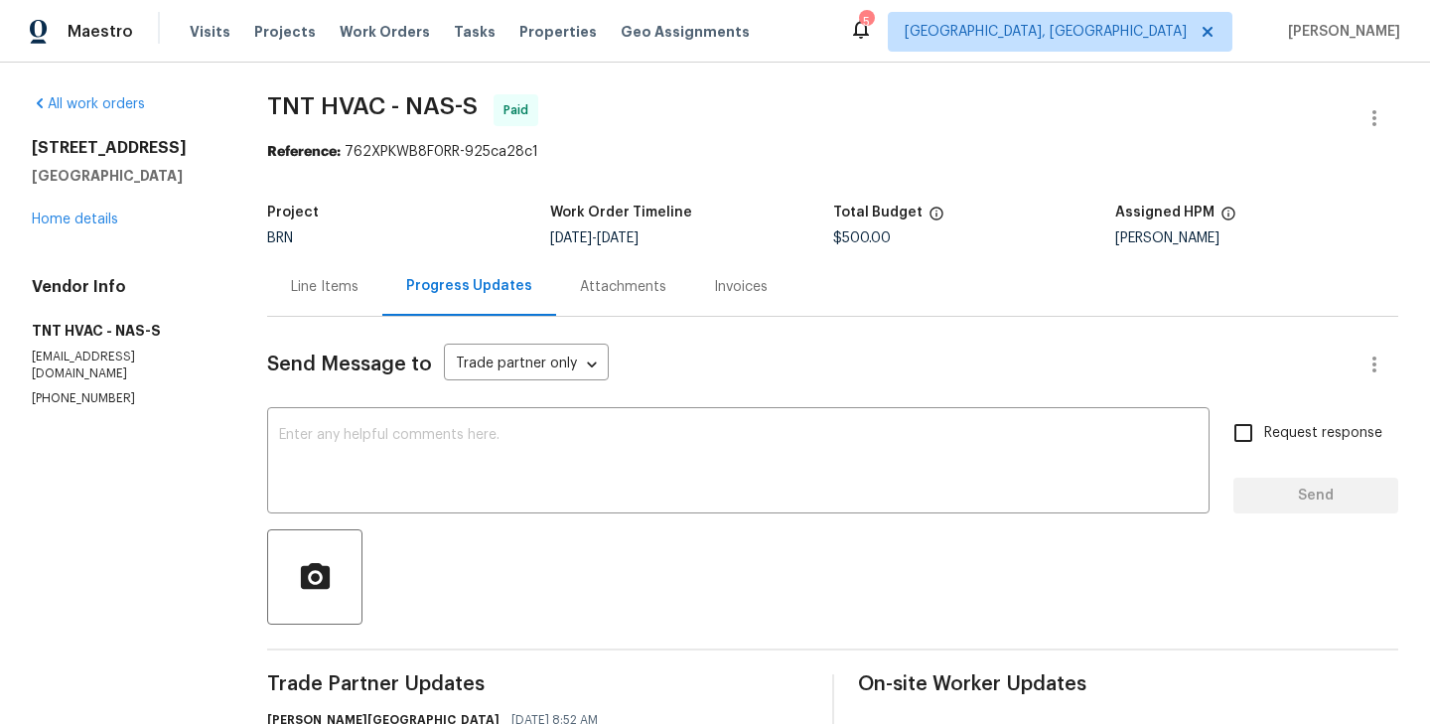
click at [346, 275] on div "Line Items" at bounding box center [324, 286] width 115 height 59
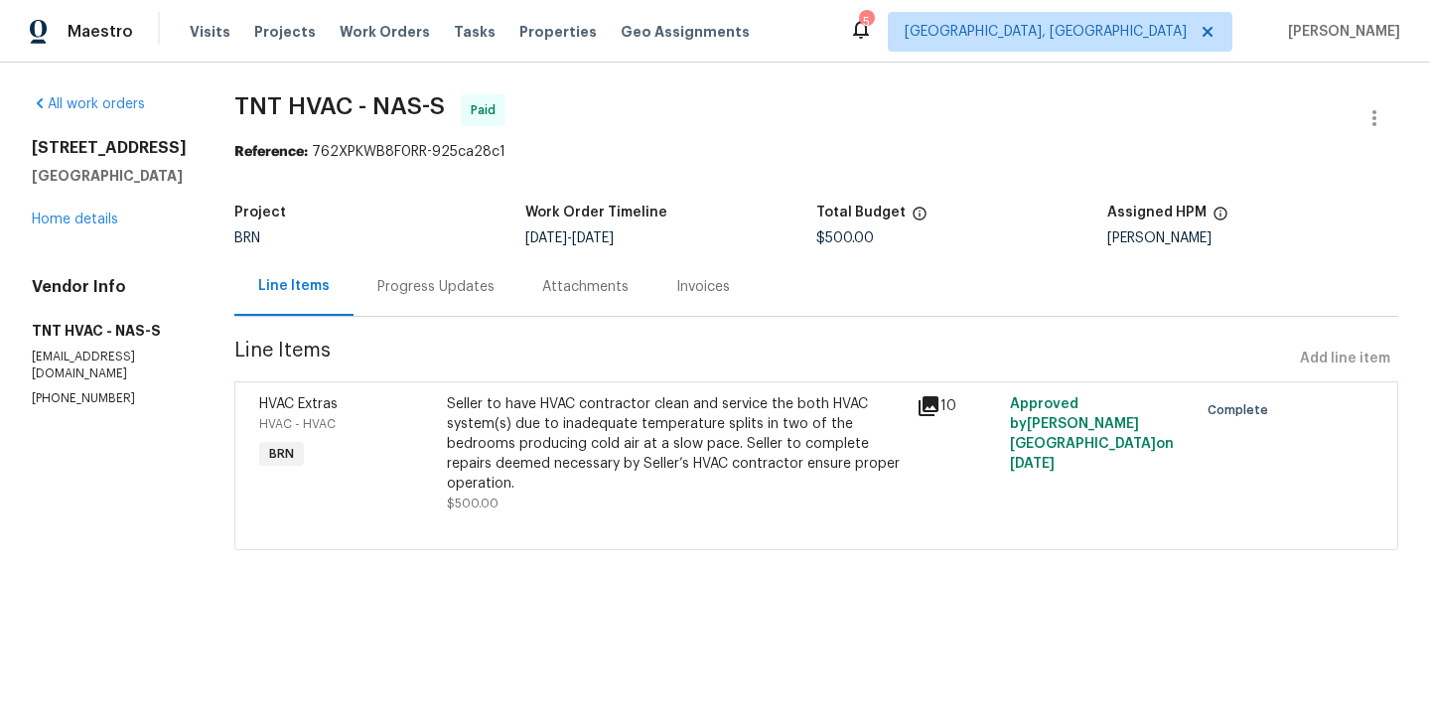
click at [457, 442] on div "Seller to have HVAC contractor clean and service the both HVAC system(s) due to…" at bounding box center [676, 443] width 458 height 99
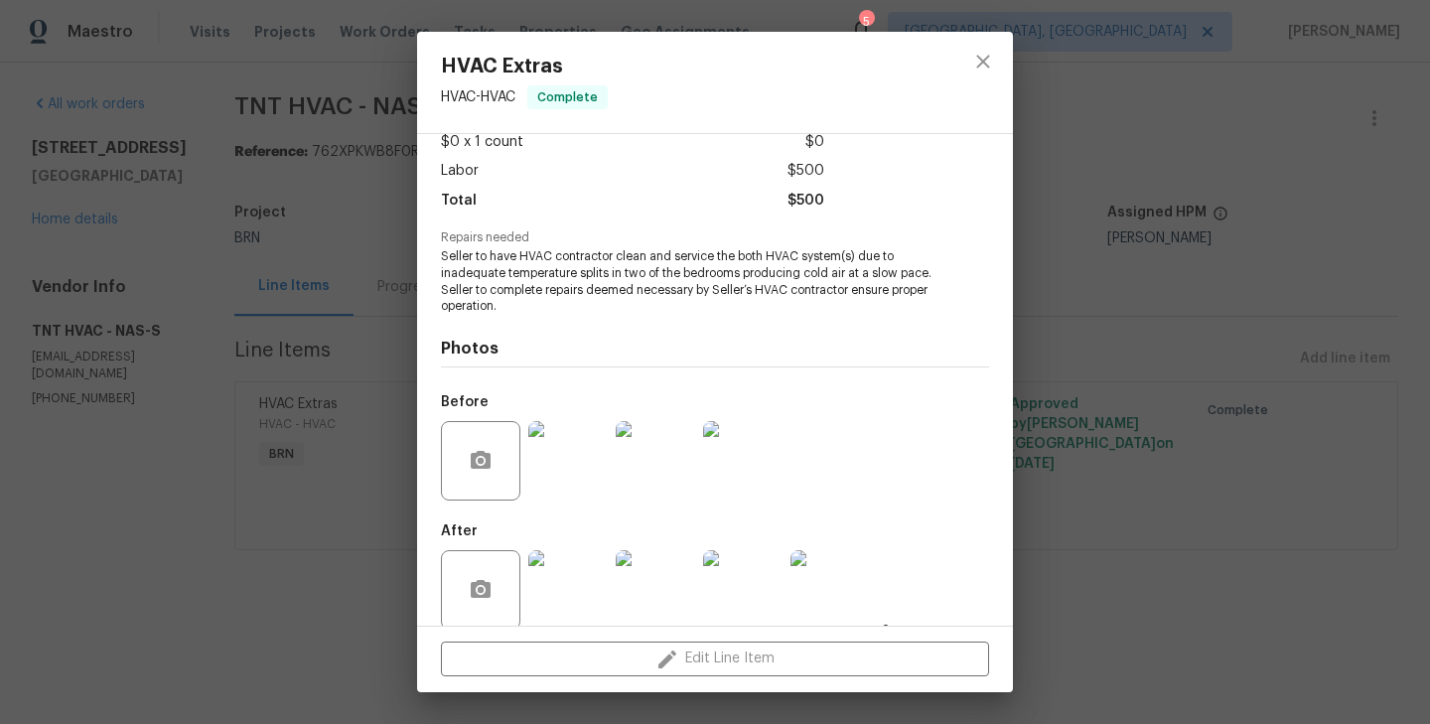
scroll to position [141, 0]
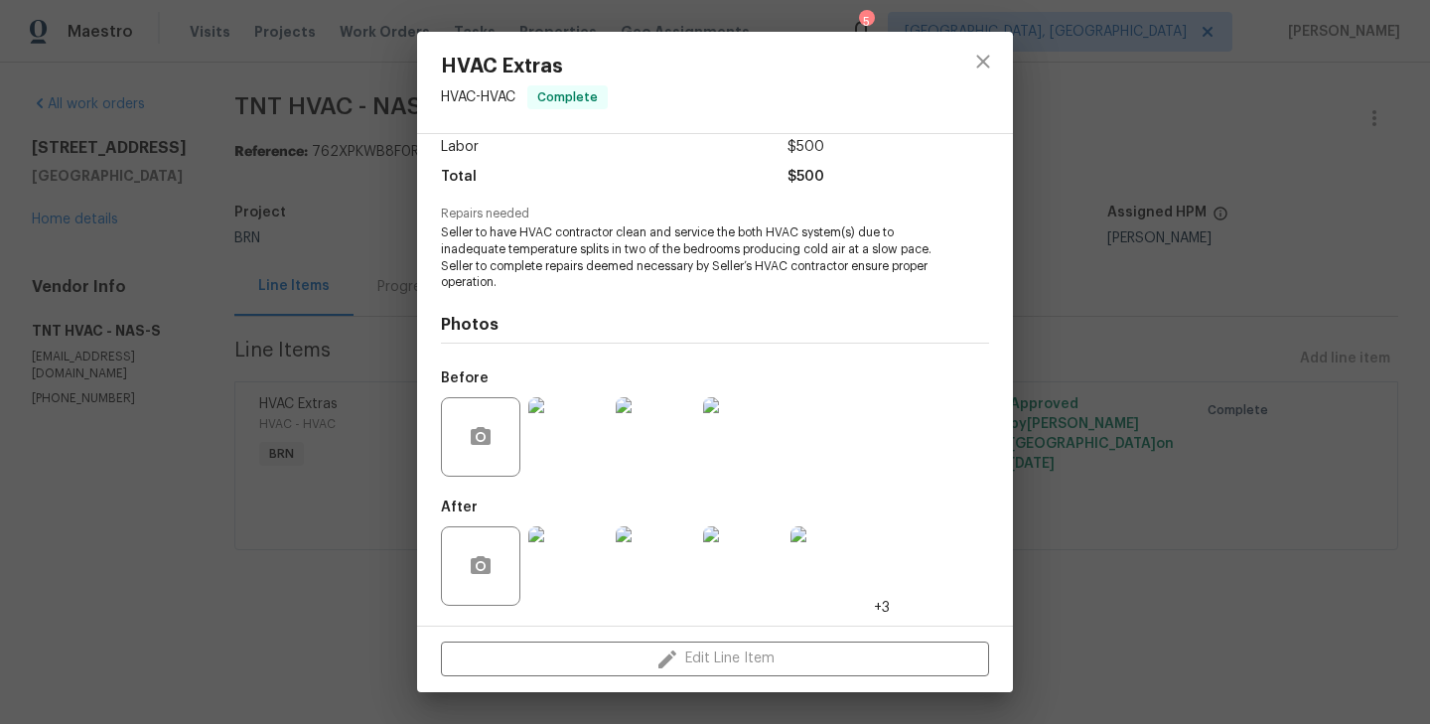
click at [380, 474] on div "HVAC Extras HVAC - HVAC Complete Vendor TNT HVAC Account Category BINSR Cost $0…" at bounding box center [715, 362] width 1430 height 724
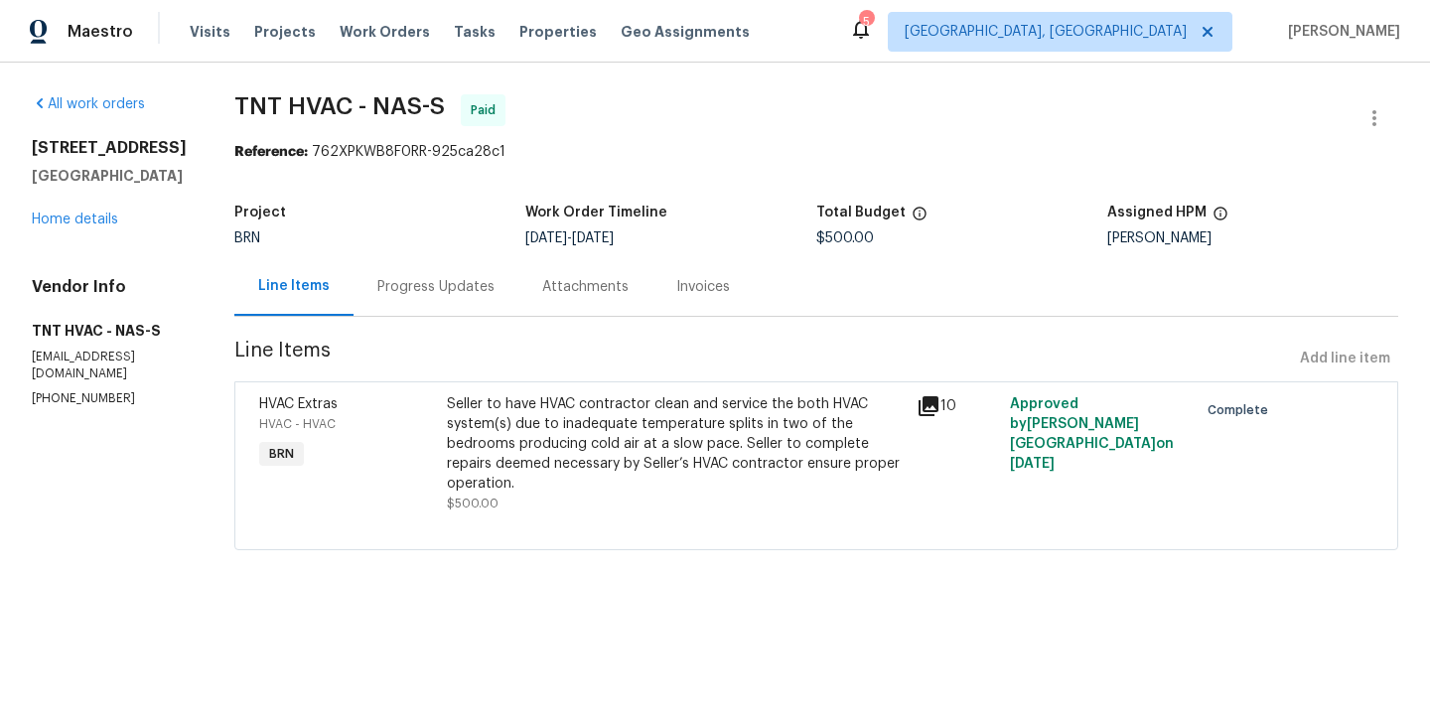
click at [421, 303] on div "Progress Updates" at bounding box center [435, 286] width 165 height 59
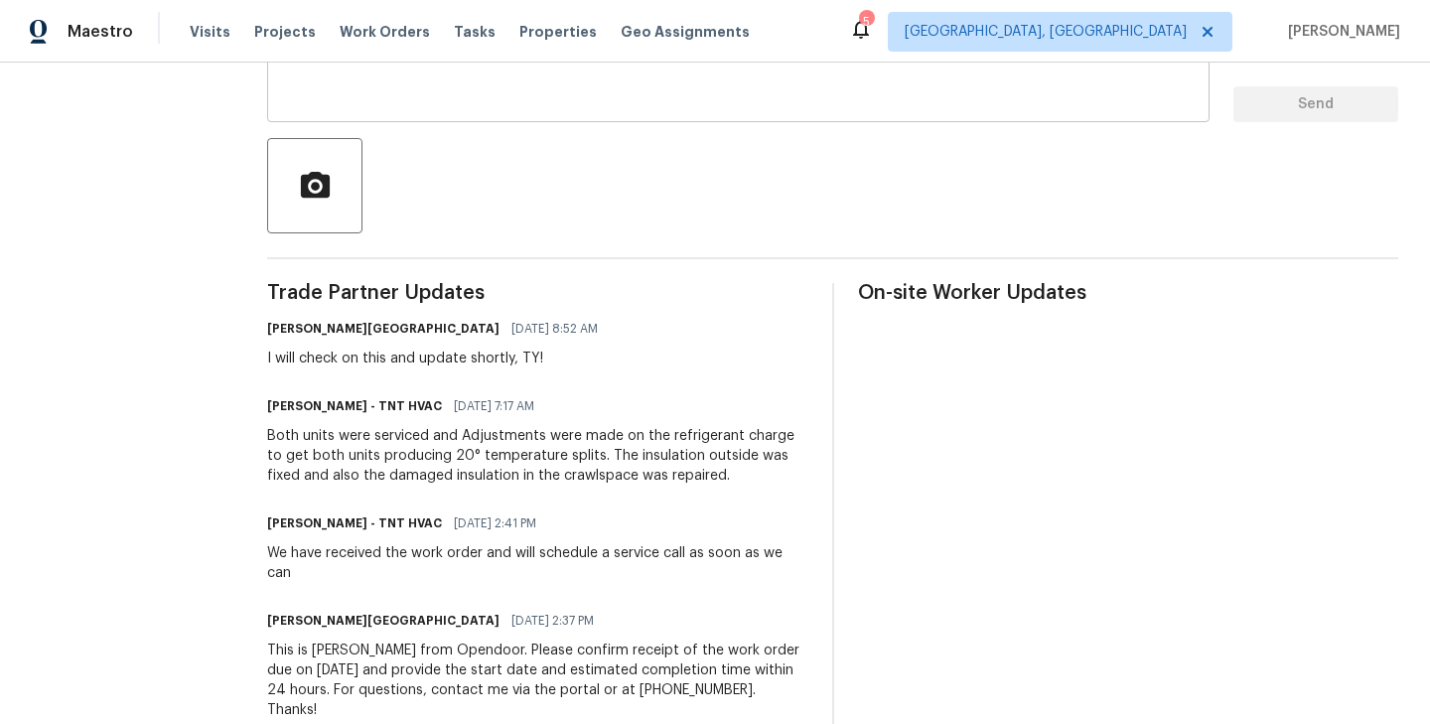
scroll to position [395, 0]
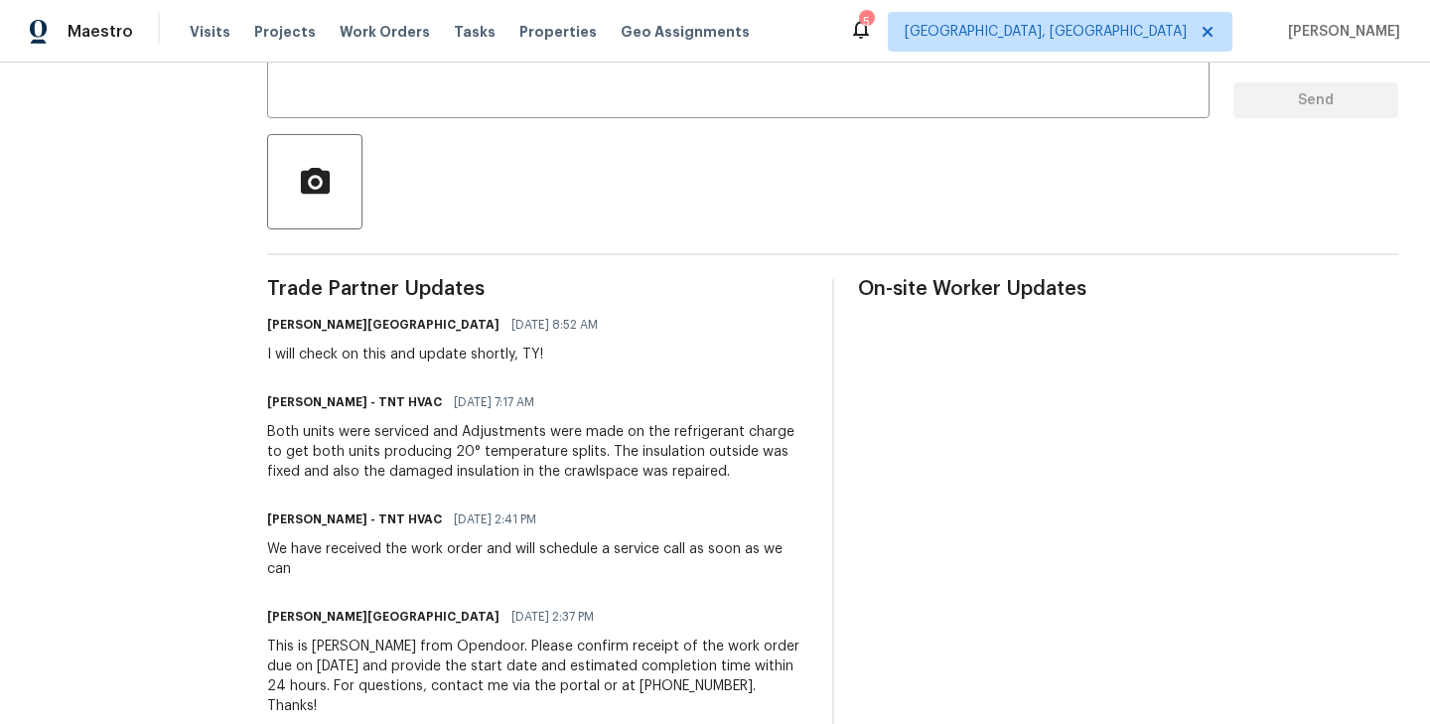
drag, startPoint x: 492, startPoint y: 396, endPoint x: 375, endPoint y: 402, distance: 117.3
click at [375, 402] on div "Eric - TNT HVAC 07/31/2025 7:17 AM" at bounding box center [537, 402] width 540 height 28
copy span "07/31/2025 7:17 AM"
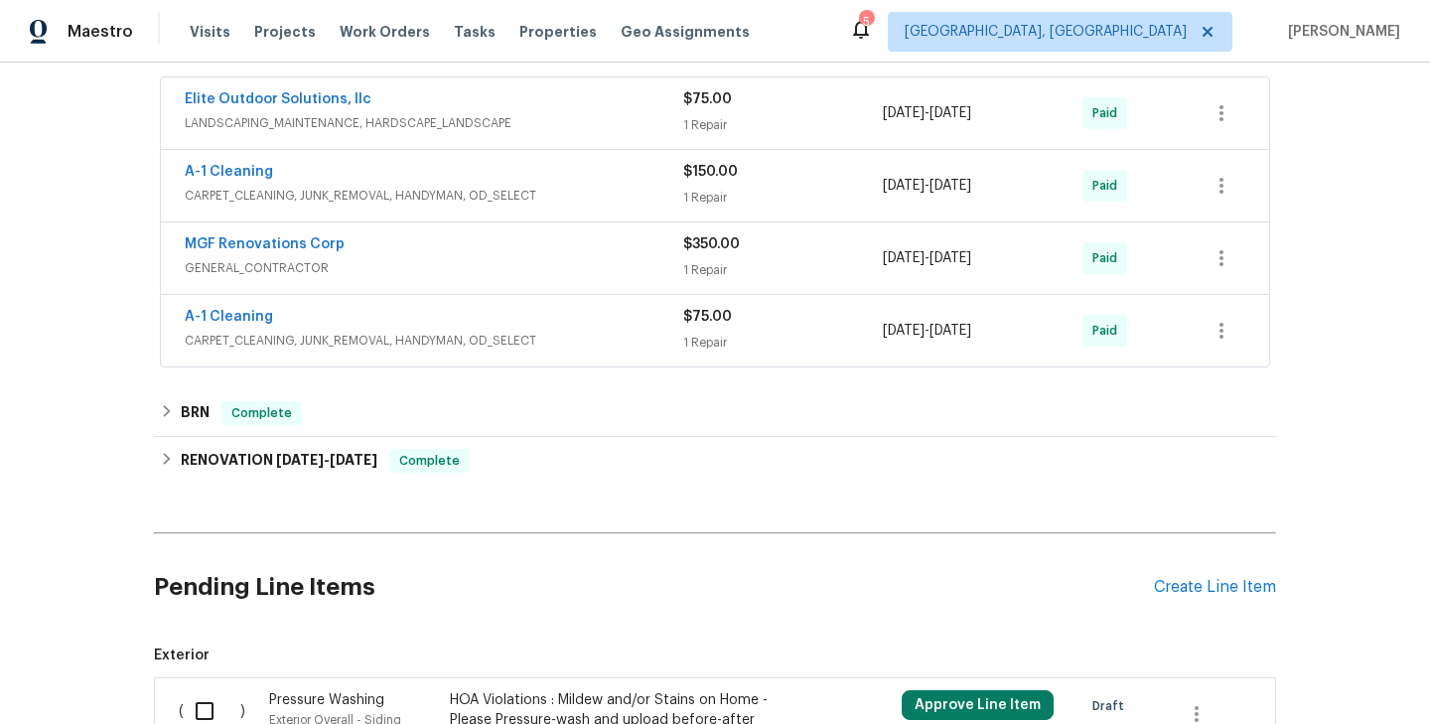
scroll to position [428, 0]
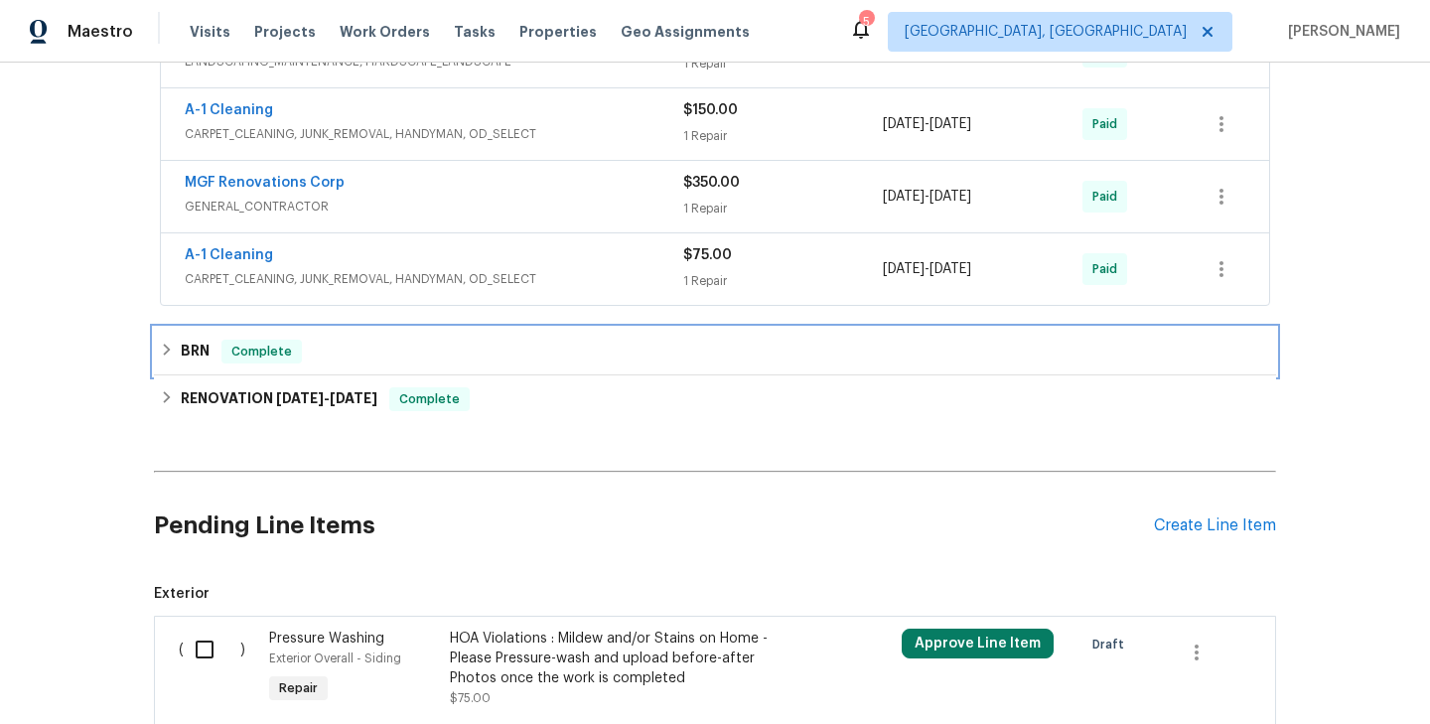
click at [263, 340] on div "Complete" at bounding box center [261, 352] width 80 height 24
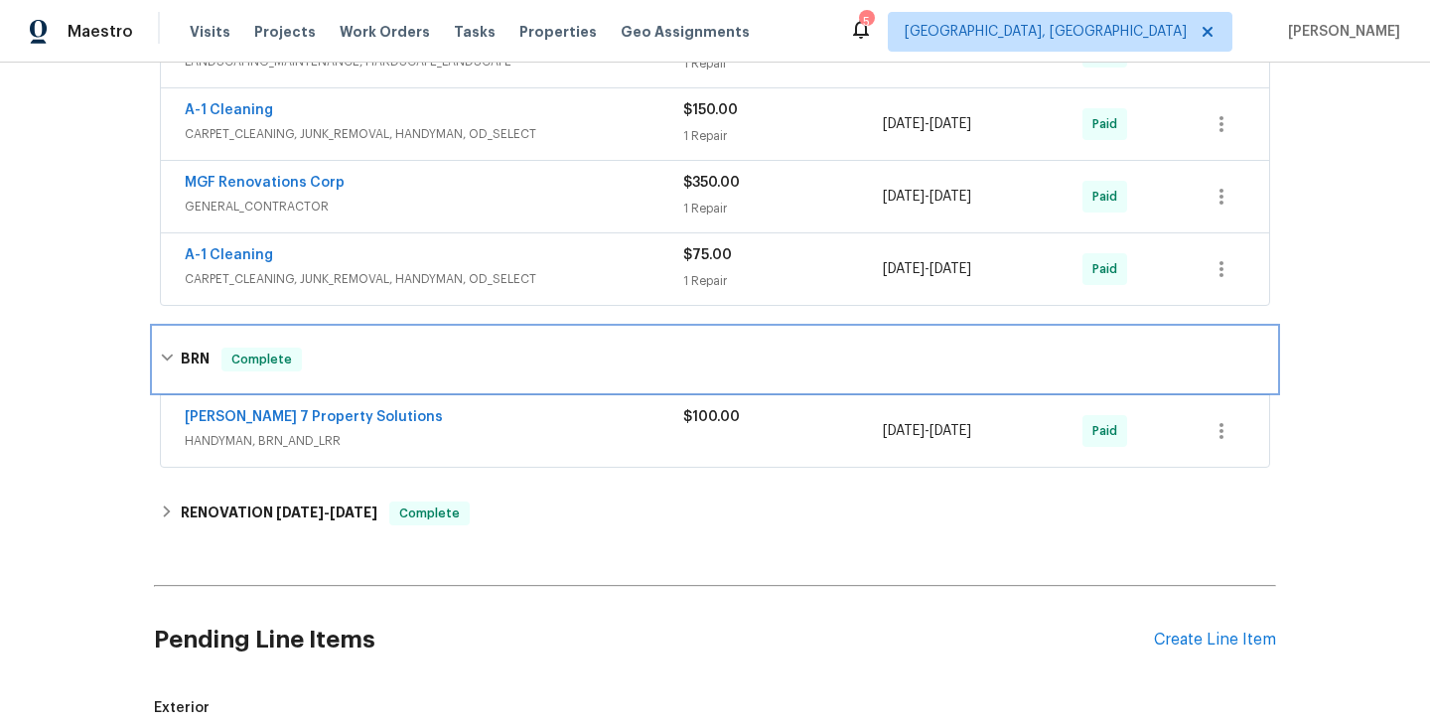
click at [263, 339] on div "BRN Complete" at bounding box center [715, 360] width 1122 height 64
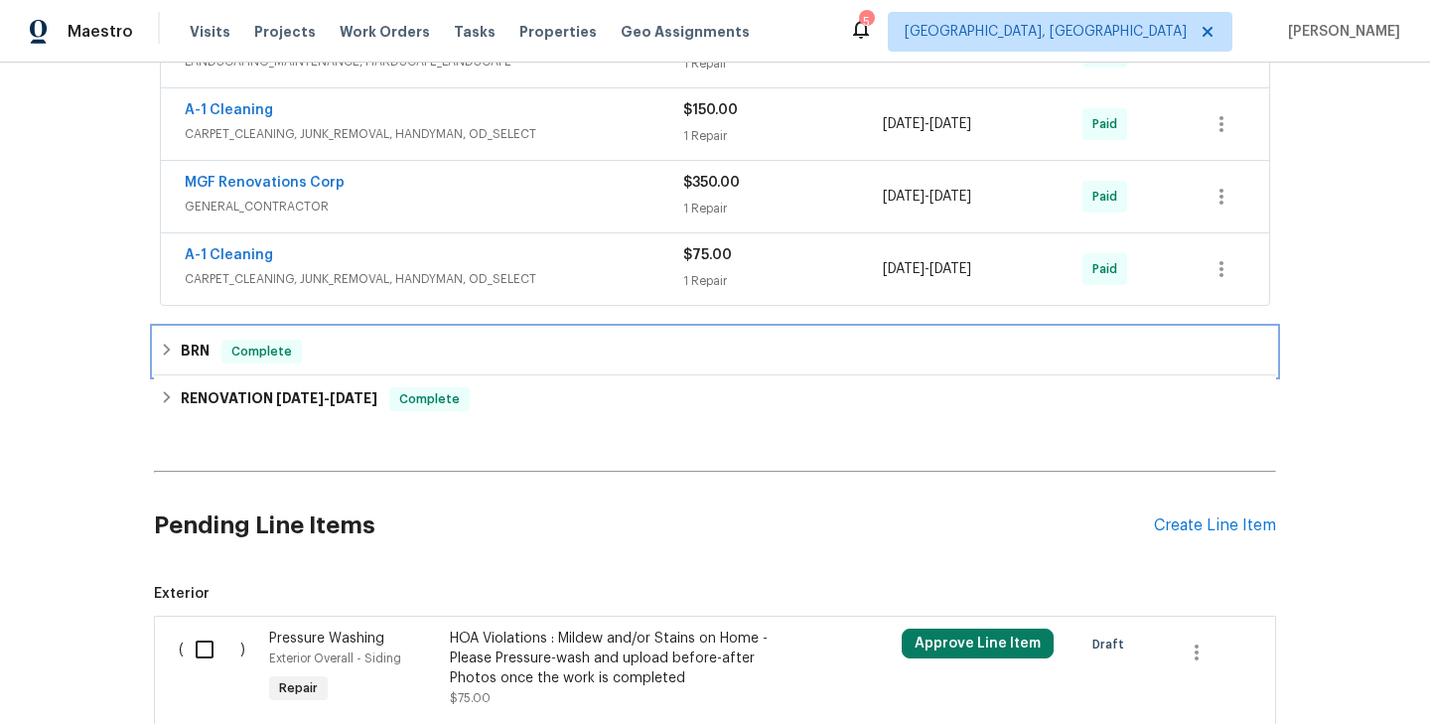
click at [283, 348] on span "Complete" at bounding box center [261, 351] width 76 height 20
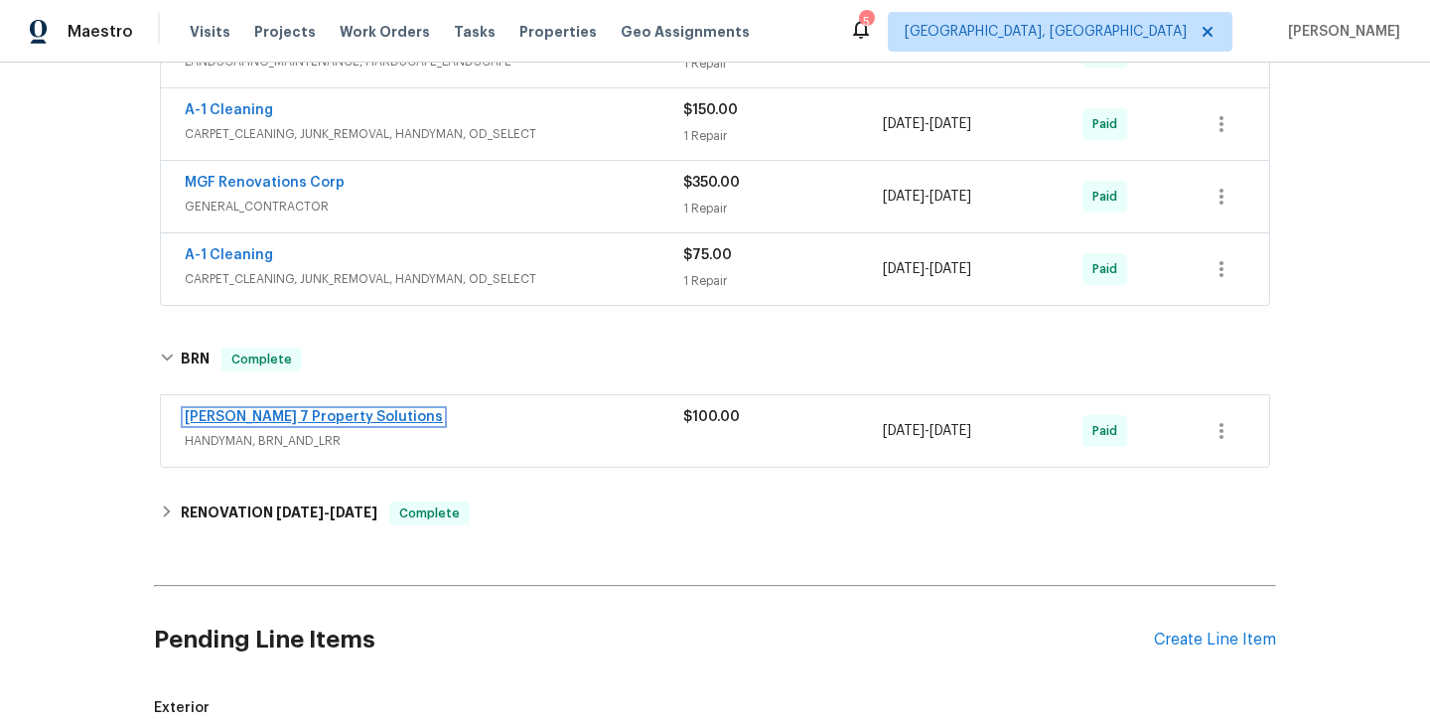
click at [263, 417] on link "[PERSON_NAME] 7 Property Solutions" at bounding box center [314, 417] width 258 height 14
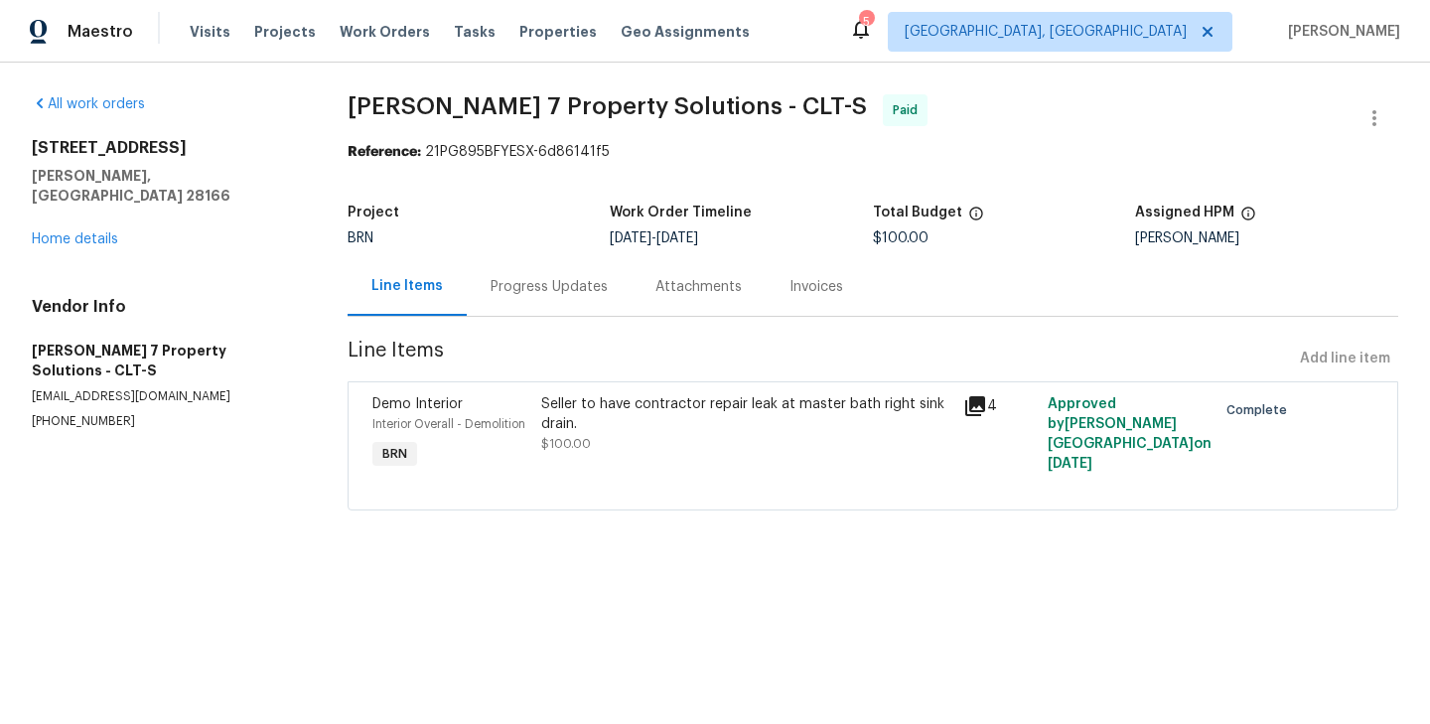
click at [552, 427] on div "Seller to have contractor repair leak at master bath right sink drain. $100.00" at bounding box center [746, 433] width 422 height 91
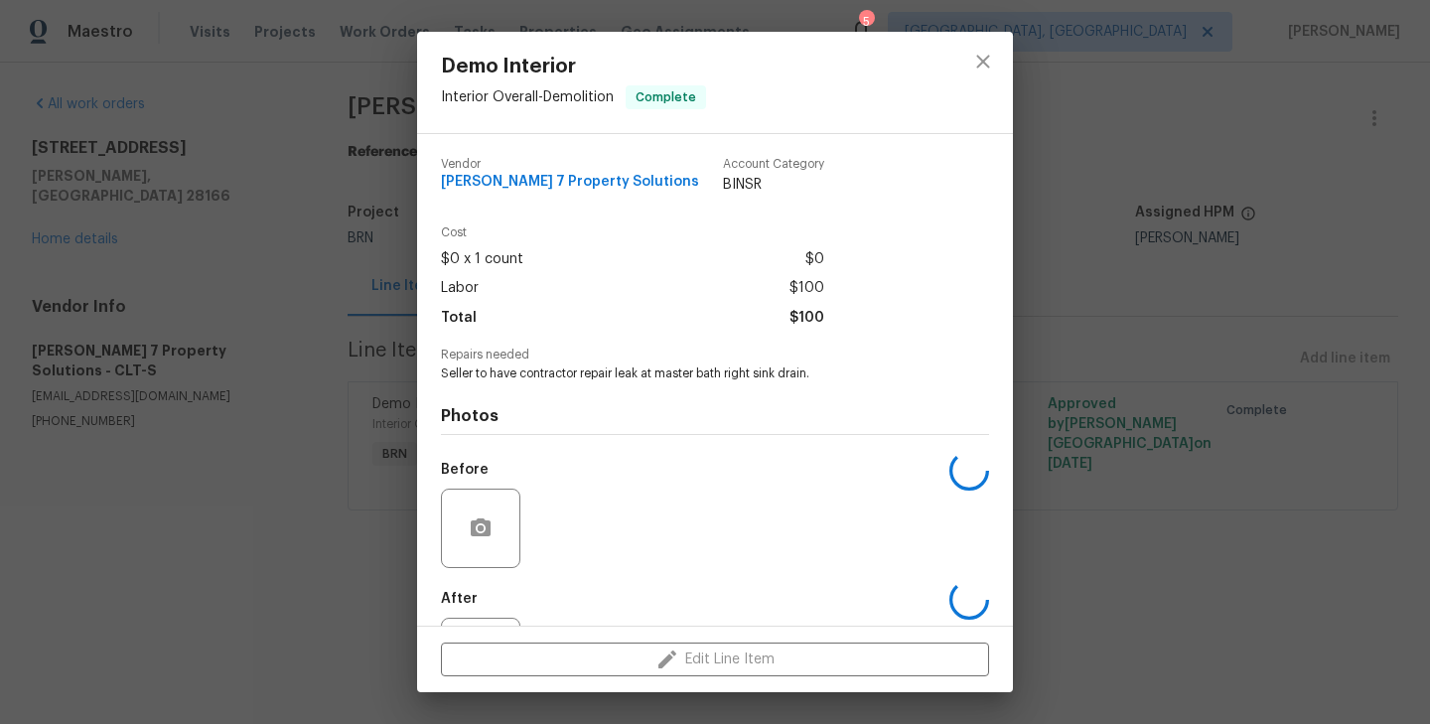
scroll to position [91, 0]
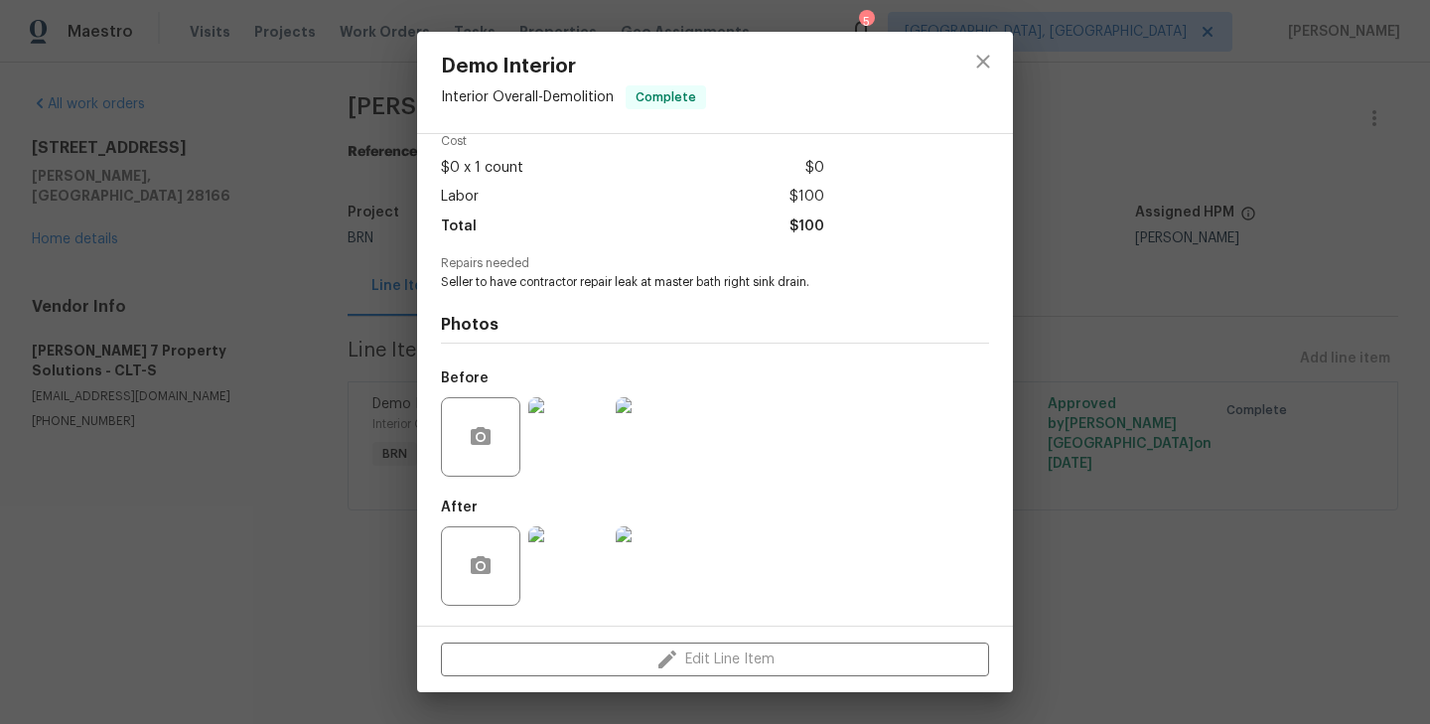
click at [571, 441] on img at bounding box center [567, 436] width 79 height 79
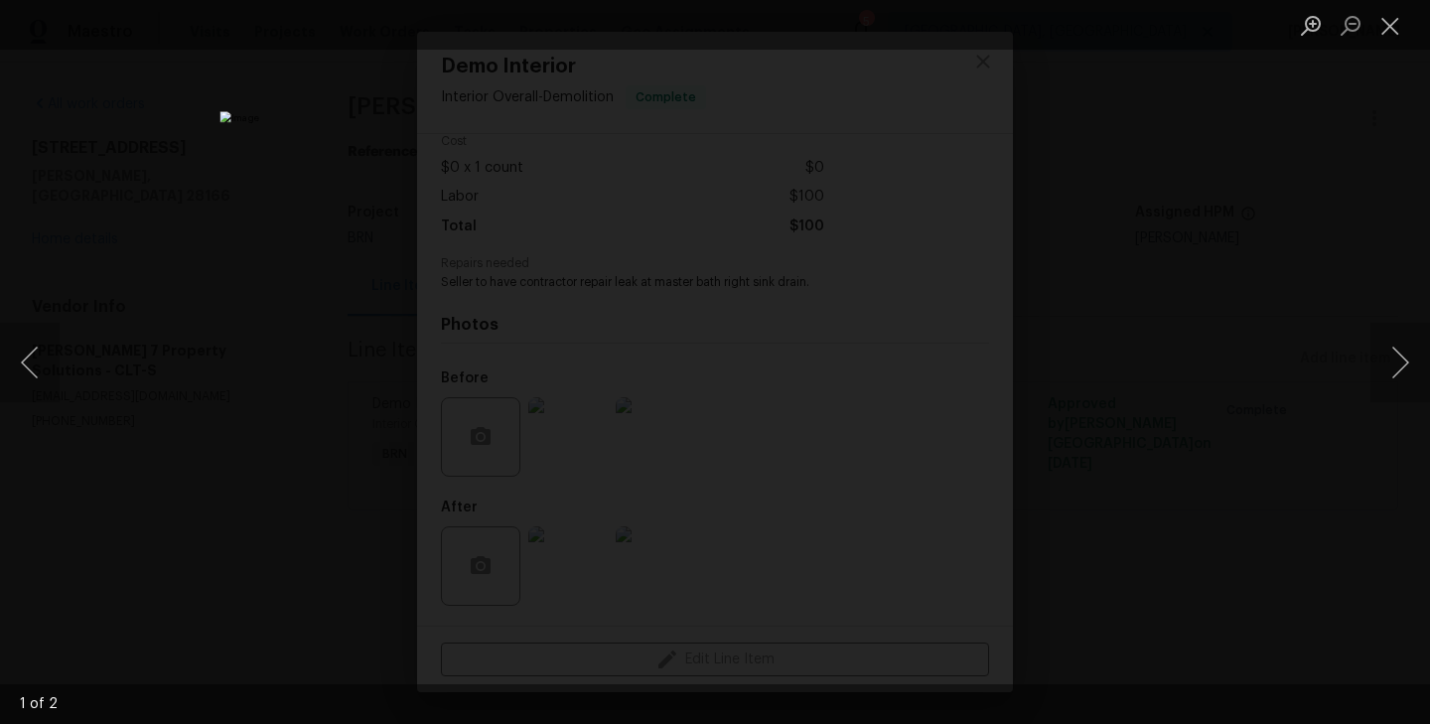
click at [213, 435] on div "Lightbox" at bounding box center [715, 362] width 1430 height 724
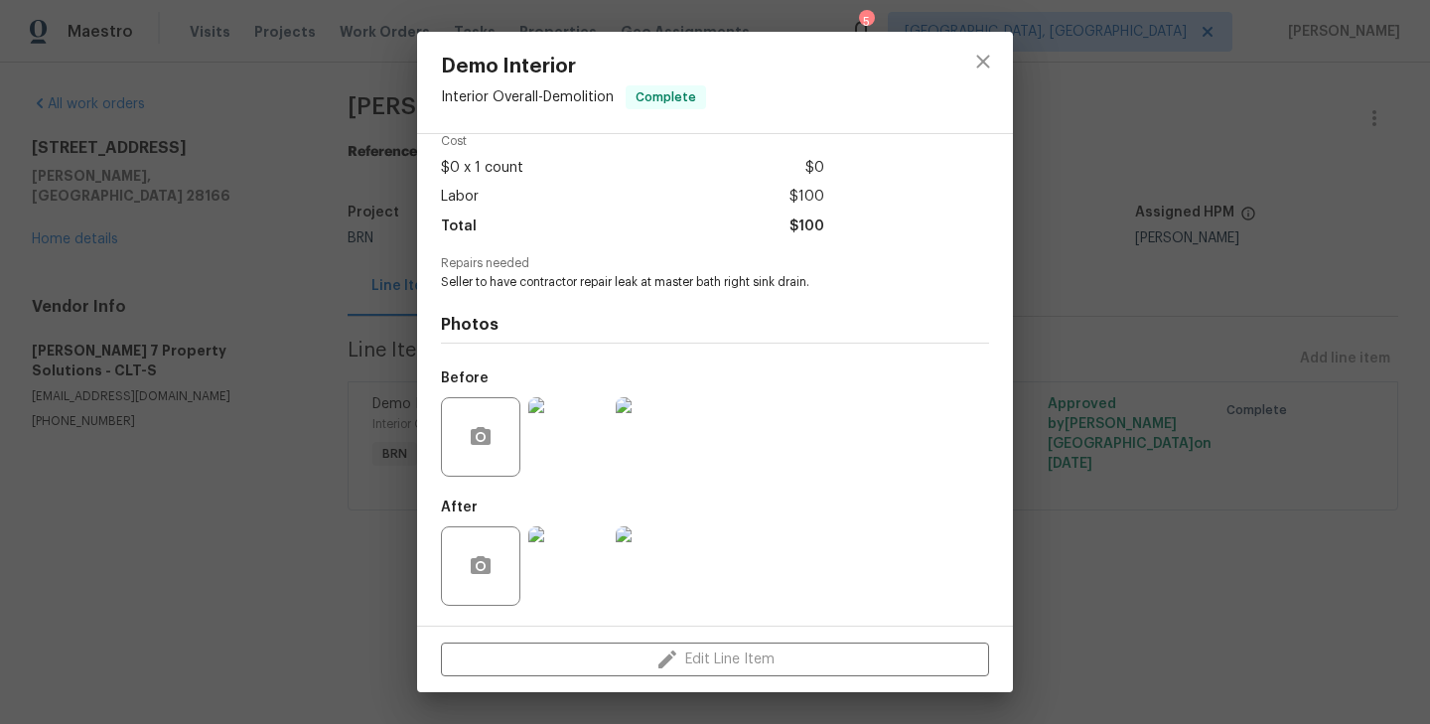
click at [242, 375] on div "Demo Interior Interior Overall - Demolition Complete Vendor [PERSON_NAME] 7 Pro…" at bounding box center [715, 362] width 1430 height 724
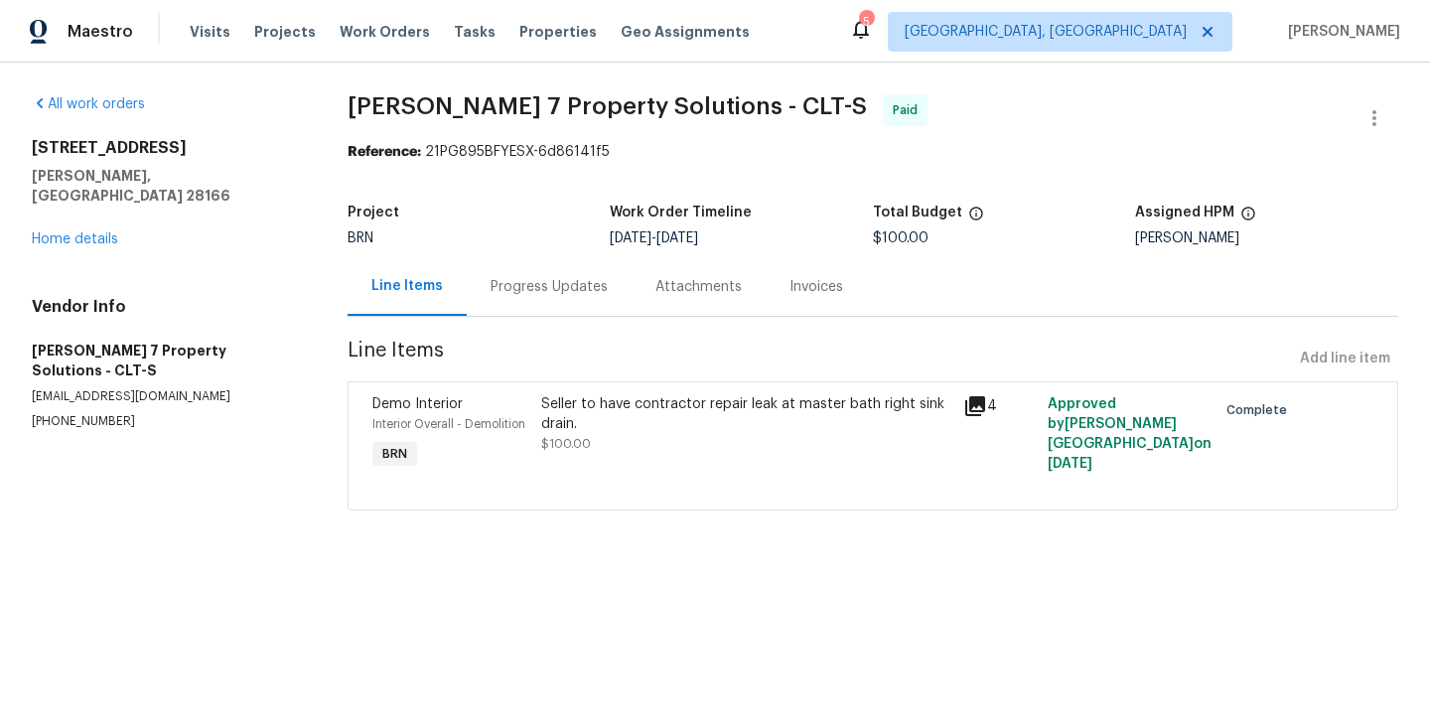
click at [552, 313] on div "Progress Updates" at bounding box center [549, 286] width 165 height 59
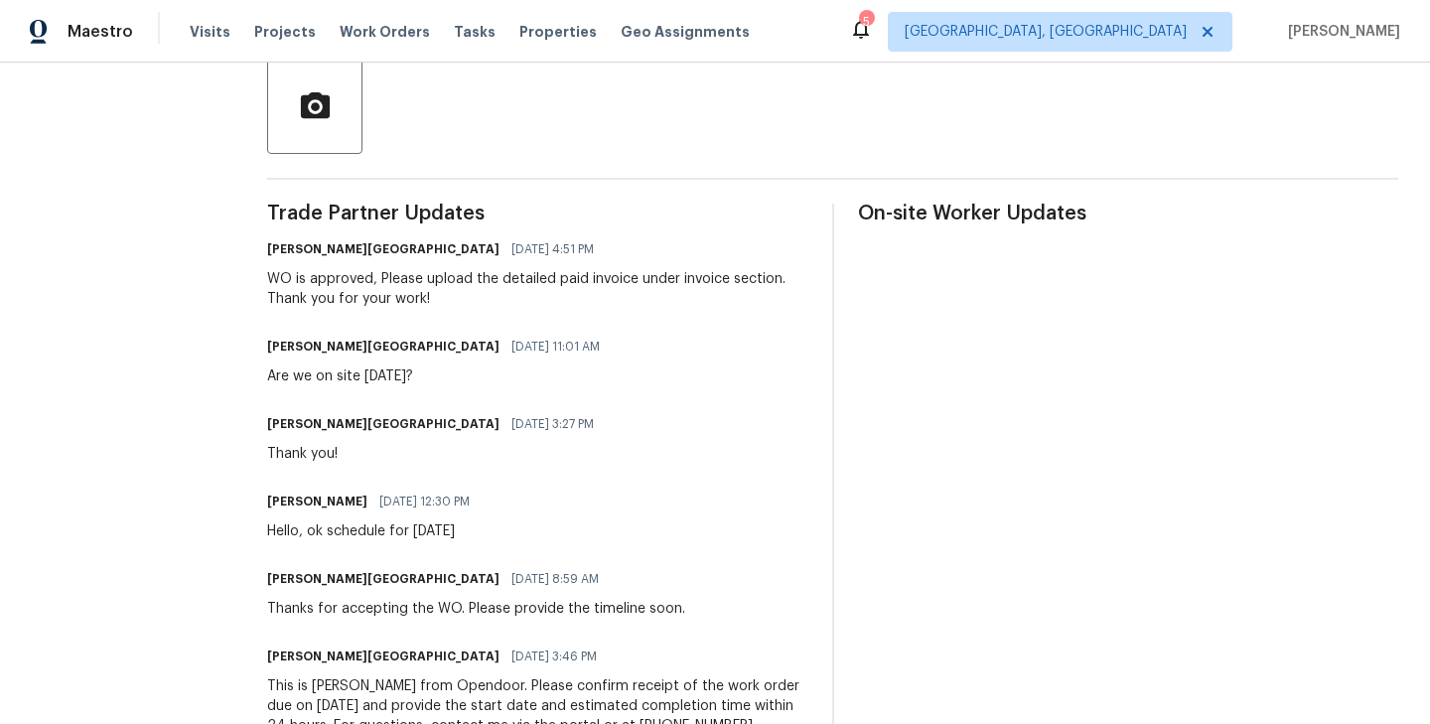
scroll to position [468, 0]
